Goal: Task Accomplishment & Management: Manage account settings

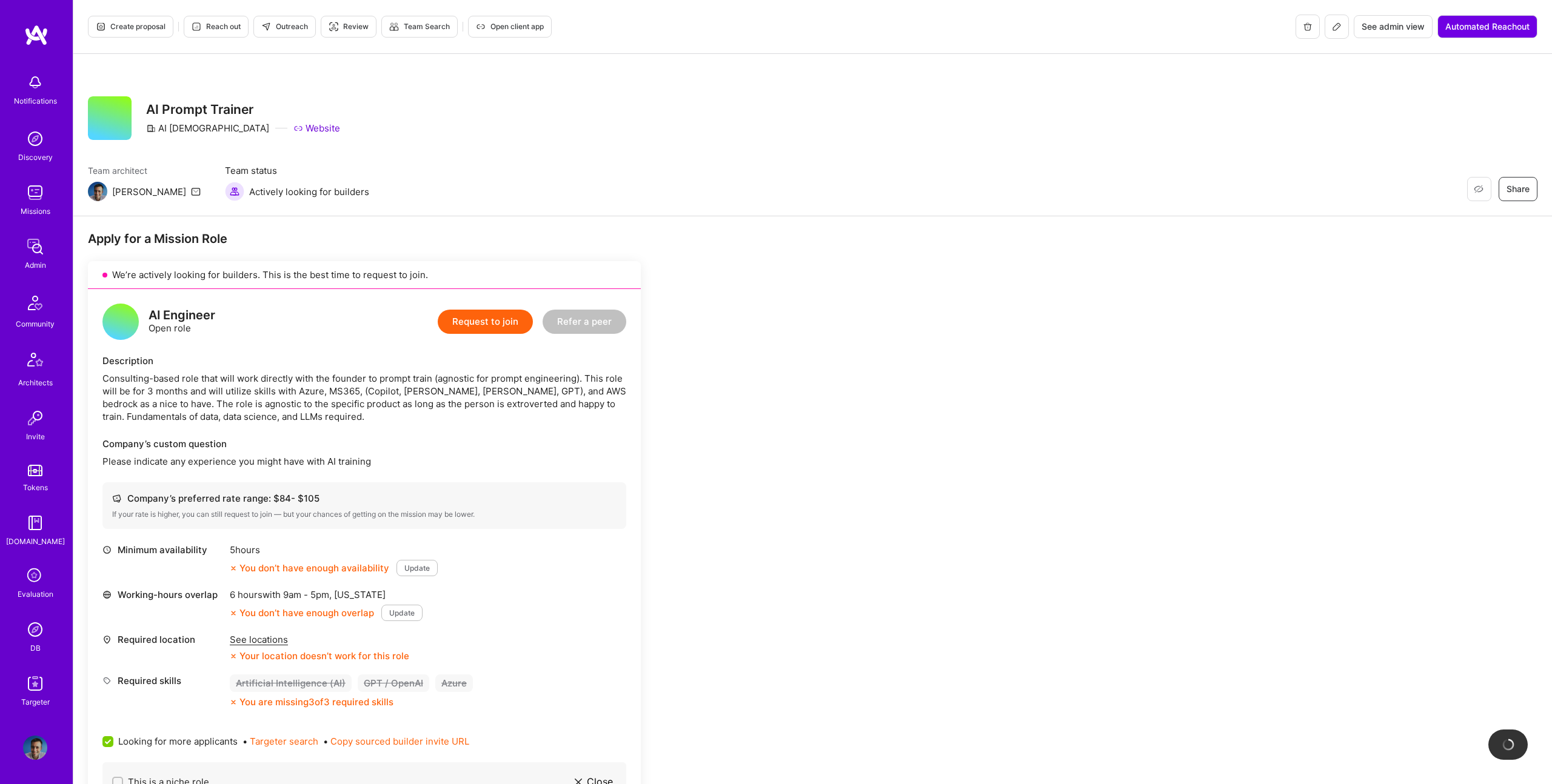
click at [1332, 25] on icon at bounding box center [1337, 27] width 10 height 10
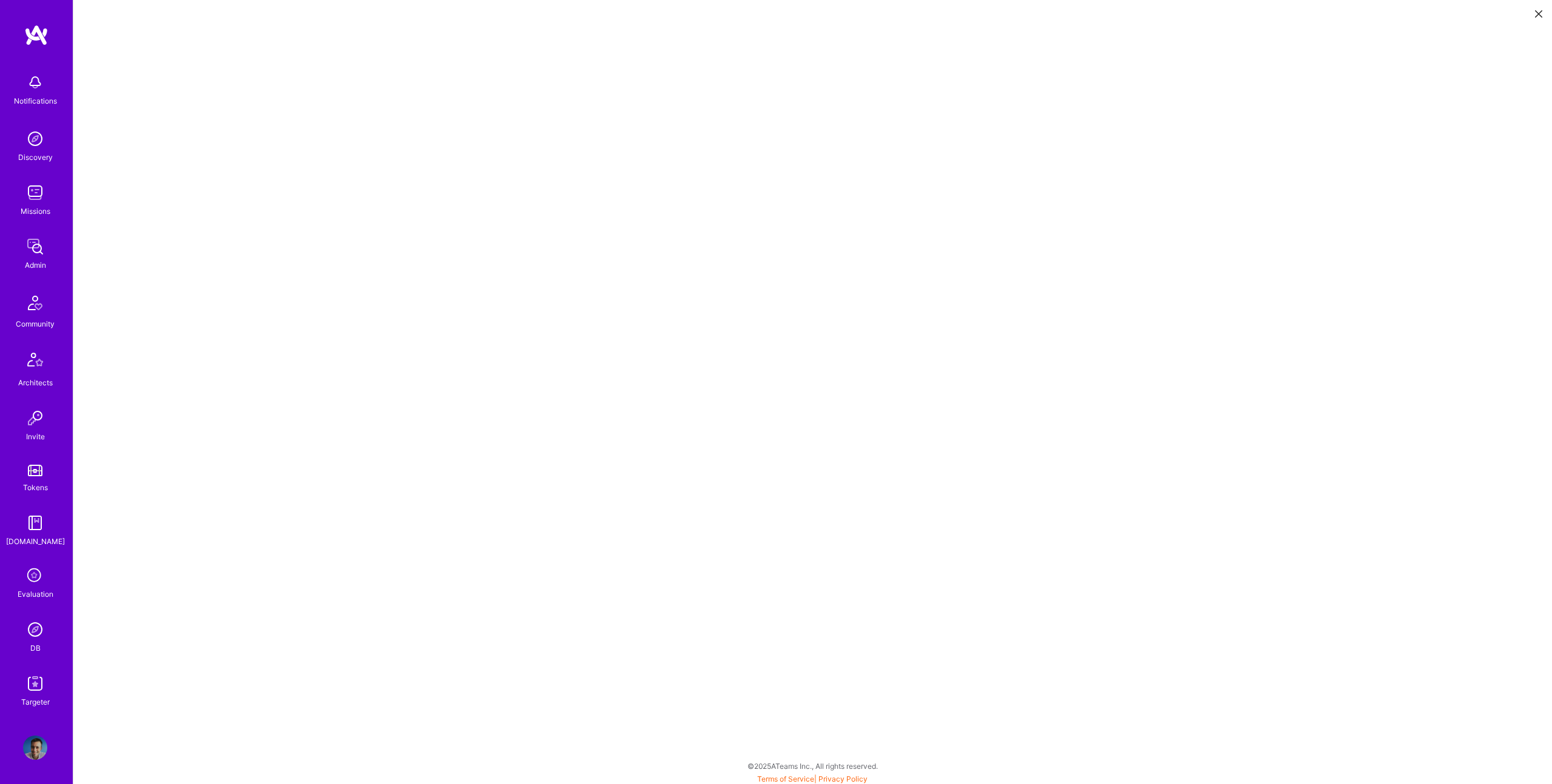
scroll to position [3, 0]
click at [1533, 12] on button at bounding box center [1538, 13] width 14 height 20
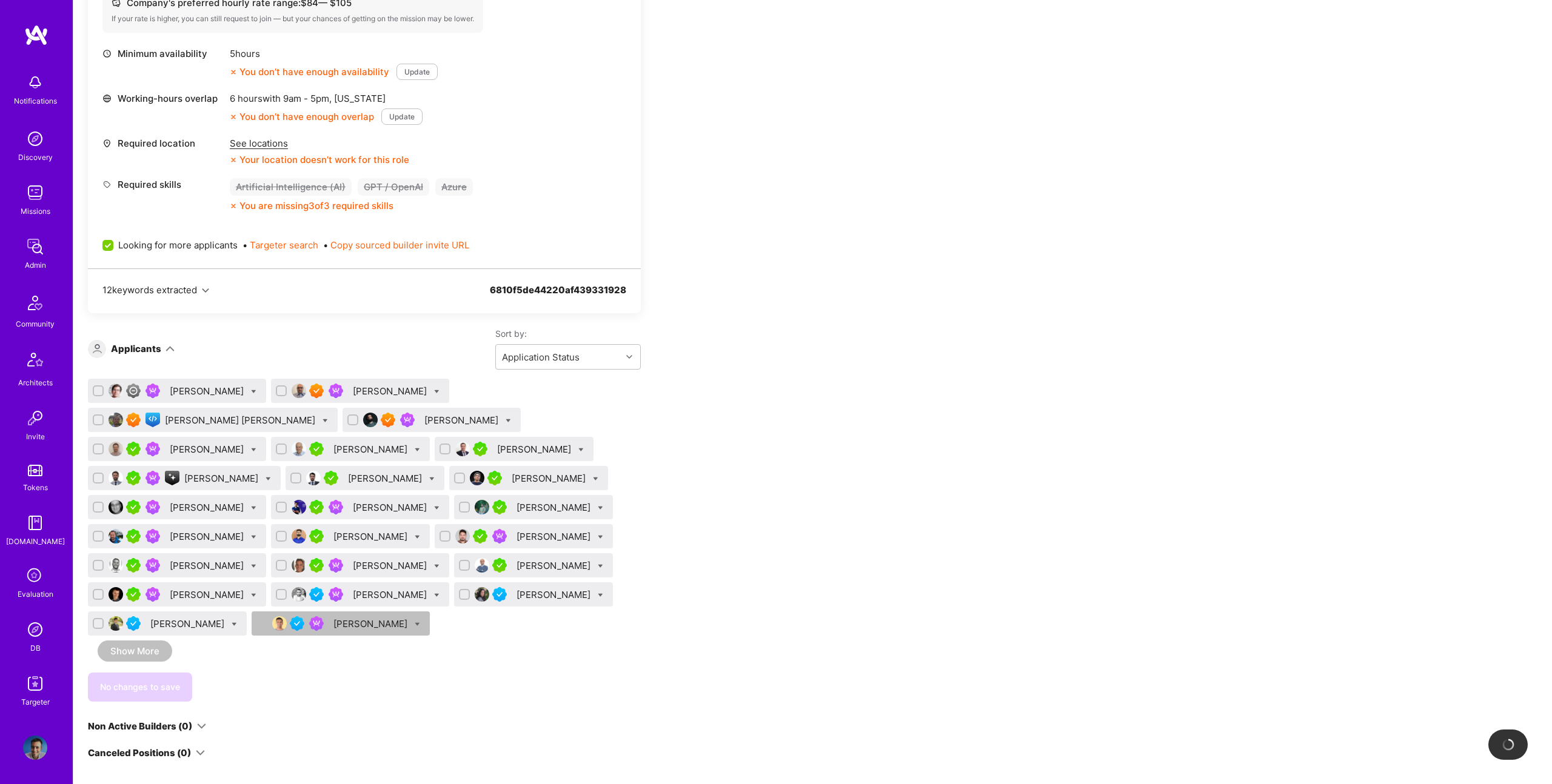
scroll to position [577, 0]
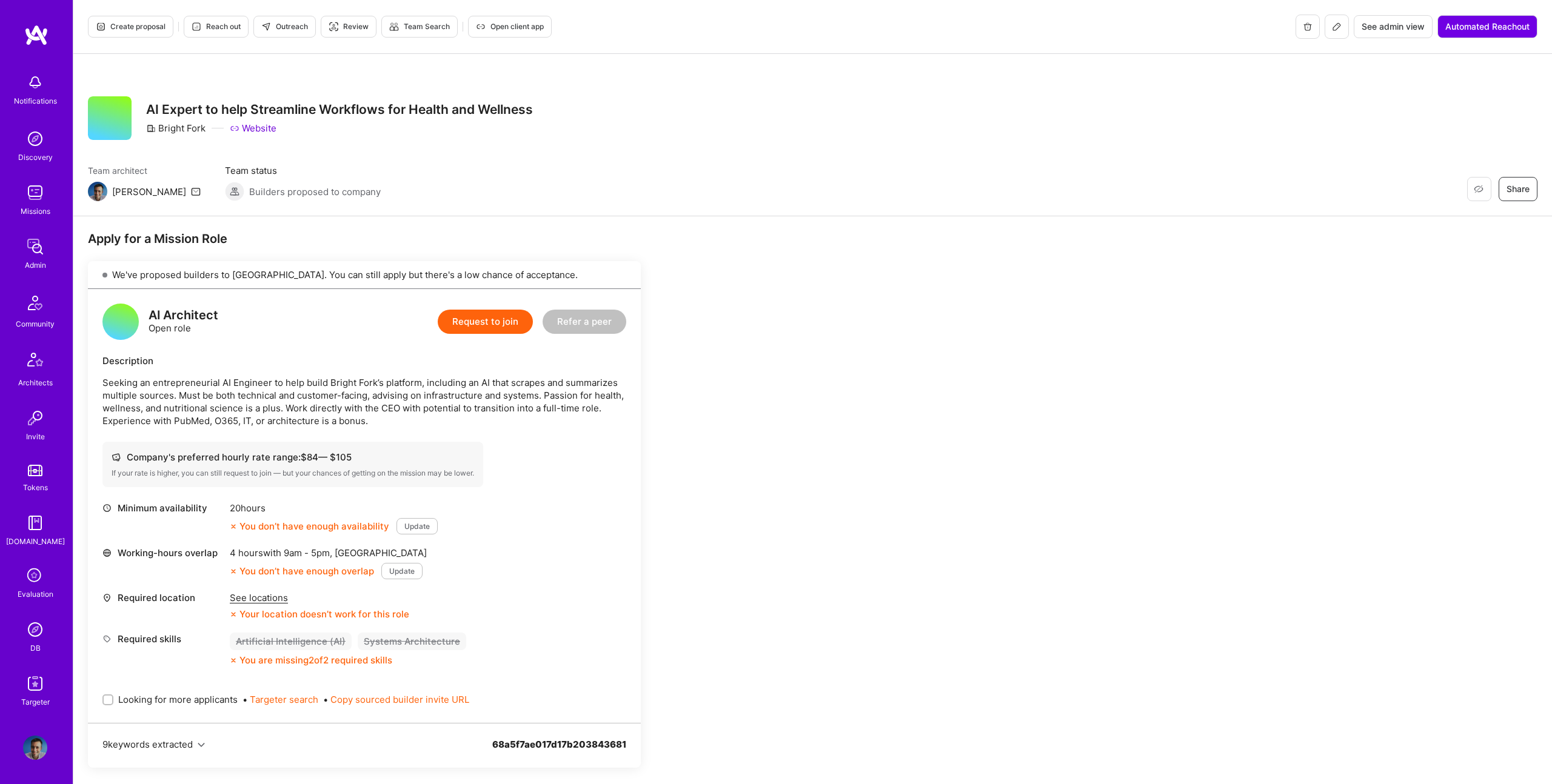
click at [133, 24] on span "Create proposal" at bounding box center [131, 27] width 70 height 11
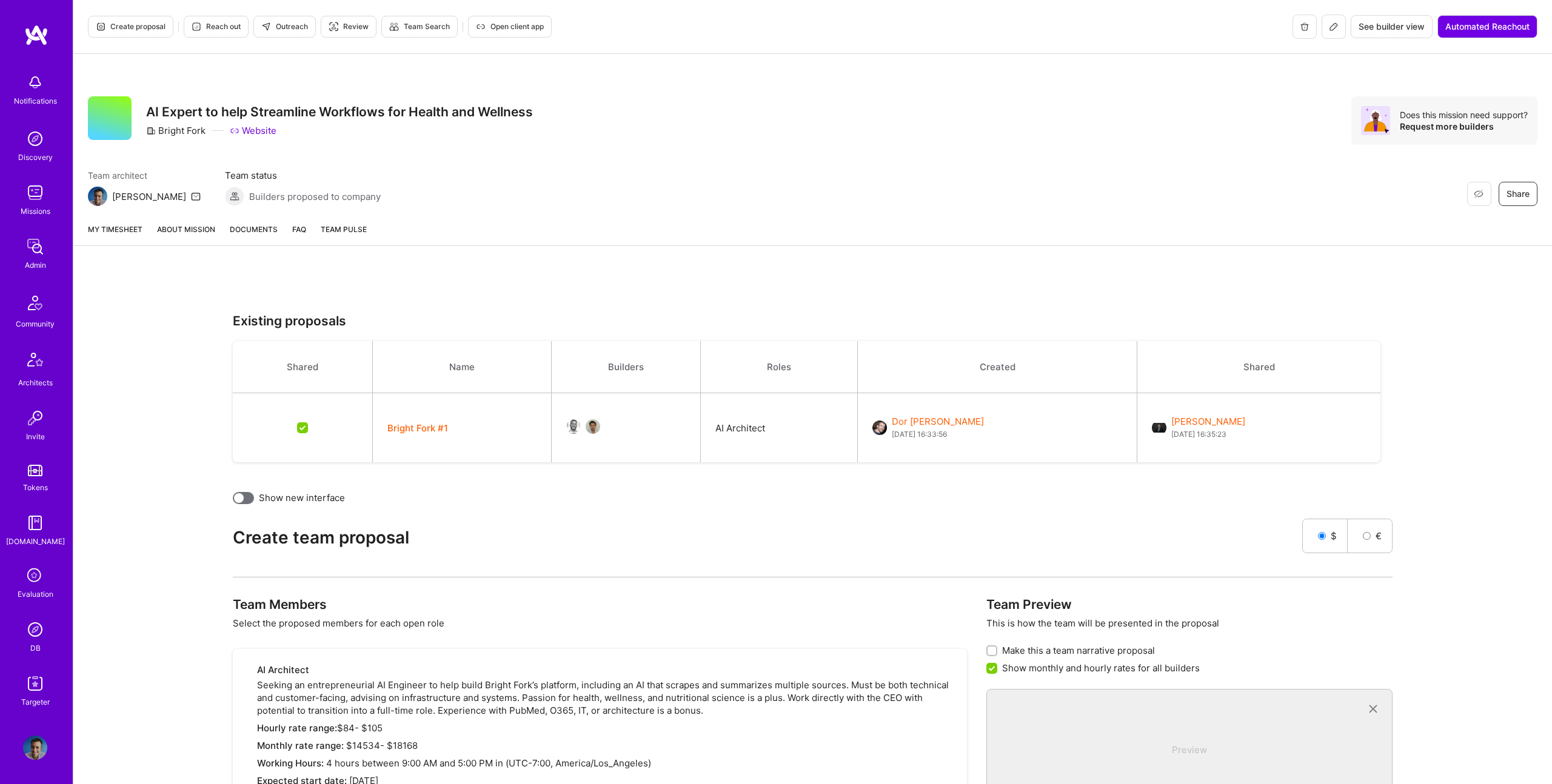
drag, startPoint x: 1029, startPoint y: 442, endPoint x: 1257, endPoint y: 446, distance: 228.0
click at [1258, 446] on tr "Bright Fork #1 AI Architect Dor Groner 22/08/2025, 16:33:56 Evan Trickey 22/08/…" at bounding box center [807, 428] width 1148 height 70
click at [1228, 445] on td "Evan Trickey 22/08/2025, 16:35:23" at bounding box center [1259, 428] width 243 height 70
click at [1228, 445] on td "Evan Trickey 22/08/2025, 16:35:23" at bounding box center [1259, 428] width 243 height 70
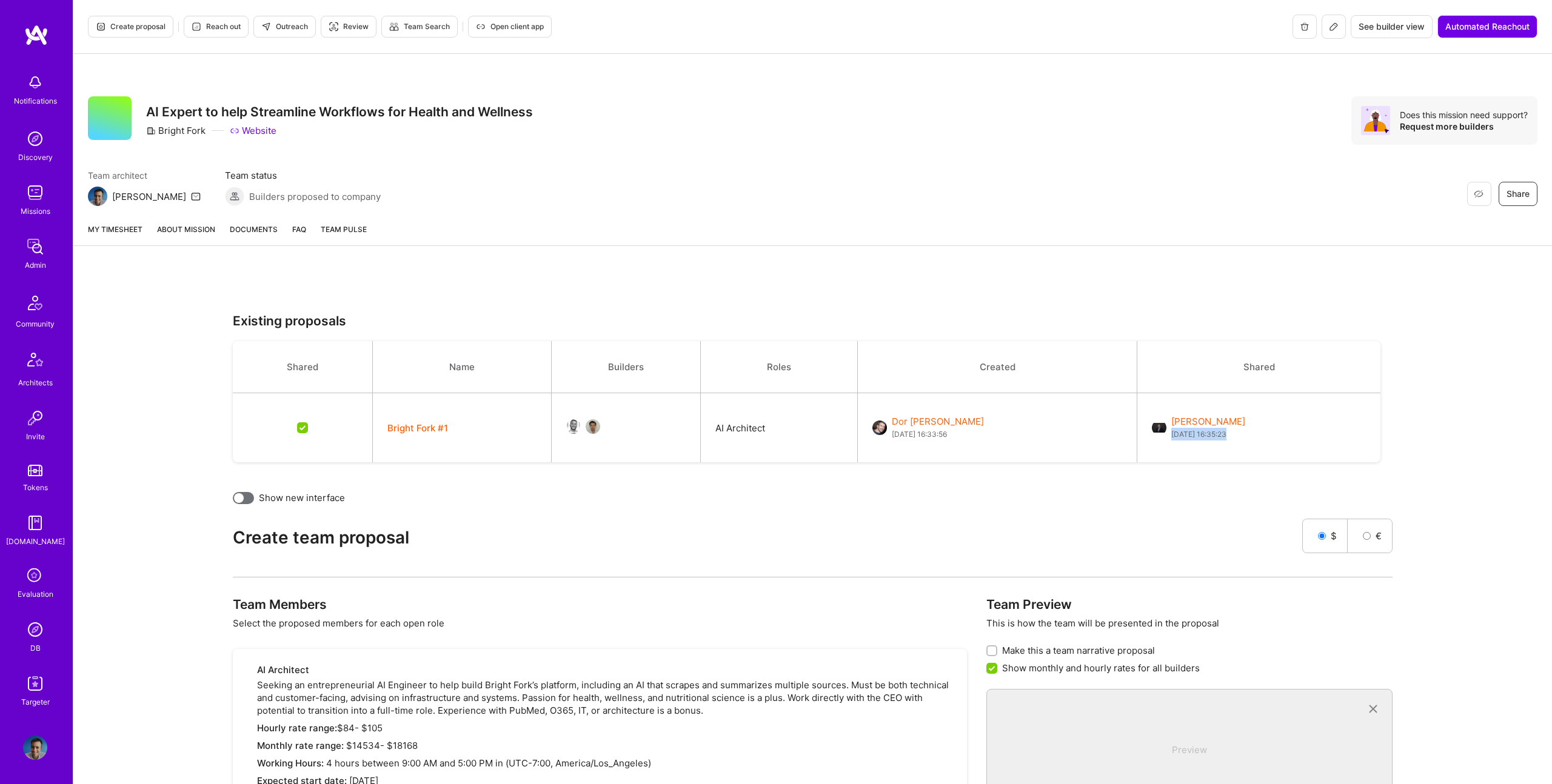
click at [240, 493] on div at bounding box center [239, 498] width 10 height 10
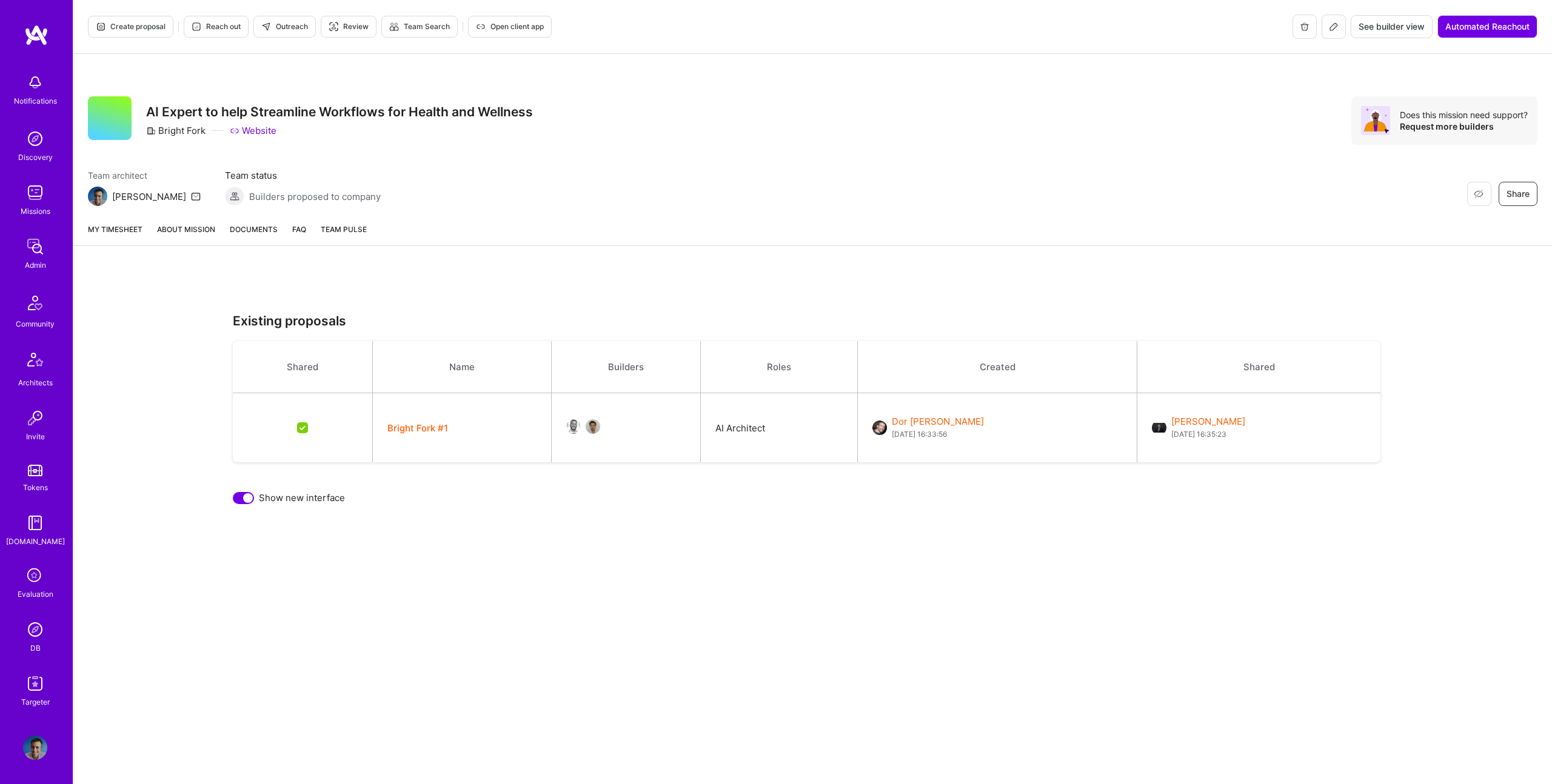
click at [241, 493] on div at bounding box center [244, 498] width 21 height 12
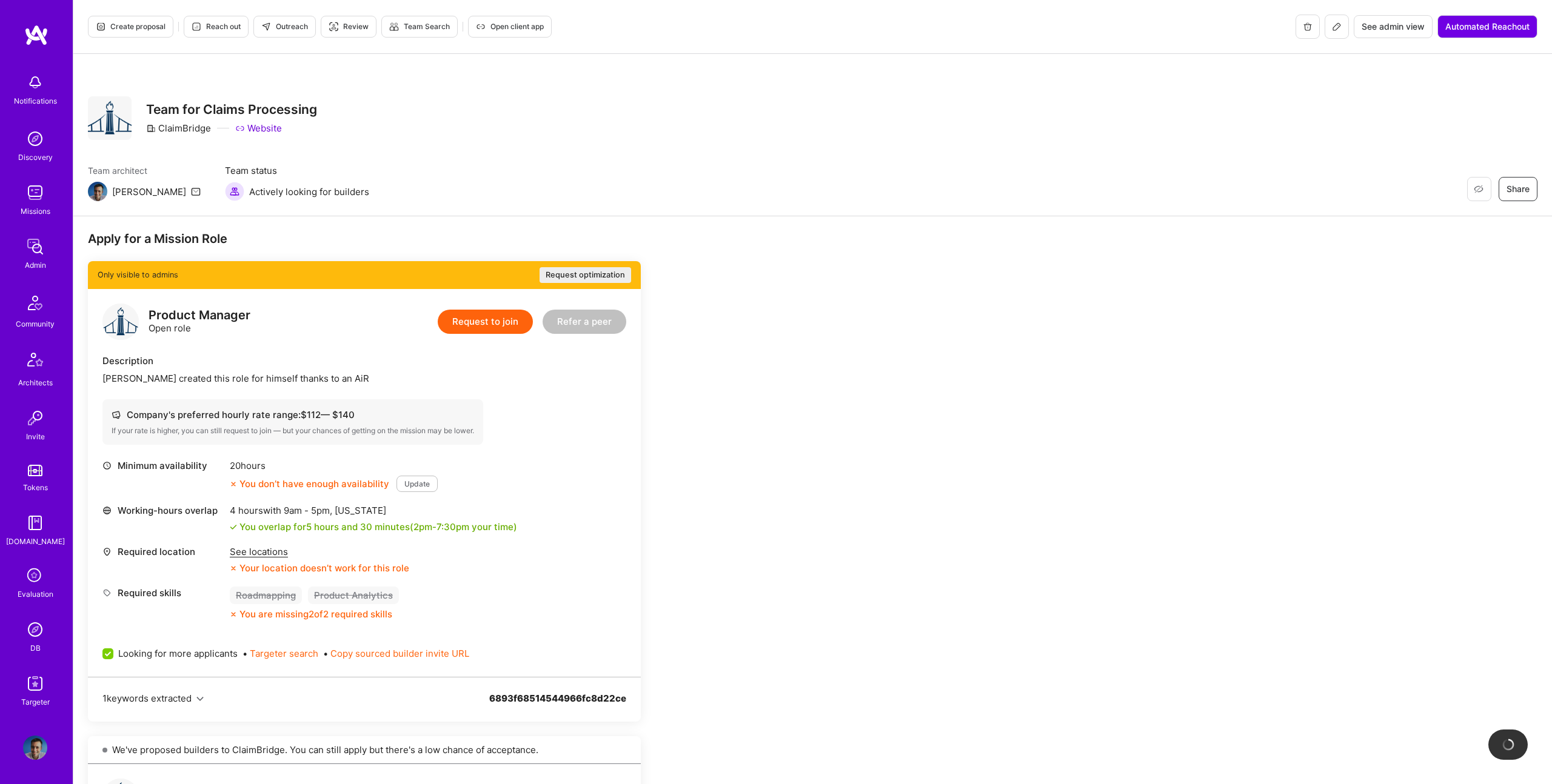
click at [146, 376] on div "Rob Shapiro created this role for himself thanks to an AiR" at bounding box center [364, 378] width 524 height 12
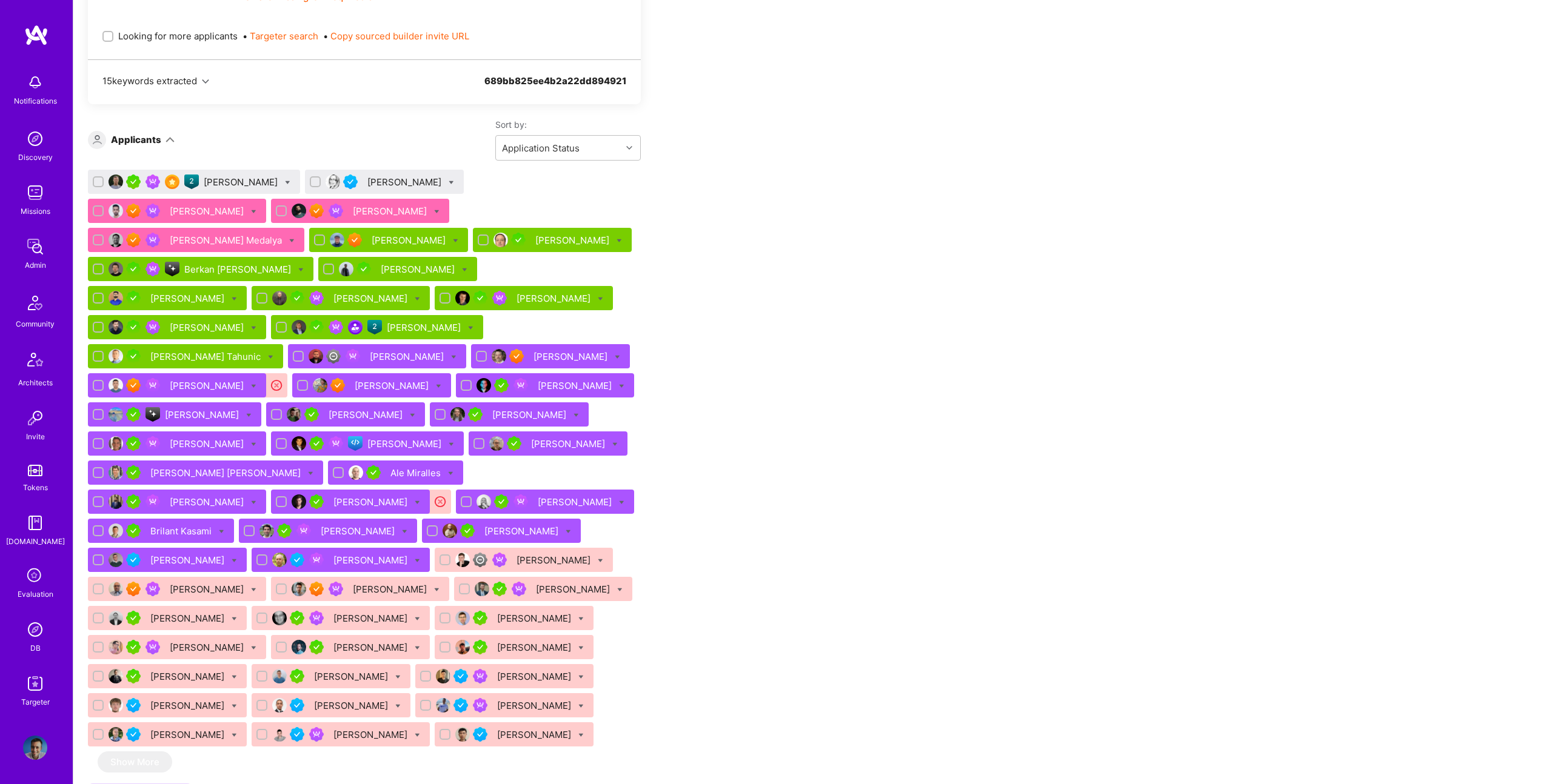
scroll to position [1221, 0]
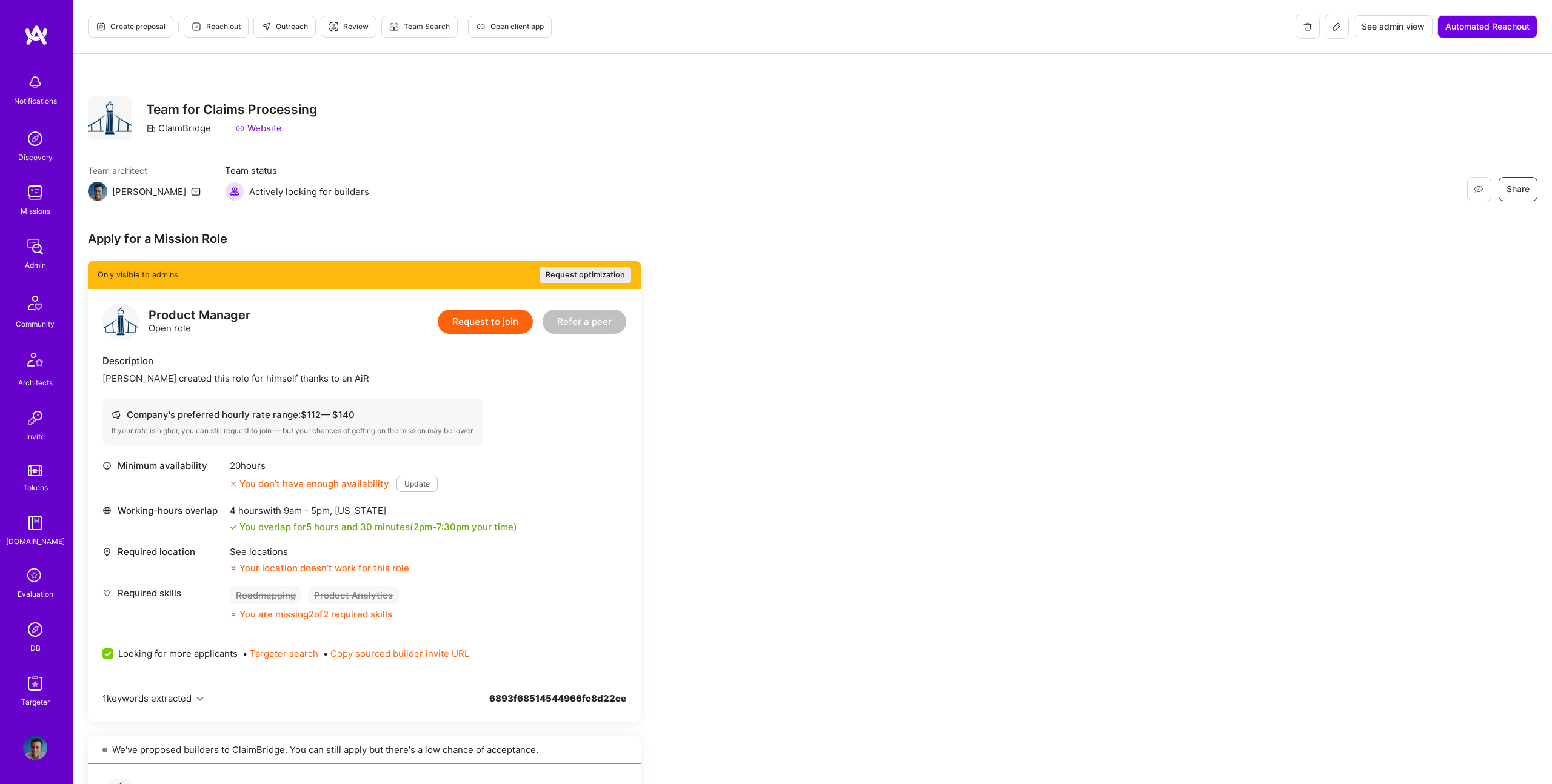
click at [115, 27] on span "Create proposal" at bounding box center [131, 27] width 70 height 11
click at [139, 20] on button "Create proposal" at bounding box center [131, 26] width 86 height 22
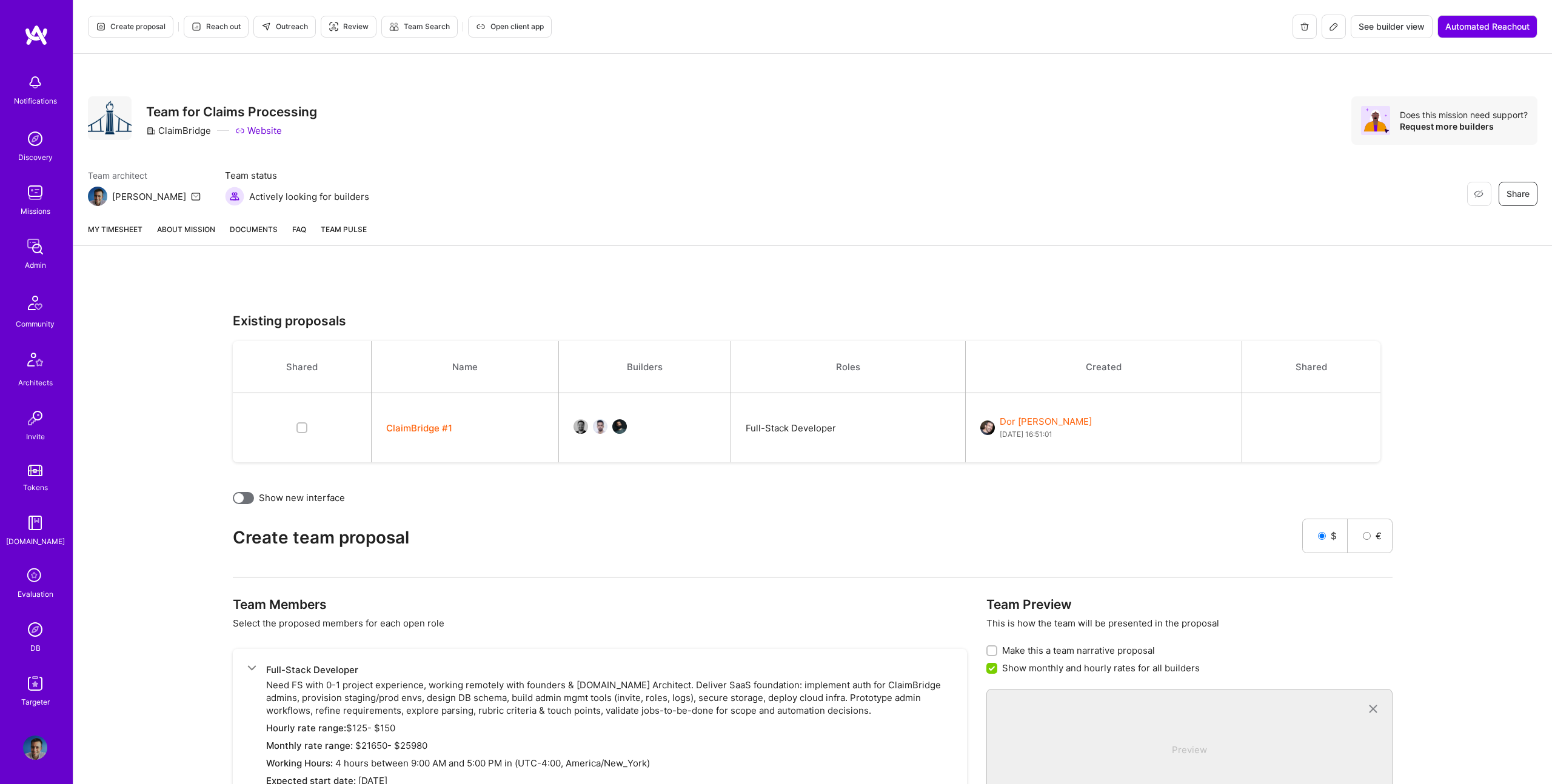
click at [426, 429] on button "ClaimBridge #1" at bounding box center [419, 428] width 66 height 12
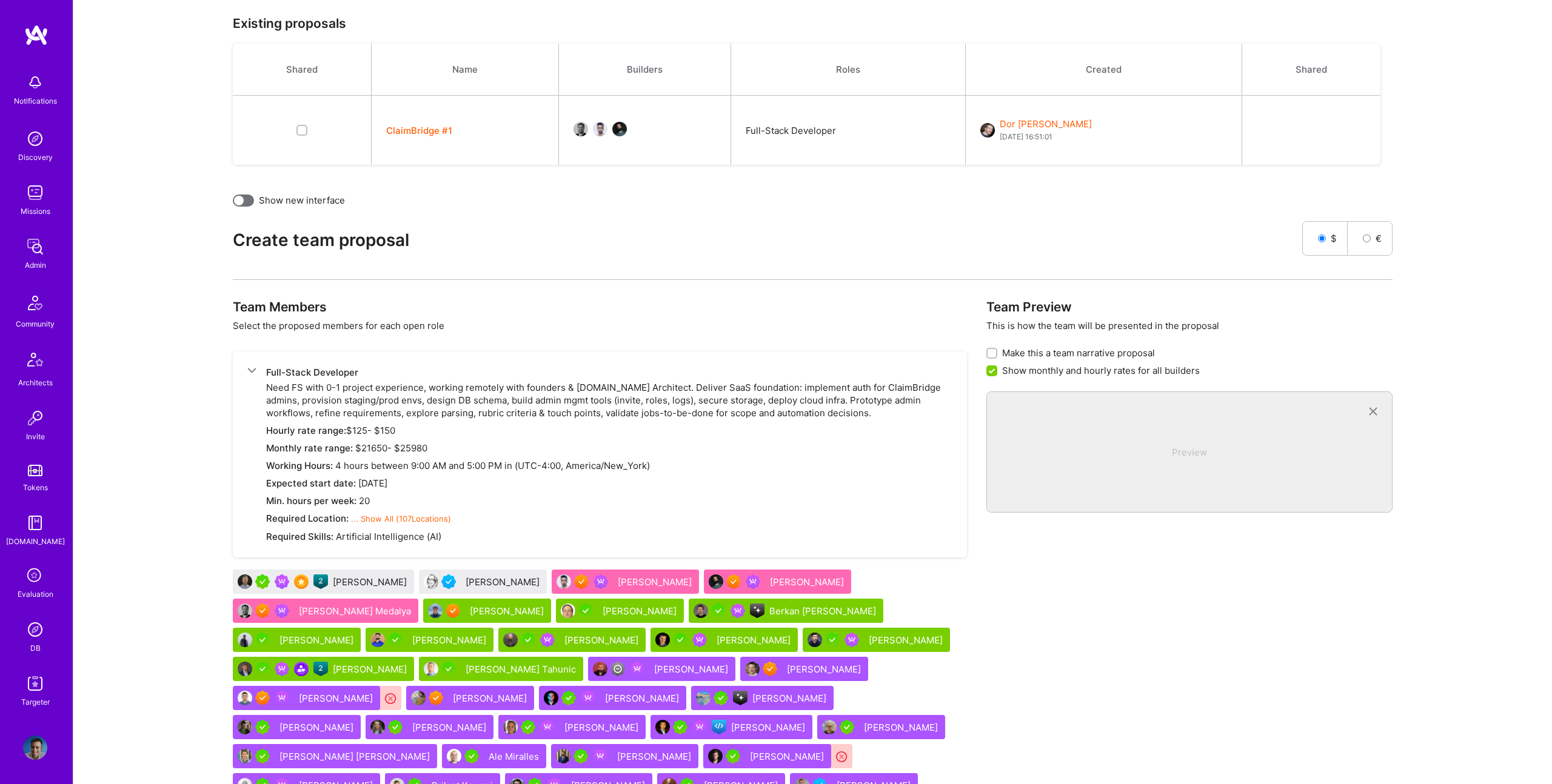
scroll to position [601, 0]
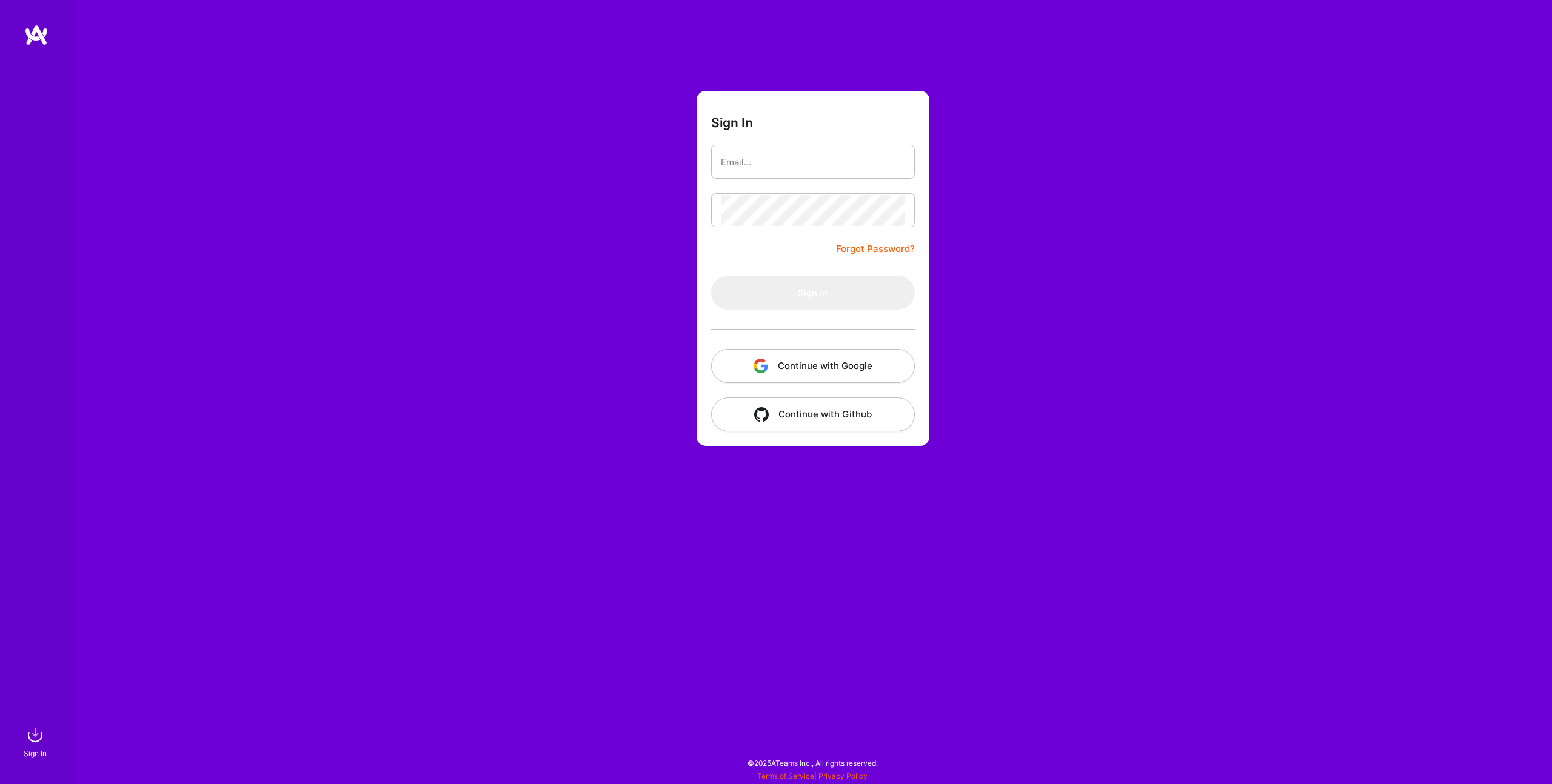
click at [806, 357] on button "Continue with Google" at bounding box center [813, 366] width 204 height 34
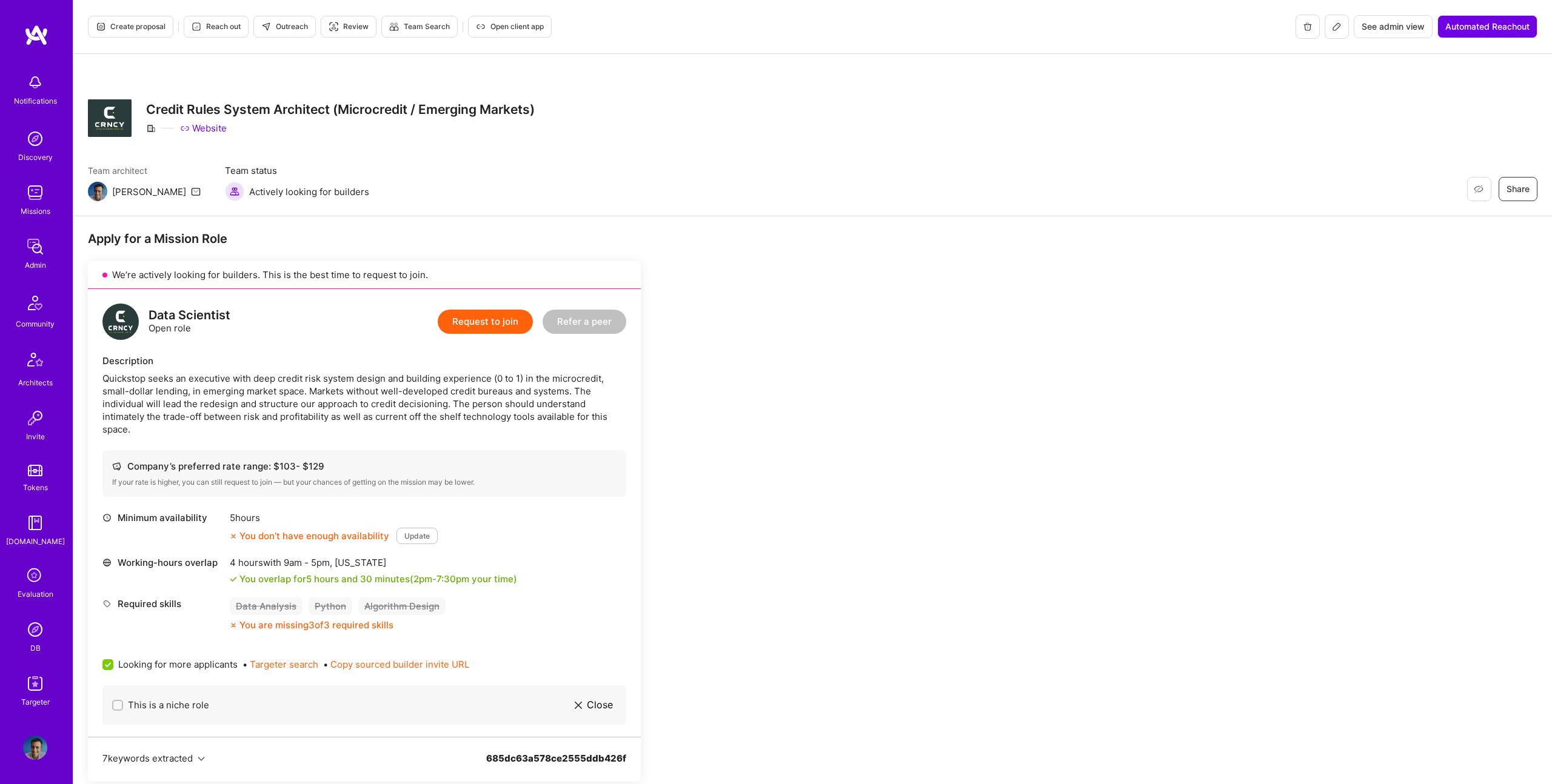
click at [1333, 22] on icon at bounding box center [1337, 27] width 10 height 10
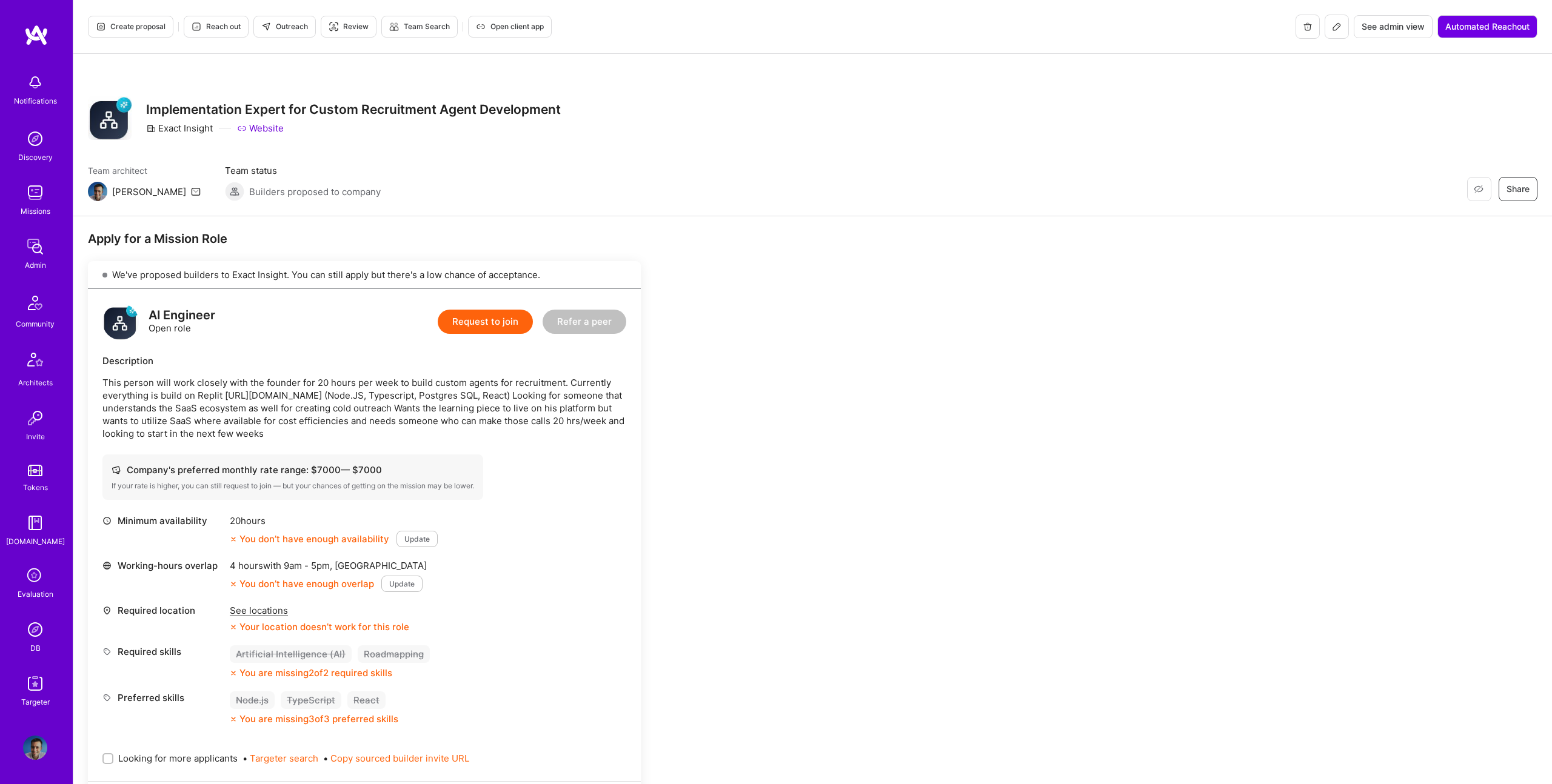
click at [139, 19] on button "Create proposal" at bounding box center [131, 26] width 86 height 22
click at [1333, 28] on icon at bounding box center [1337, 27] width 10 height 10
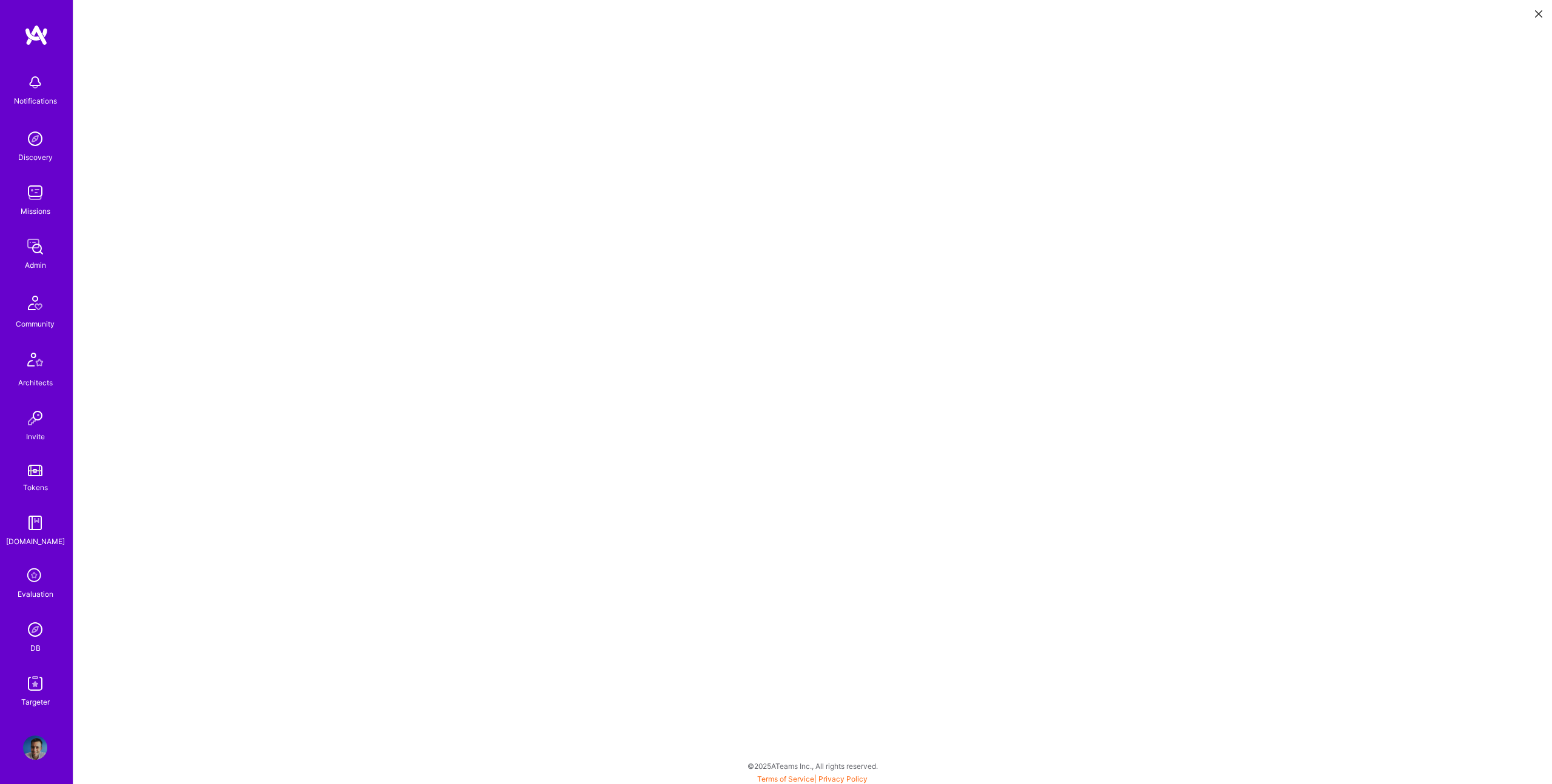
scroll to position [3, 0]
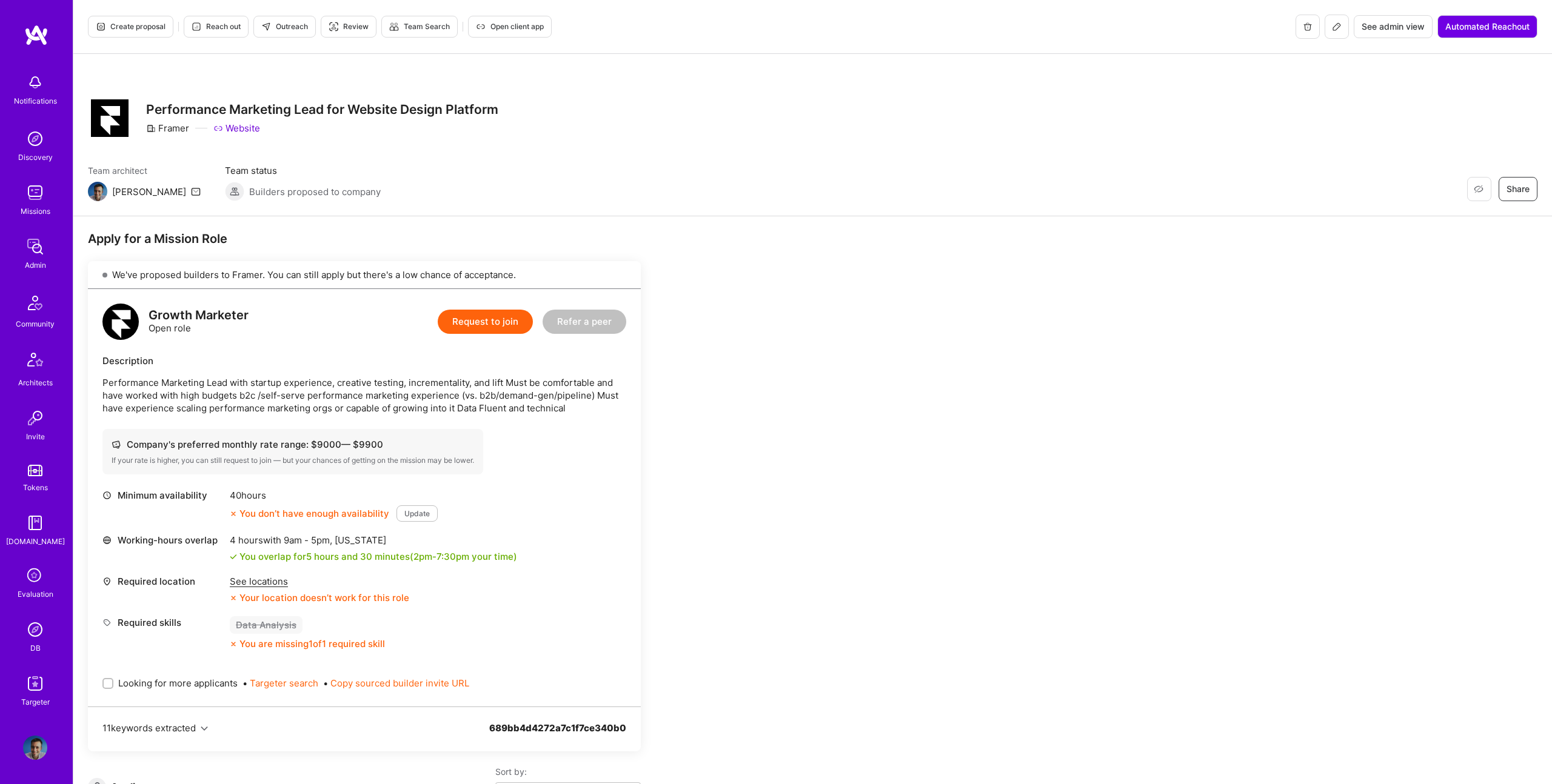
click at [163, 29] on span "Create proposal" at bounding box center [131, 27] width 70 height 11
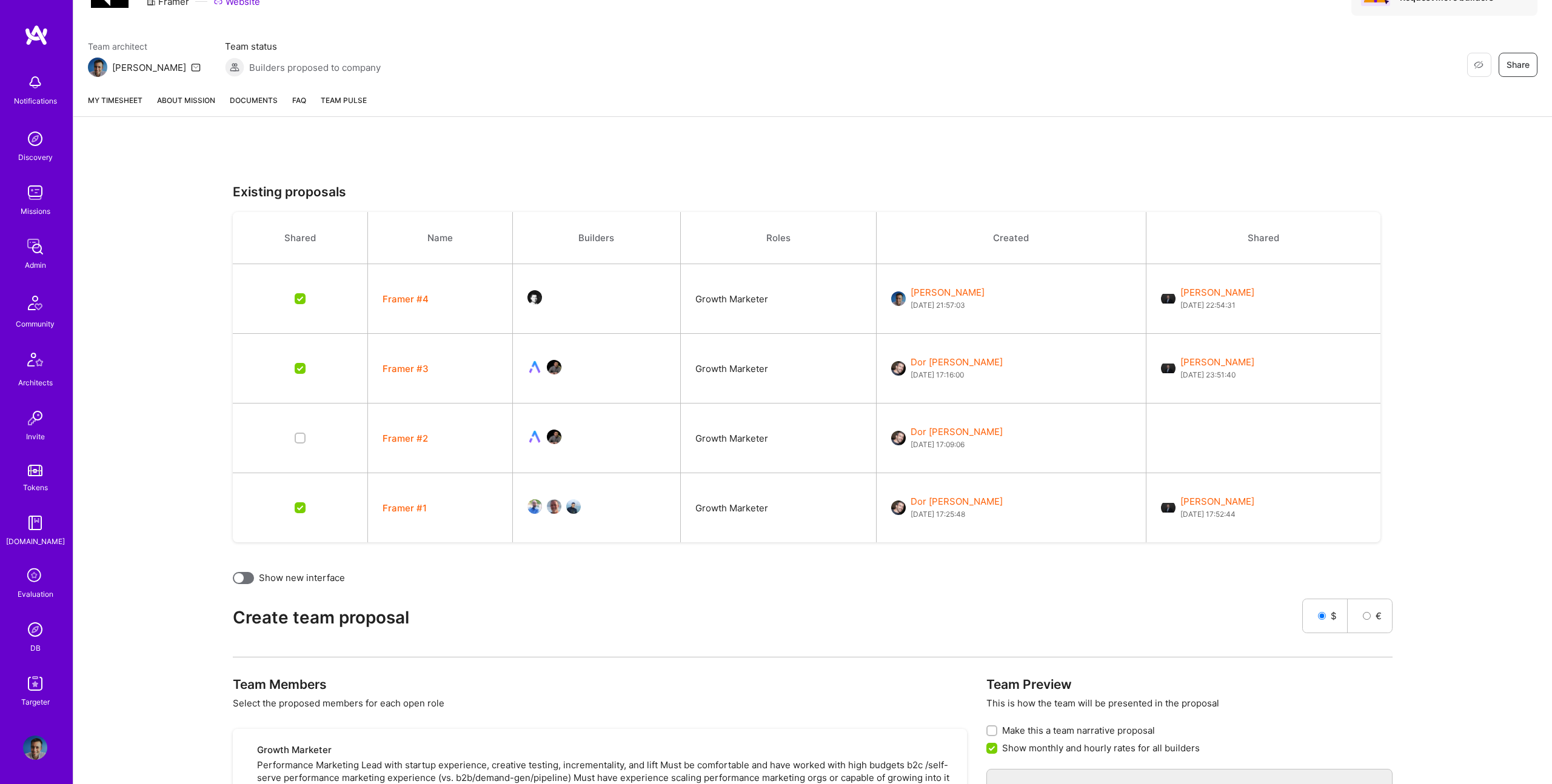
scroll to position [130, 0]
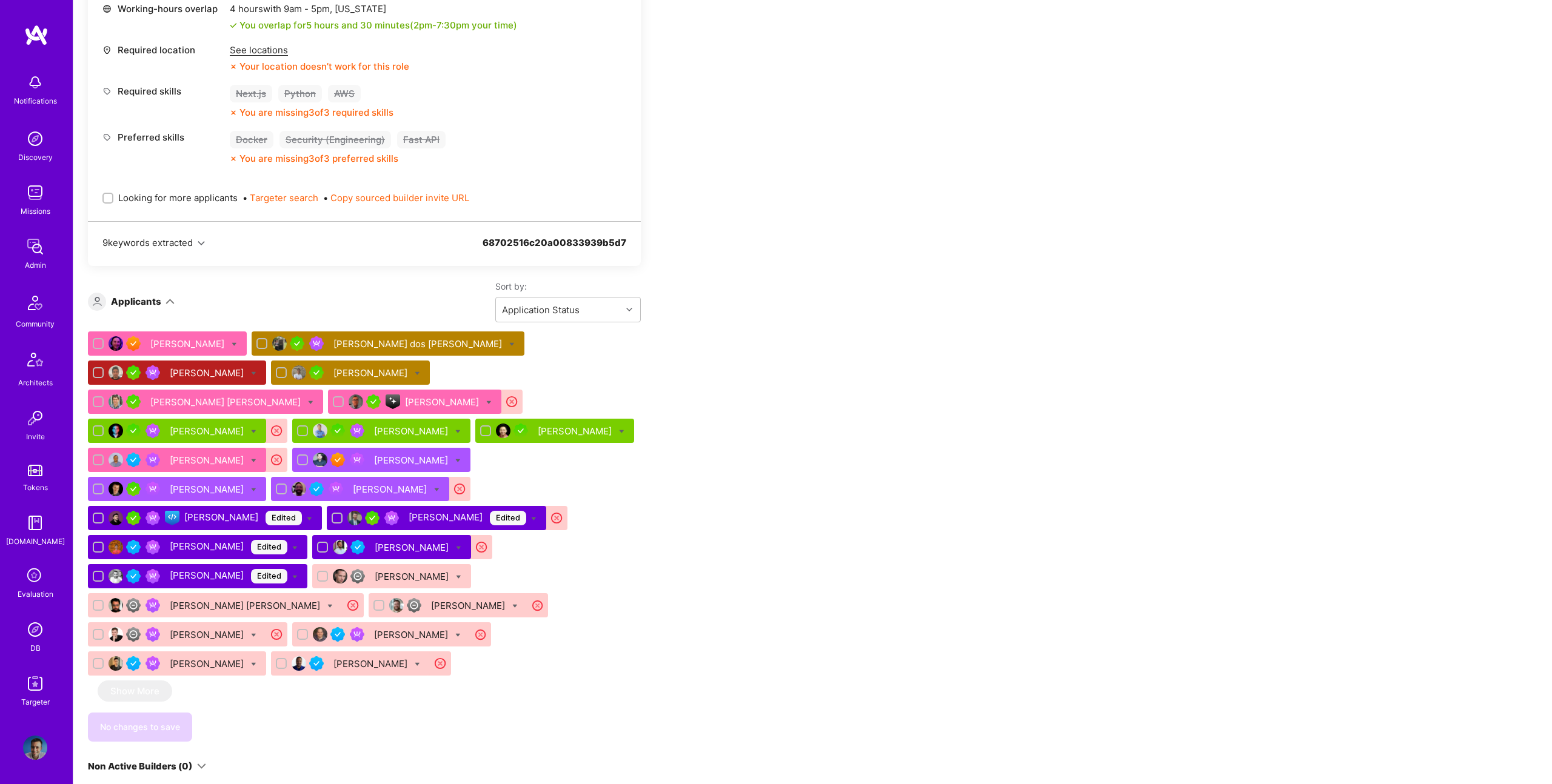
scroll to position [571, 0]
click at [302, 510] on div "[PERSON_NAME] Edited" at bounding box center [243, 517] width 117 height 14
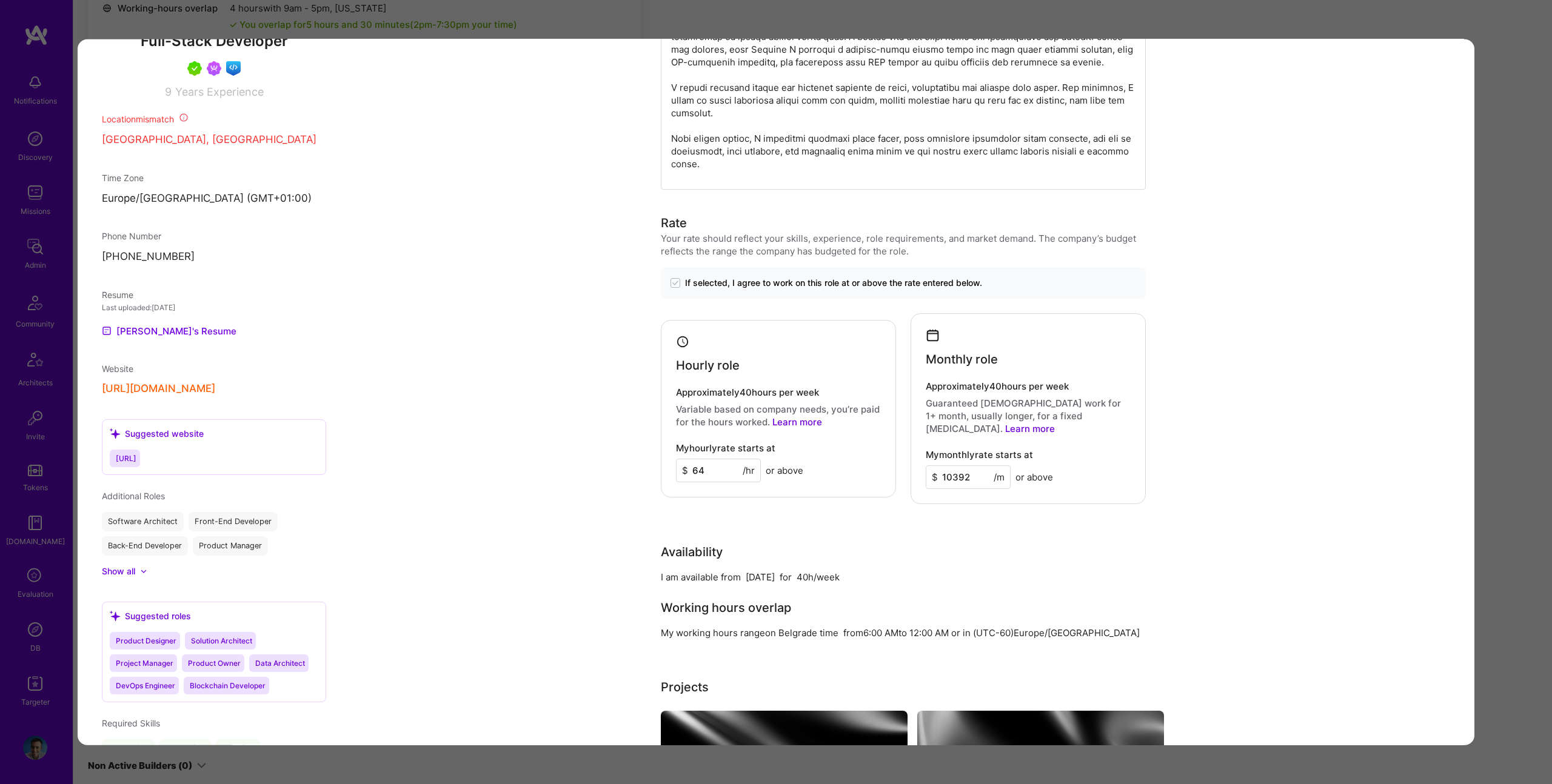
scroll to position [577, 0]
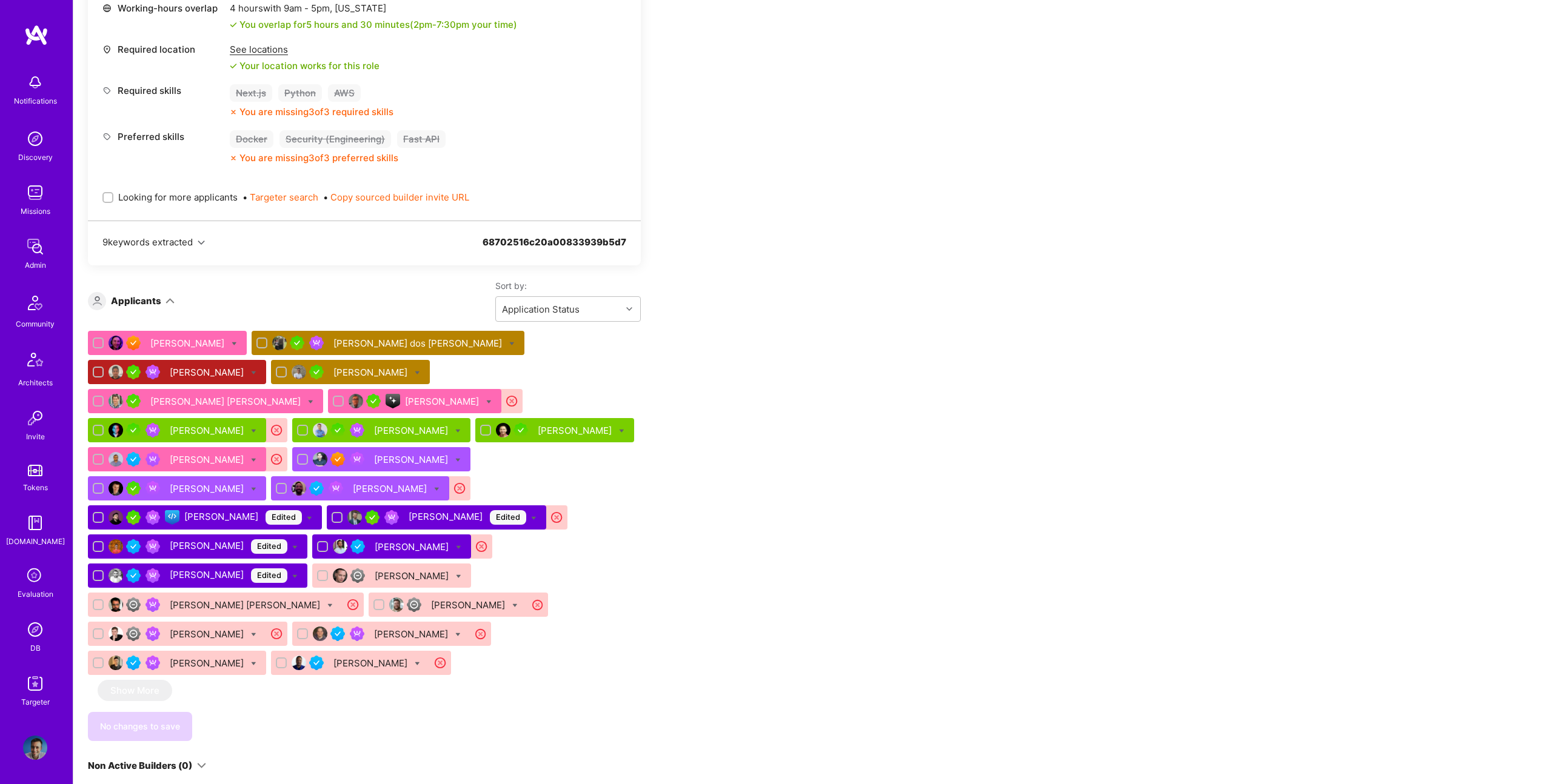
click at [287, 539] on div "Adem Hodzic Edited" at bounding box center [228, 546] width 117 height 14
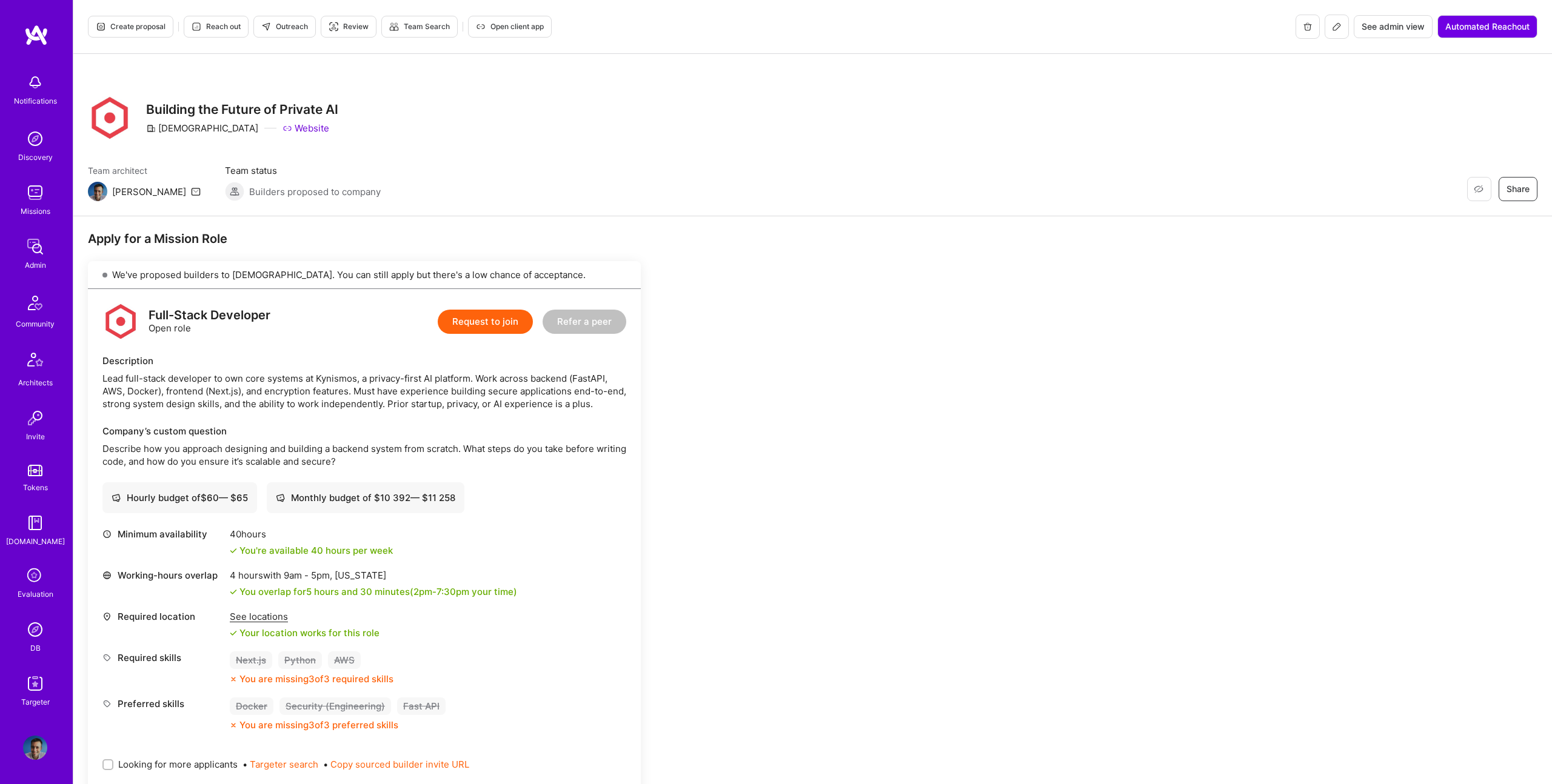
click at [134, 29] on span "Create proposal" at bounding box center [131, 27] width 70 height 11
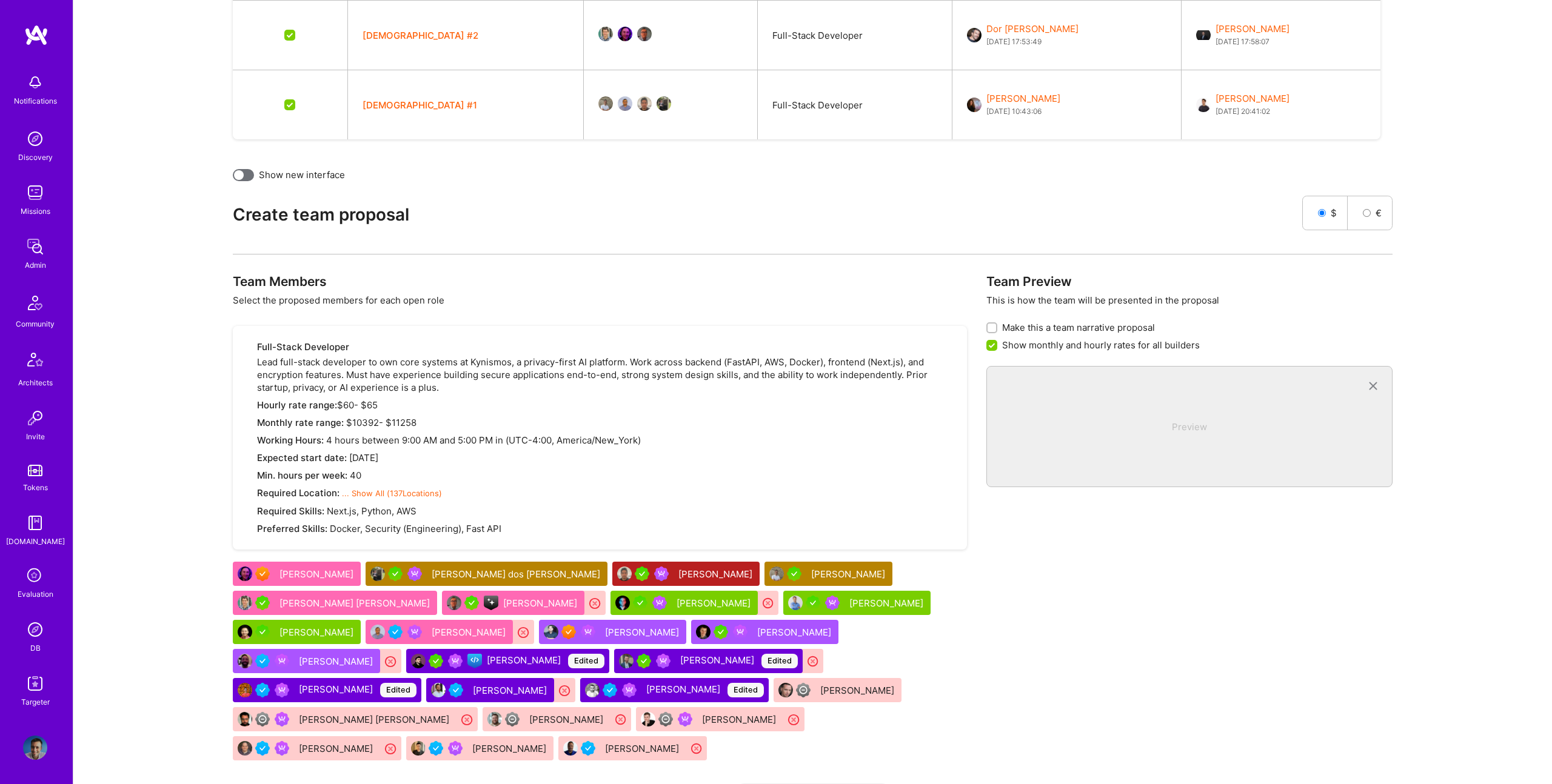
scroll to position [445, 0]
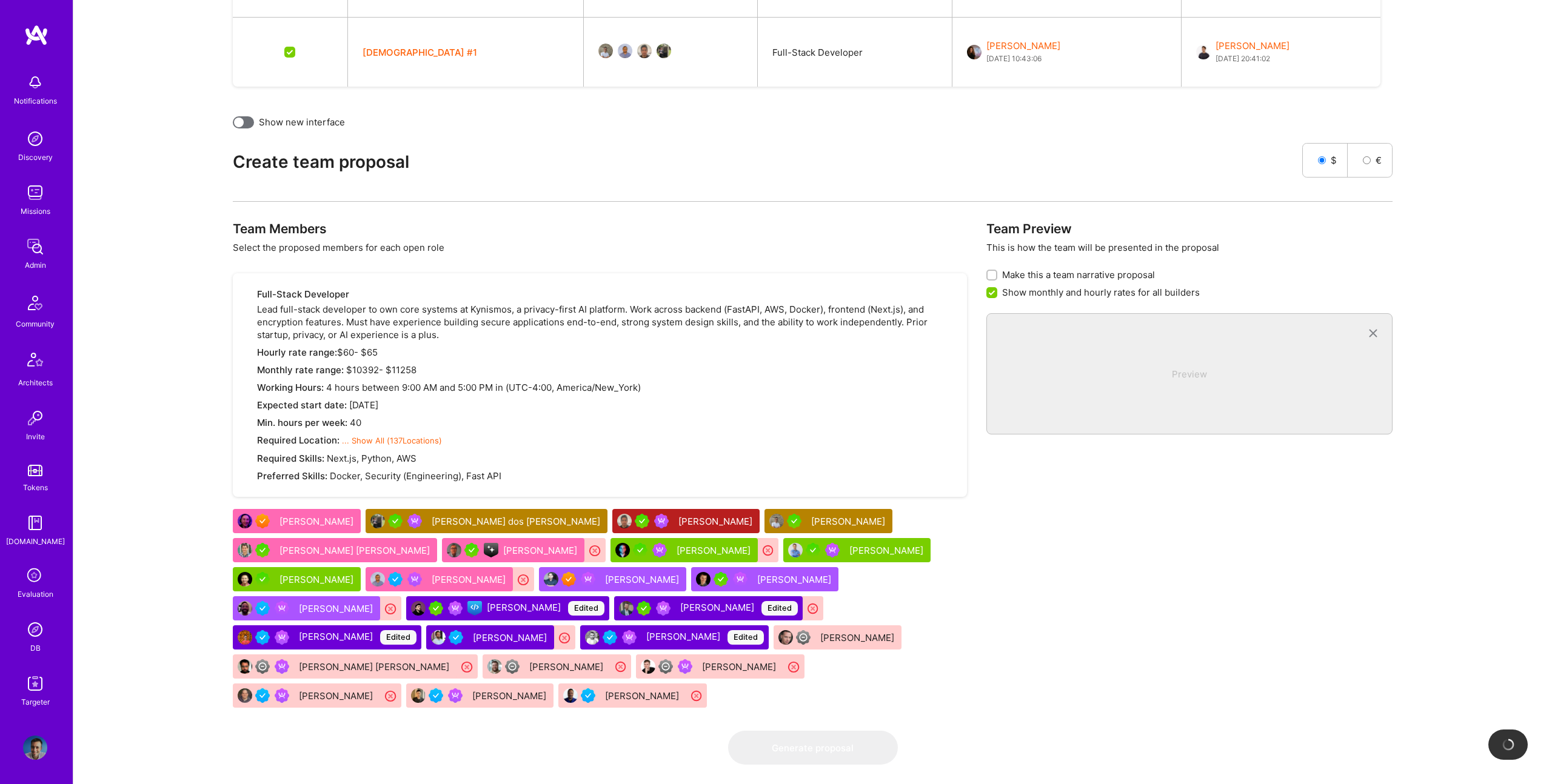
checkbox input "false"
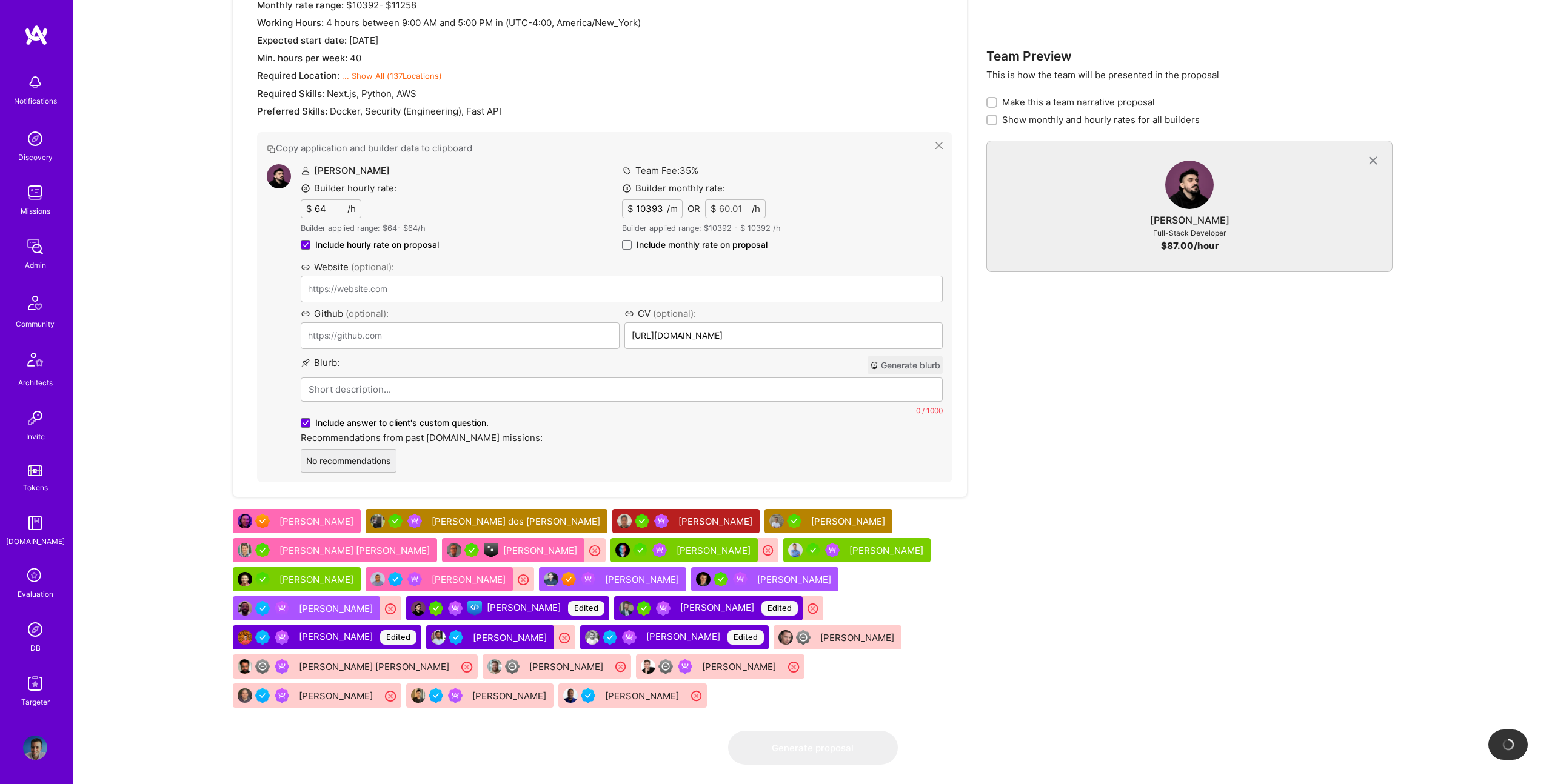
type input "https://www.ng1337.io/"
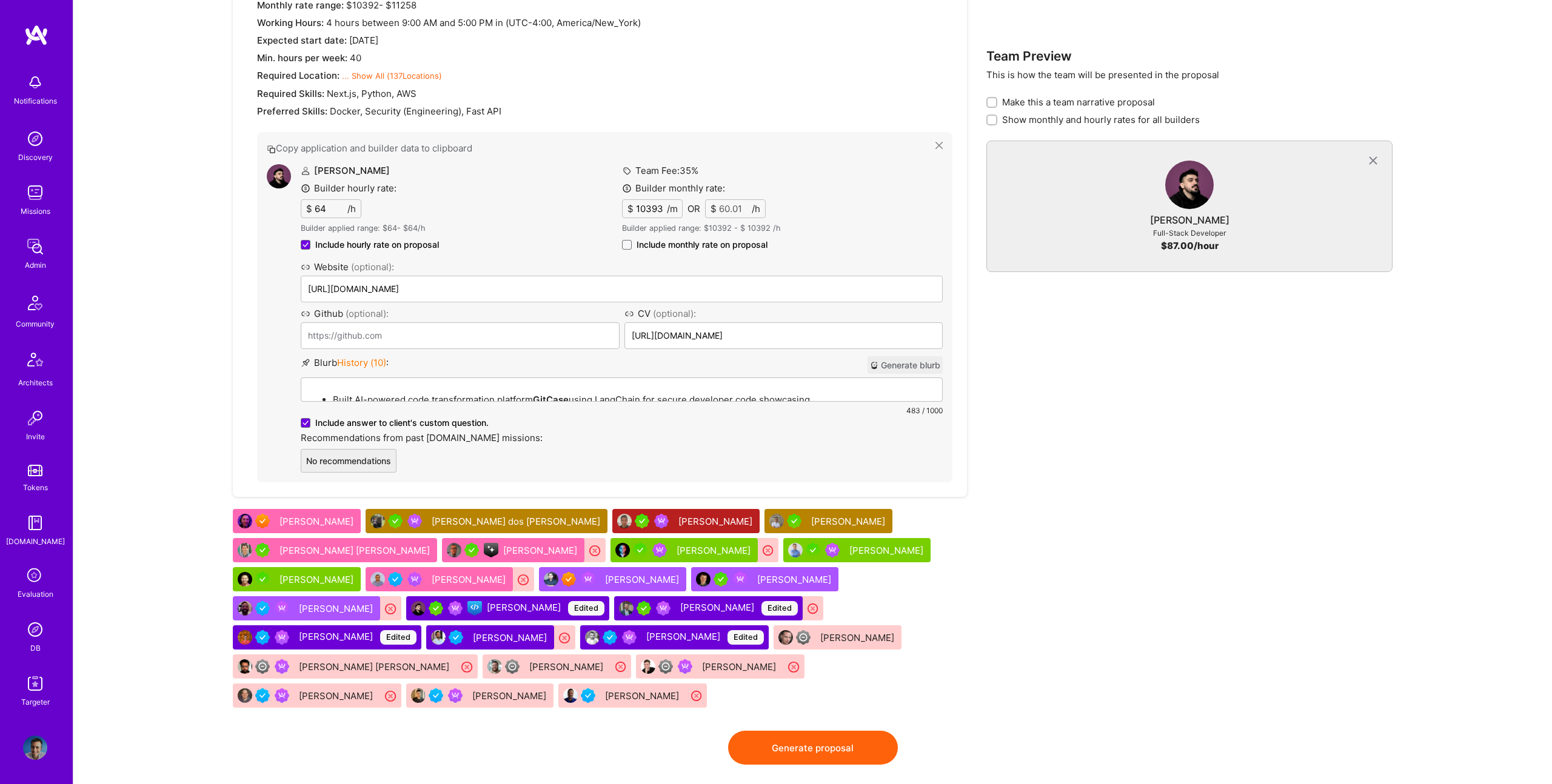
scroll to position [806, 0]
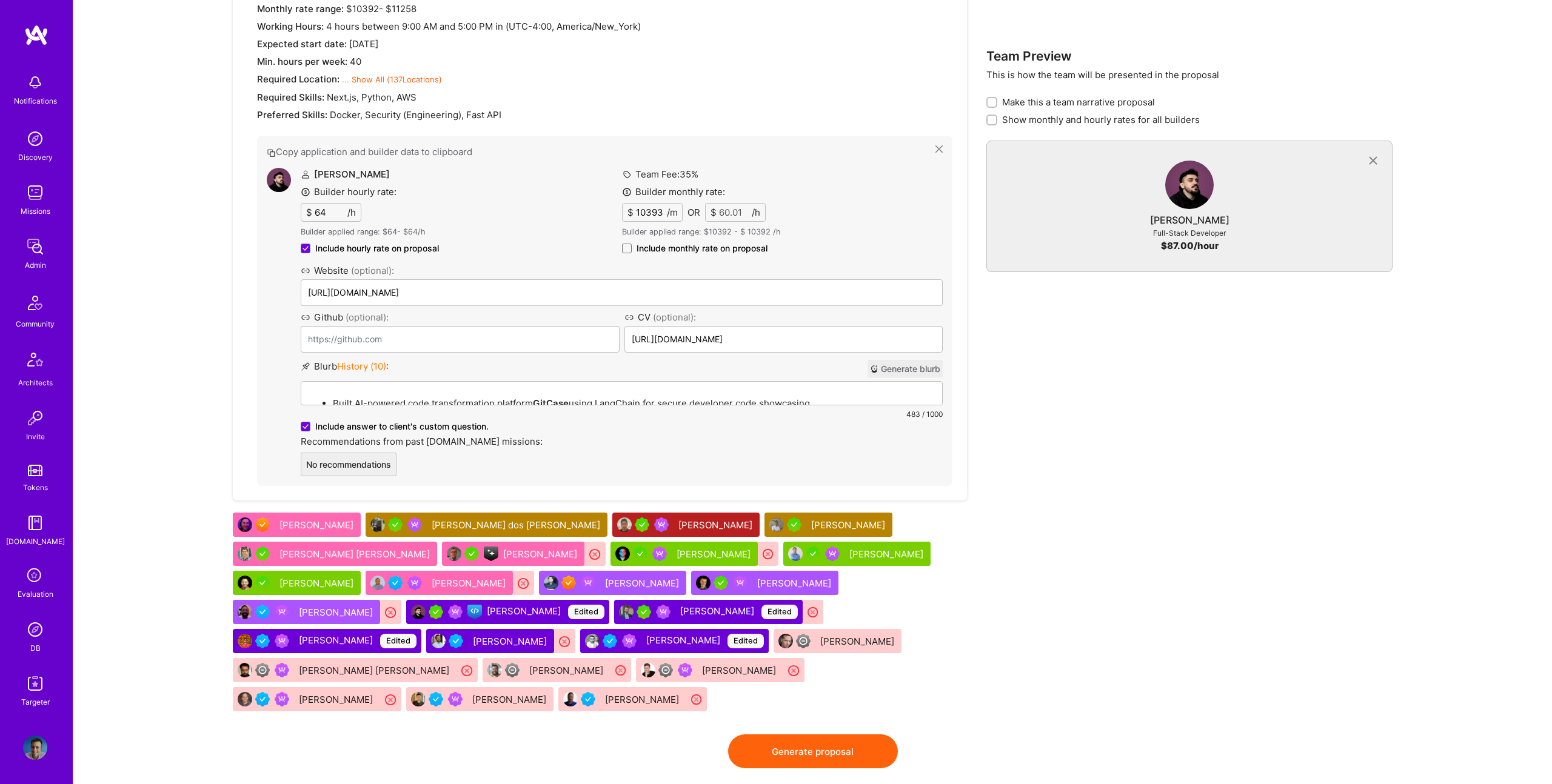
drag, startPoint x: 802, startPoint y: 576, endPoint x: 482, endPoint y: 62, distance: 605.5
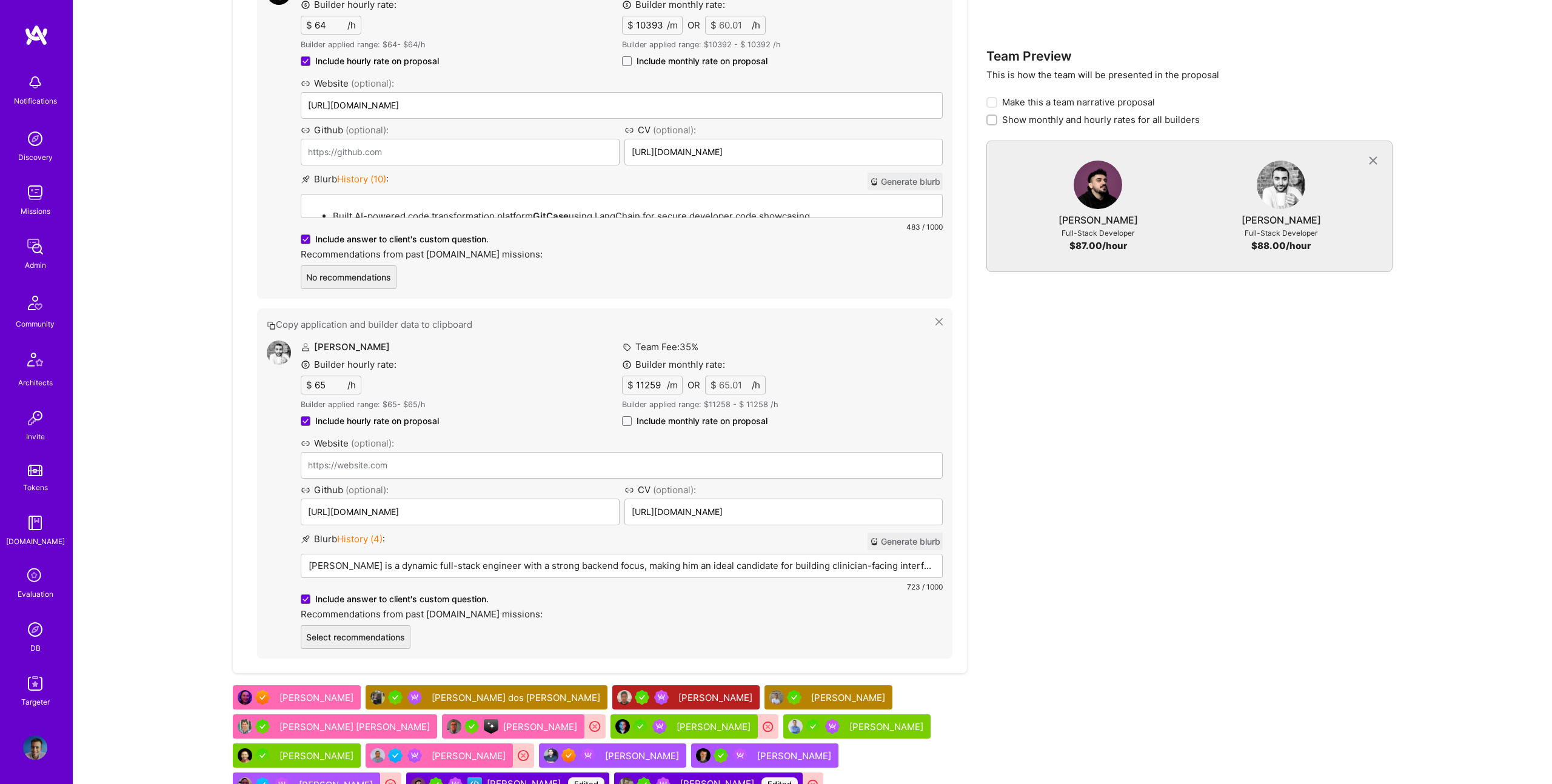
click at [686, 415] on span "Include monthly rate on proposal" at bounding box center [702, 421] width 131 height 12
click at [0, 0] on input "Include monthly rate on proposal" at bounding box center [0, 0] width 0 height 0
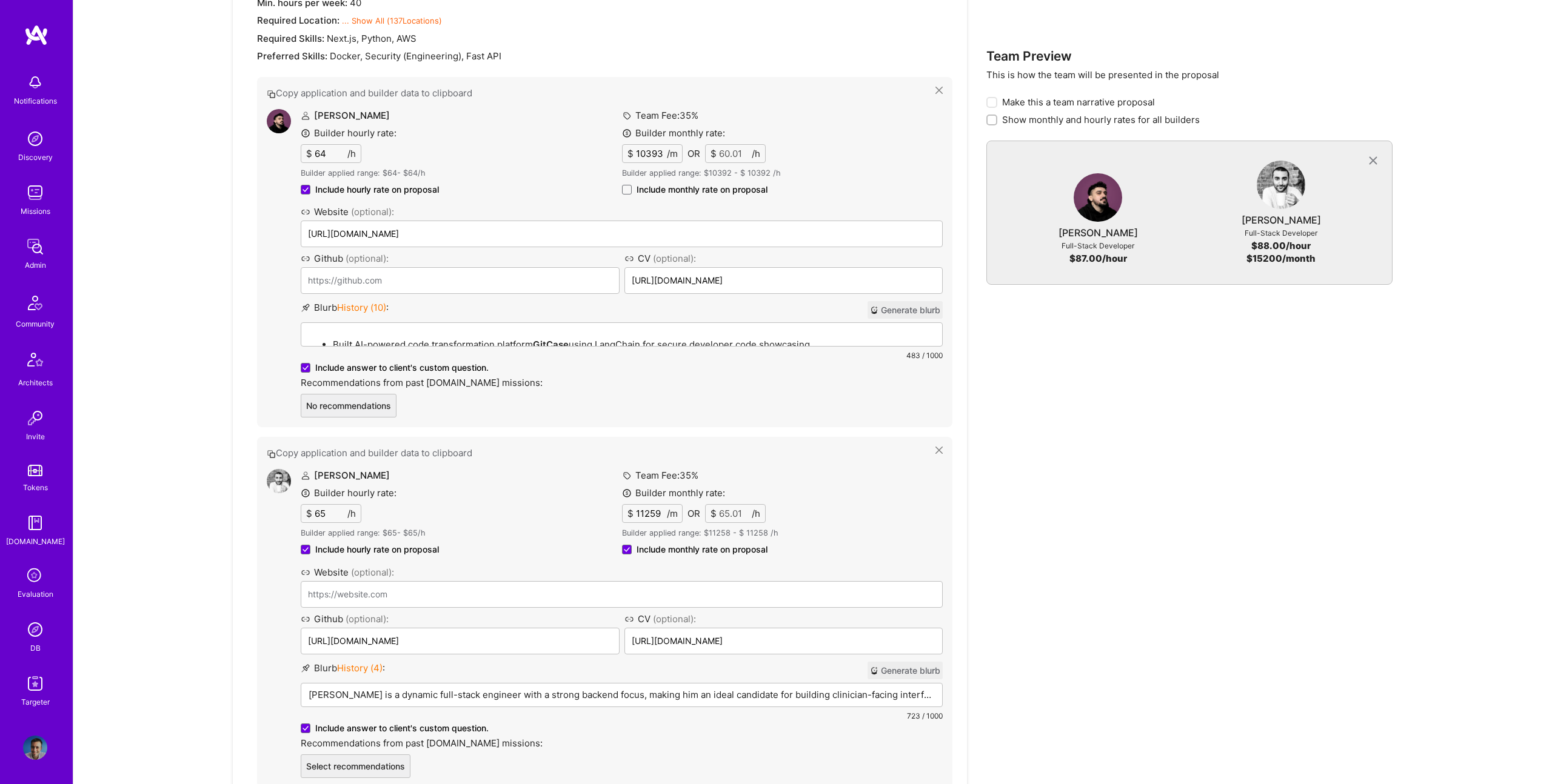
click at [665, 190] on span "Include monthly rate on proposal" at bounding box center [702, 190] width 131 height 12
click at [0, 0] on input "Include monthly rate on proposal" at bounding box center [0, 0] width 0 height 0
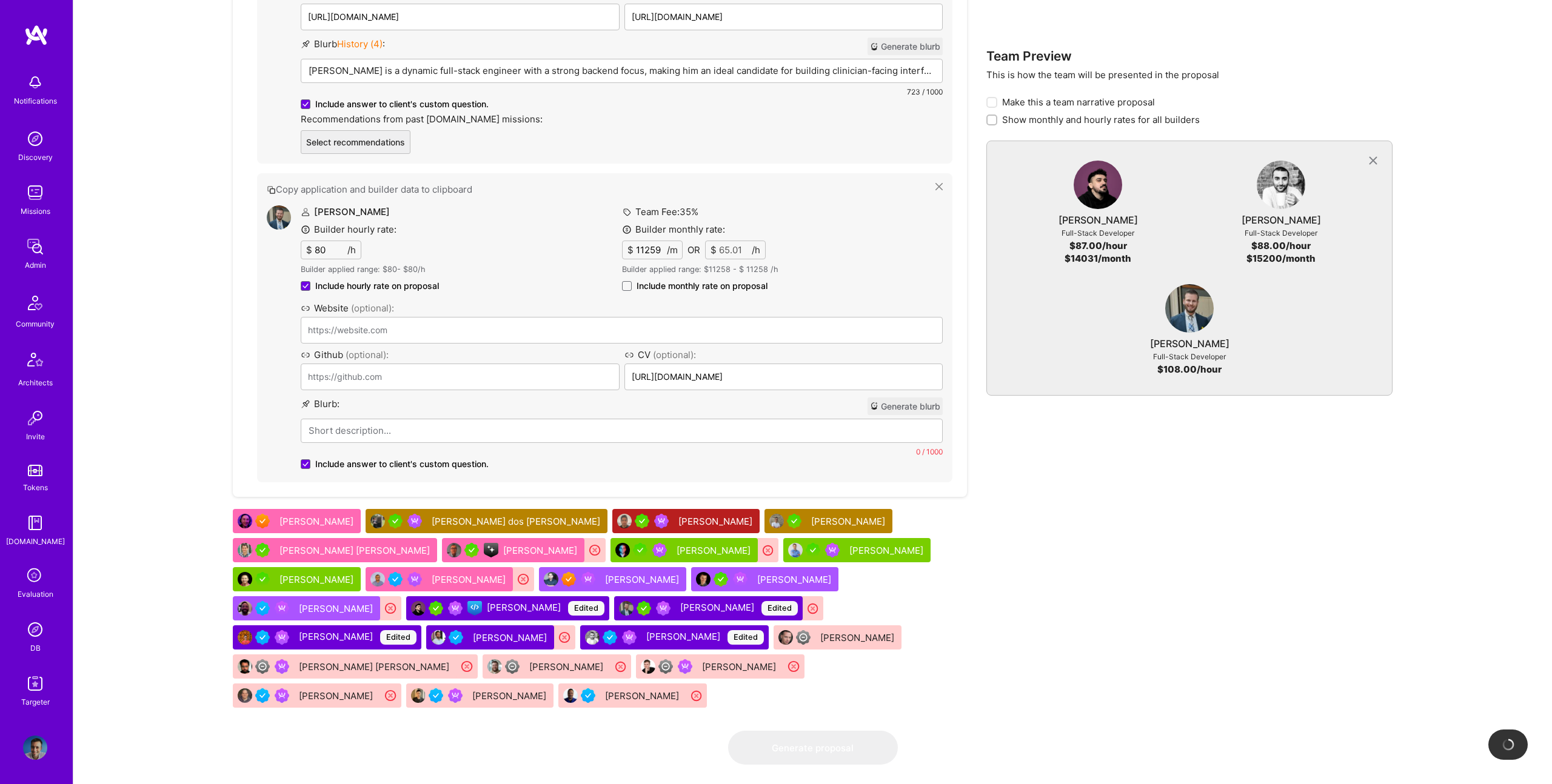
scroll to position [1531, 0]
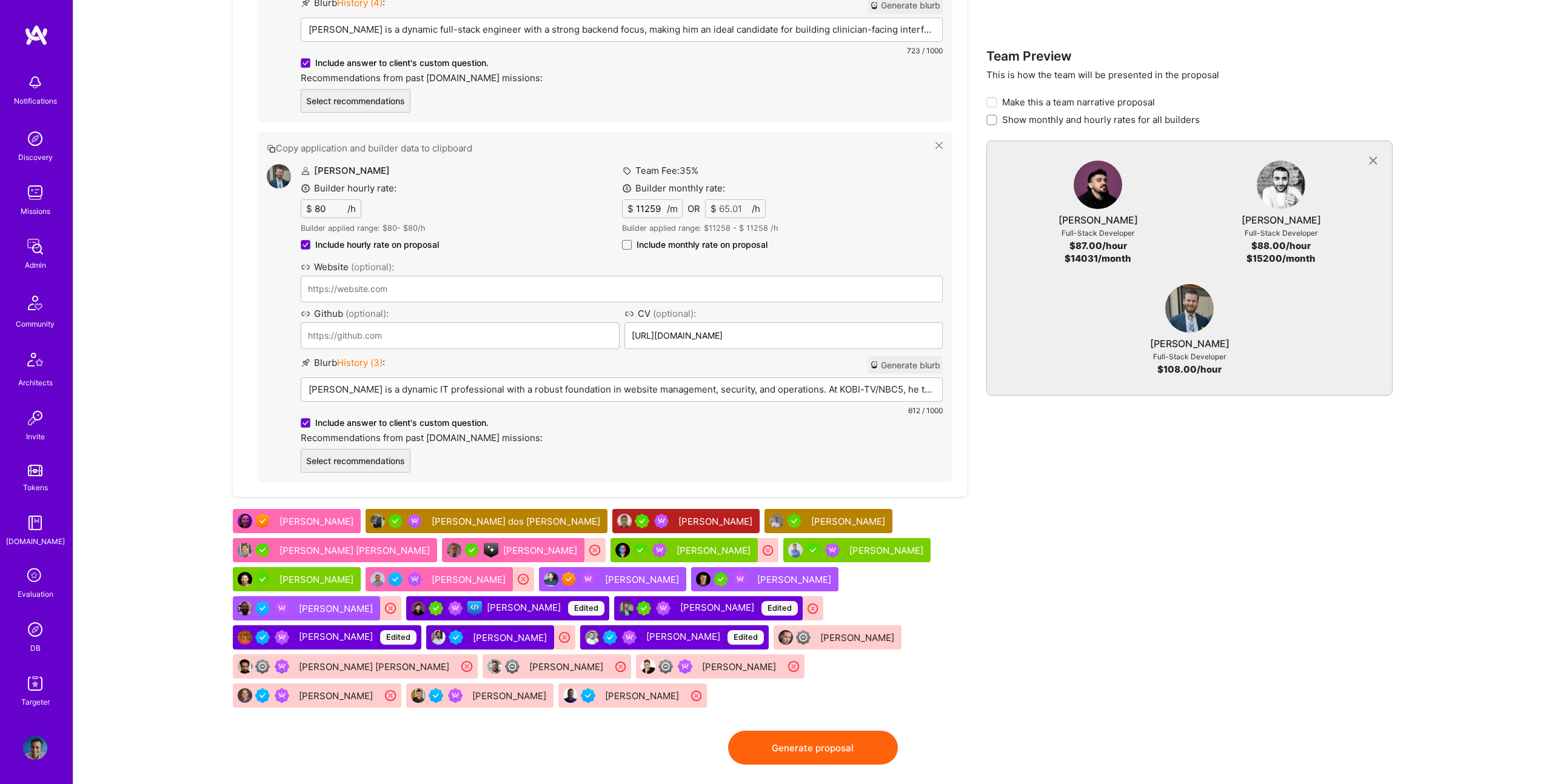
click at [675, 232] on p "Builder applied range: $ 11258 - $ 11258 /h" at bounding box center [783, 229] width 321 height 11
click at [680, 243] on span "Include monthly rate on proposal" at bounding box center [702, 245] width 131 height 12
click at [0, 0] on input "Include monthly rate on proposal" at bounding box center [0, 0] width 0 height 0
click at [940, 145] on icon at bounding box center [939, 145] width 7 height 7
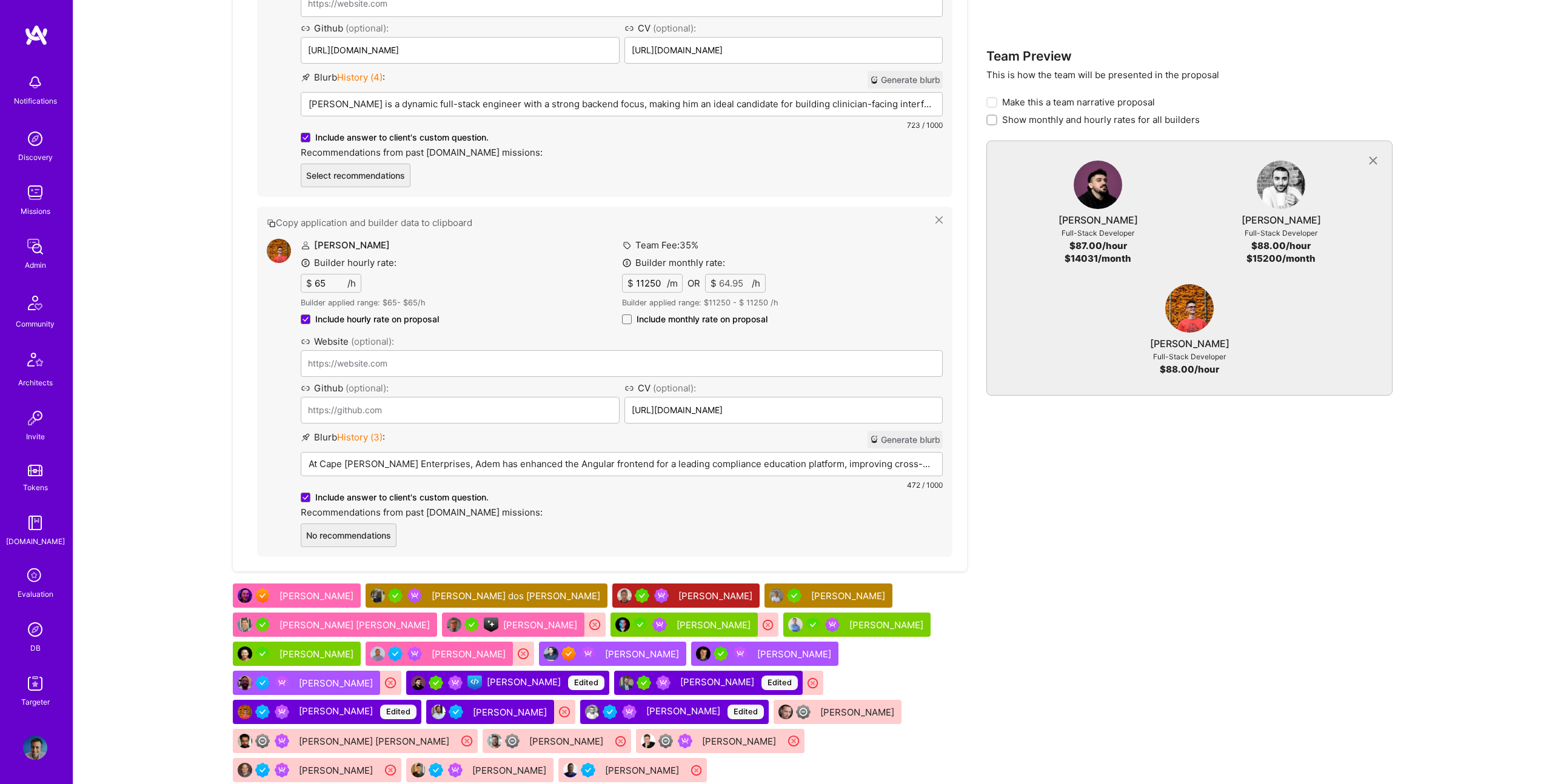
scroll to position [1429, 0]
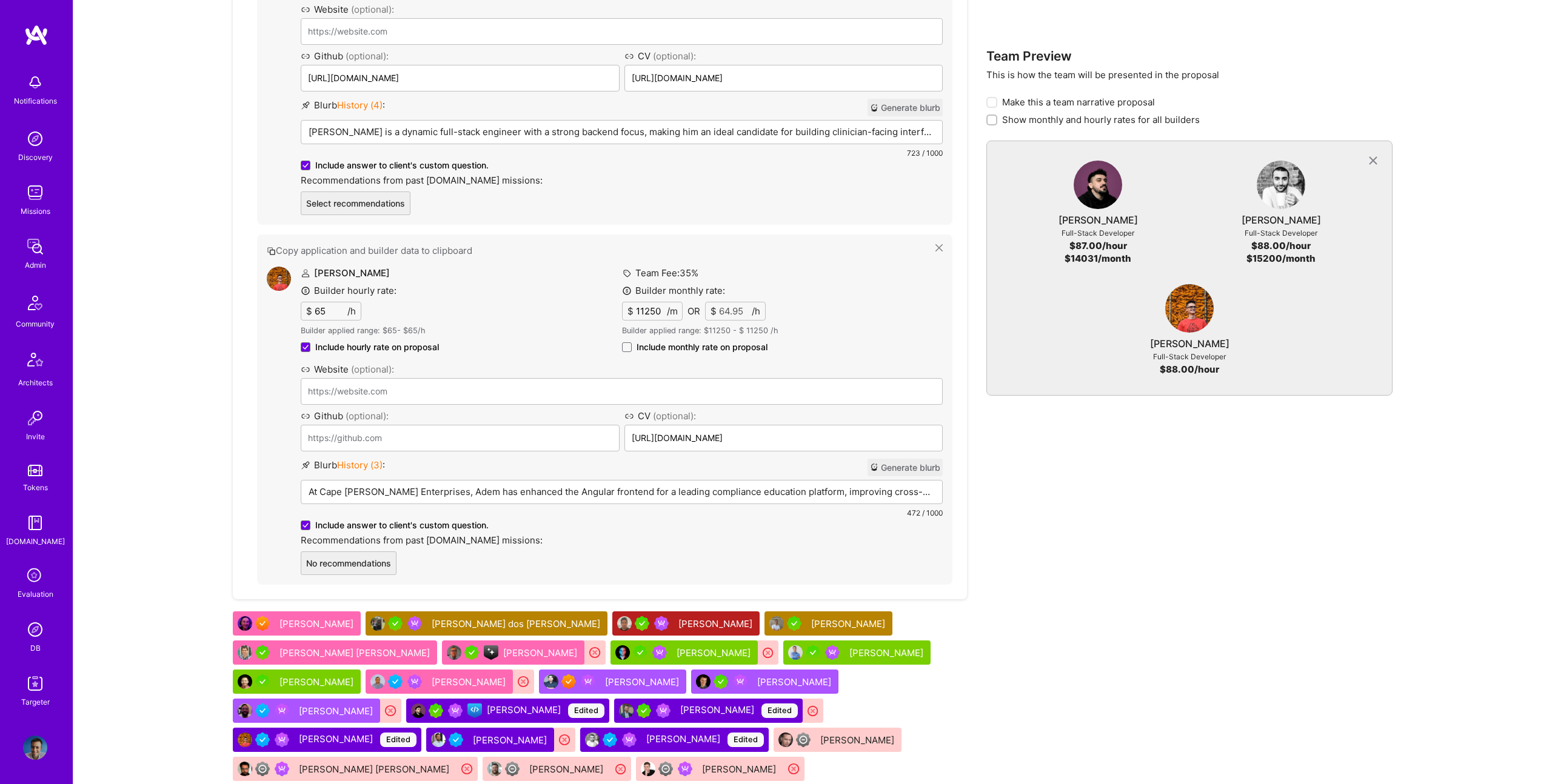
click at [681, 345] on span "Include monthly rate on proposal" at bounding box center [702, 347] width 131 height 12
click at [0, 0] on input "Include monthly rate on proposal" at bounding box center [0, 0] width 0 height 0
checkbox input "true"
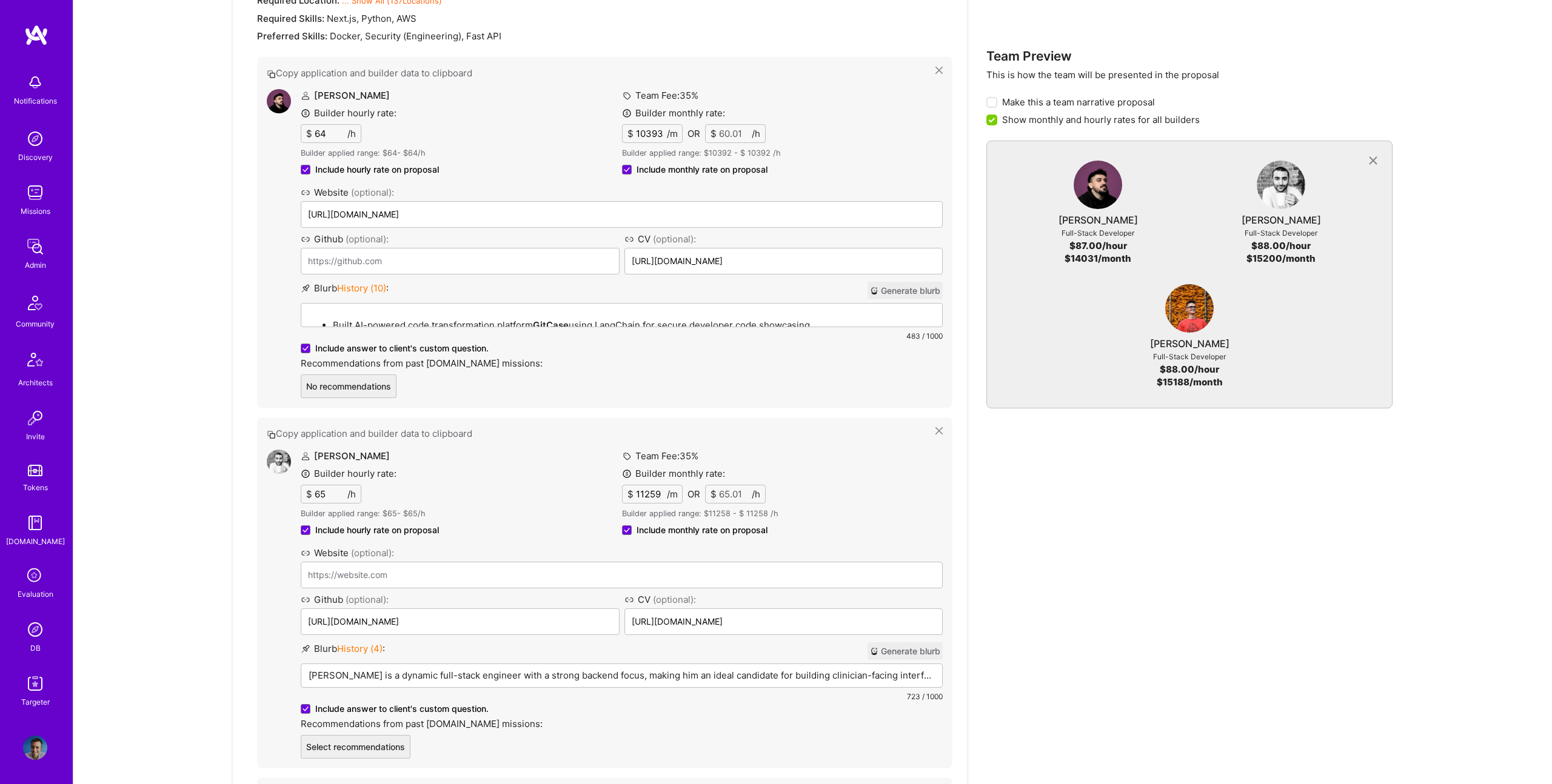
scroll to position [885, 0]
click at [497, 311] on div "Built AI-powered code transformation platform GitCase using LangChain for secur…" at bounding box center [622, 371] width 641 height 134
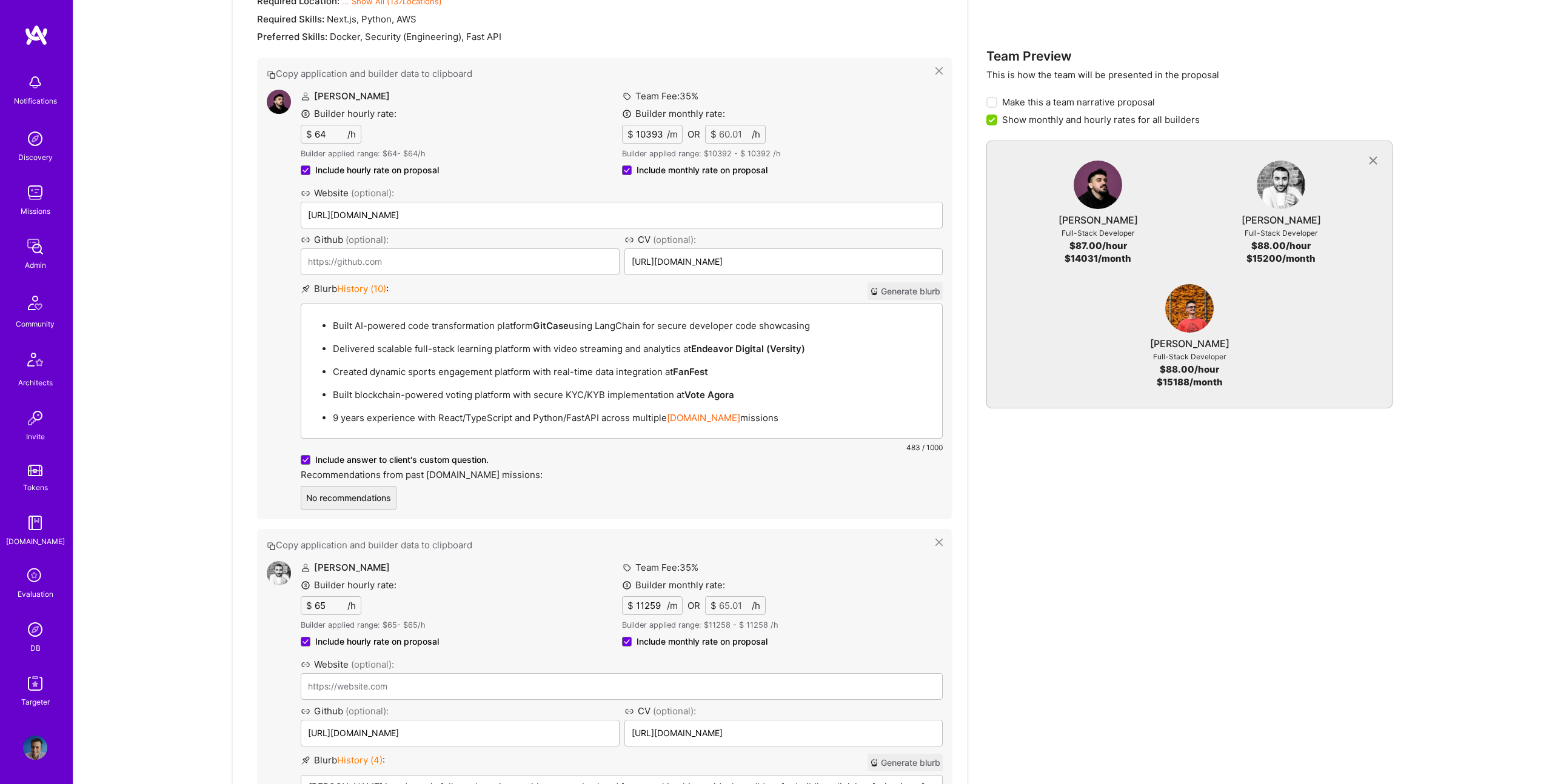
click at [515, 323] on p "Built AI-powered code transformation platform GitCase using LangChain for secur…" at bounding box center [634, 326] width 602 height 12
paste div
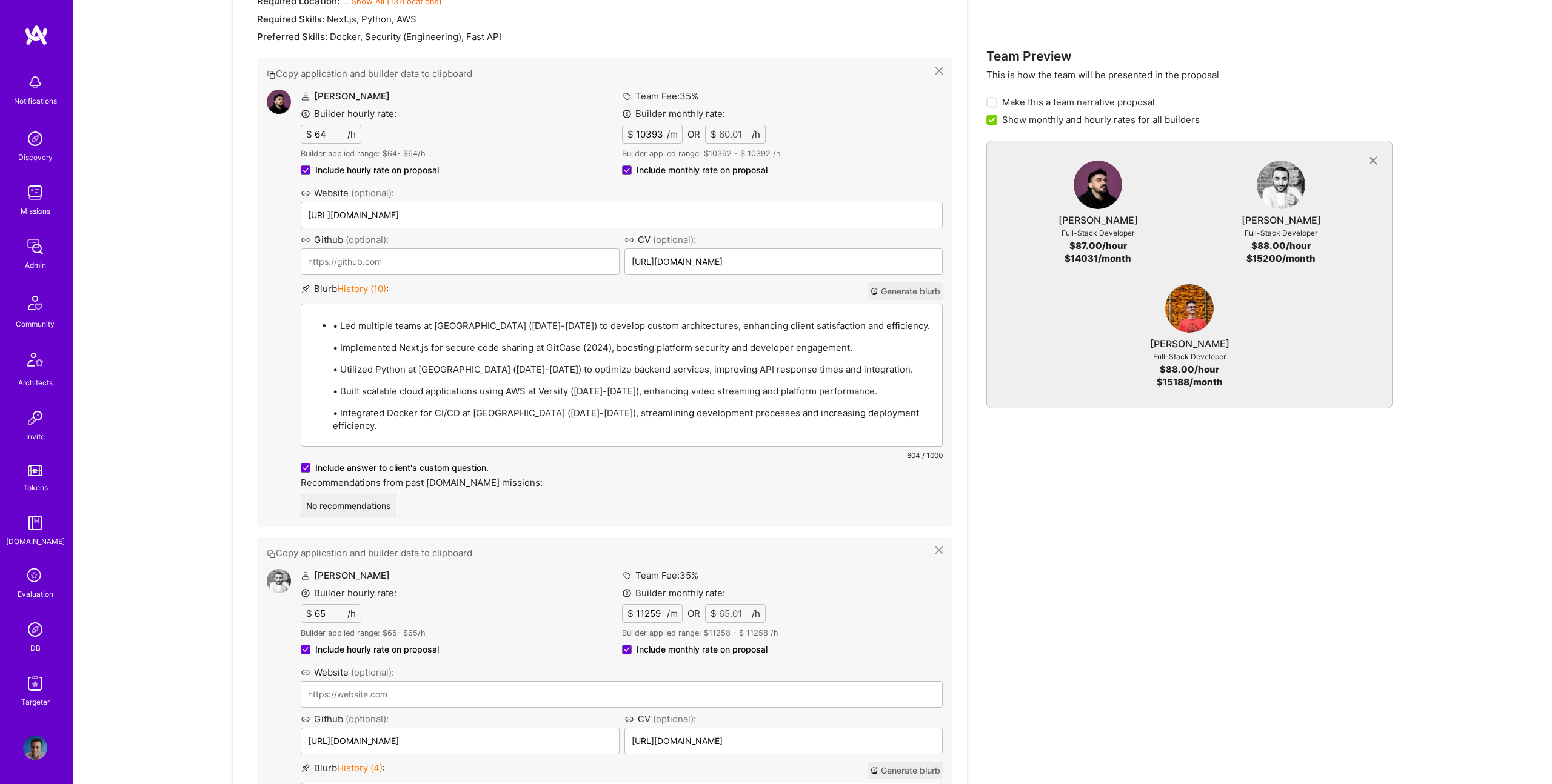
click at [342, 327] on p "• Led multiple teams at Montecha (2021-2022) to develop custom architectures, e…" at bounding box center [634, 326] width 602 height 12
click at [335, 413] on p "• Integrated Docker for CI/CD at Montecha (2021-2022), streamlining development…" at bounding box center [634, 422] width 602 height 25
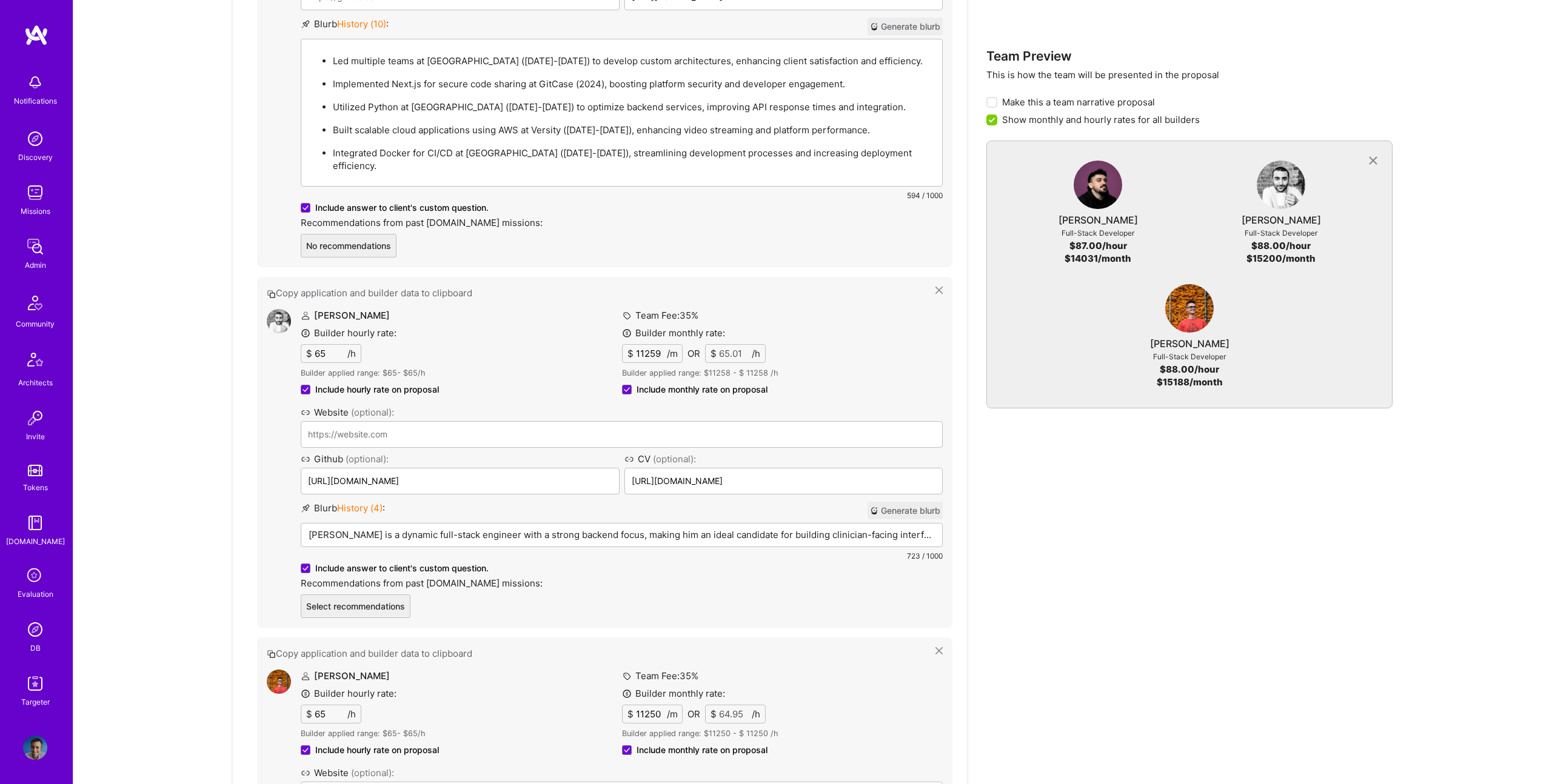
scroll to position [1039, 0]
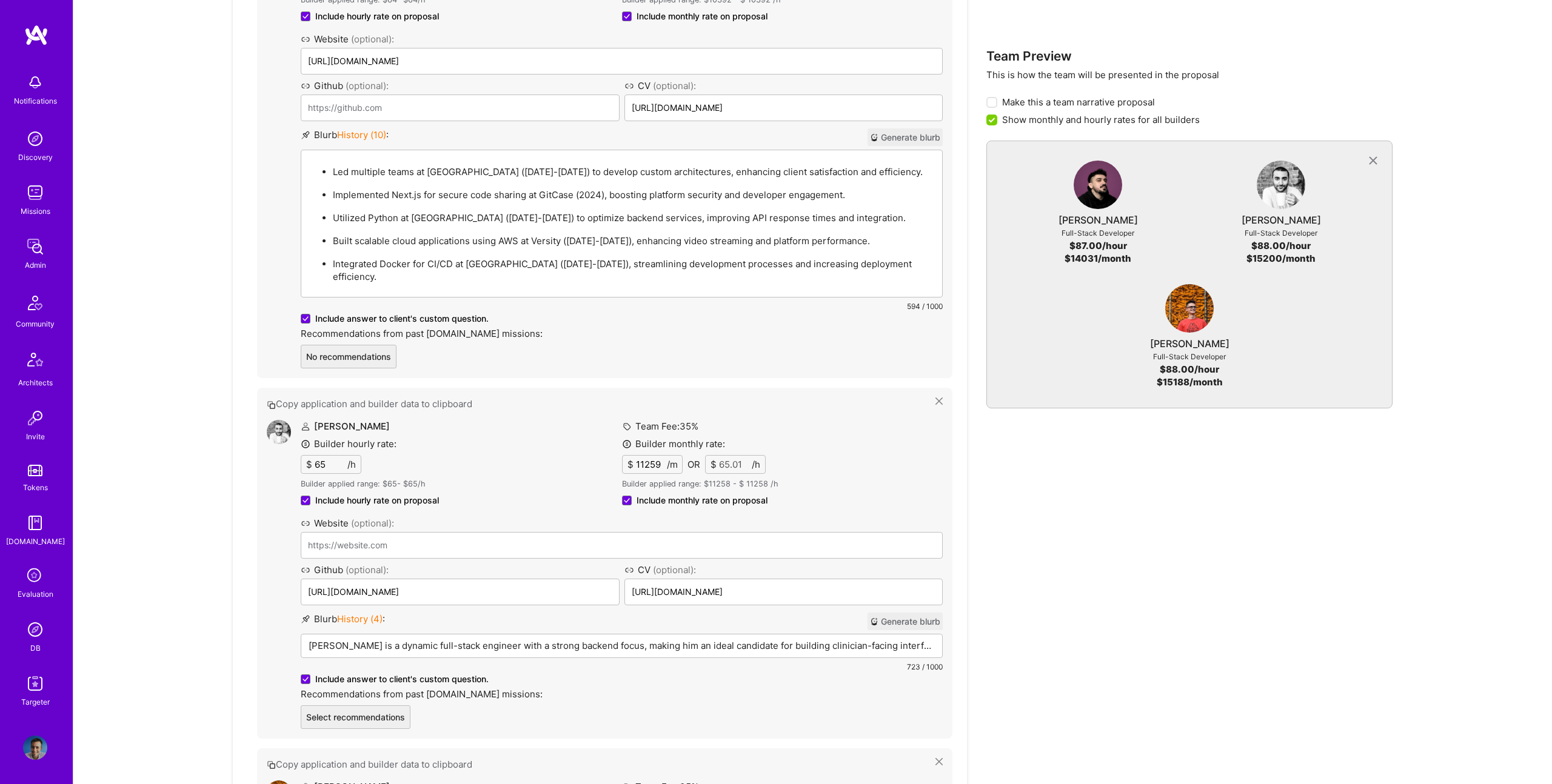
click at [464, 639] on p "Siavosh is a dynamic full-stack engineer with a strong backend focus, making hi…" at bounding box center [622, 645] width 627 height 12
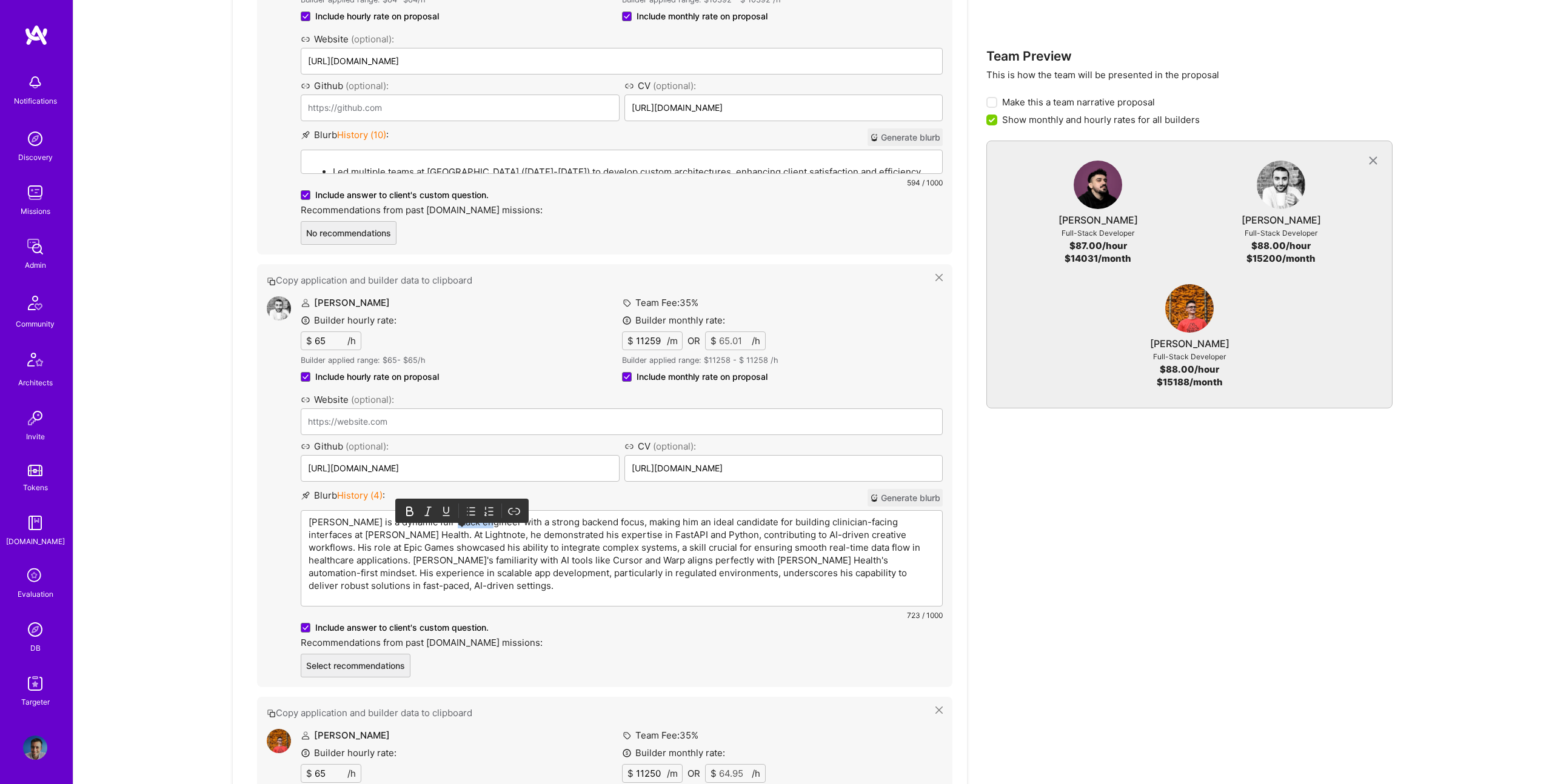
click at [464, 521] on p "Siavosh is a dynamic full-stack engineer with a strong backend focus, making hi…" at bounding box center [622, 554] width 627 height 76
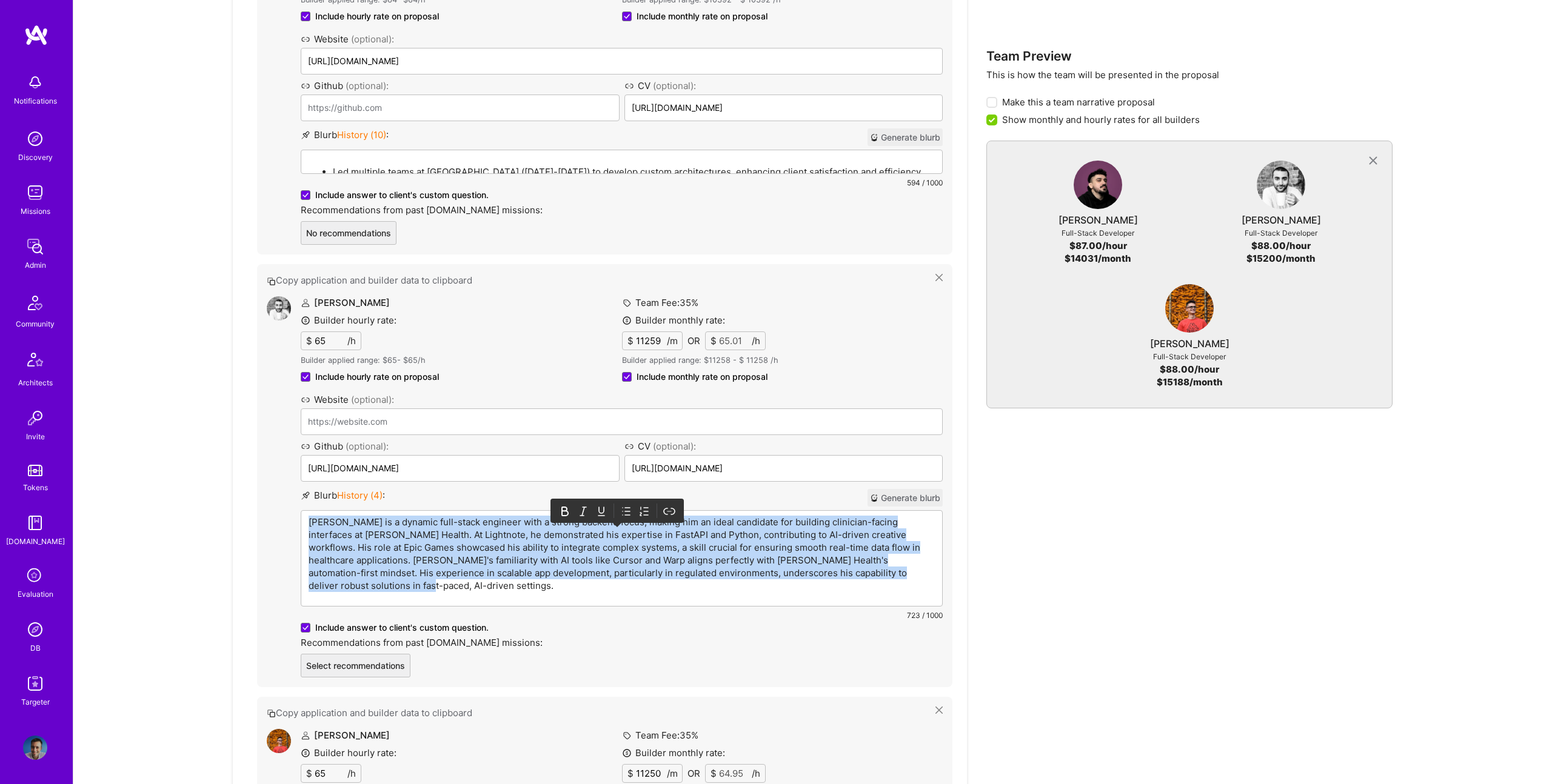
click at [464, 521] on p "Siavosh is a dynamic full-stack engineer with a strong backend focus, making hi…" at bounding box center [622, 554] width 627 height 76
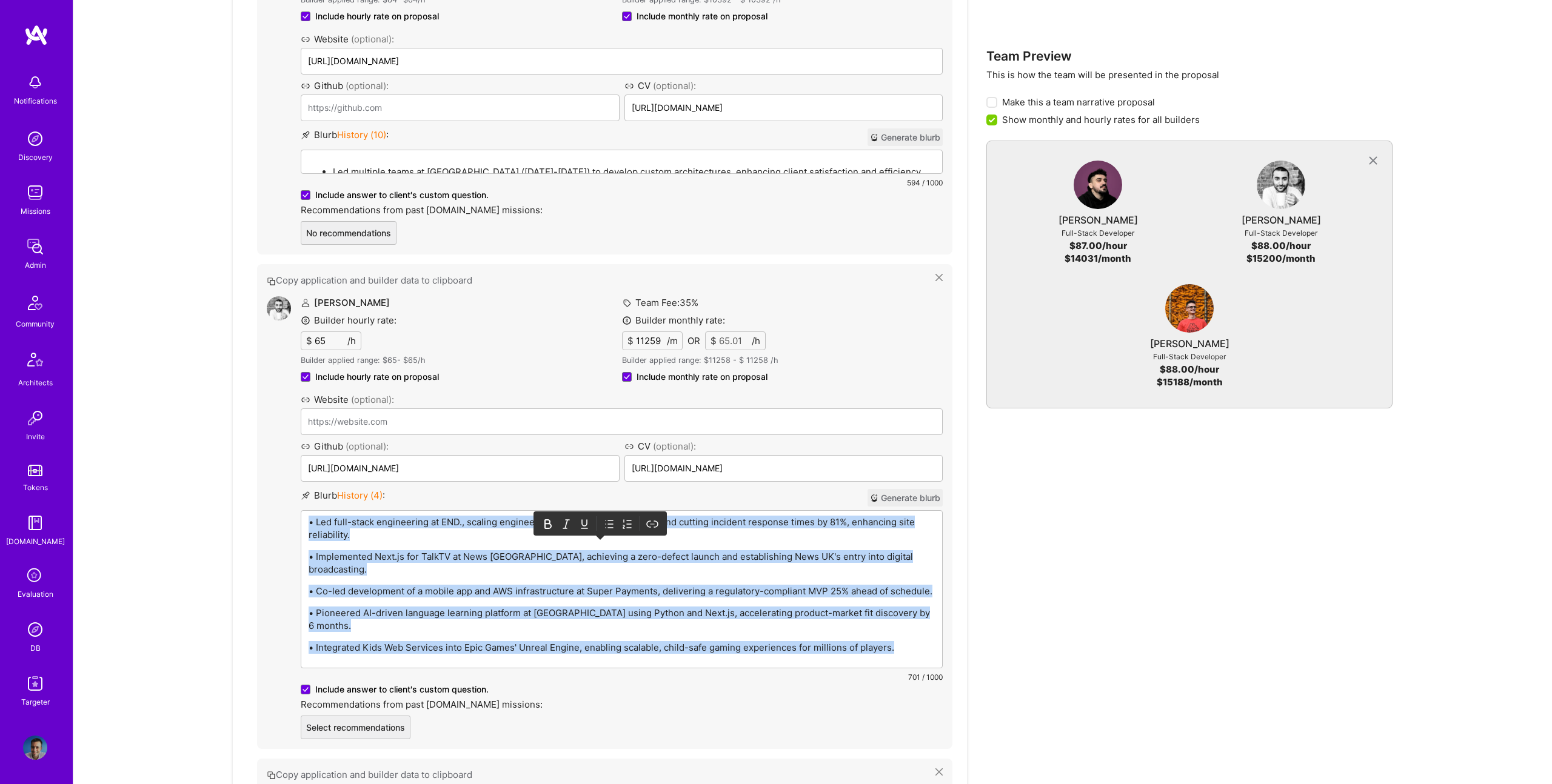
drag, startPoint x: 605, startPoint y: 494, endPoint x: 595, endPoint y: 497, distance: 10.4
click at [605, 518] on icon at bounding box center [610, 524] width 12 height 12
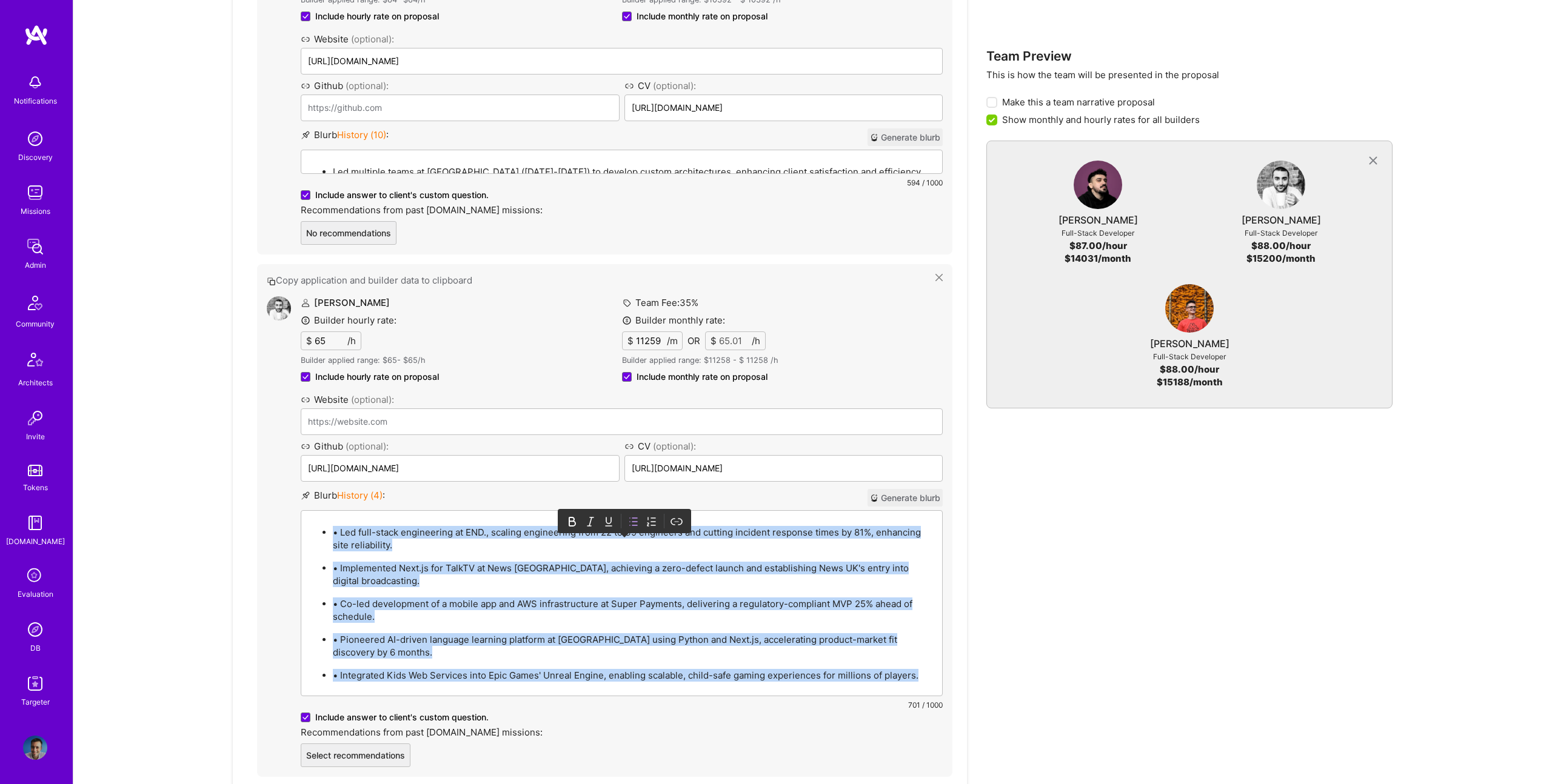
click at [337, 532] on p "• Led full-stack engineering at END., scaling engineering from 22 to 39 enginee…" at bounding box center [634, 539] width 602 height 25
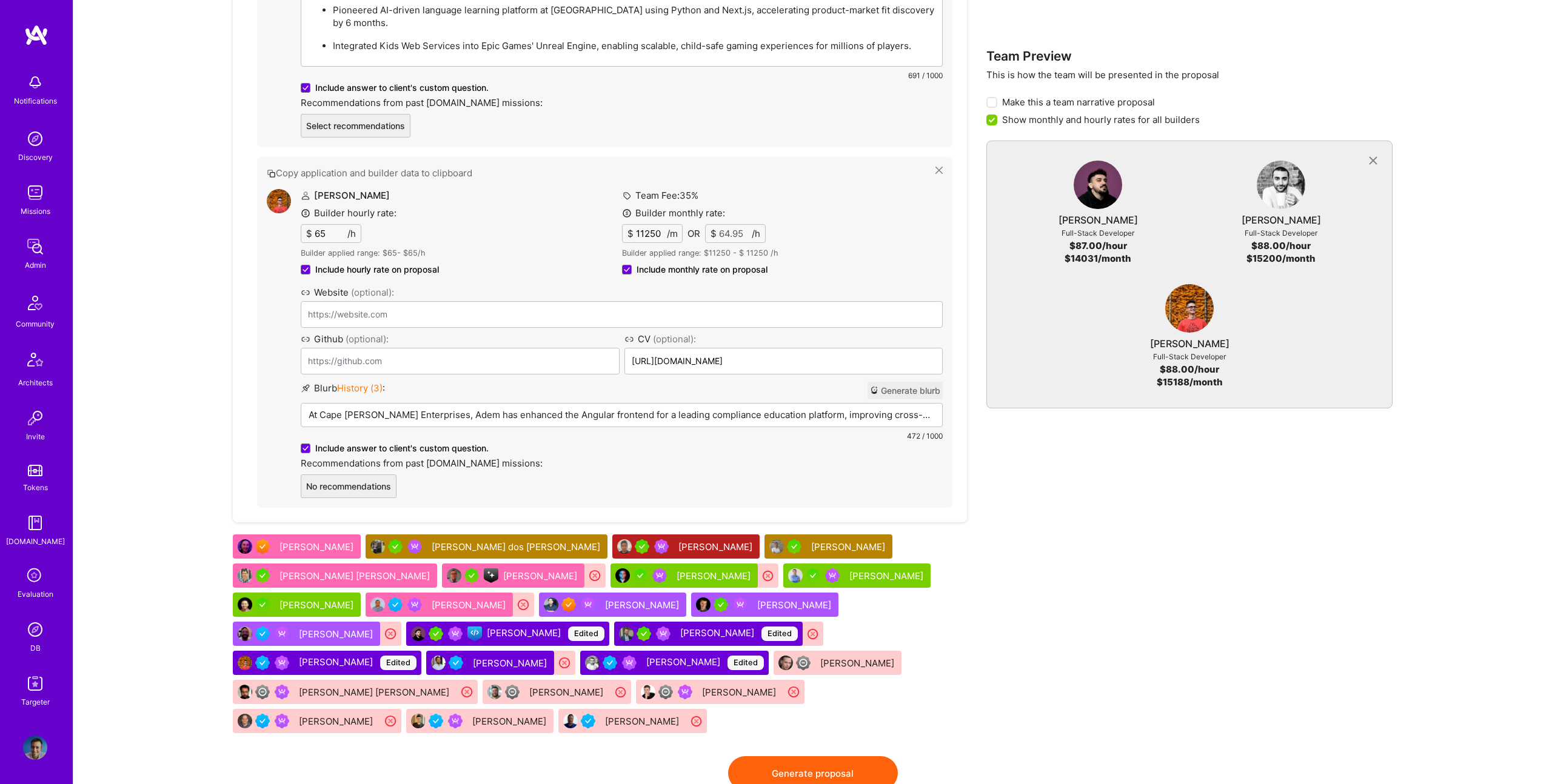
scroll to position [1532, 0]
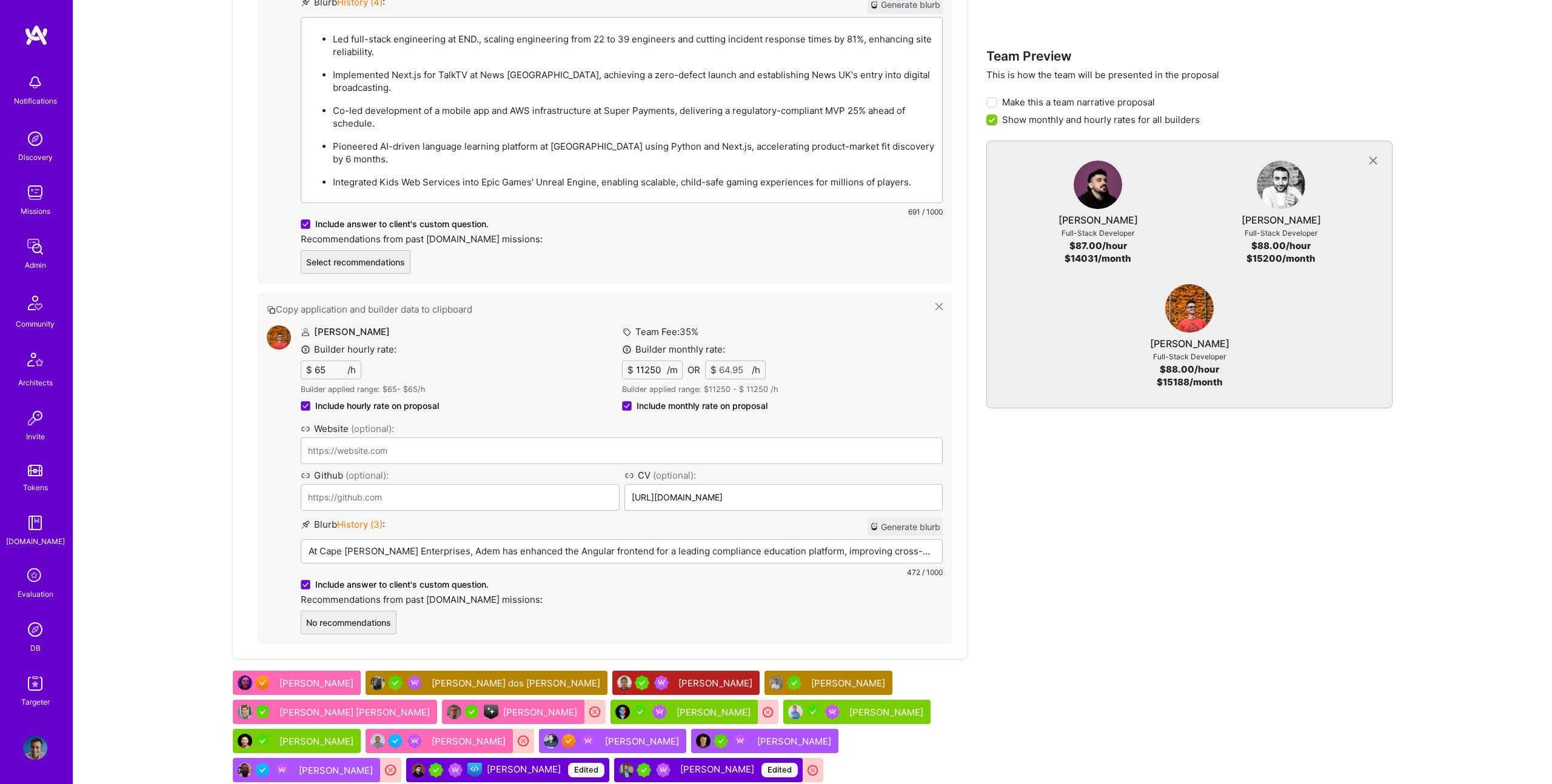
click at [572, 545] on p "At Cape Ann Enterprises, Adem has enhanced the Angular frontend for a leading c…" at bounding box center [622, 551] width 627 height 12
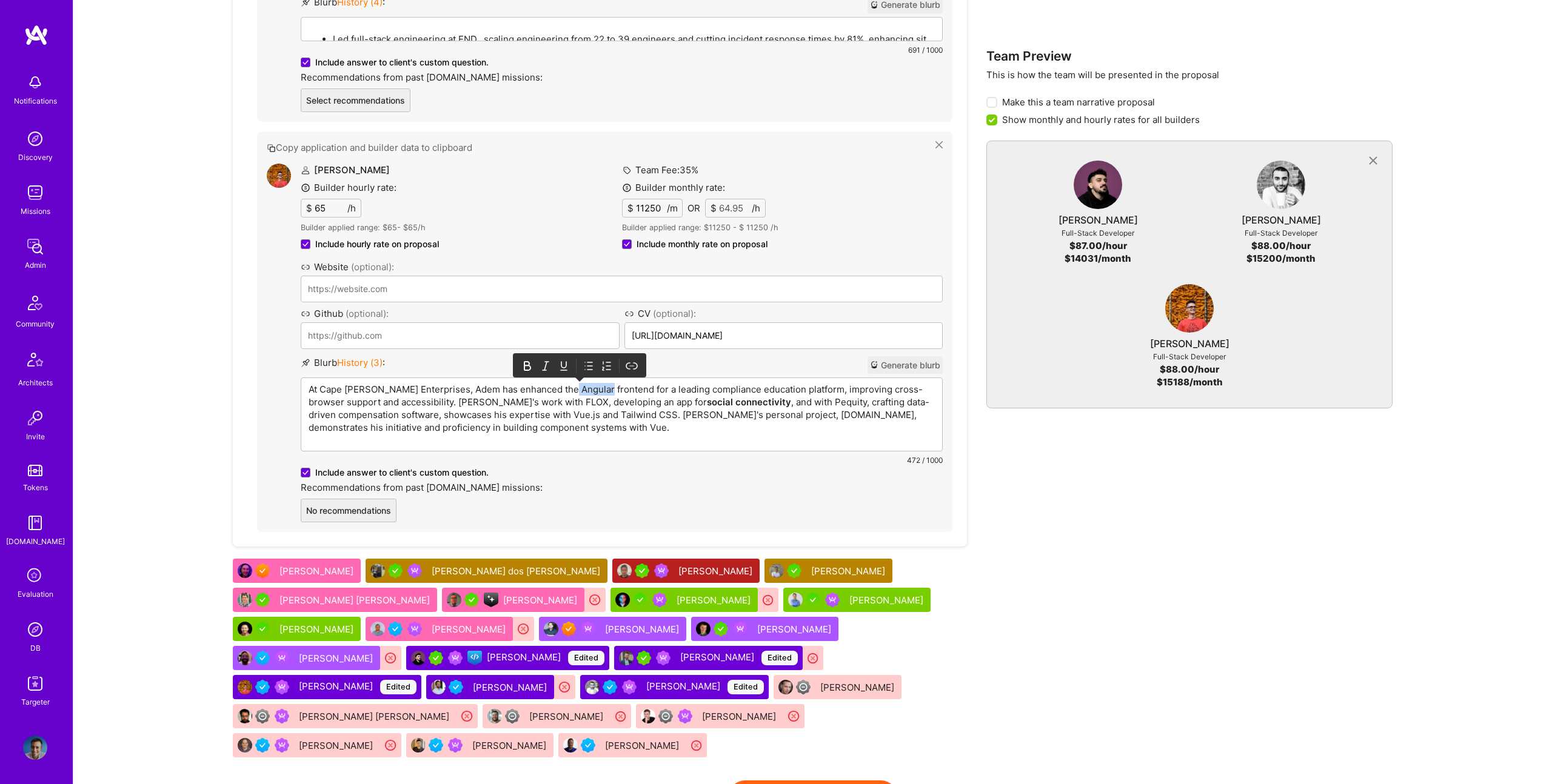
click at [572, 388] on p "At Cape Ann Enterprises, Adem has enhanced the Angular frontend for a leading c…" at bounding box center [622, 409] width 627 height 51
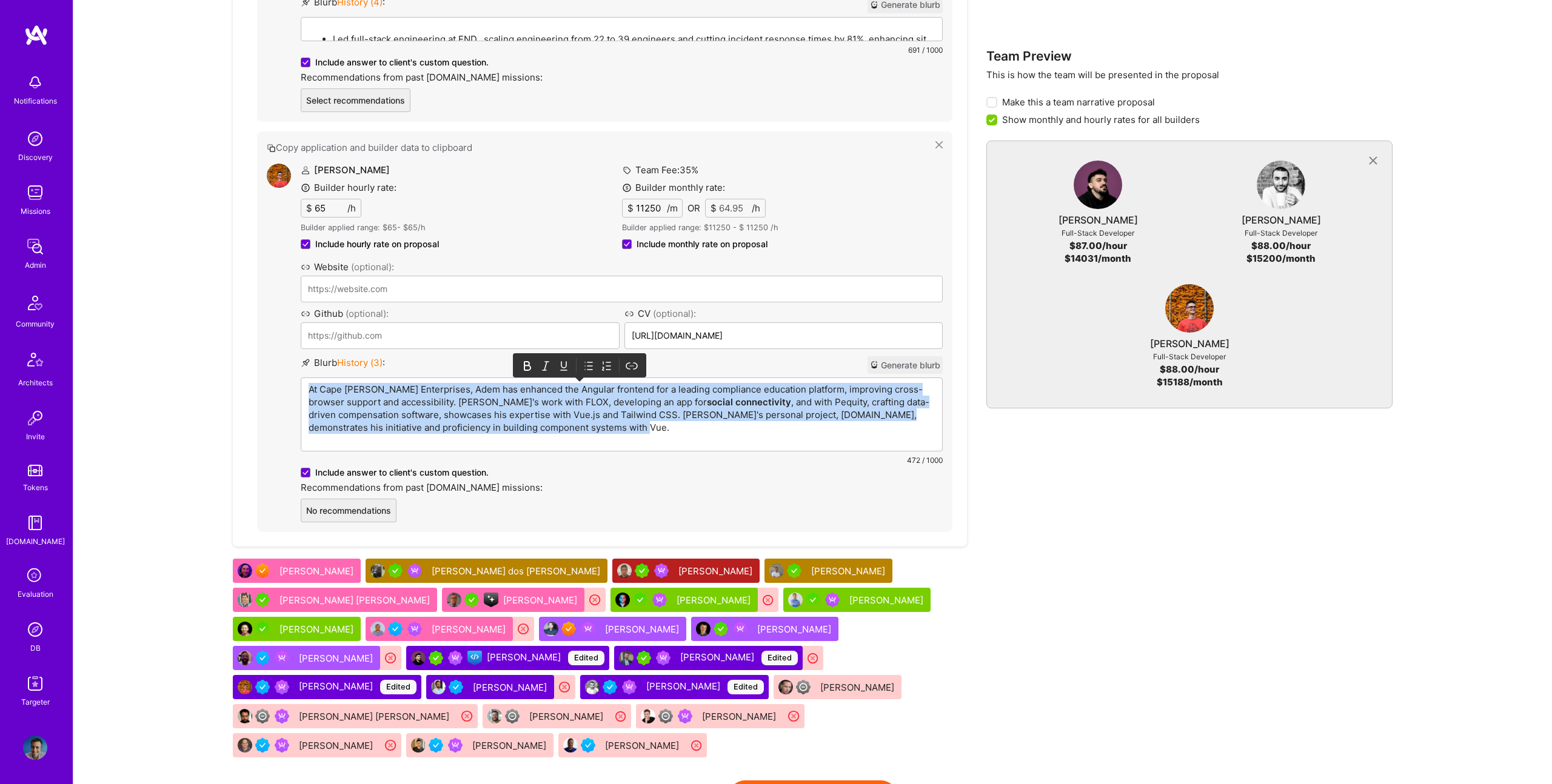
click at [572, 388] on p "At Cape Ann Enterprises, Adem has enhanced the Angular frontend for a leading c…" at bounding box center [622, 409] width 627 height 51
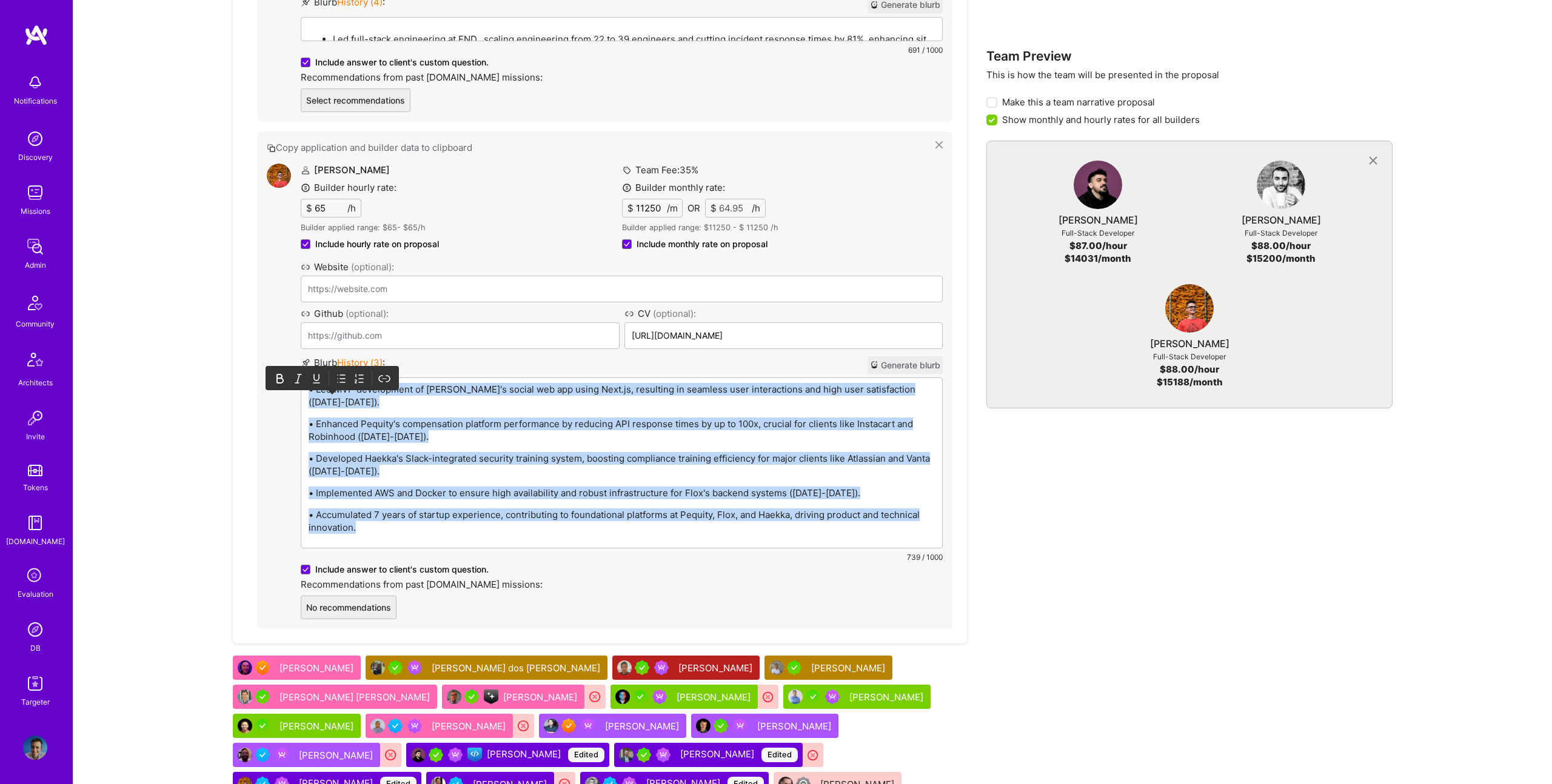
click at [340, 375] on icon at bounding box center [342, 379] width 5 height 7
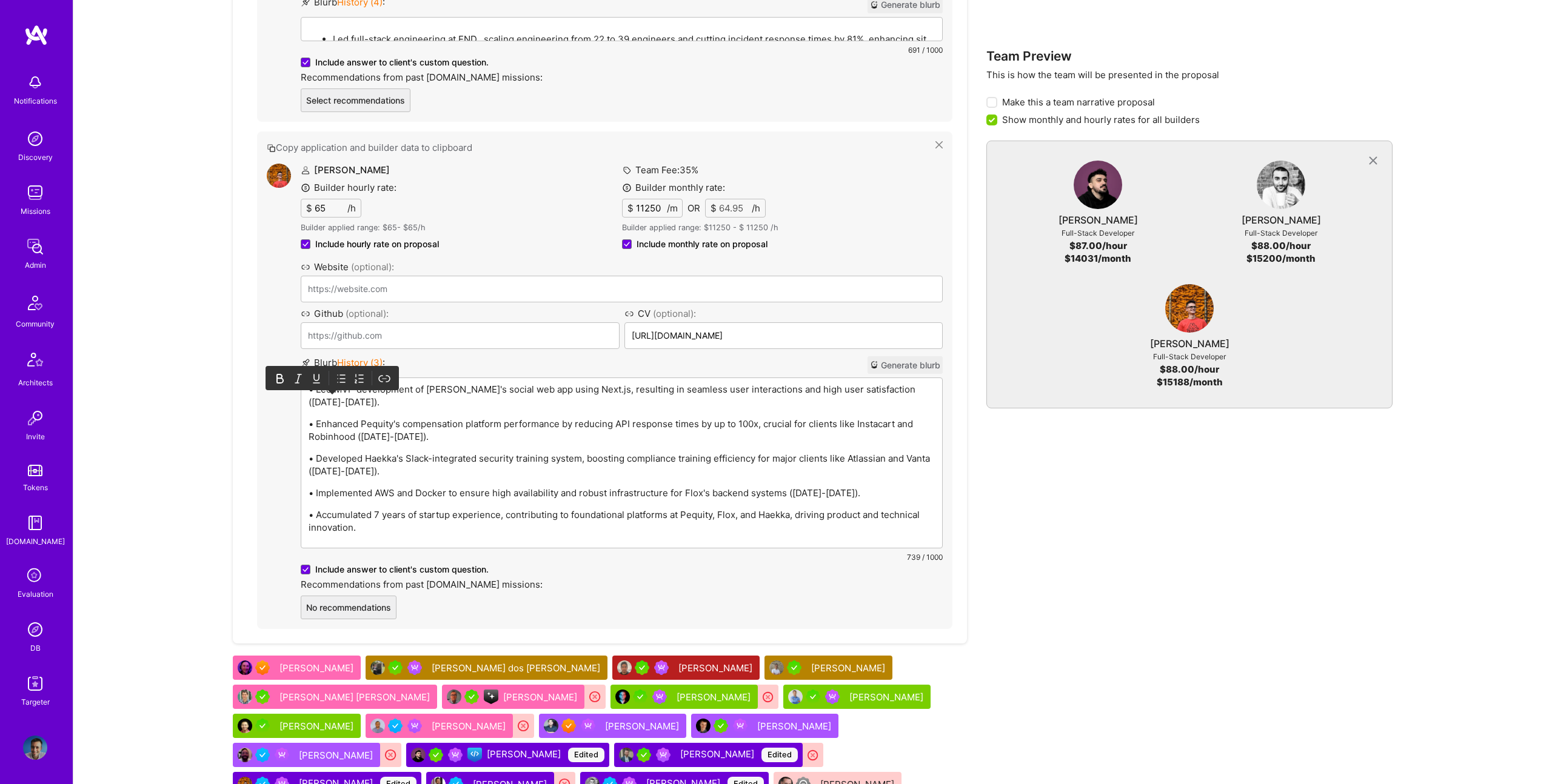
scroll to position [1560, 0]
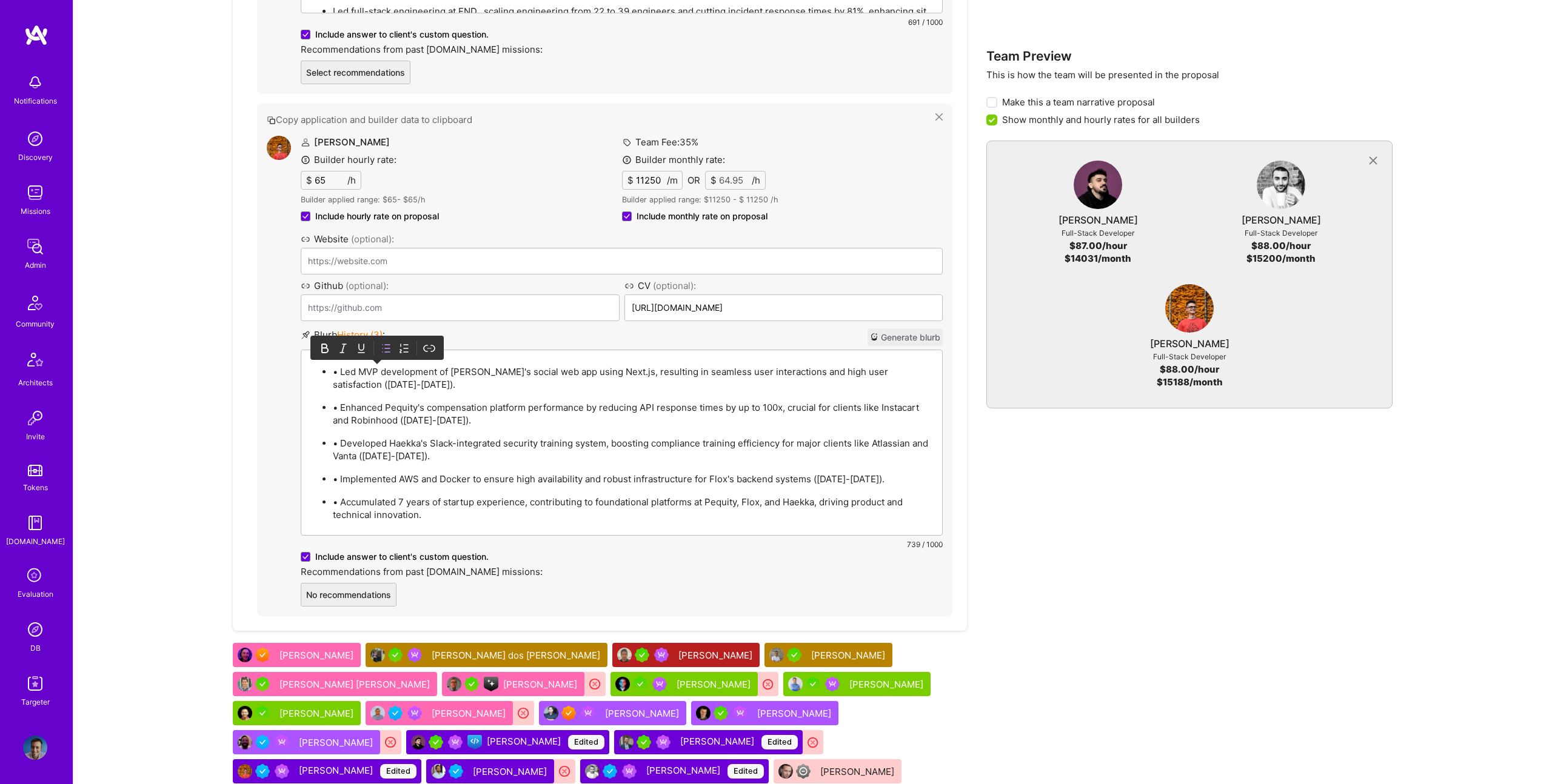
click at [342, 372] on p "• Led MVP development of Flox's social web app using Next.js, resulting in seam…" at bounding box center [634, 378] width 602 height 25
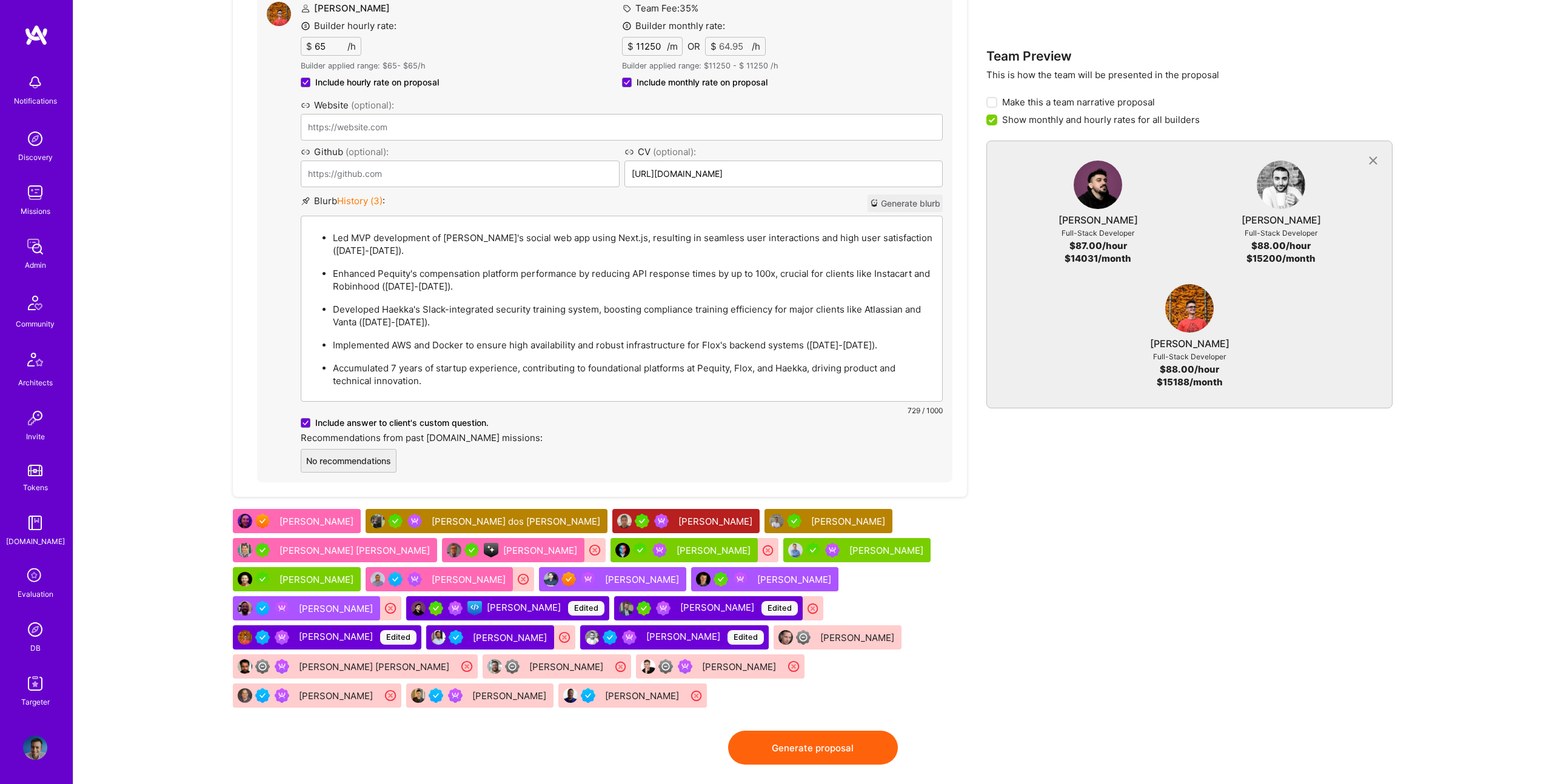
scroll to position [1532, 0]
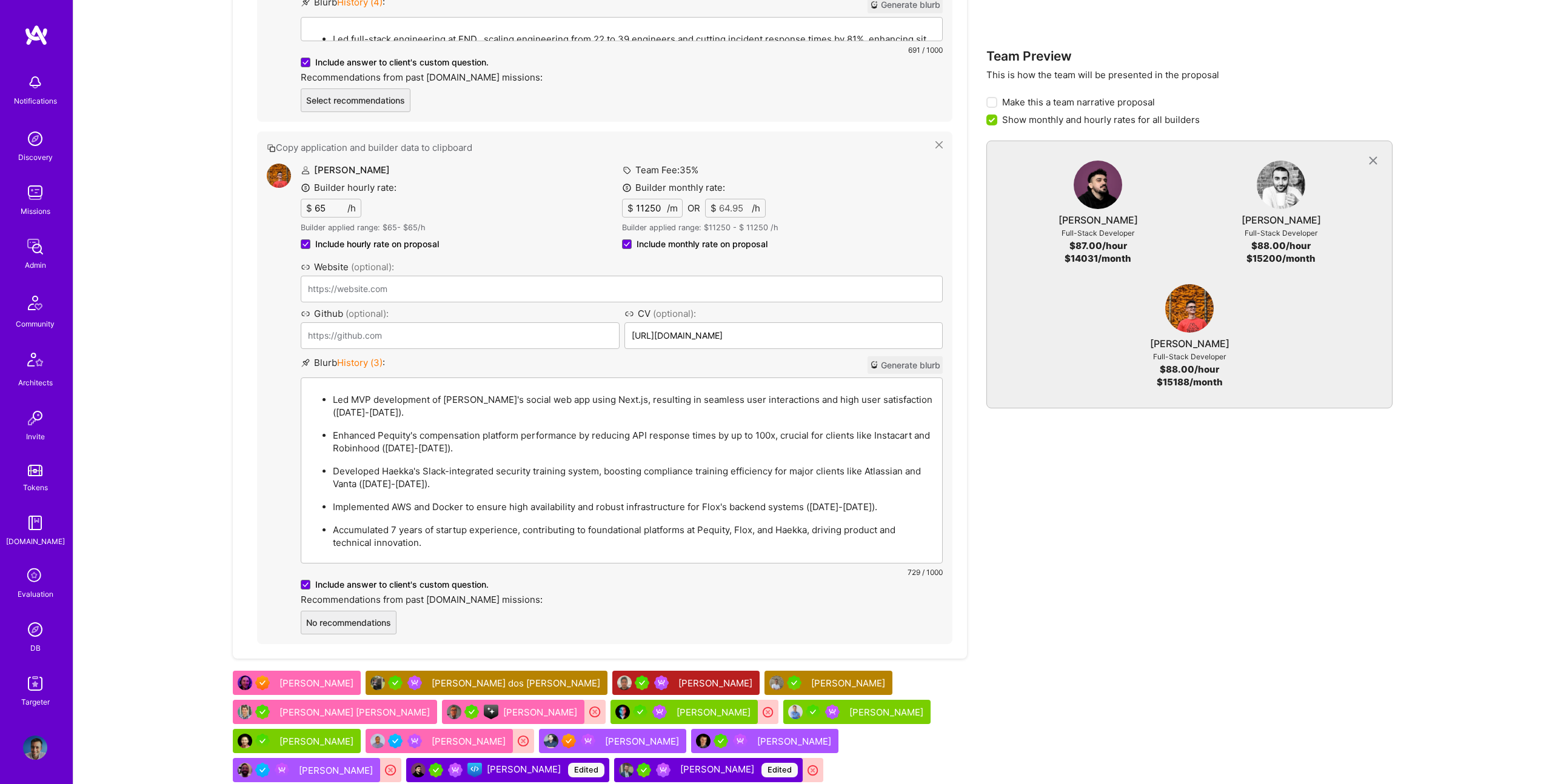
drag, startPoint x: 828, startPoint y: 726, endPoint x: 833, endPoint y: 722, distance: 6.4
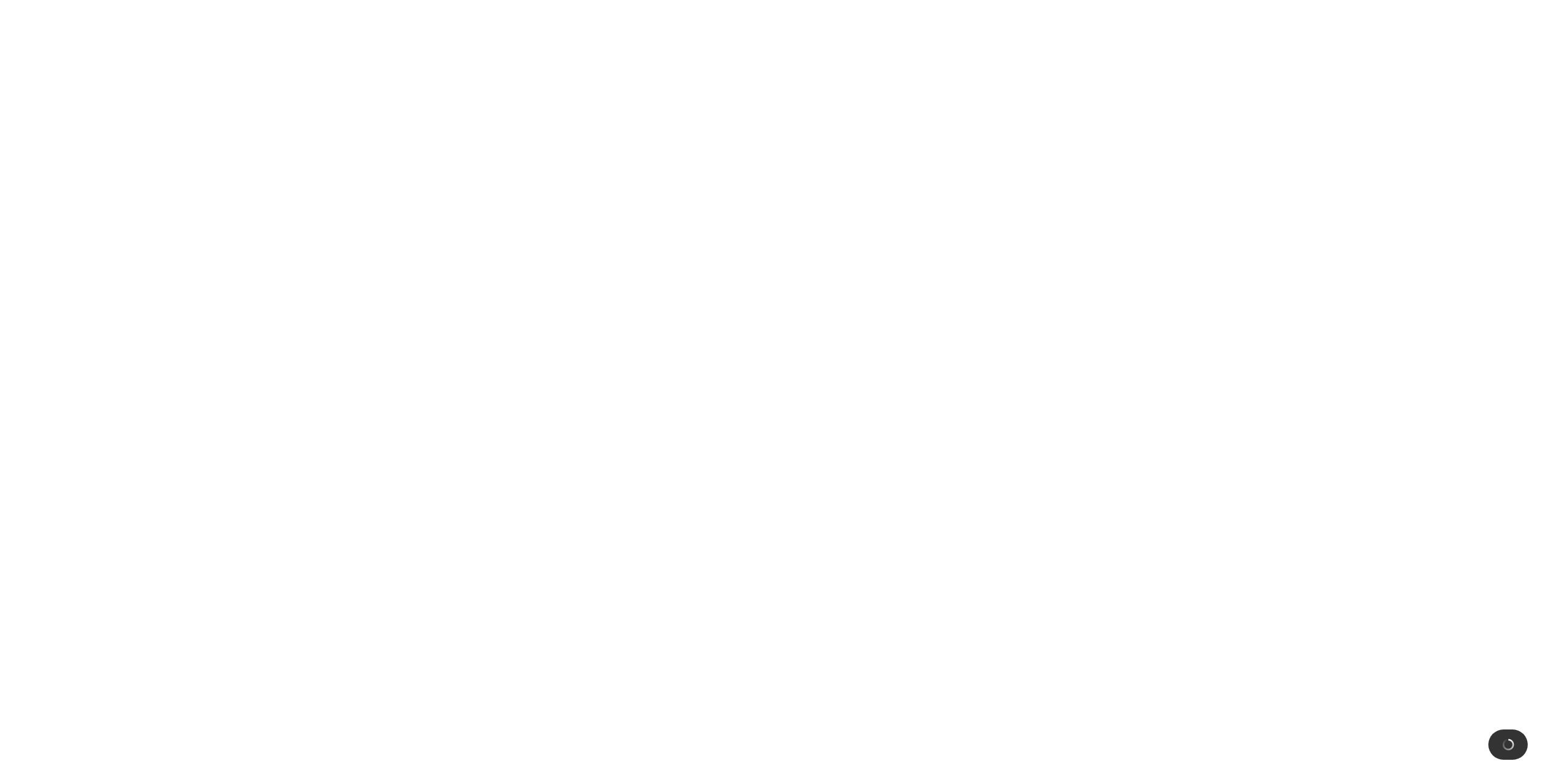
scroll to position [0, 0]
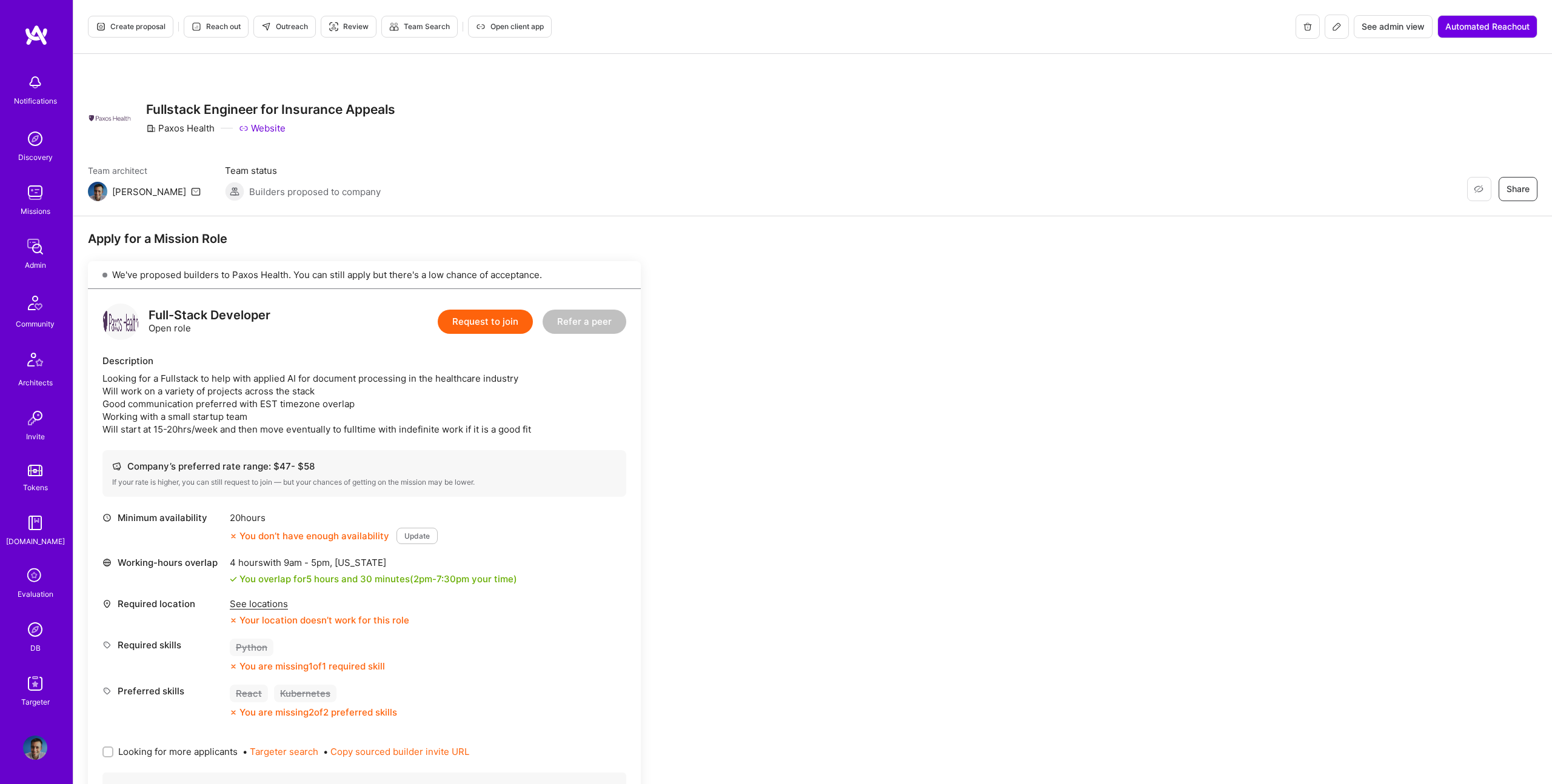
click at [141, 26] on span "Create proposal" at bounding box center [131, 27] width 70 height 11
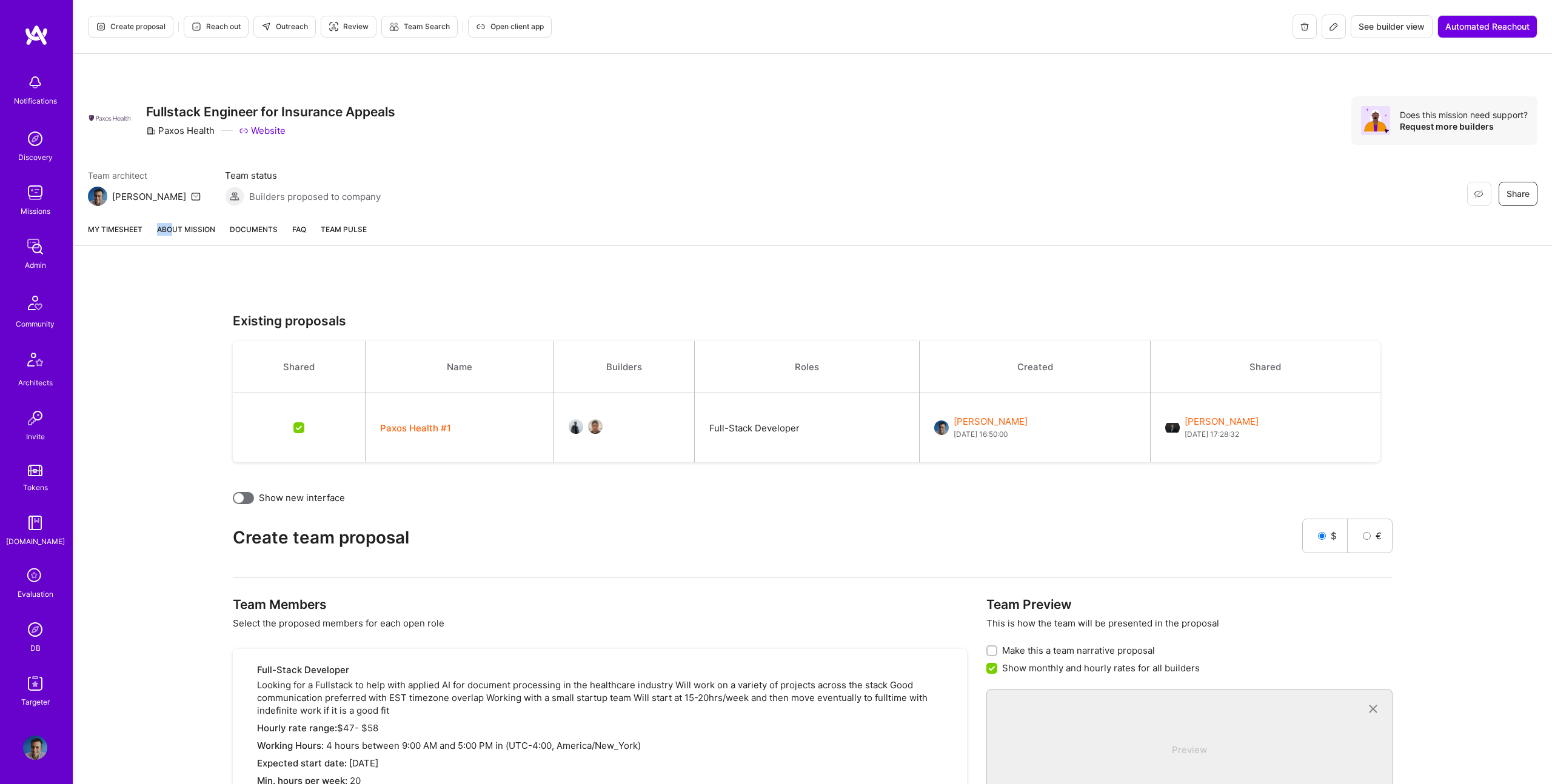
drag, startPoint x: 144, startPoint y: 232, endPoint x: 196, endPoint y: 230, distance: 52.0
click at [173, 232] on div "My timesheet About Mission Documents FAQ Team Pulse" at bounding box center [812, 229] width 1479 height 33
click at [196, 230] on link "About Mission" at bounding box center [186, 234] width 58 height 22
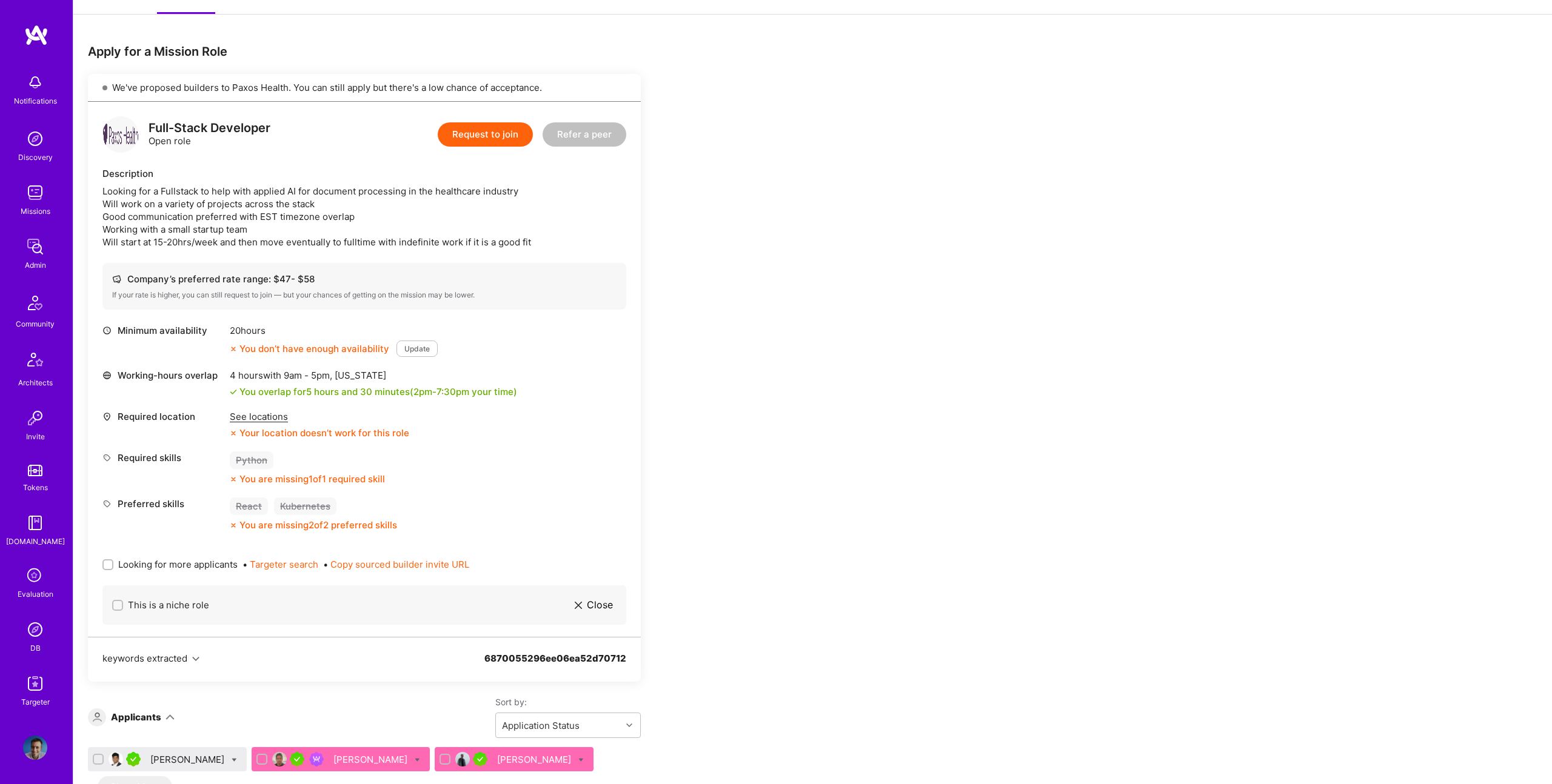
scroll to position [240, 0]
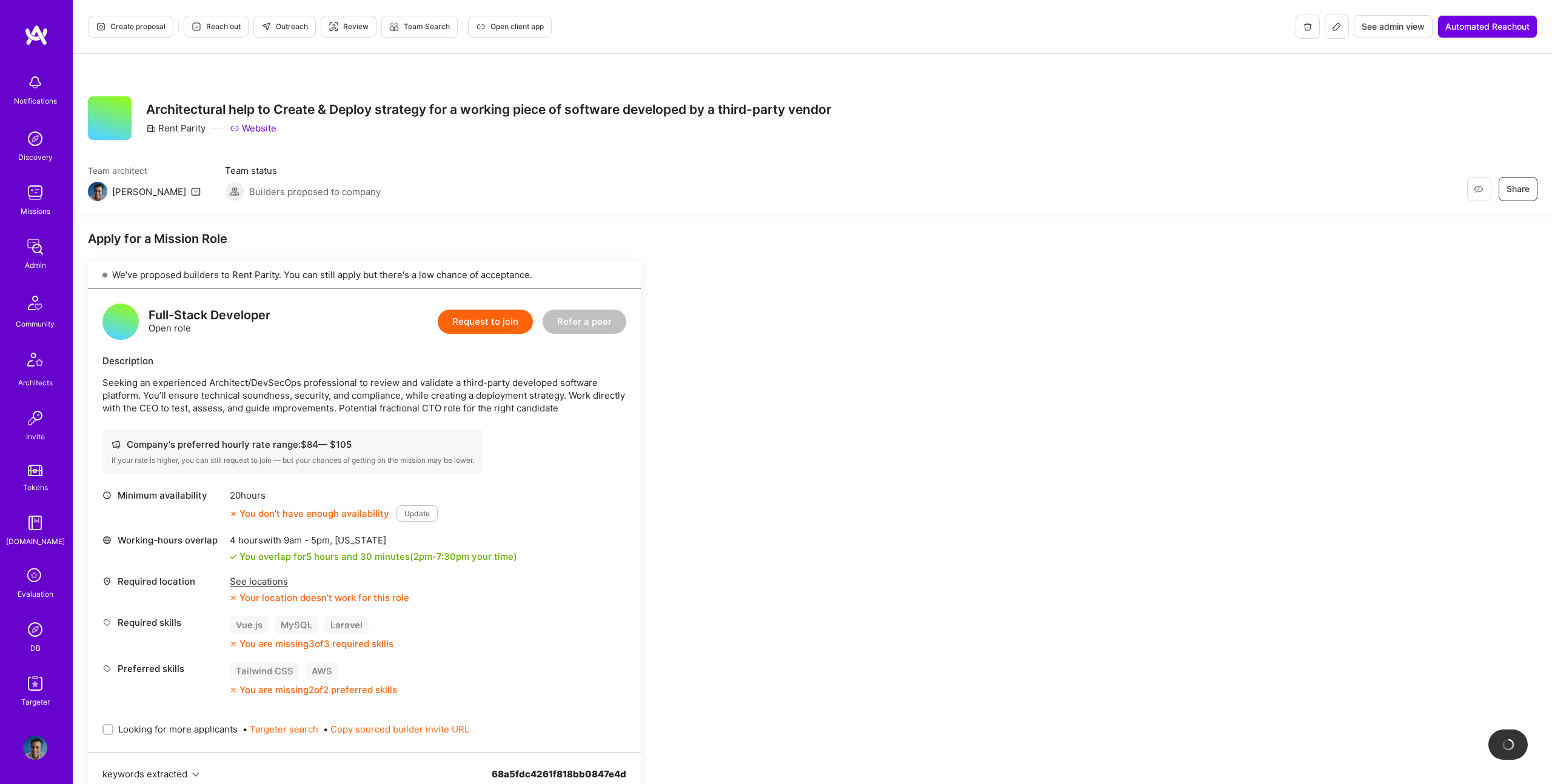
scroll to position [330, 0]
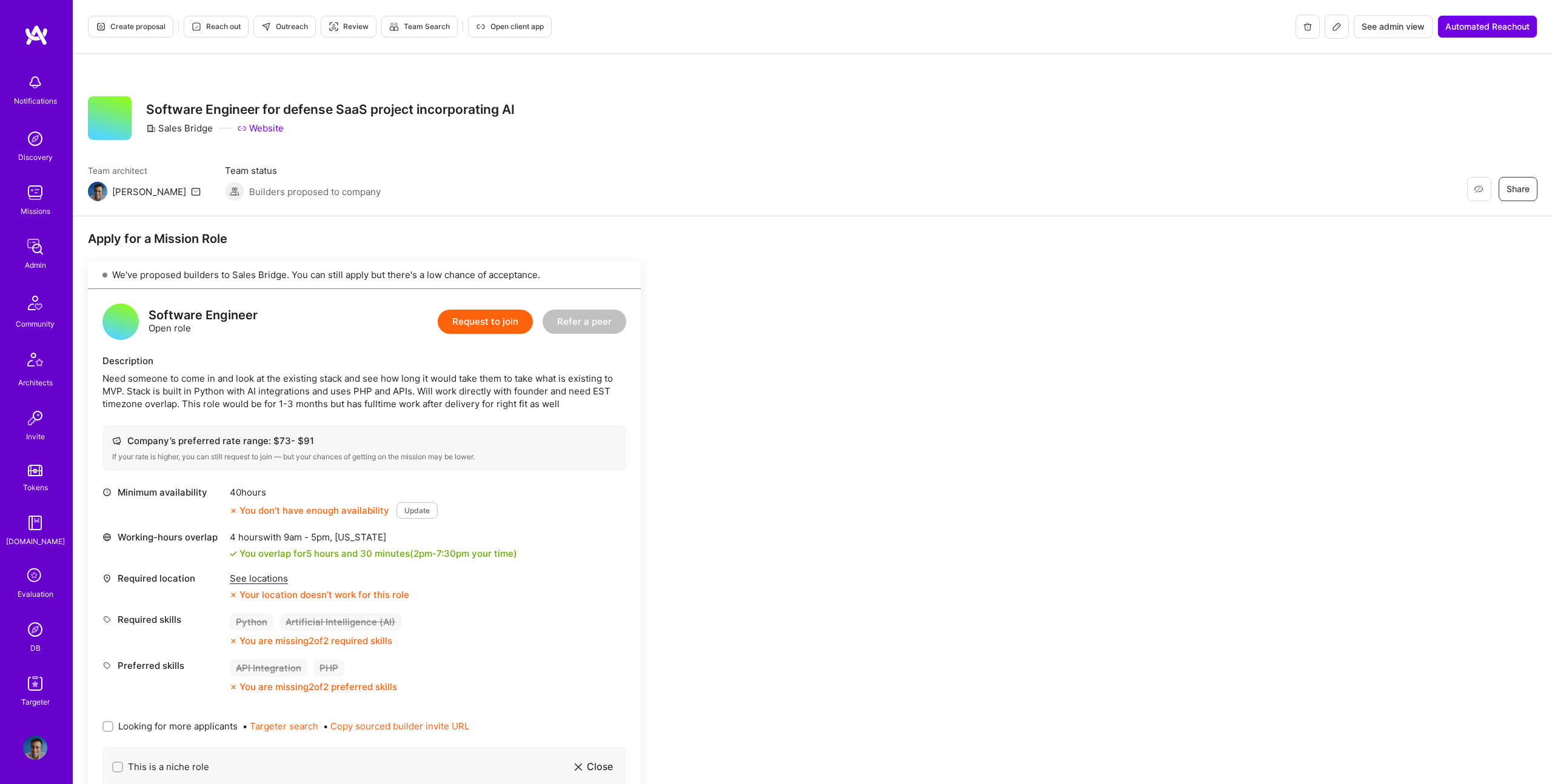
click at [151, 22] on span "Create proposal" at bounding box center [131, 27] width 70 height 11
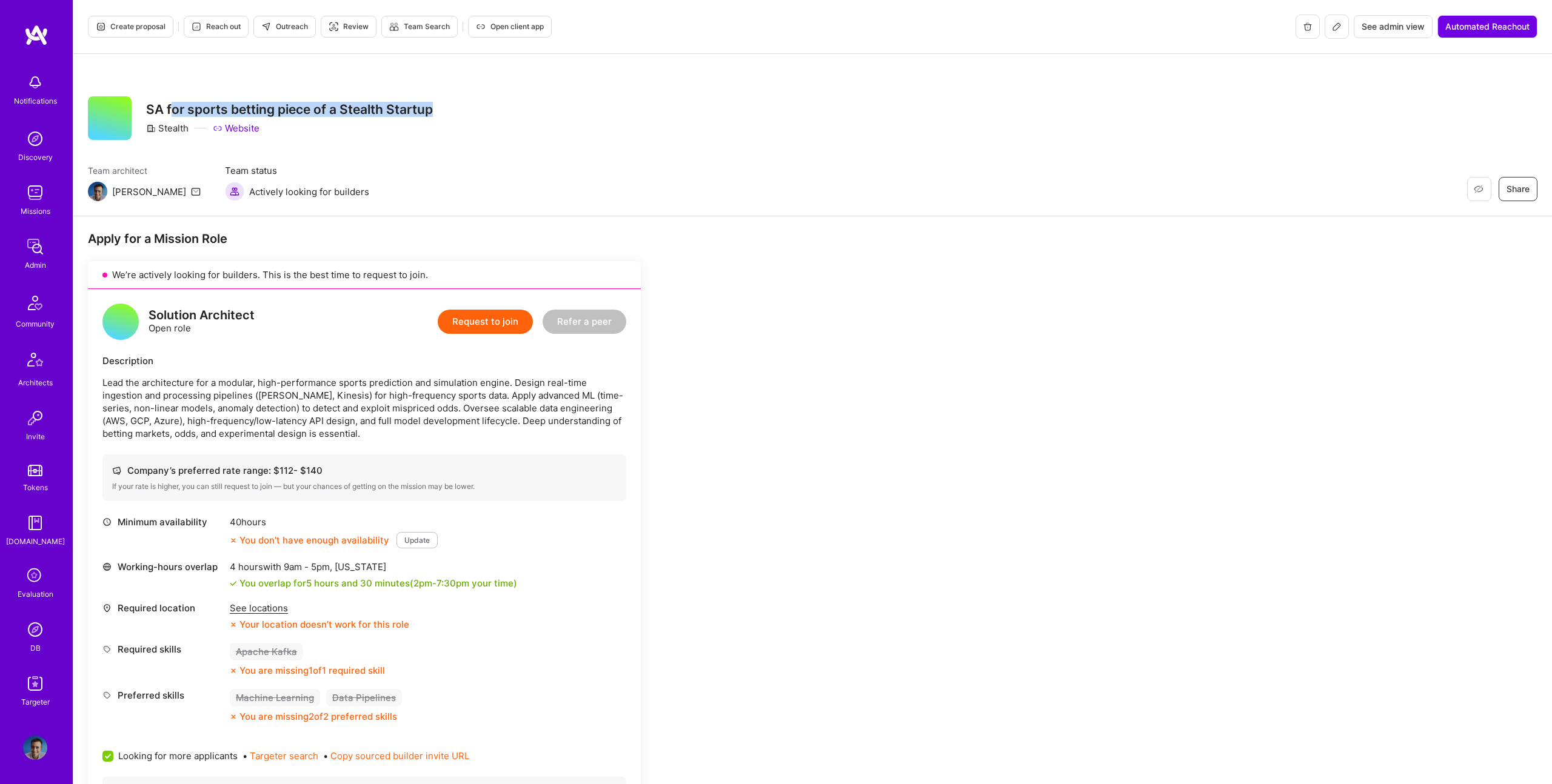
drag, startPoint x: 174, startPoint y: 106, endPoint x: 475, endPoint y: 111, distance: 301.0
click at [475, 111] on div "Restore Not Interested Share SA for sports betting piece of a Stealth Startup S…" at bounding box center [812, 118] width 1449 height 43
click at [1332, 28] on icon at bounding box center [1337, 27] width 10 height 10
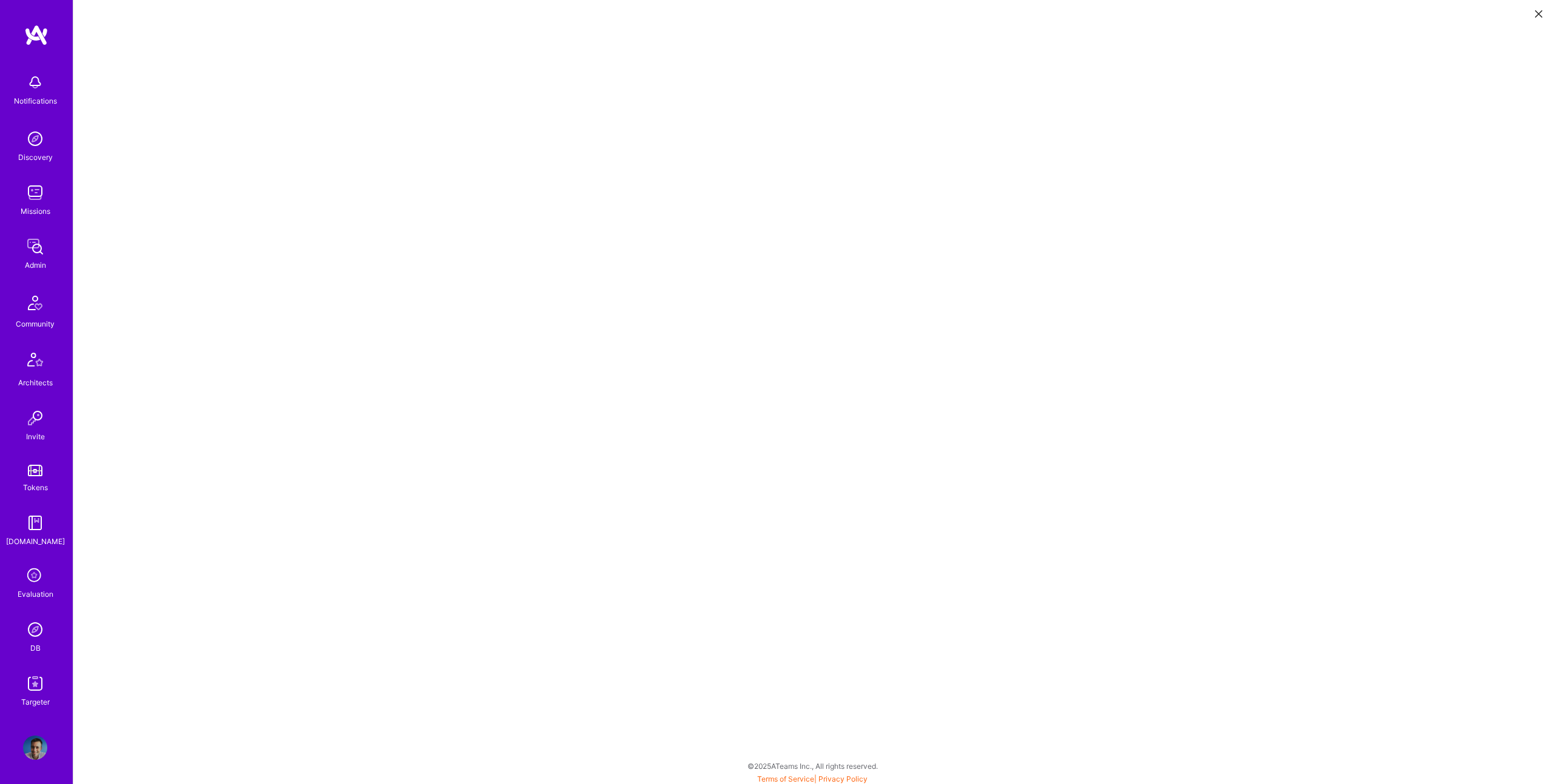
scroll to position [3, 0]
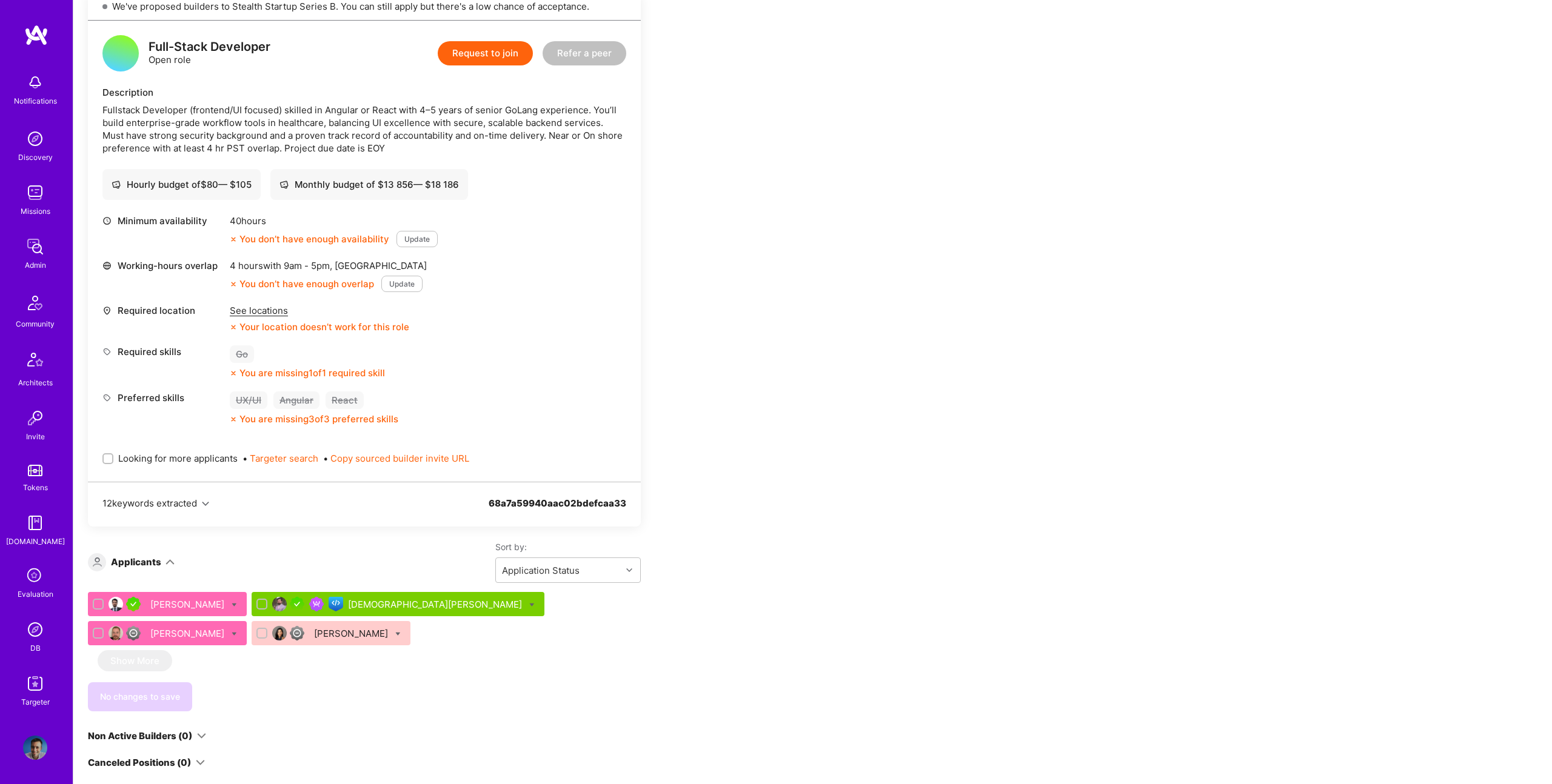
scroll to position [487, 0]
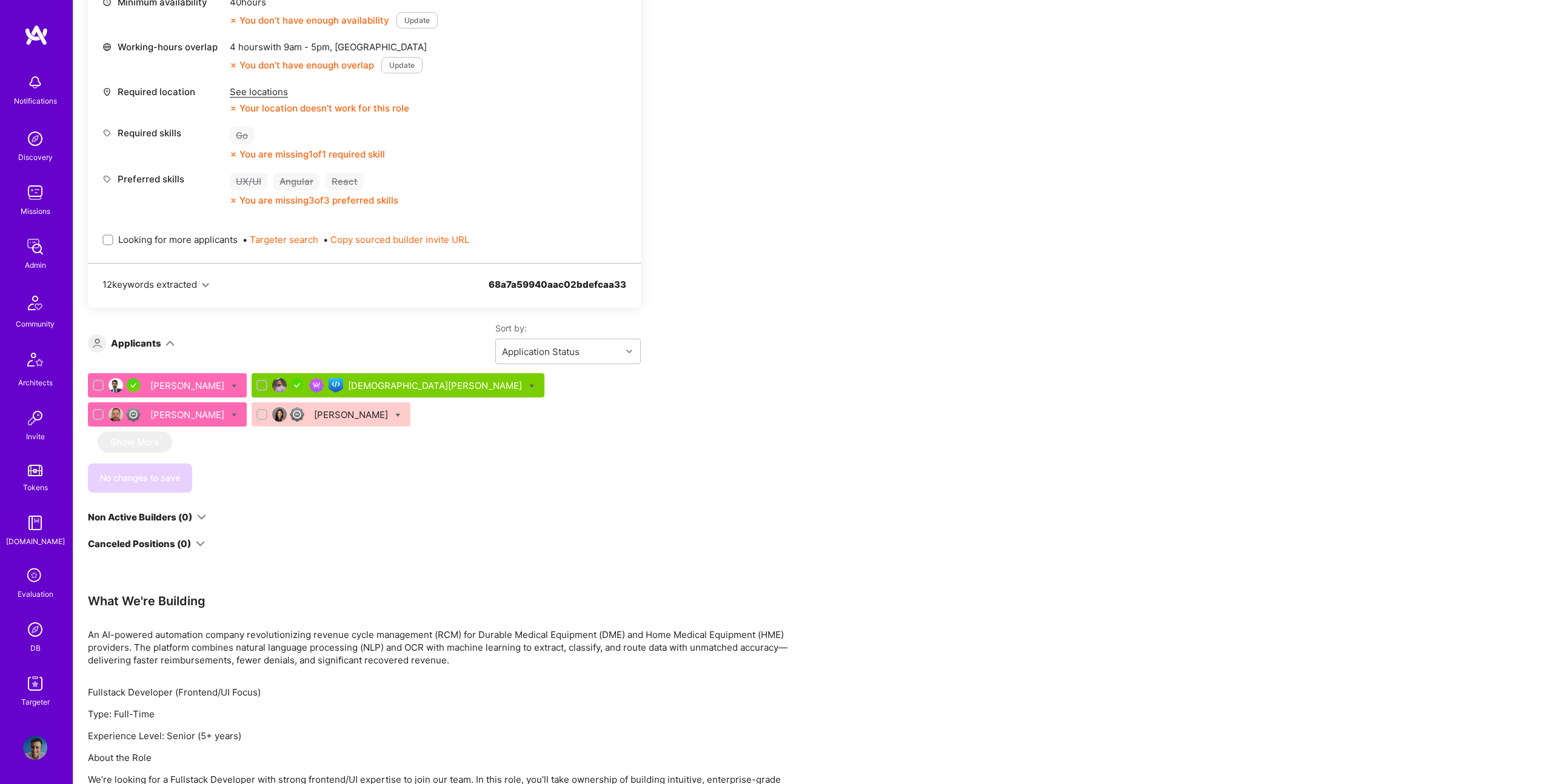
click at [232, 384] on icon at bounding box center [234, 386] width 6 height 6
checkbox input "true"
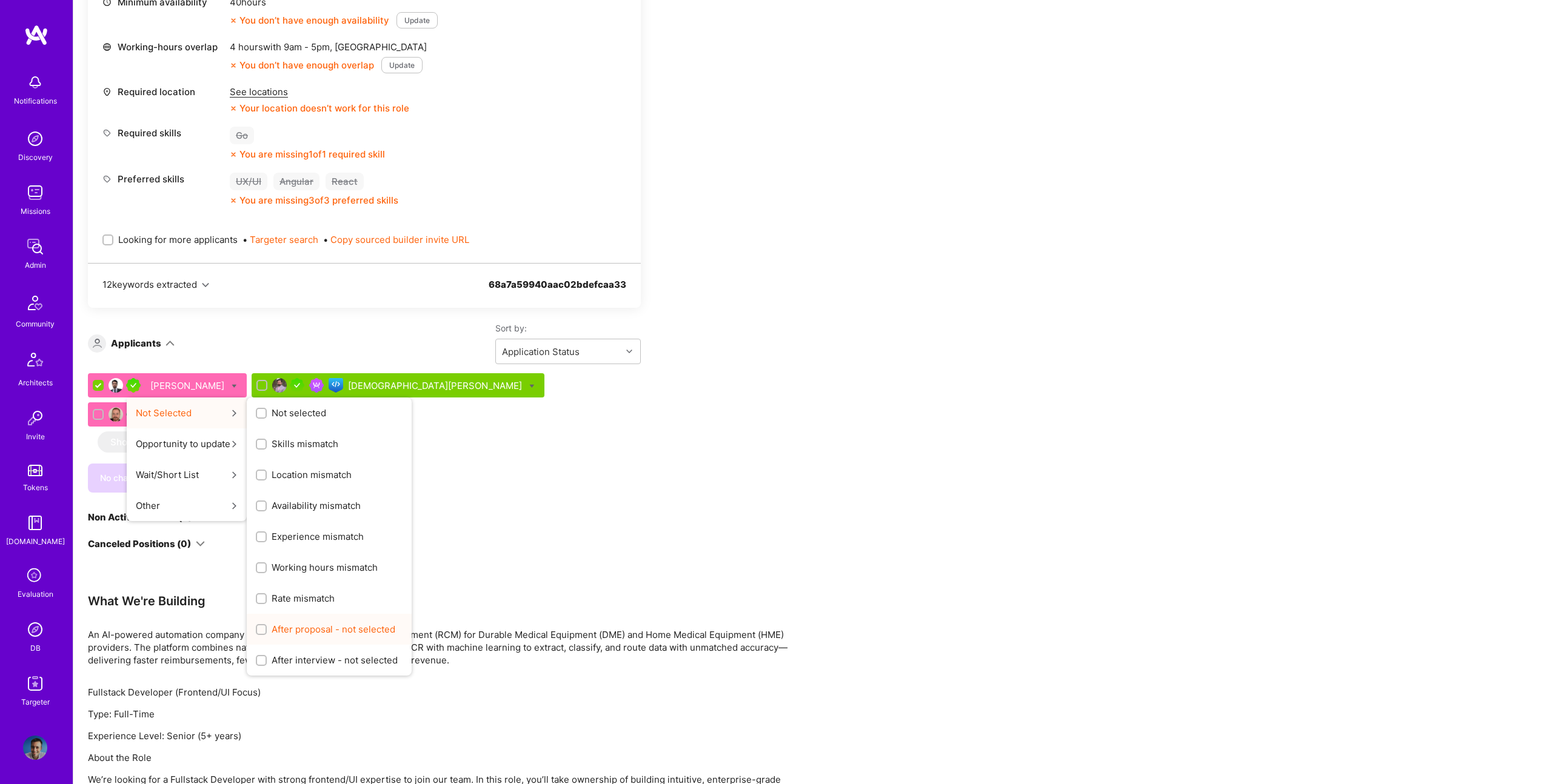
click at [351, 633] on span "After proposal - not selected" at bounding box center [333, 629] width 124 height 12
click at [267, 633] on input "After proposal - not selected" at bounding box center [263, 631] width 9 height 9
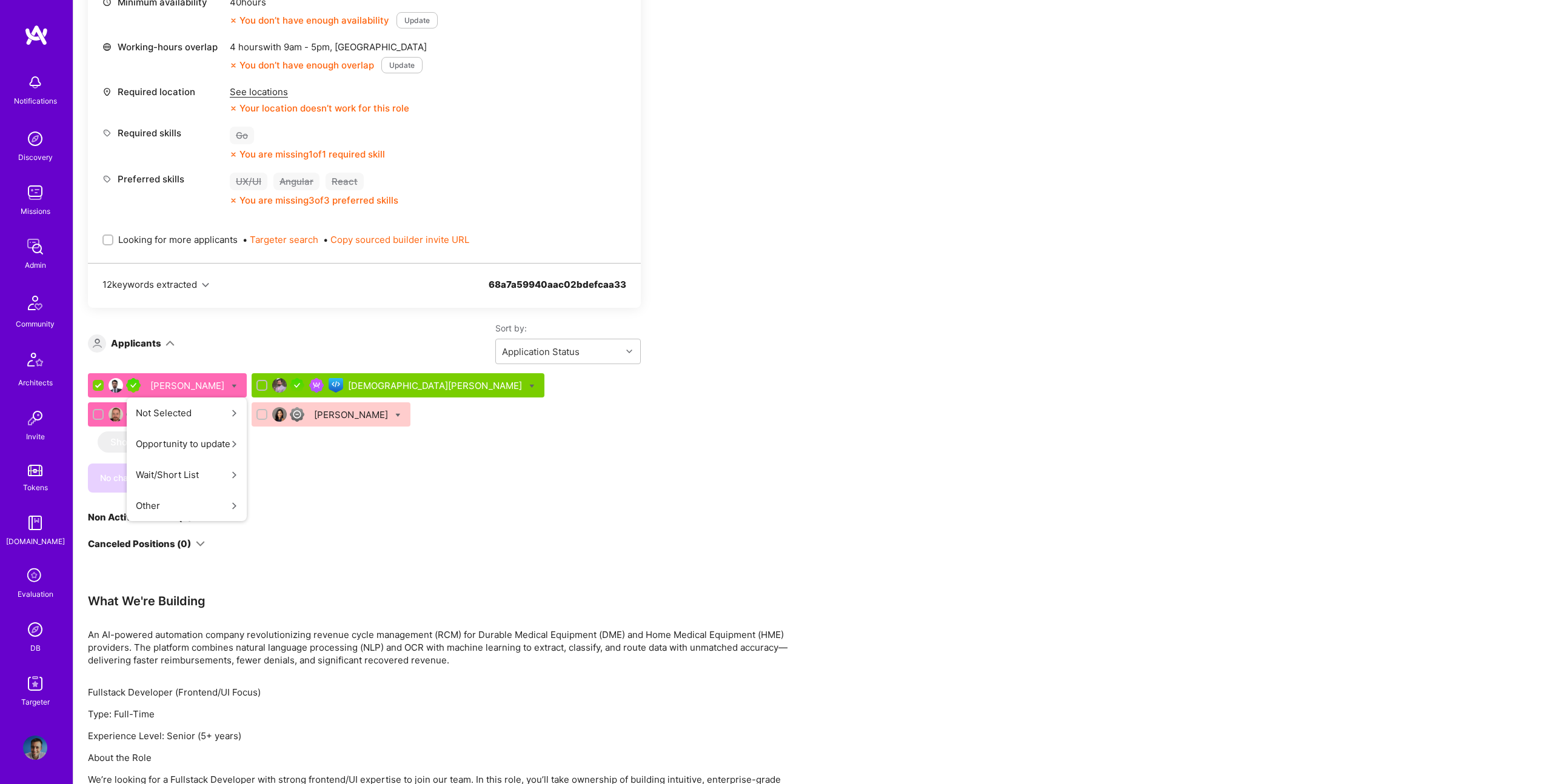
scroll to position [0, 0]
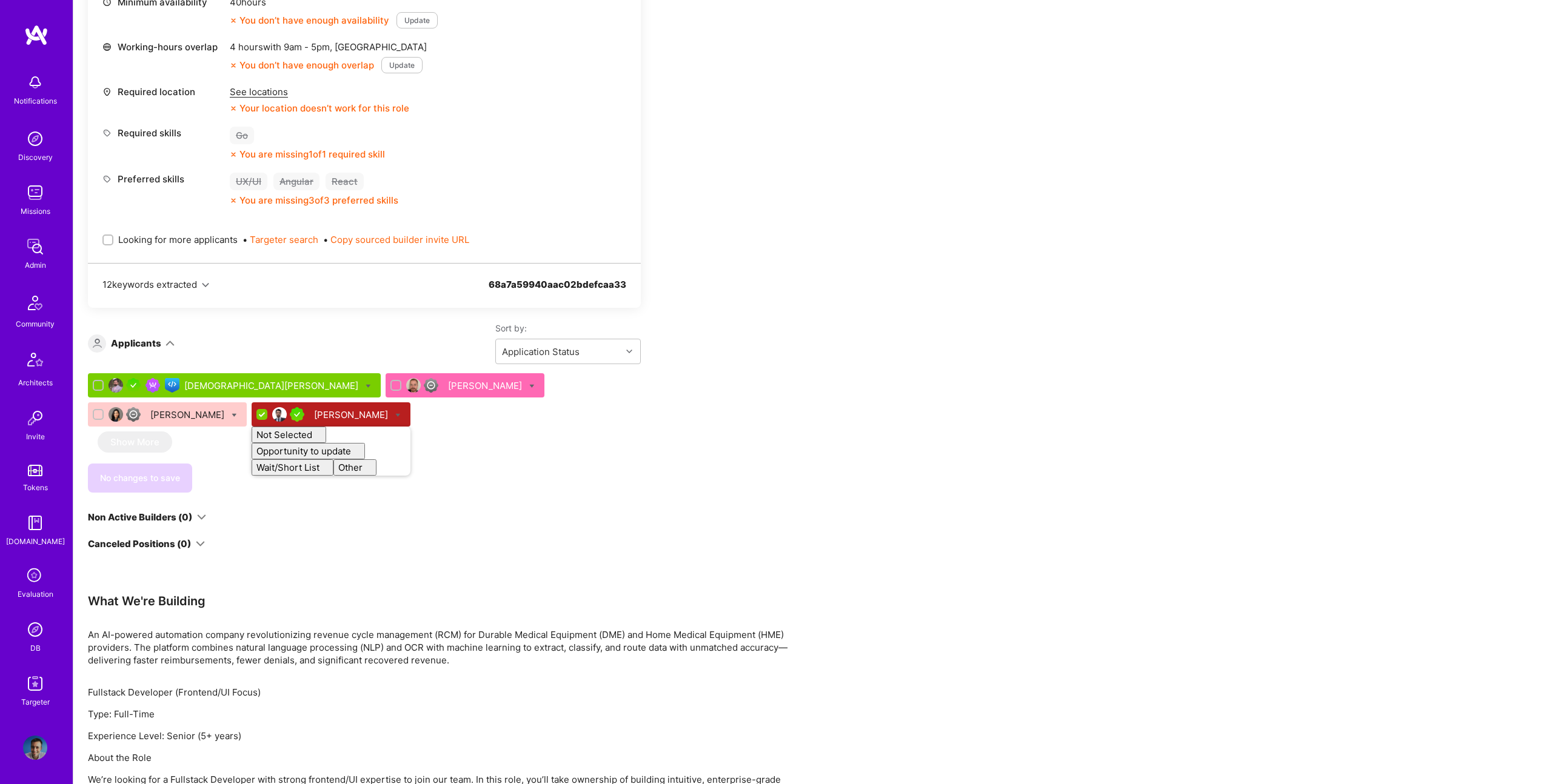
checkbox input "false"
click at [537, 436] on div "Muhammad Umer Rey Rodrigues Christine Straub Oscar Garavito Not Selected Not se…" at bounding box center [364, 433] width 553 height 119
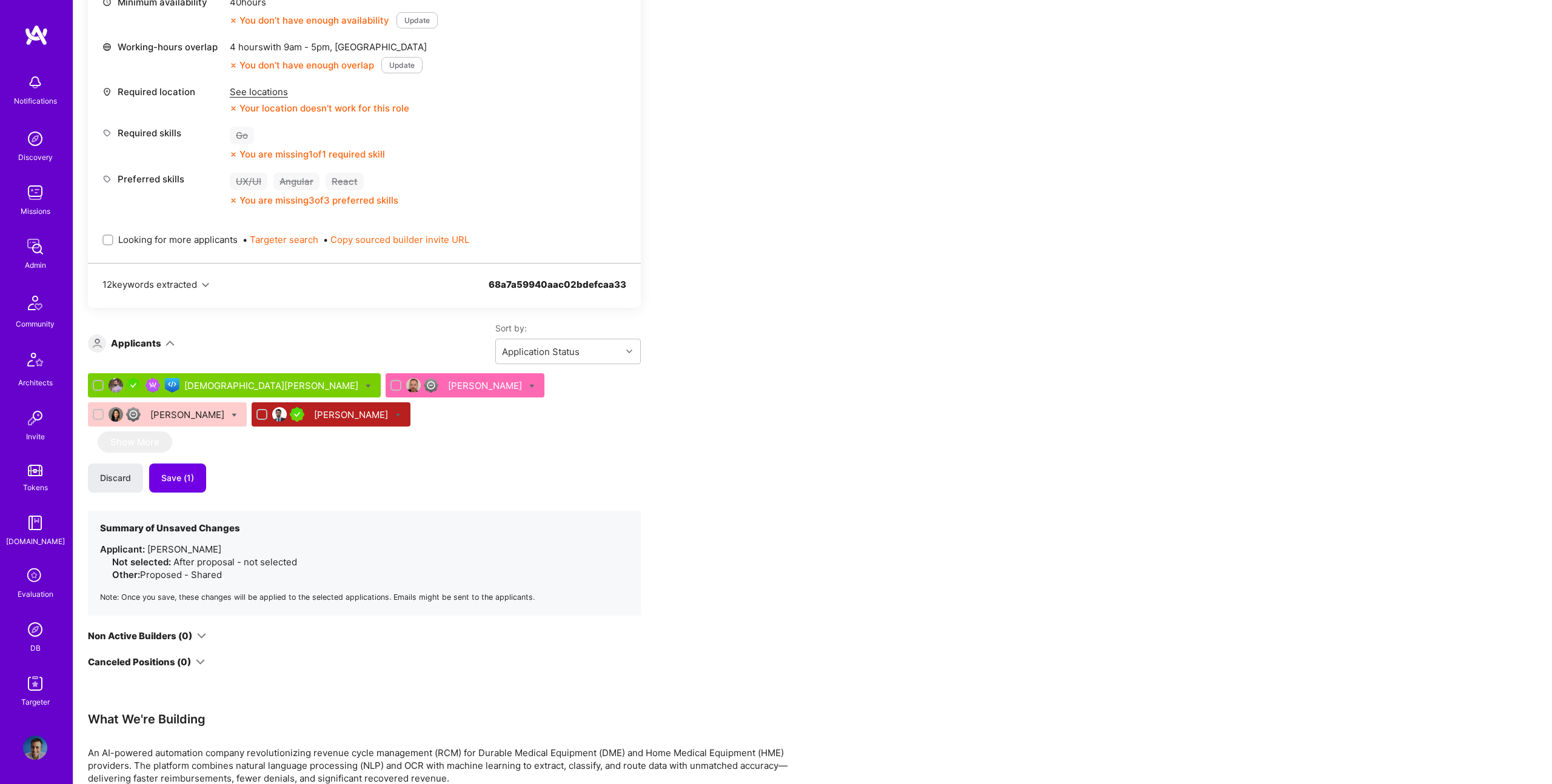
click at [530, 385] on icon at bounding box center [532, 386] width 6 height 6
checkbox input "true"
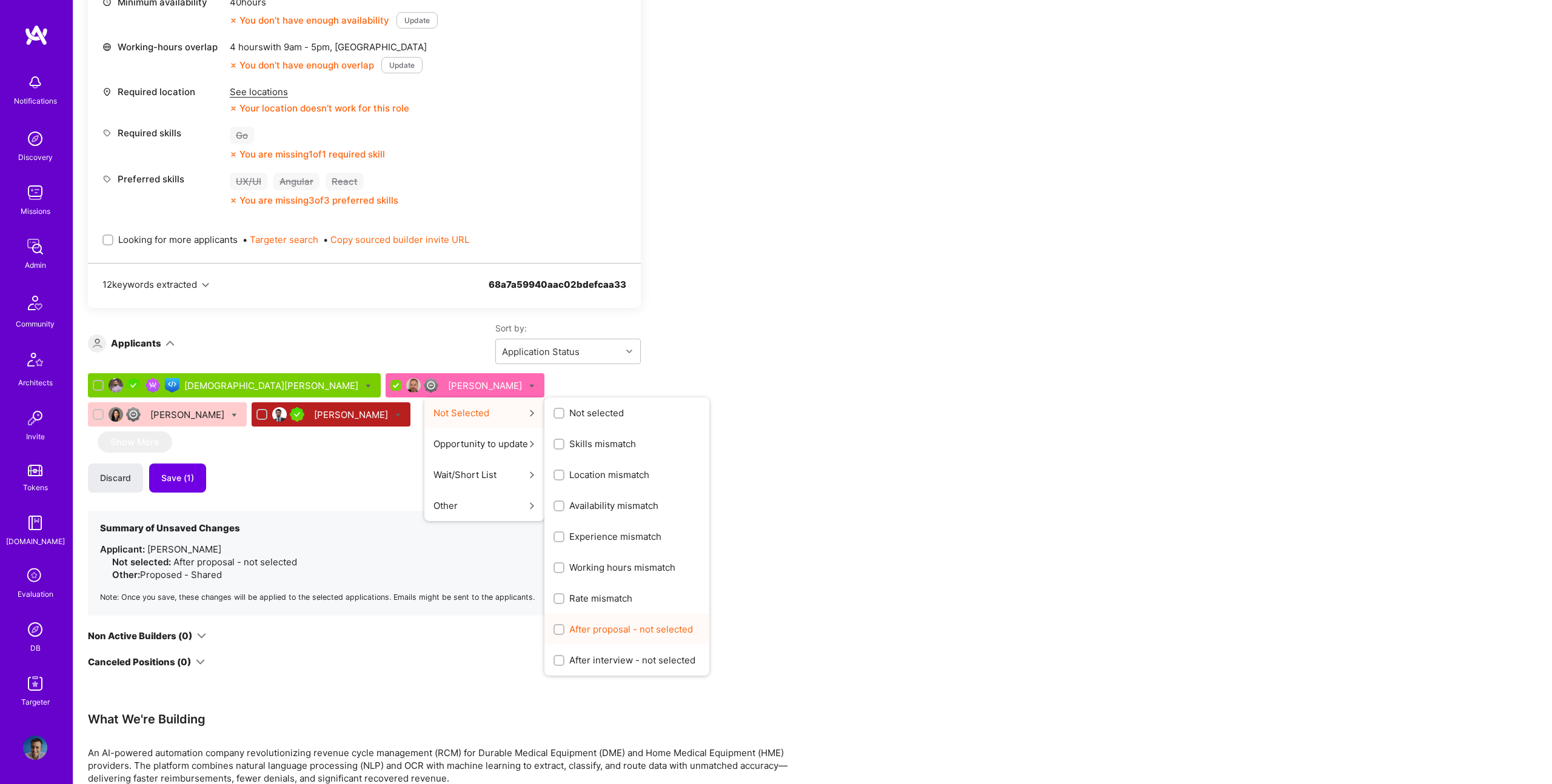
click at [569, 634] on span "After proposal - not selected" at bounding box center [631, 629] width 124 height 12
click at [556, 634] on input "After proposal - not selected" at bounding box center [561, 631] width 9 height 9
checkbox input "true"
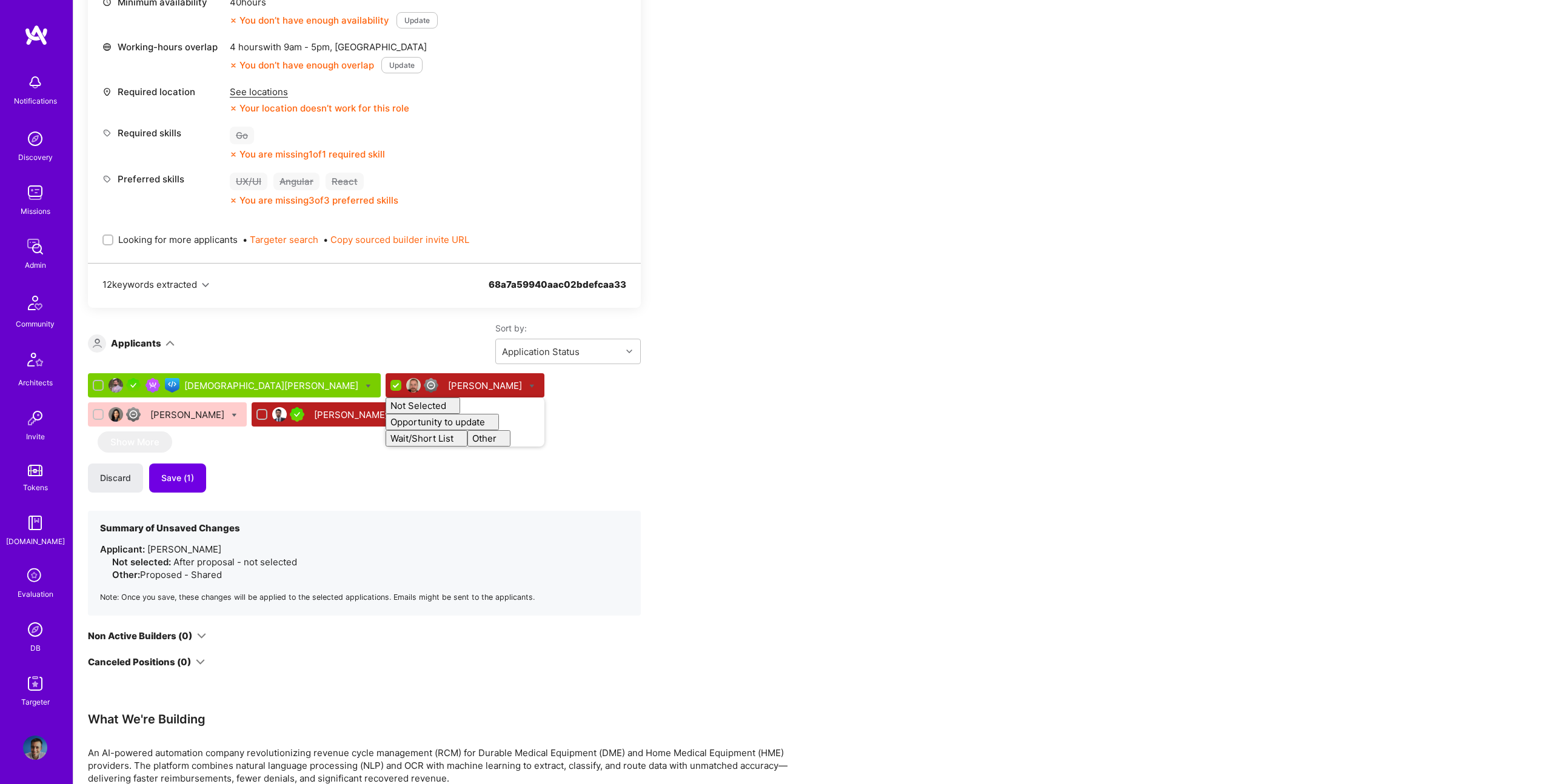
checkbox input "false"
drag, startPoint x: 747, startPoint y: 482, endPoint x: 488, endPoint y: 486, distance: 259.0
click at [746, 482] on div "Apply for a Mission Role We've proposed builders to Stealth Startup Series B. Y…" at bounding box center [451, 517] width 728 height 1547
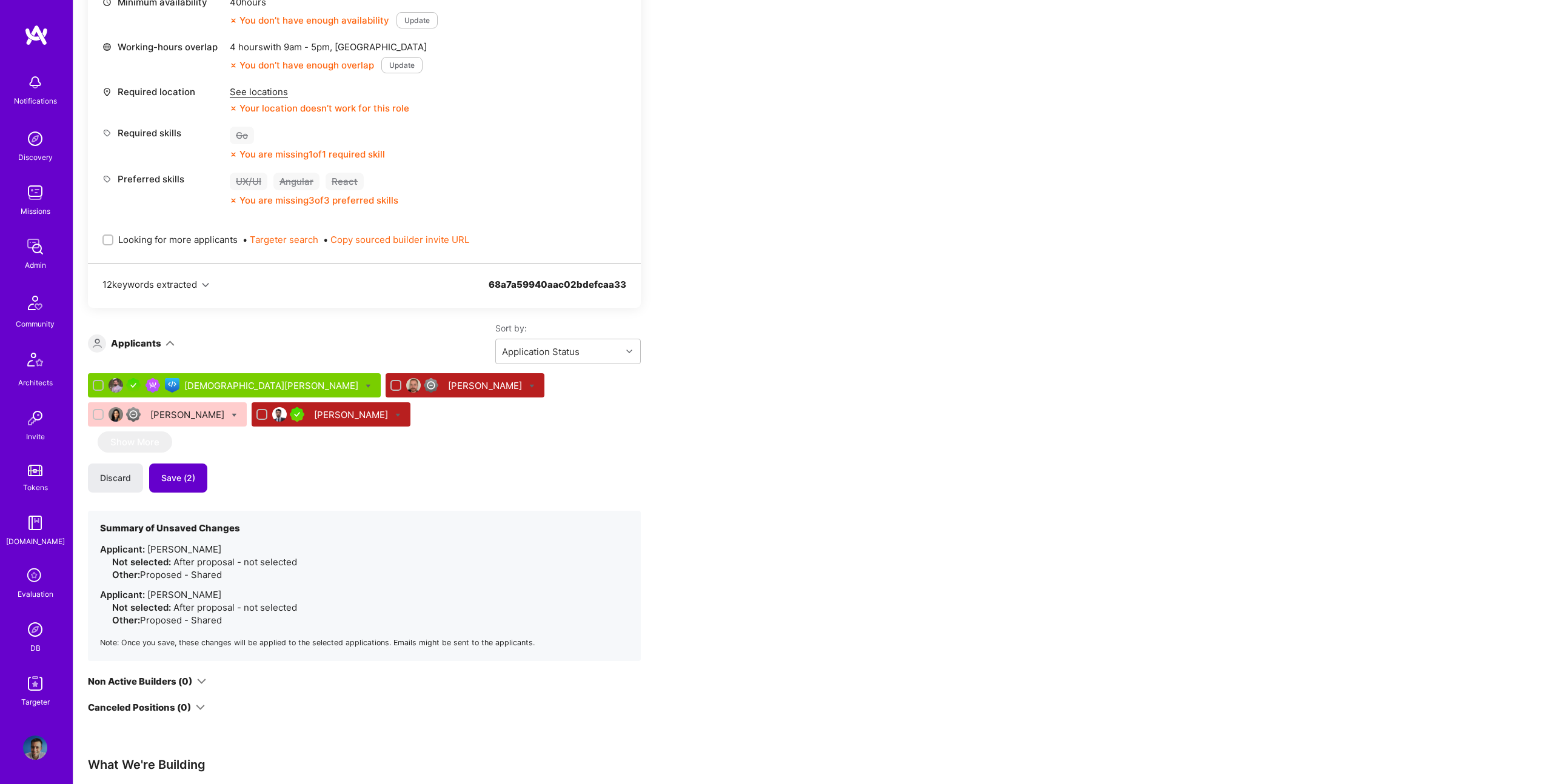
click at [198, 480] on button "Save (2)" at bounding box center [178, 478] width 58 height 29
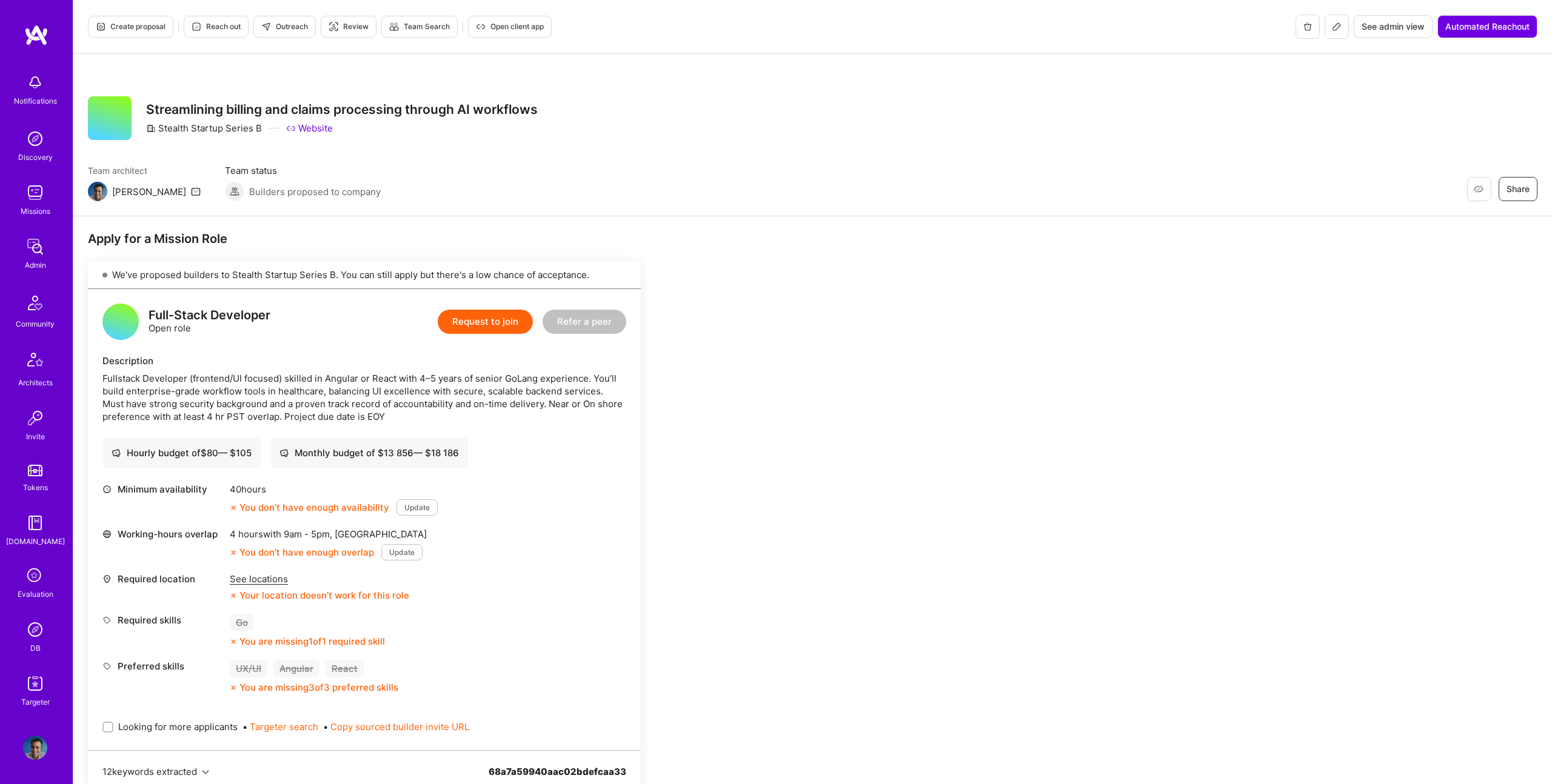
click at [1336, 27] on icon at bounding box center [1337, 27] width 7 height 7
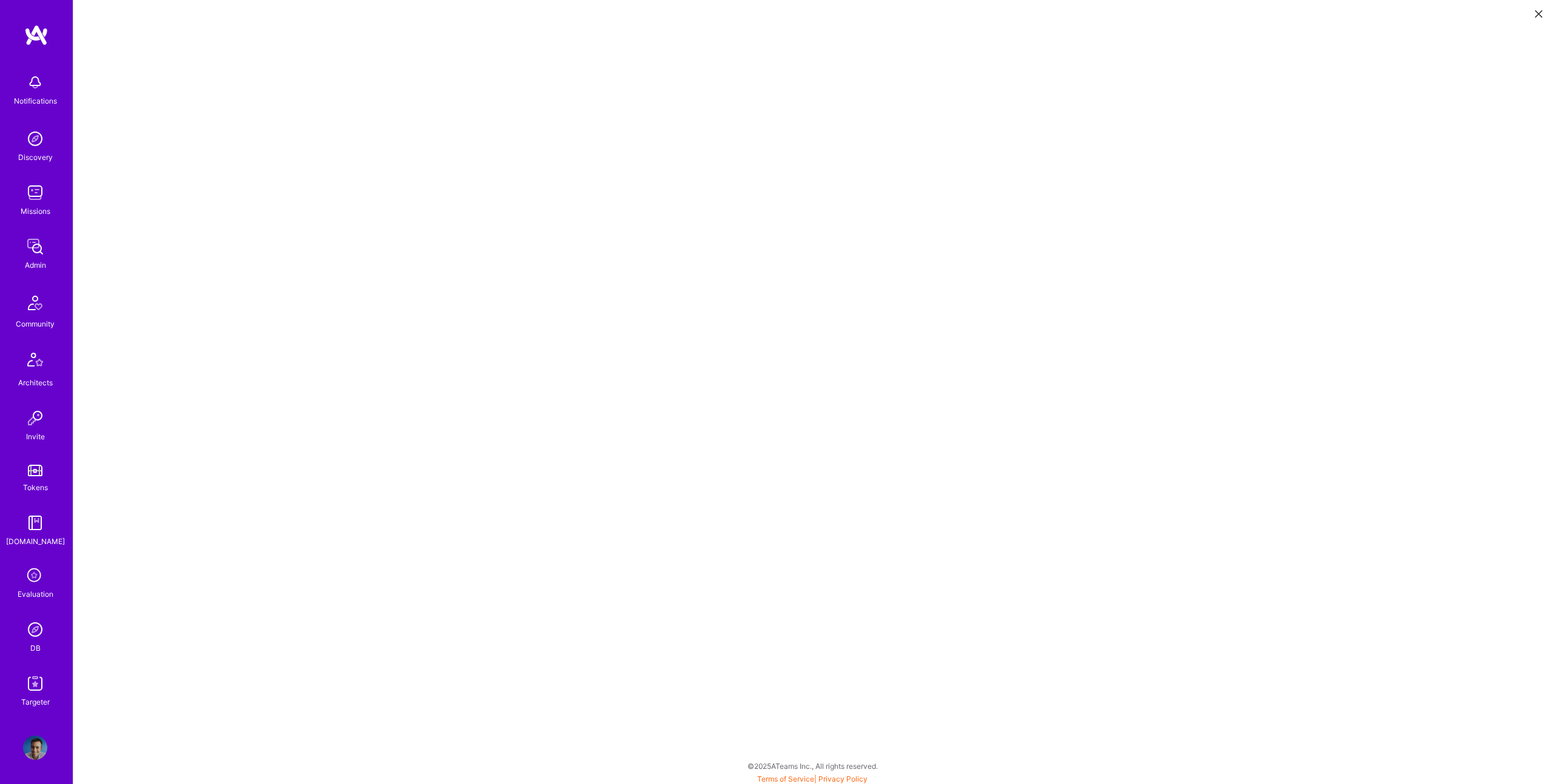
click at [1537, 11] on icon at bounding box center [1539, 14] width 7 height 7
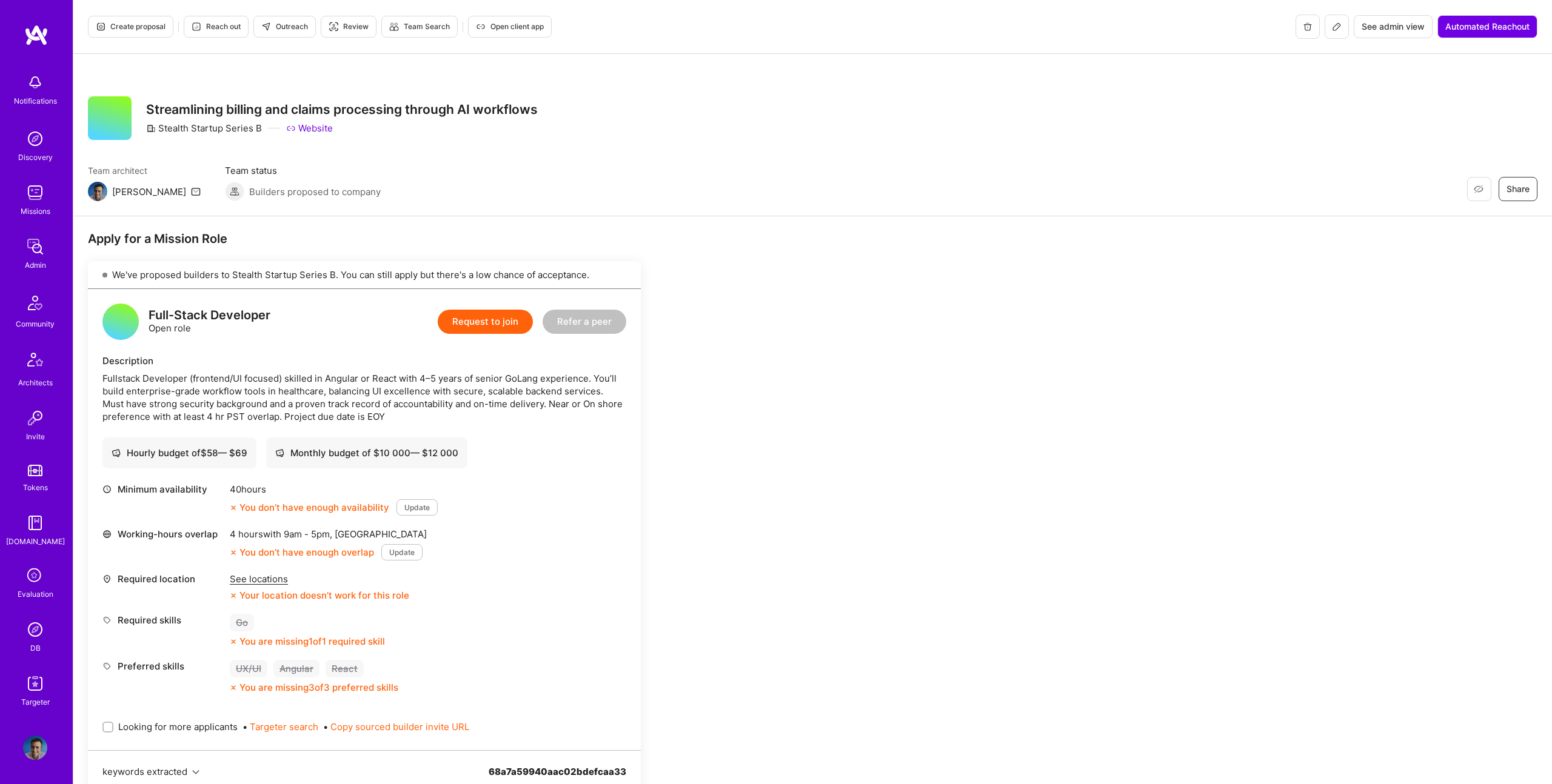
click at [134, 29] on span "Create proposal" at bounding box center [131, 27] width 70 height 11
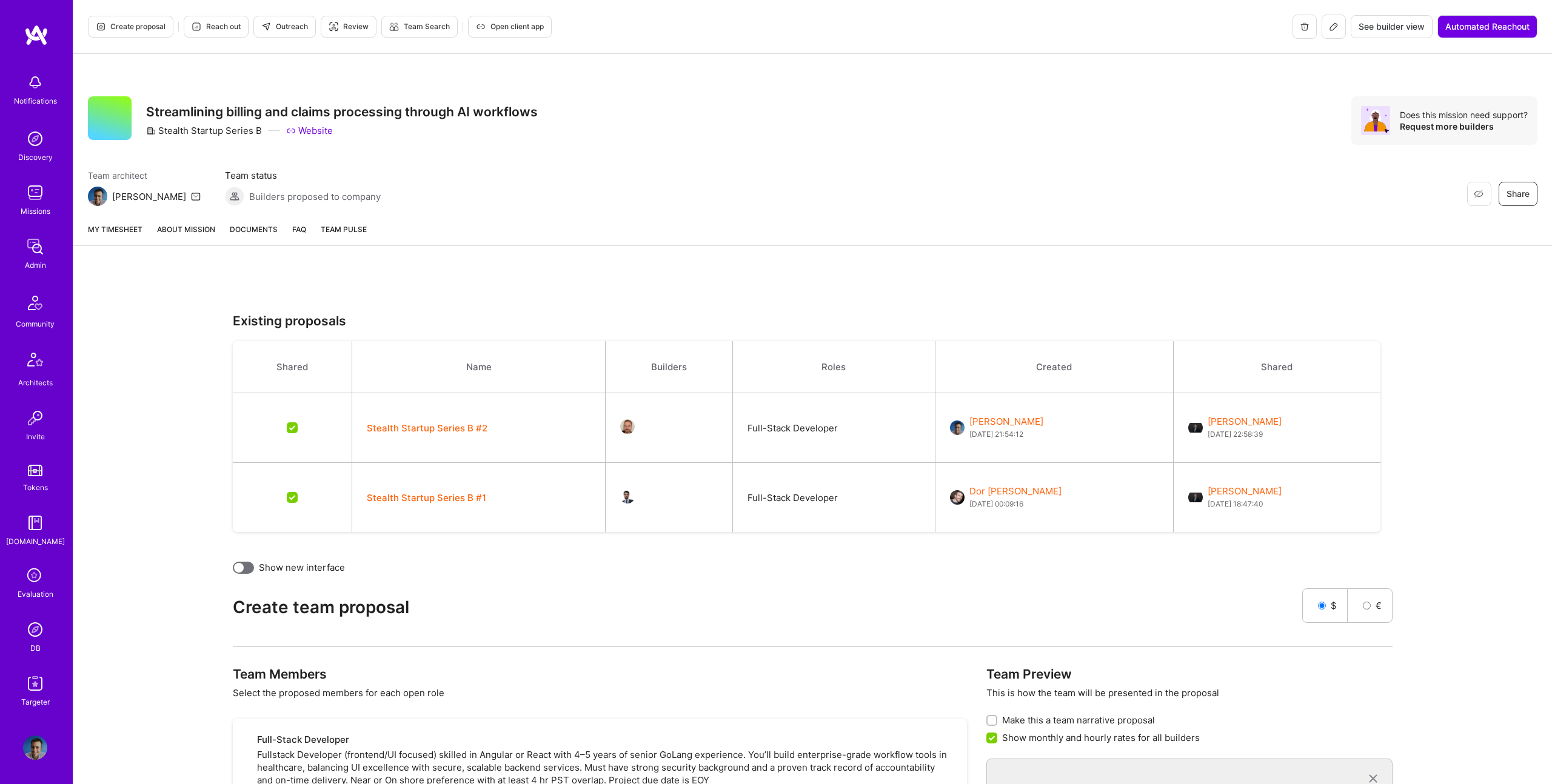
click at [295, 32] on button "Outreach" at bounding box center [285, 26] width 62 height 22
click at [232, 26] on span "Reach out" at bounding box center [216, 27] width 49 height 11
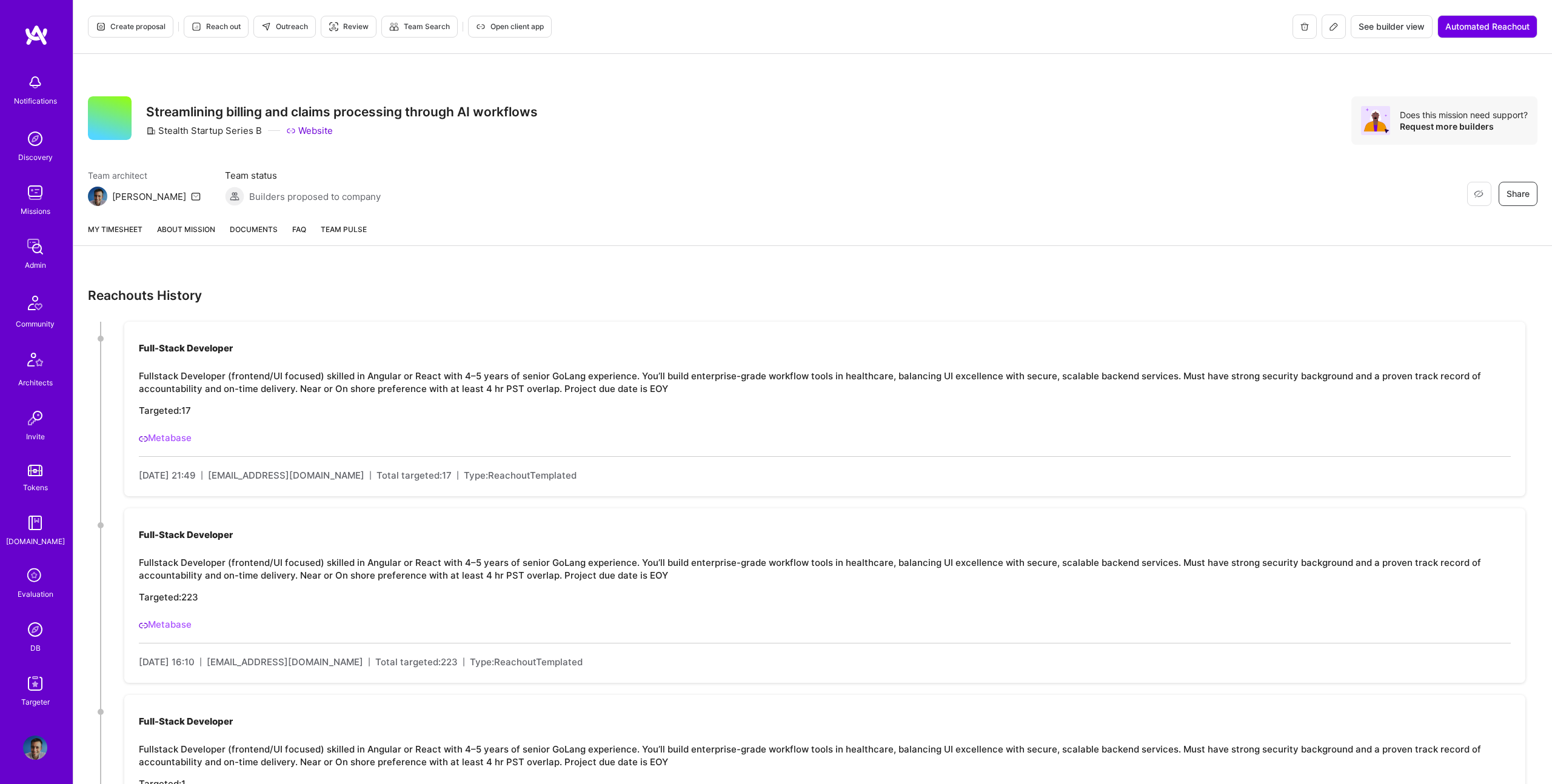
click at [198, 226] on link "About Mission" at bounding box center [186, 234] width 58 height 22
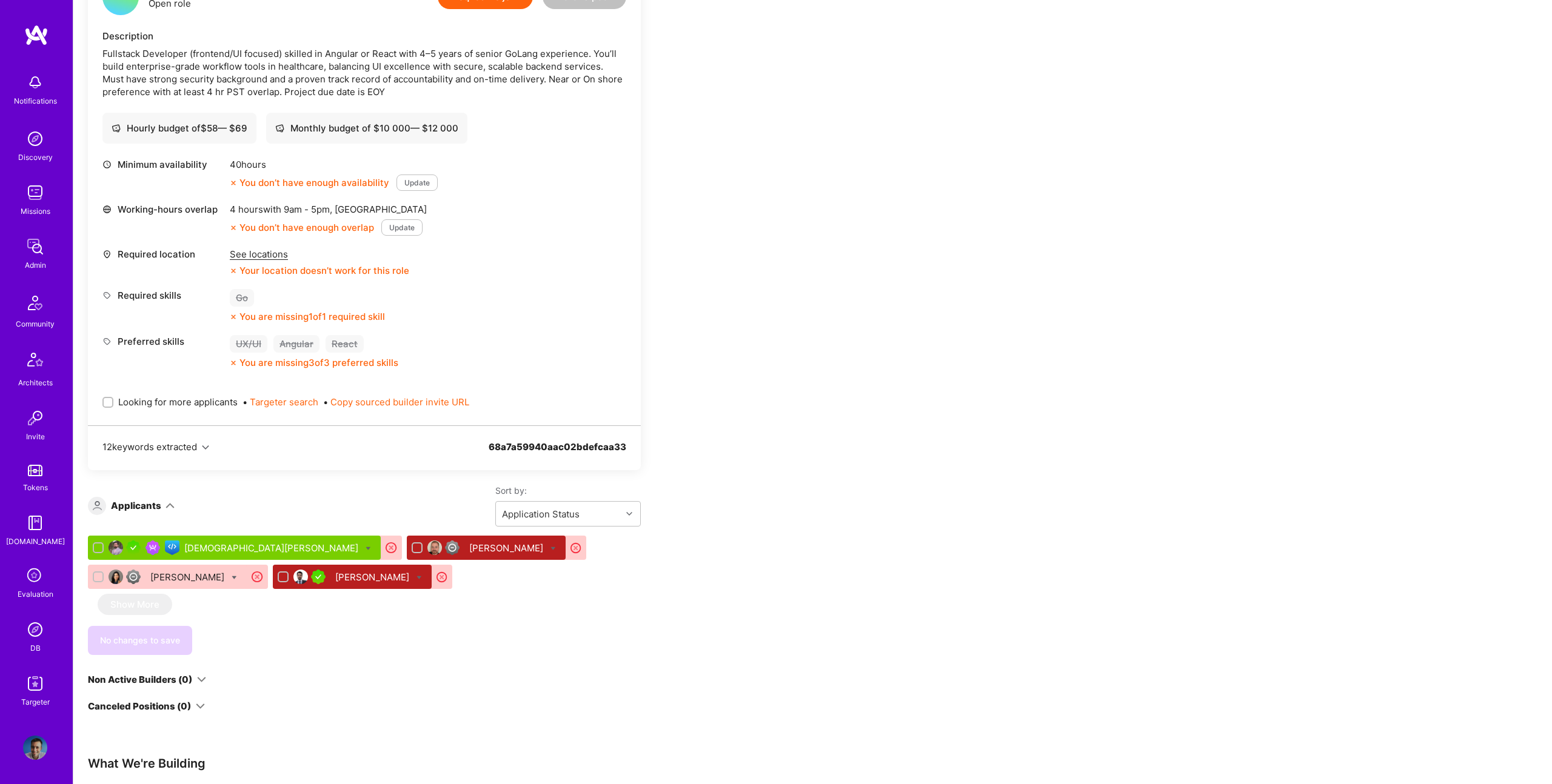
scroll to position [465, 0]
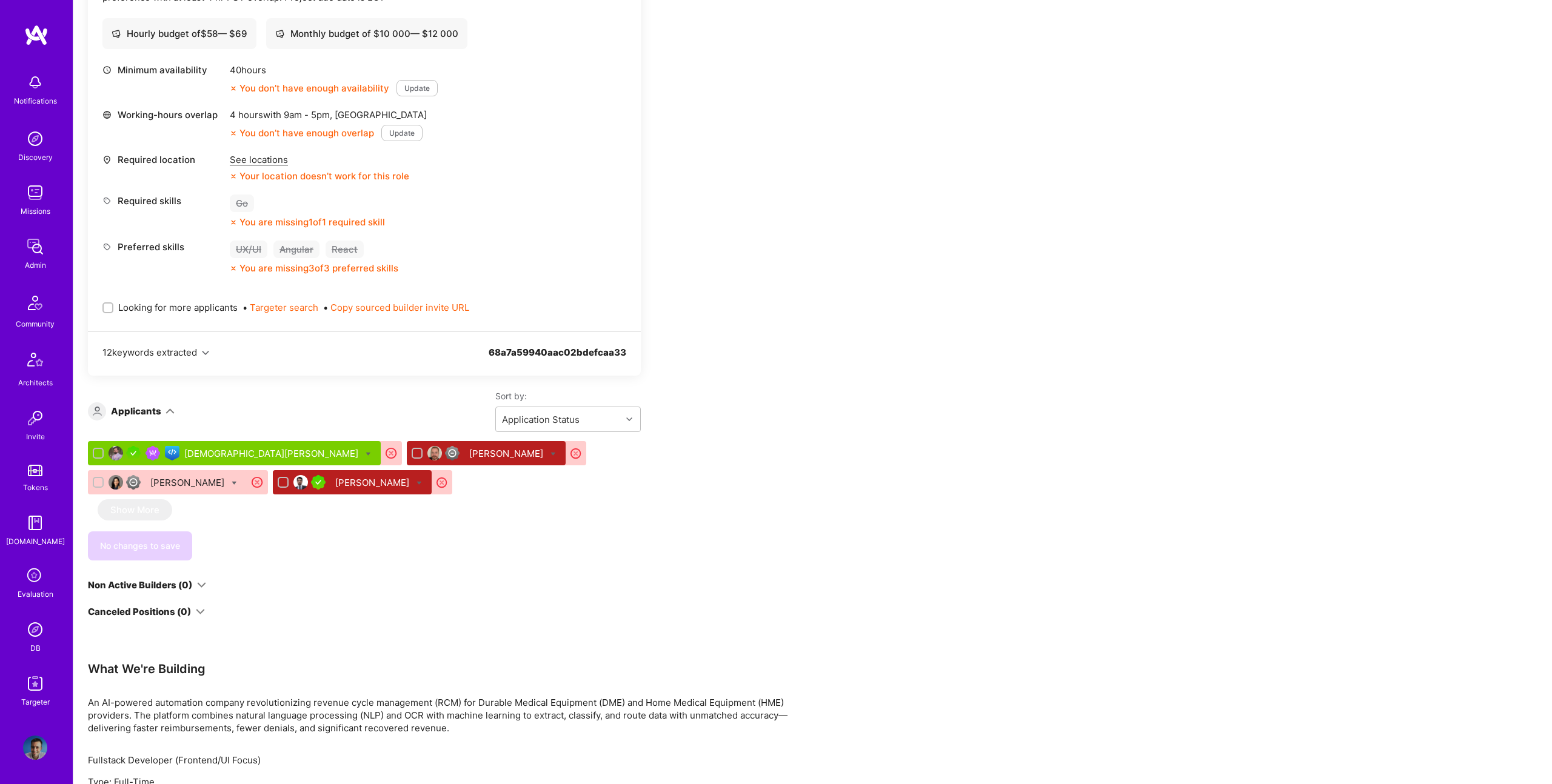
click at [201, 457] on div "Muhammad Umer" at bounding box center [273, 454] width 177 height 12
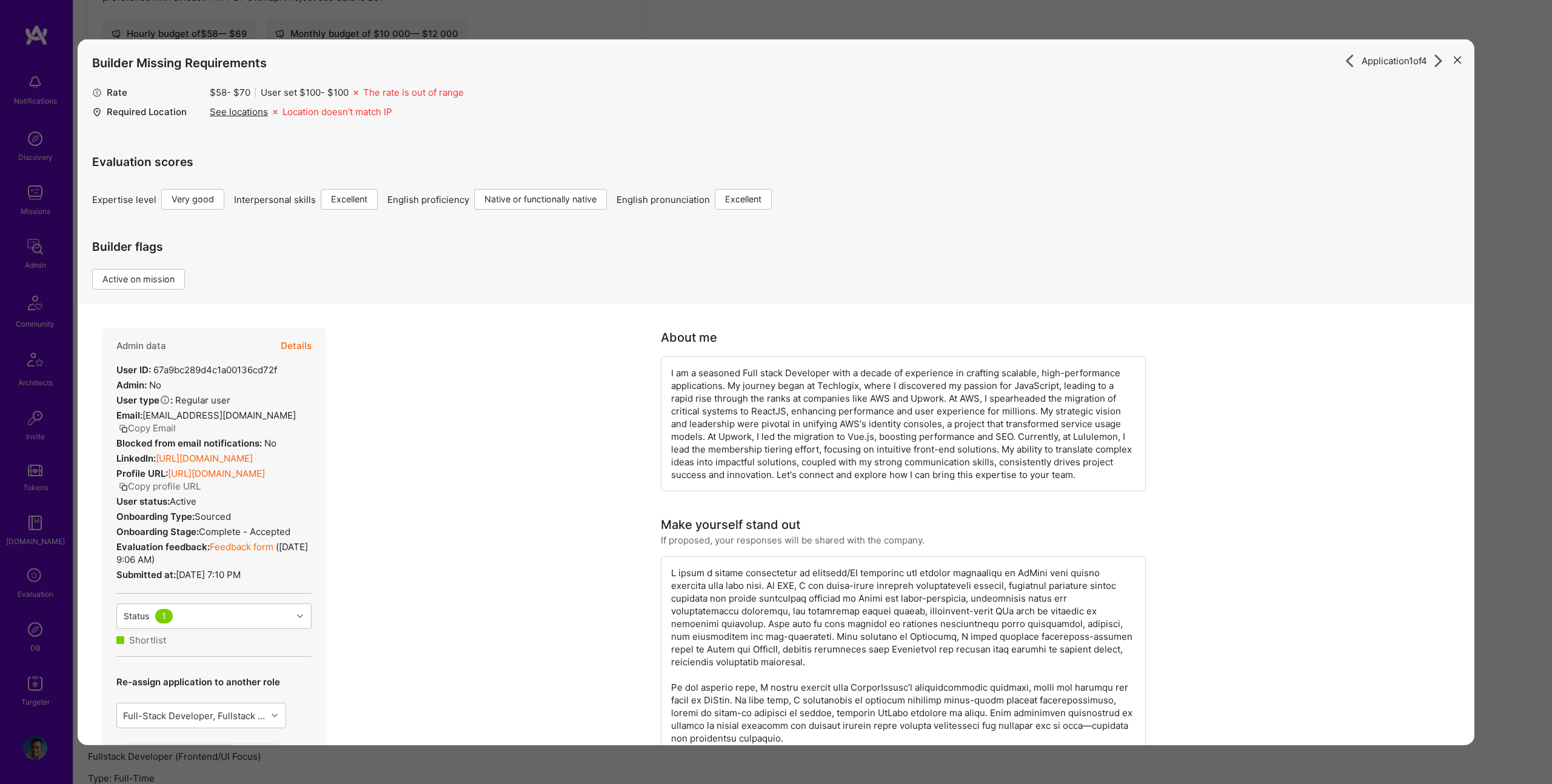
click at [303, 348] on button "Details" at bounding box center [296, 346] width 31 height 35
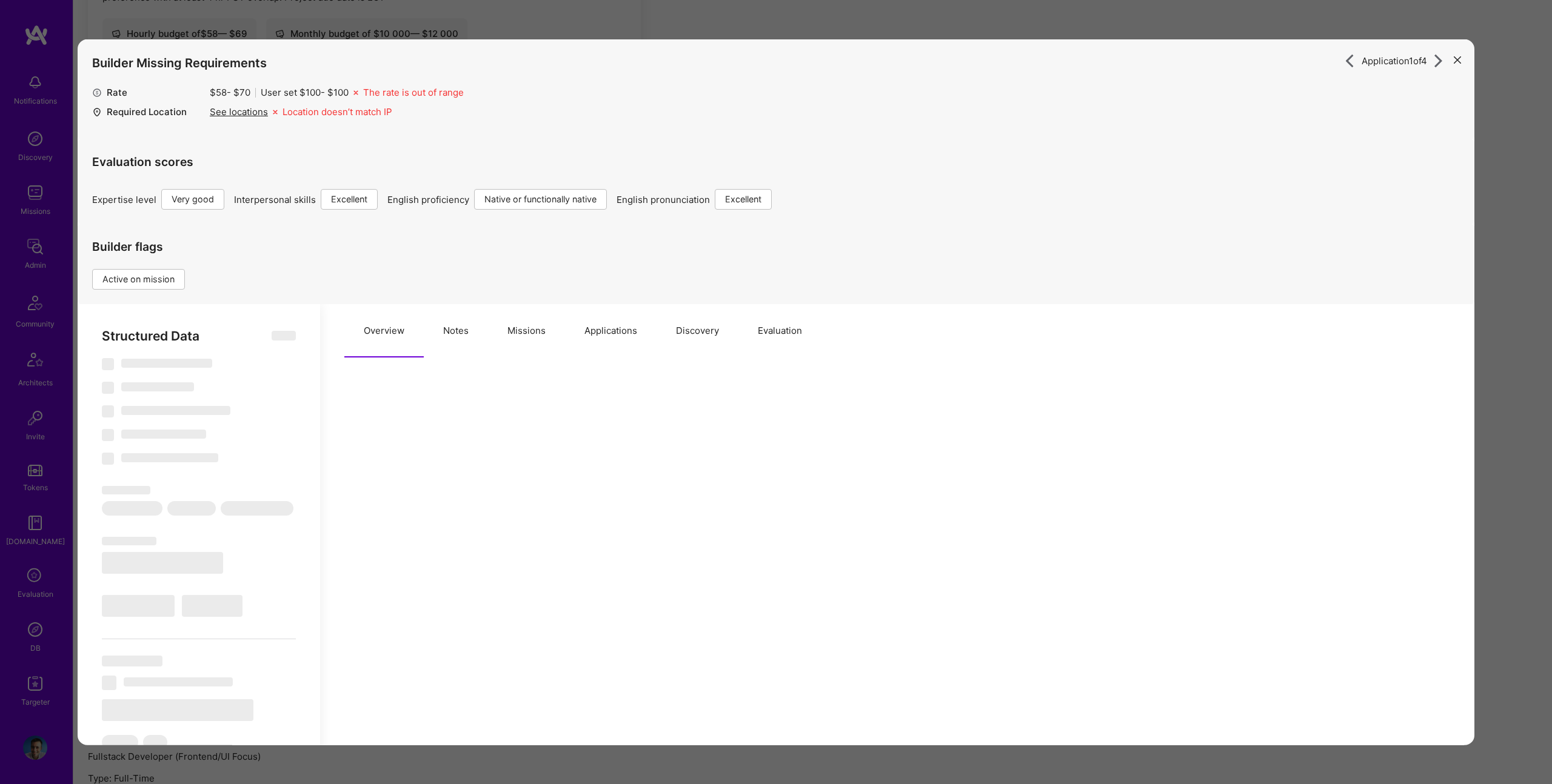
click at [508, 334] on button "Missions" at bounding box center [526, 331] width 77 height 53
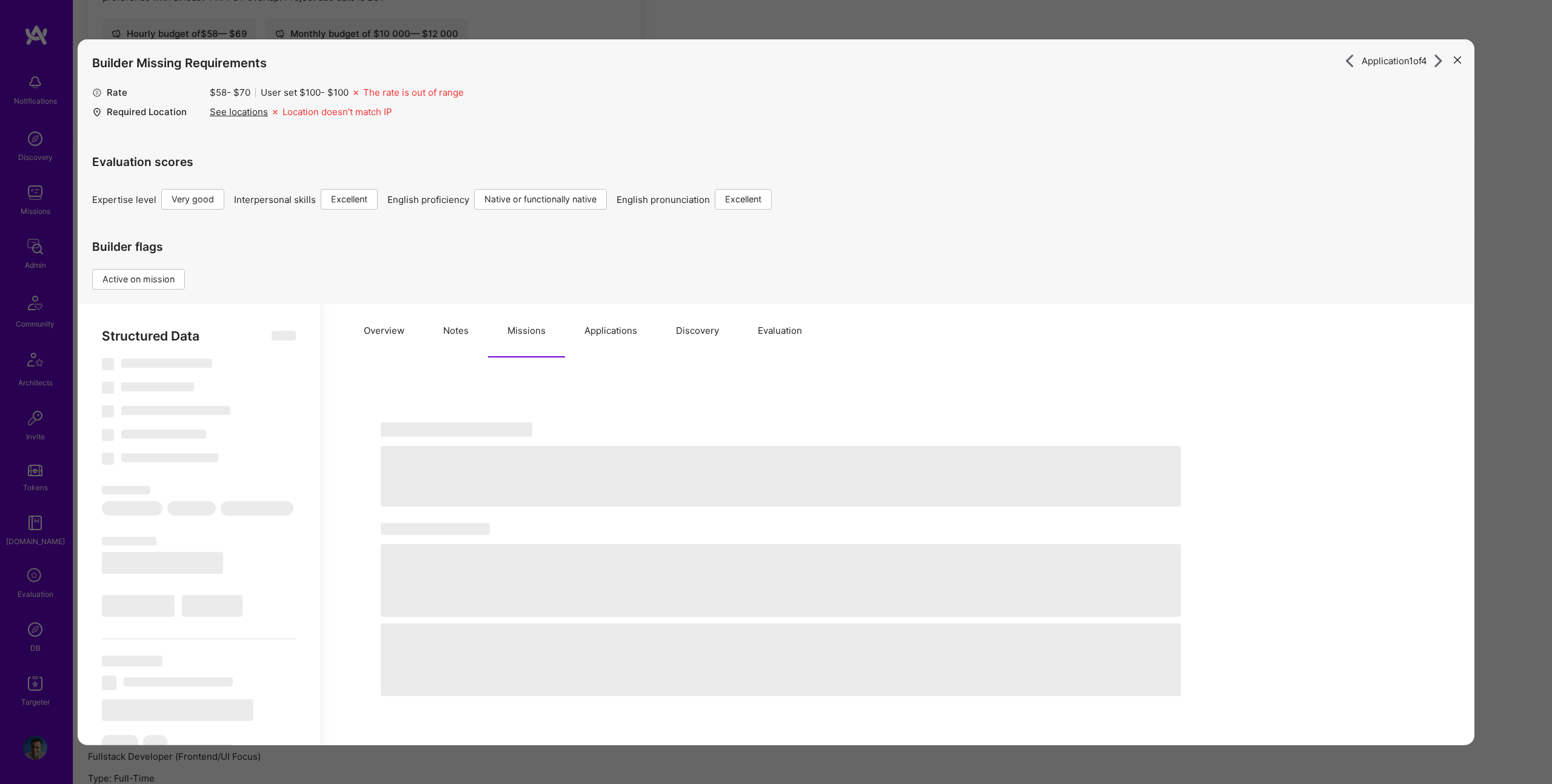
select select "Right Now"
select select "5"
select select "7"
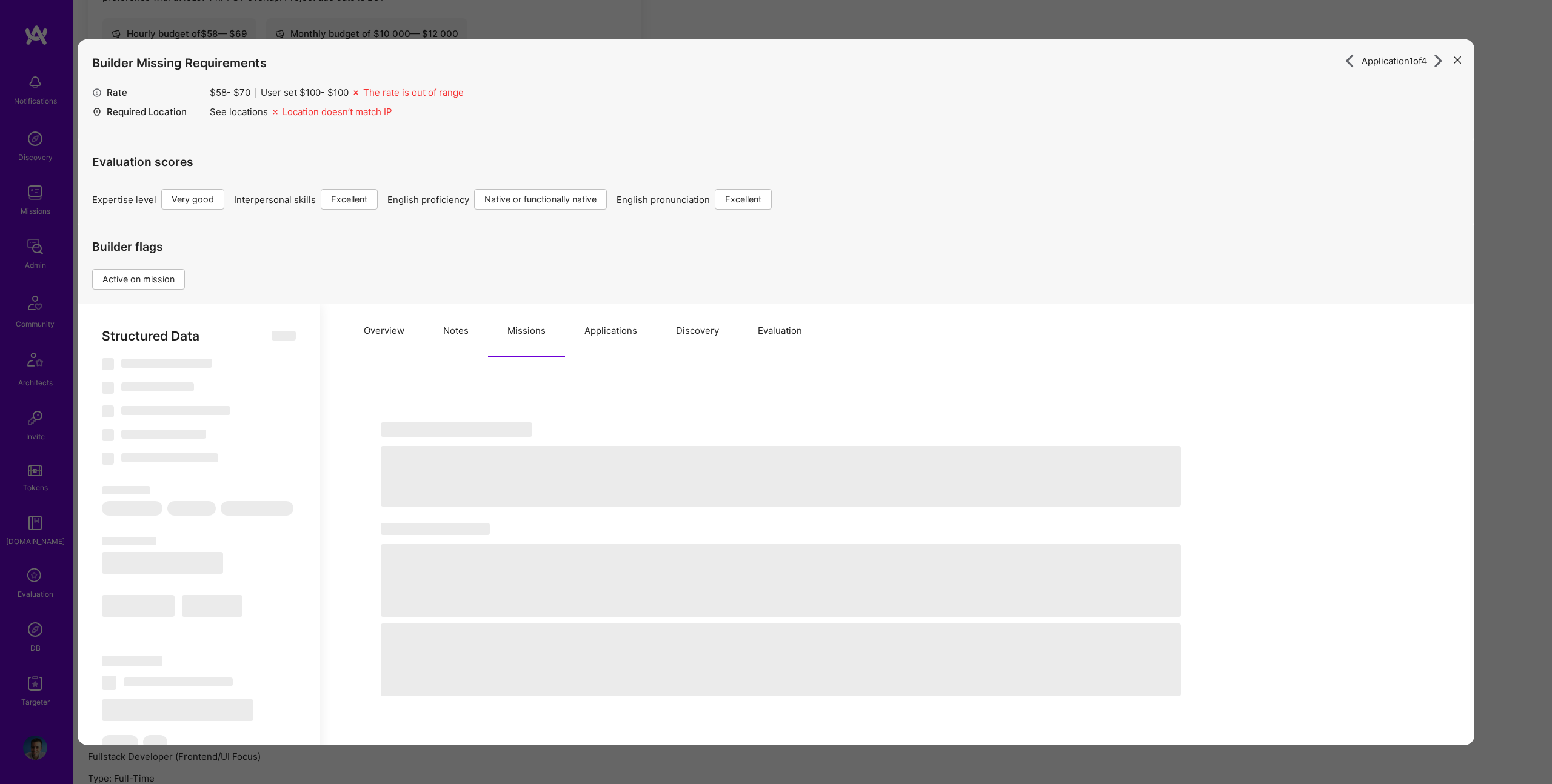
select select "CA"
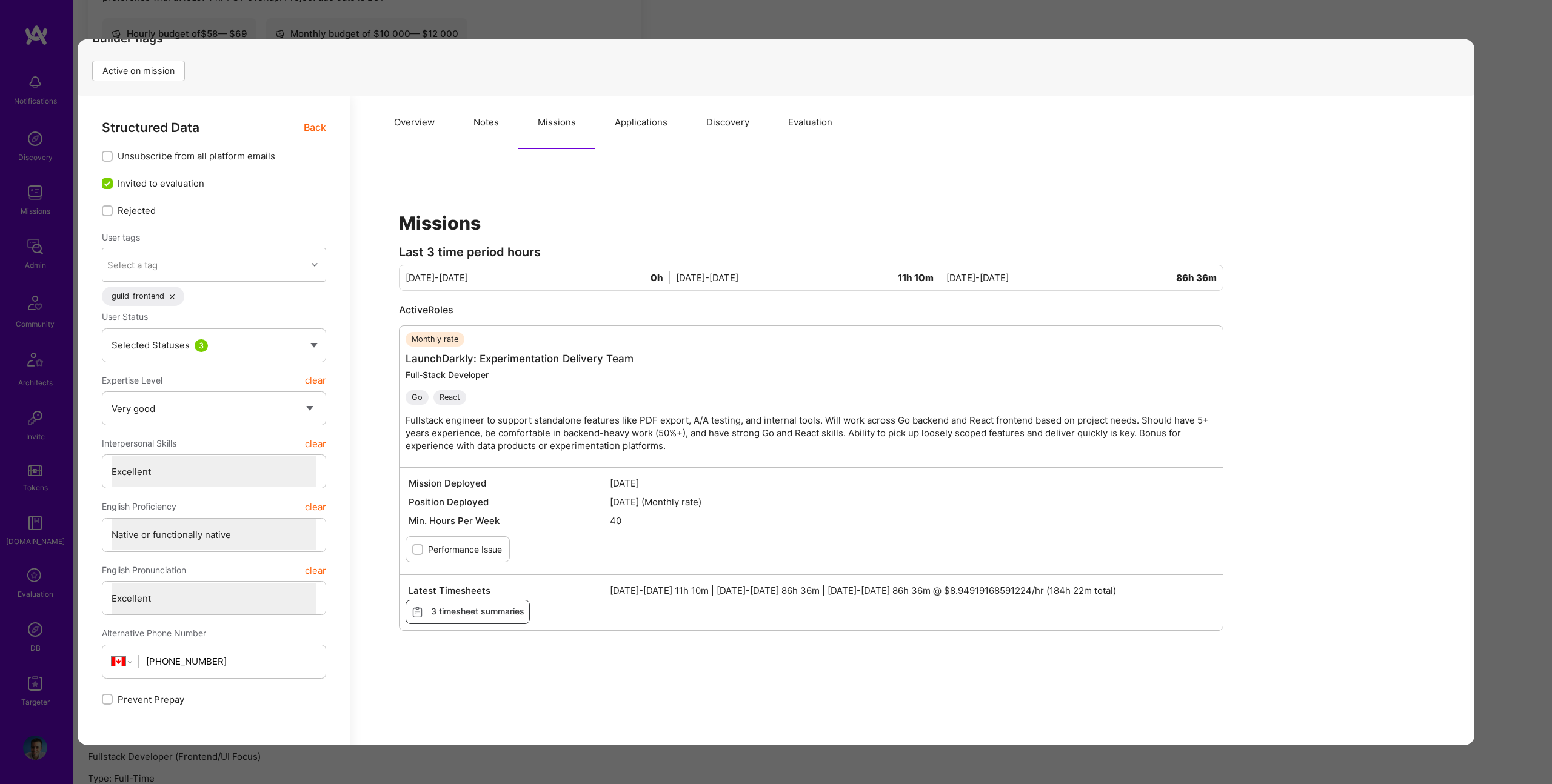
scroll to position [216, 0]
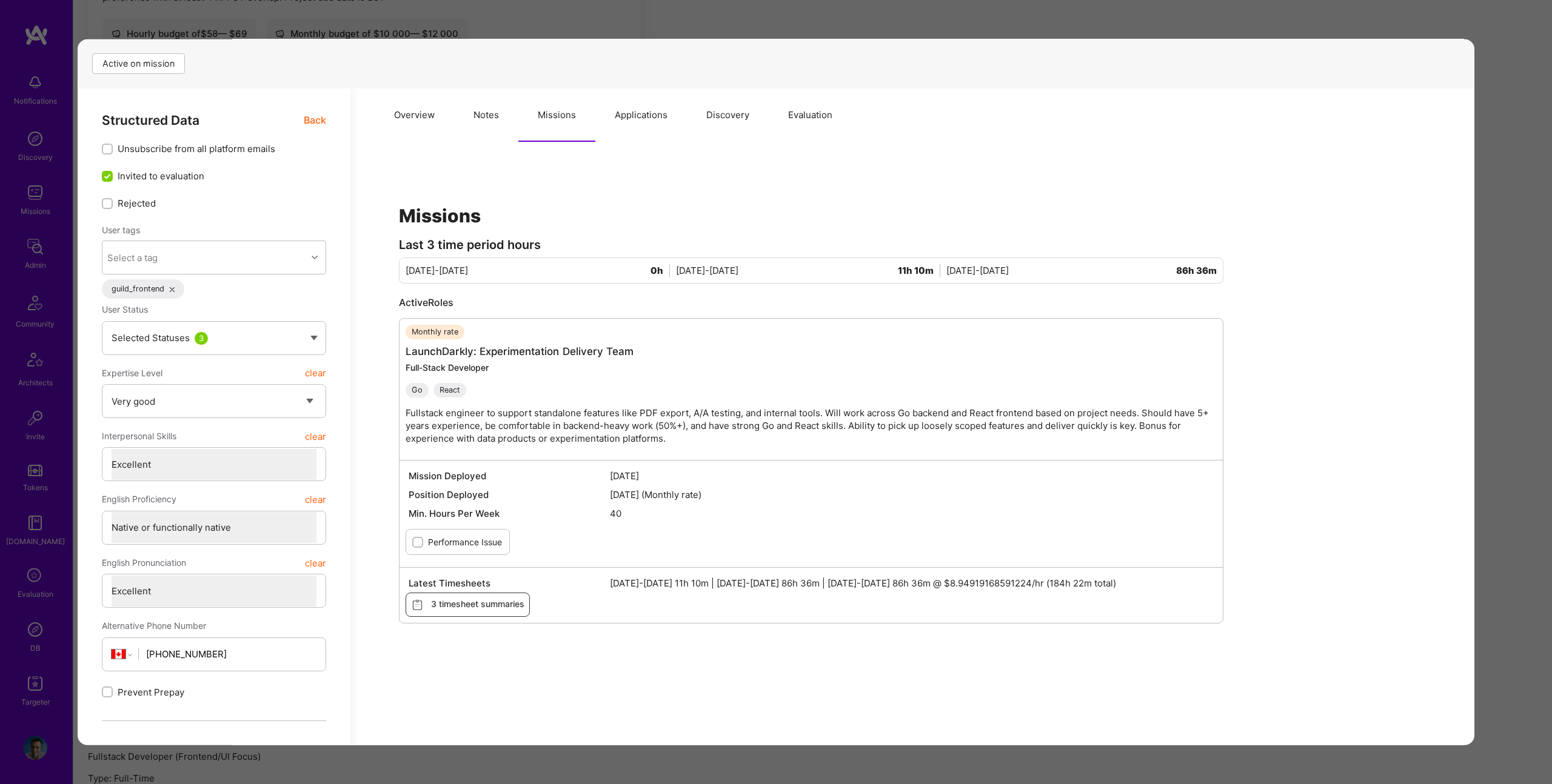
click at [765, 505] on div "Min. Hours Per Week 40" at bounding box center [811, 514] width 811 height 19
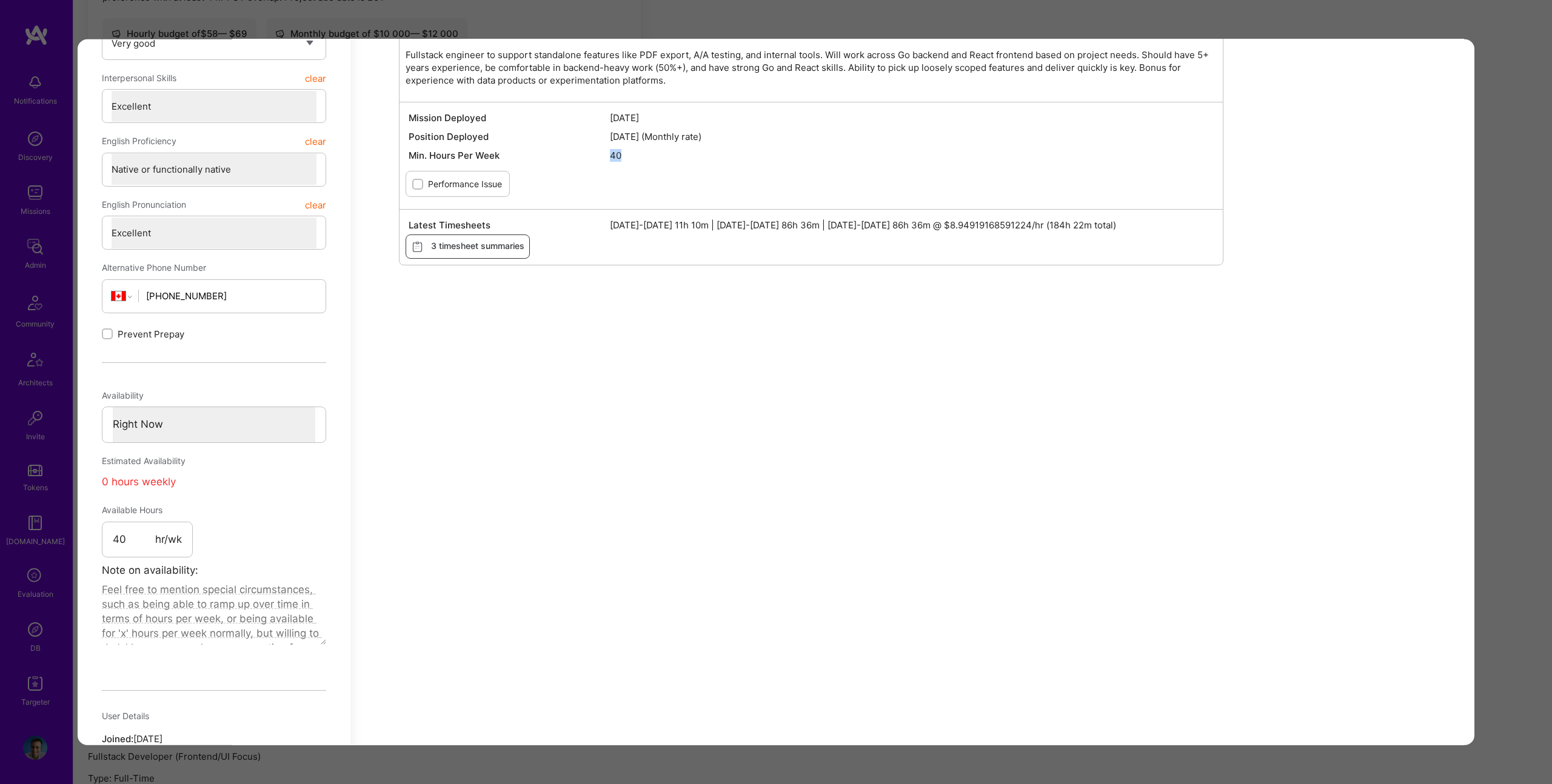
scroll to position [561, 0]
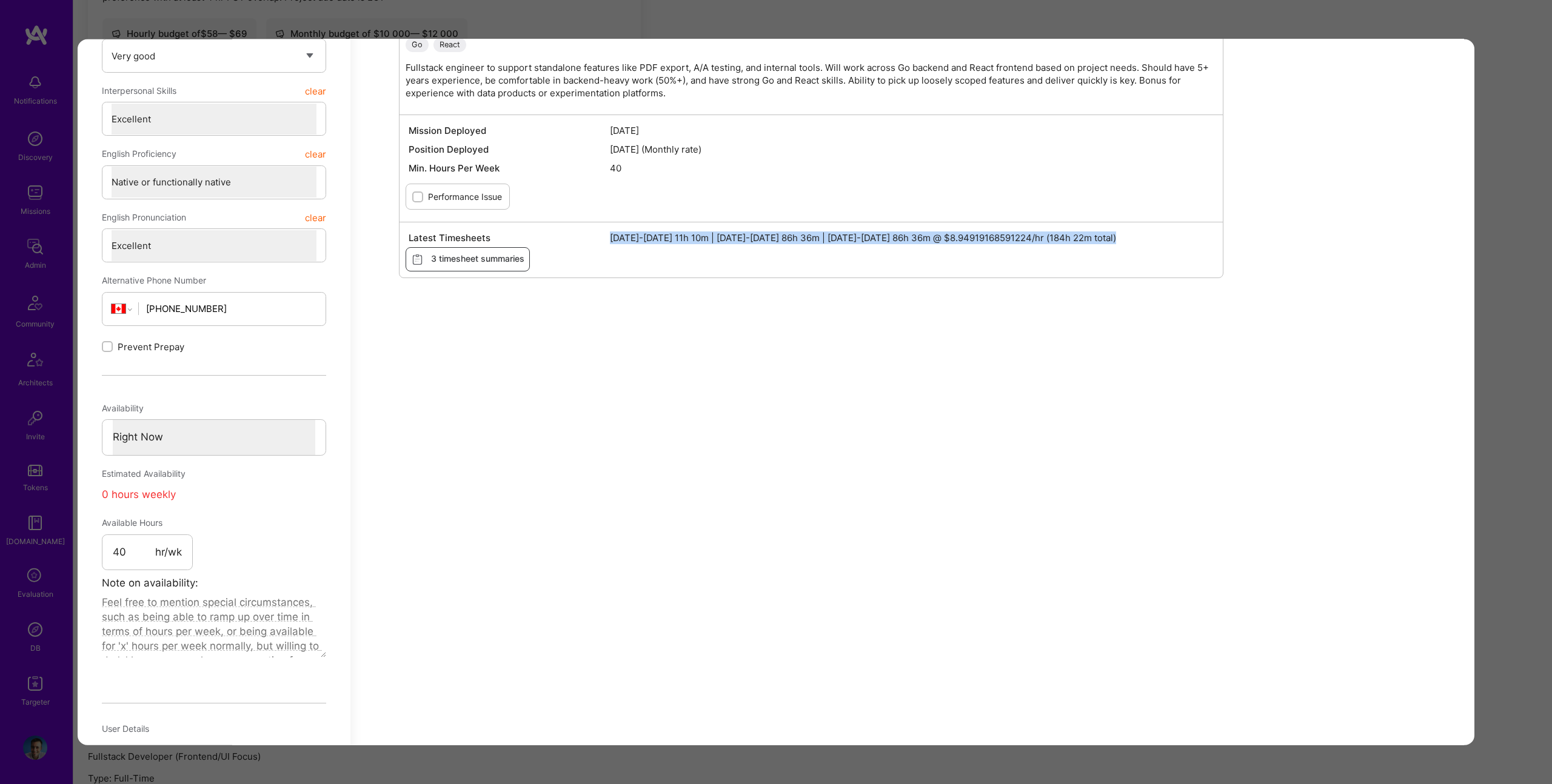
drag, startPoint x: 878, startPoint y: 227, endPoint x: 1051, endPoint y: 252, distance: 174.8
click at [1051, 252] on div "Latest Timesheets Jul 1-15 2025 11h 10m | Jul 16-31 2025 86h 36m | Aug 1-15 202…" at bounding box center [811, 250] width 824 height 56
click at [666, 34] on div "Application 1 of 4 Builder Missing Requirements Rate $ 58 - $ 70 User set $ 100…" at bounding box center [776, 392] width 1552 height 784
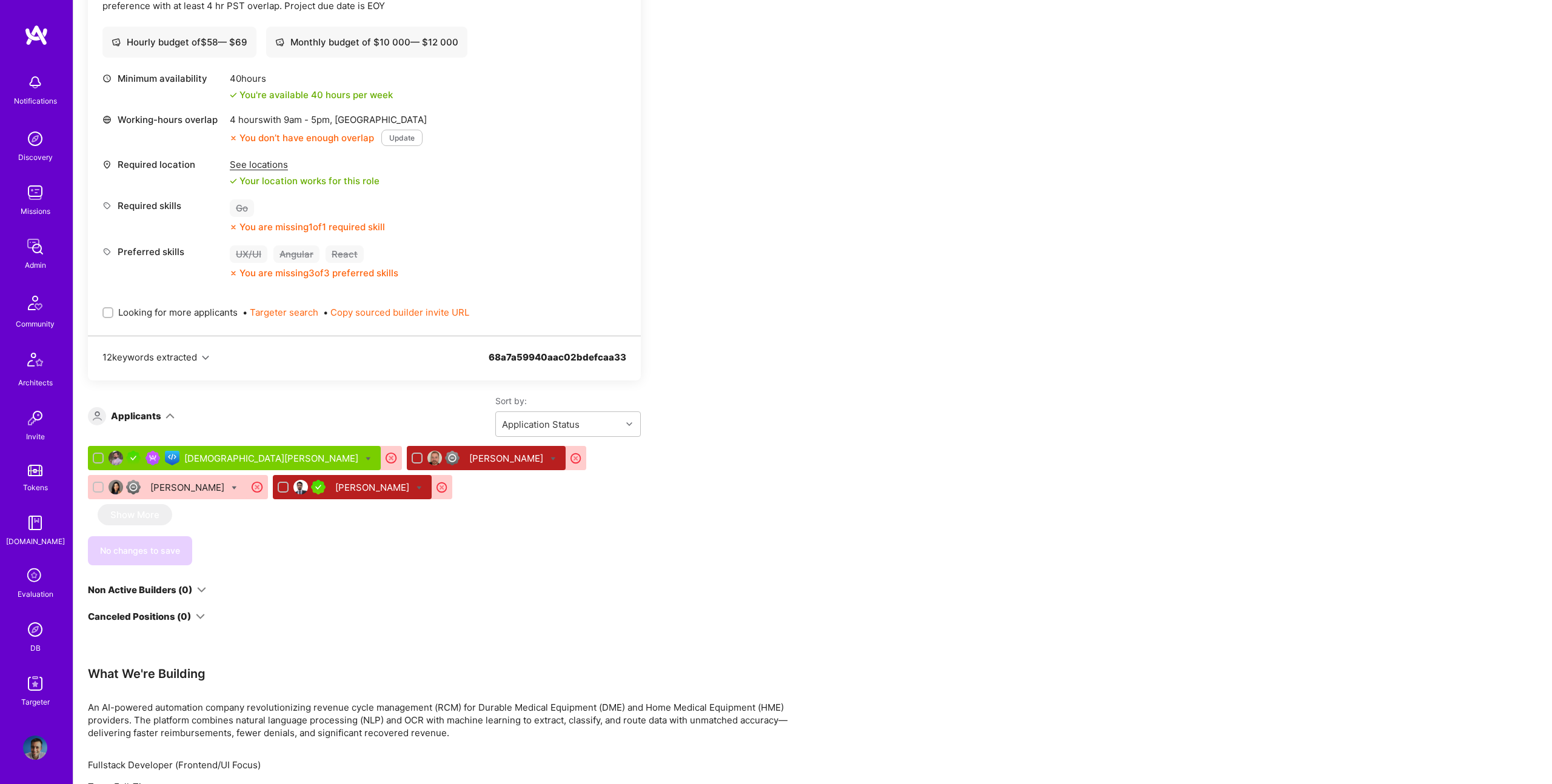
scroll to position [458, 0]
click at [365, 457] on icon at bounding box center [368, 457] width 6 height 6
checkbox input "true"
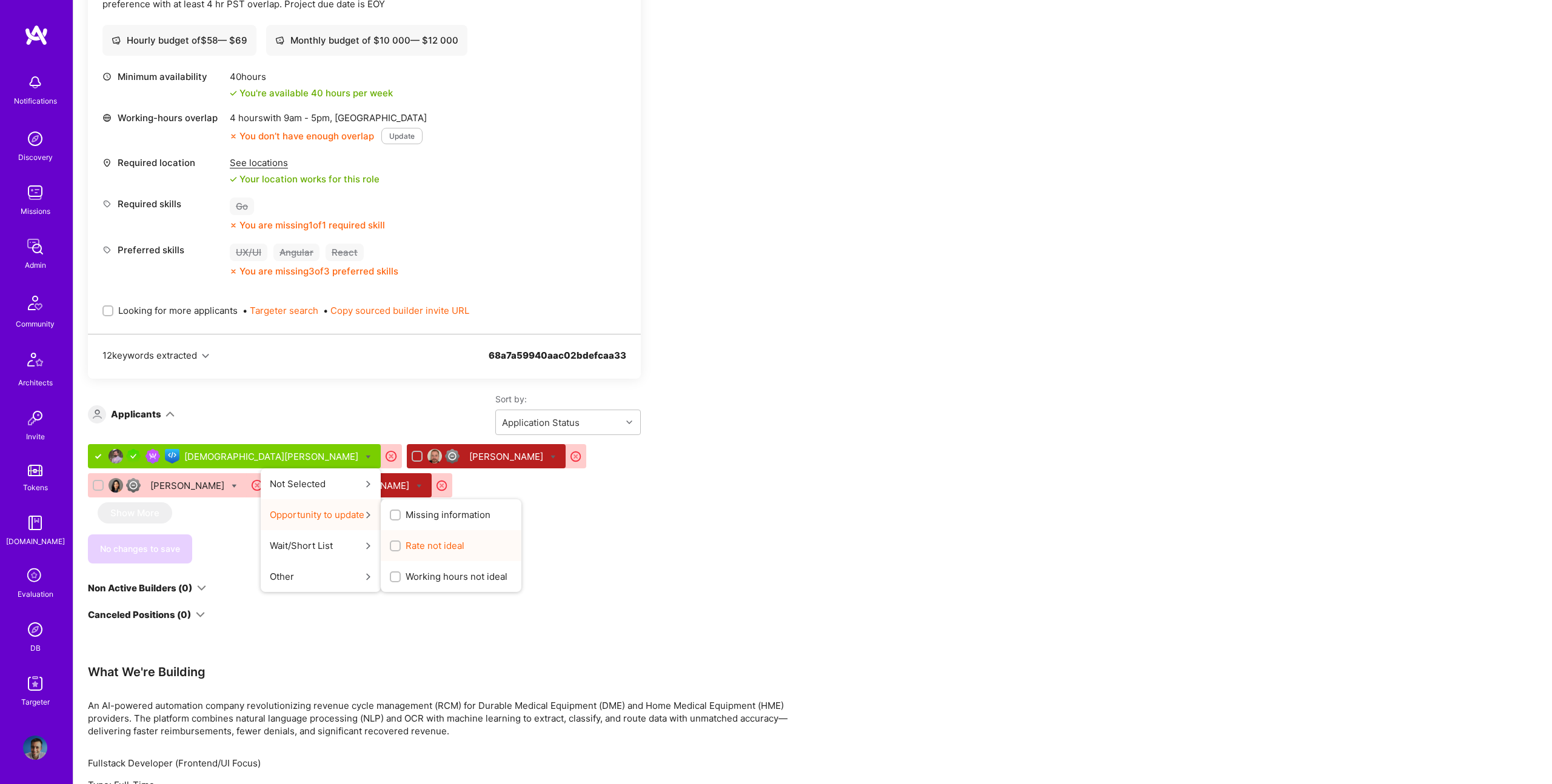
click at [406, 547] on span "Rate not ideal" at bounding box center [435, 545] width 59 height 12
click at [392, 547] on input "Rate not ideal" at bounding box center [397, 547] width 9 height 9
checkbox input "true"
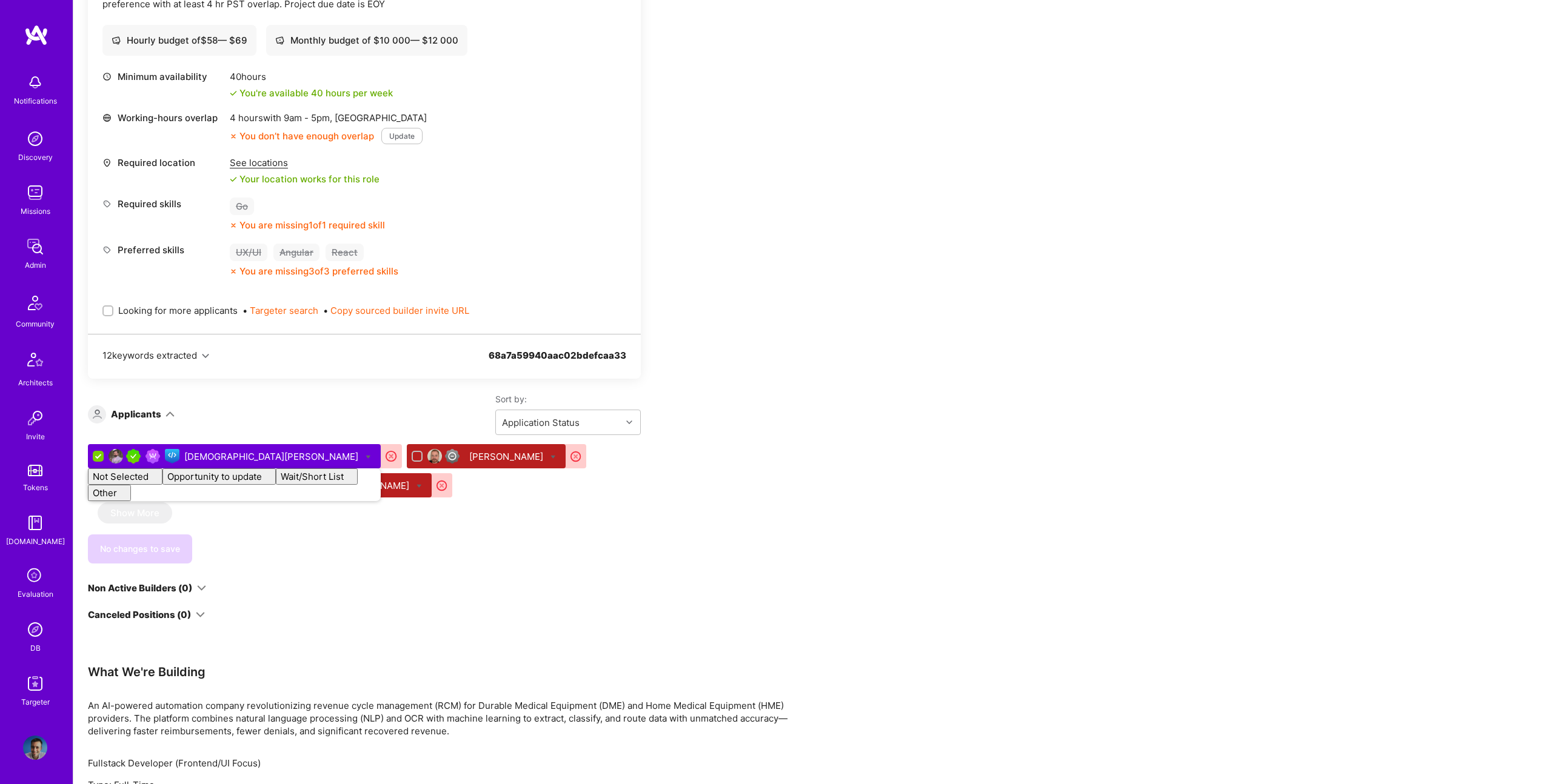
checkbox input "false"
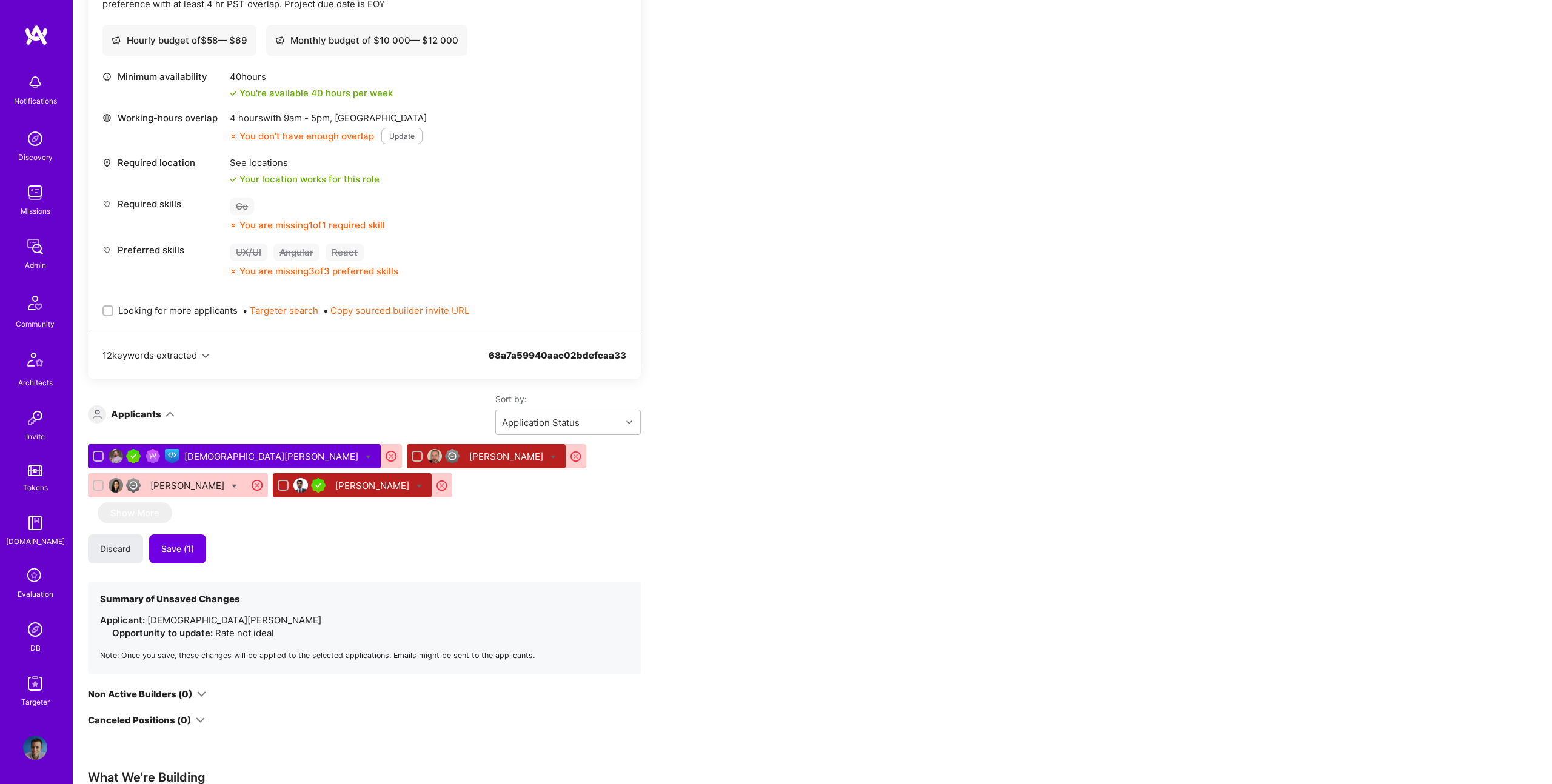
click at [674, 542] on div "Apply for a Mission Role We've proposed builders to Stealth Startup Series B. Y…" at bounding box center [451, 583] width 728 height 1531
click at [204, 554] on button "Save (1)" at bounding box center [178, 549] width 57 height 29
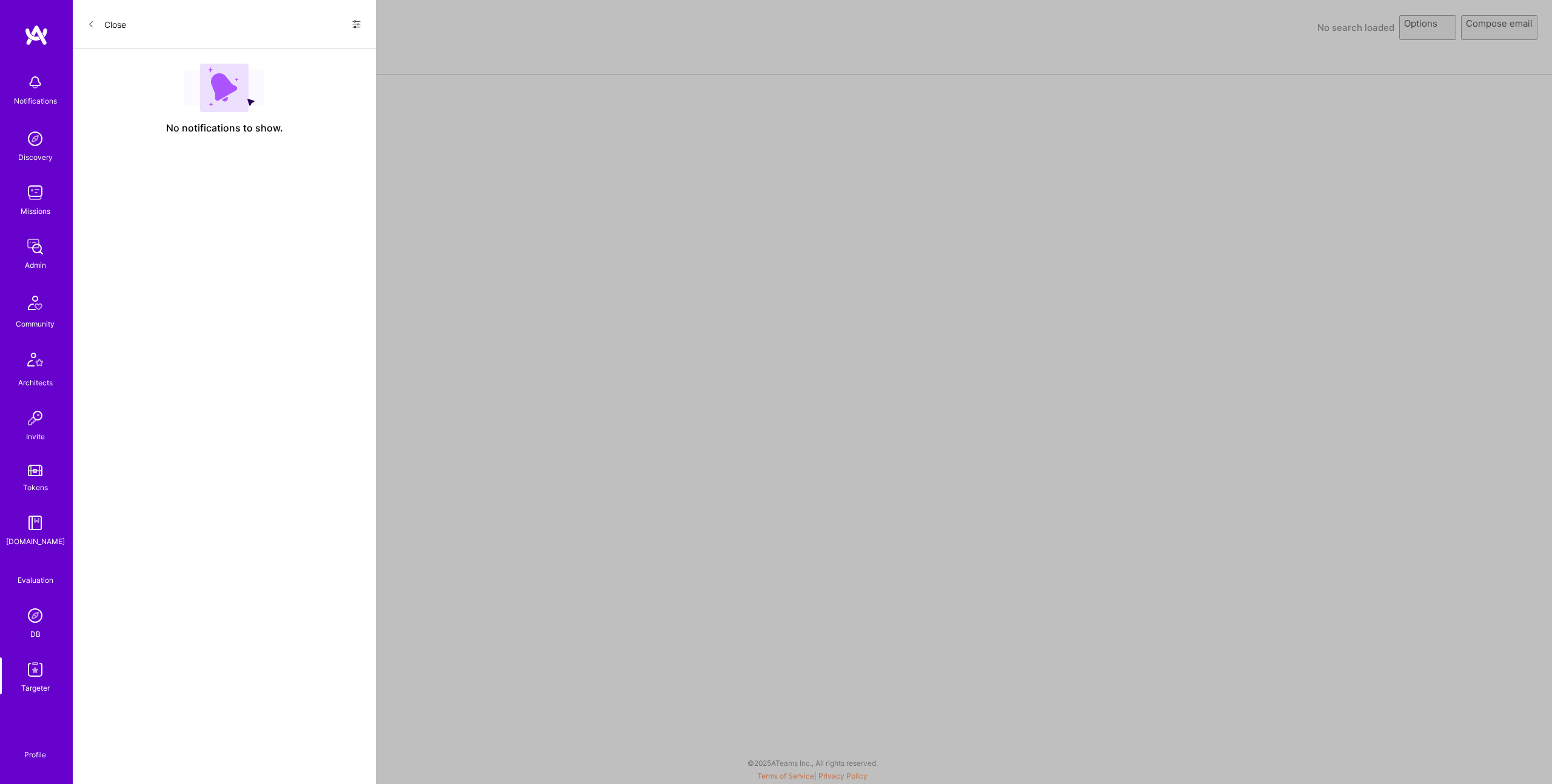
select select "rich-reachout"
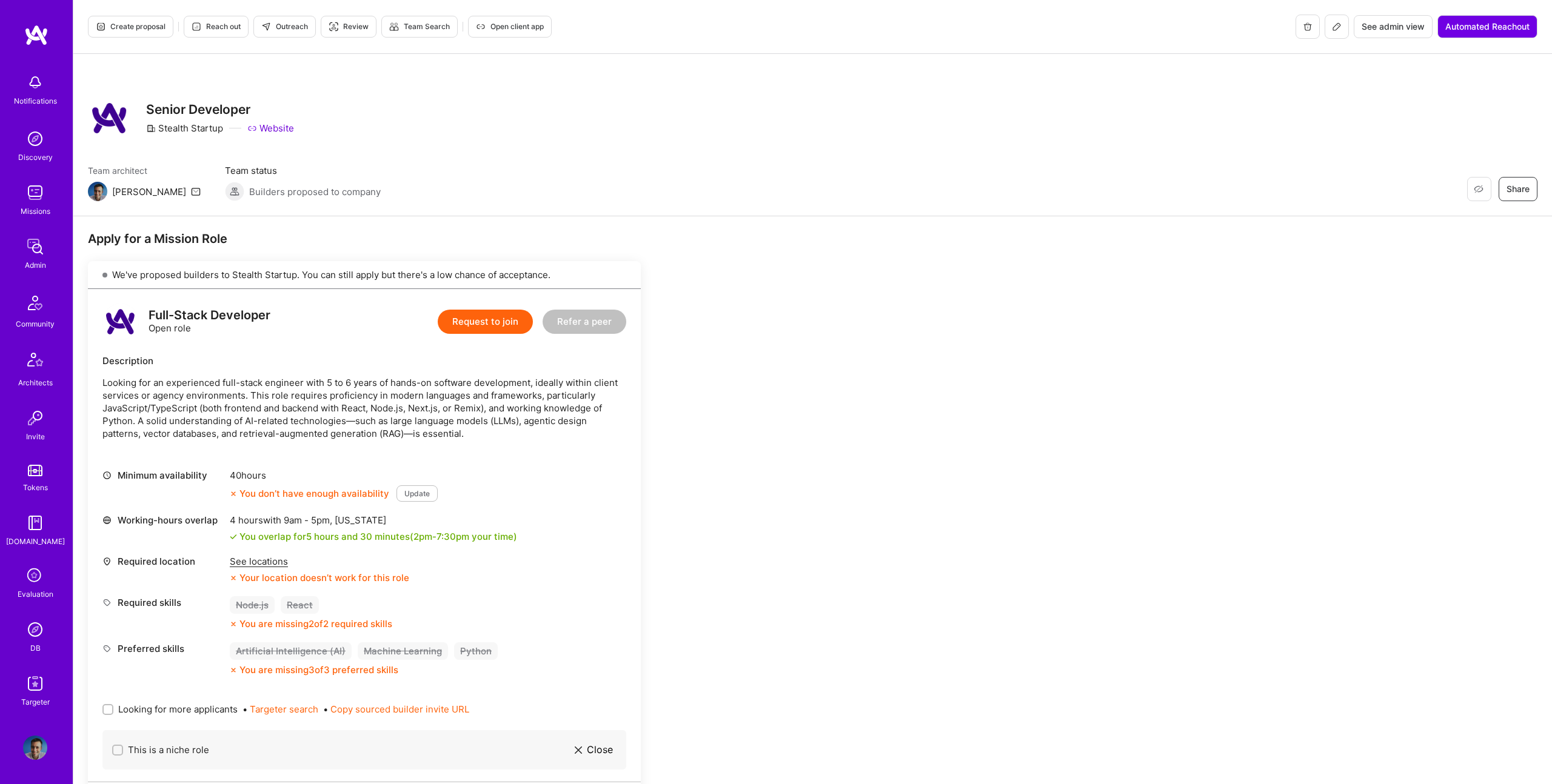
click at [1338, 24] on icon at bounding box center [1337, 27] width 7 height 7
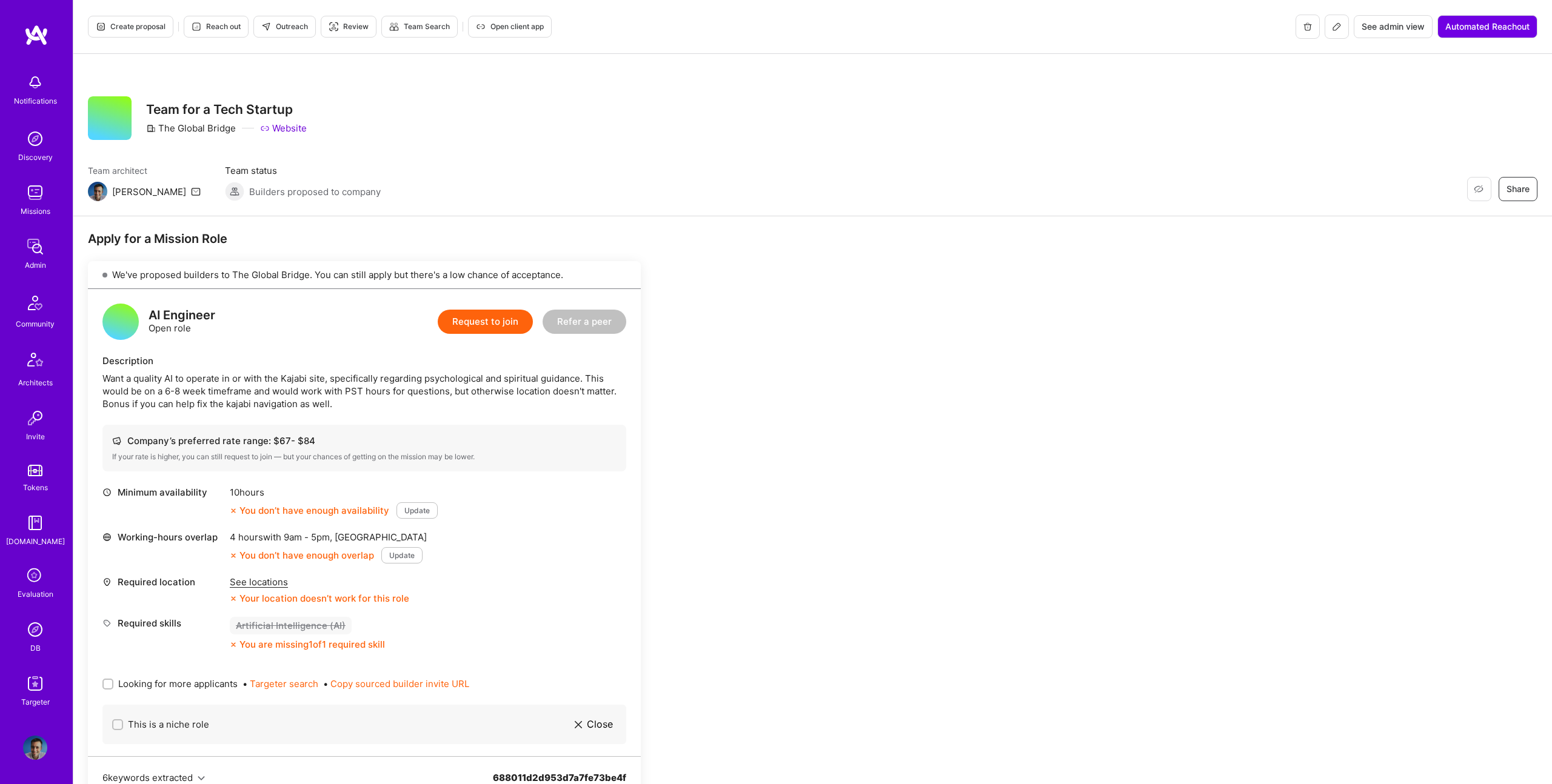
click at [156, 29] on span "Create proposal" at bounding box center [131, 27] width 70 height 11
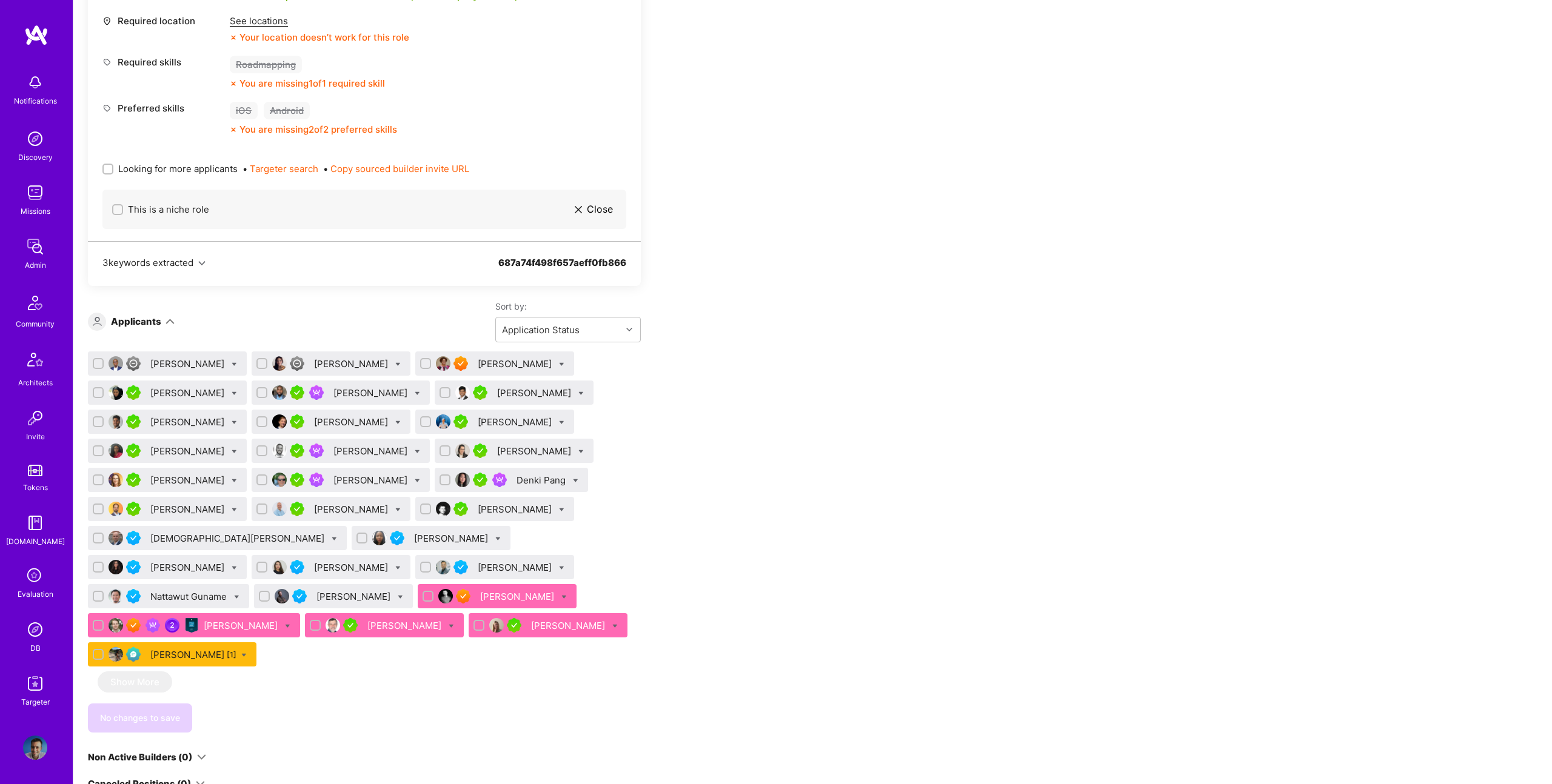
scroll to position [611, 0]
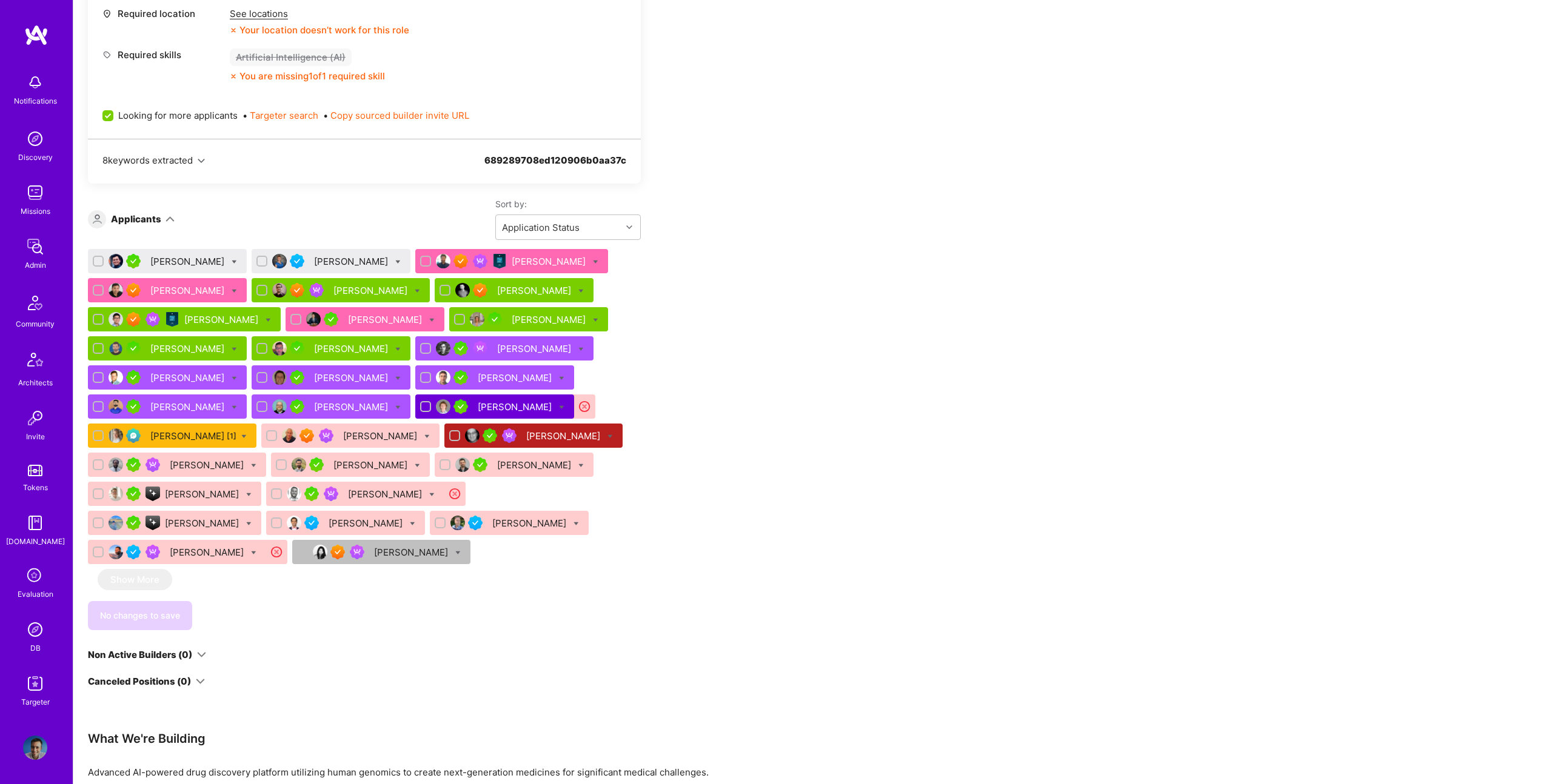
scroll to position [654, 0]
click at [429, 319] on icon at bounding box center [432, 319] width 6 height 6
click at [732, 439] on div "Apply for a Mission Role We’re actively looking for builders. This is the best …" at bounding box center [451, 721] width 728 height 2287
click at [285, 319] on div "[PERSON_NAME]" at bounding box center [365, 319] width 159 height 24
click at [292, 319] on input "checkbox" at bounding box center [297, 319] width 11 height 11
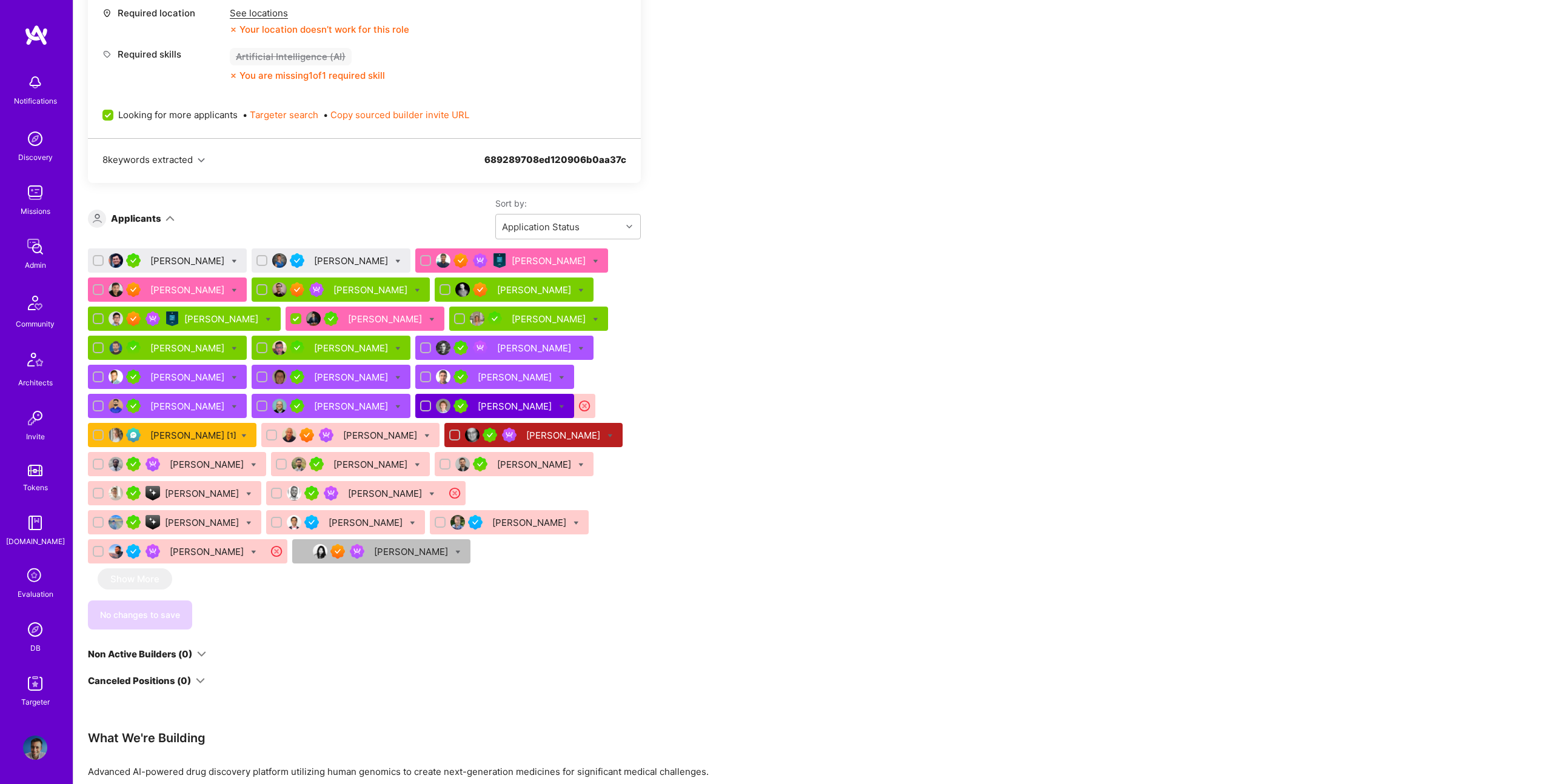
checkbox input "false"
click at [497, 350] on div "[PERSON_NAME]" at bounding box center [535, 348] width 76 height 12
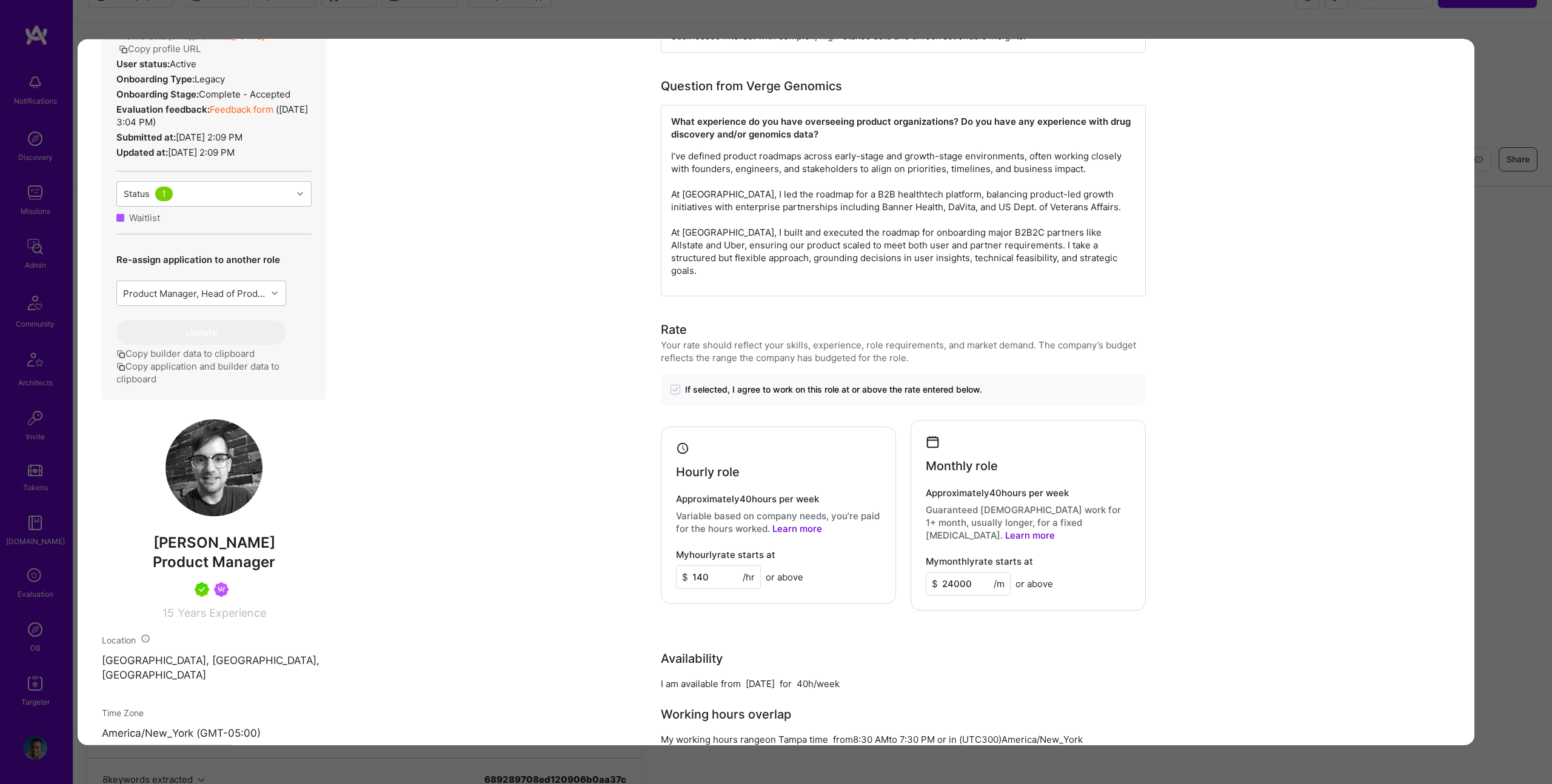
scroll to position [399, 0]
click at [768, 16] on div "Application 12 of 31 Evaluation scores Expertise level Very good Interpersonal …" at bounding box center [776, 392] width 1552 height 784
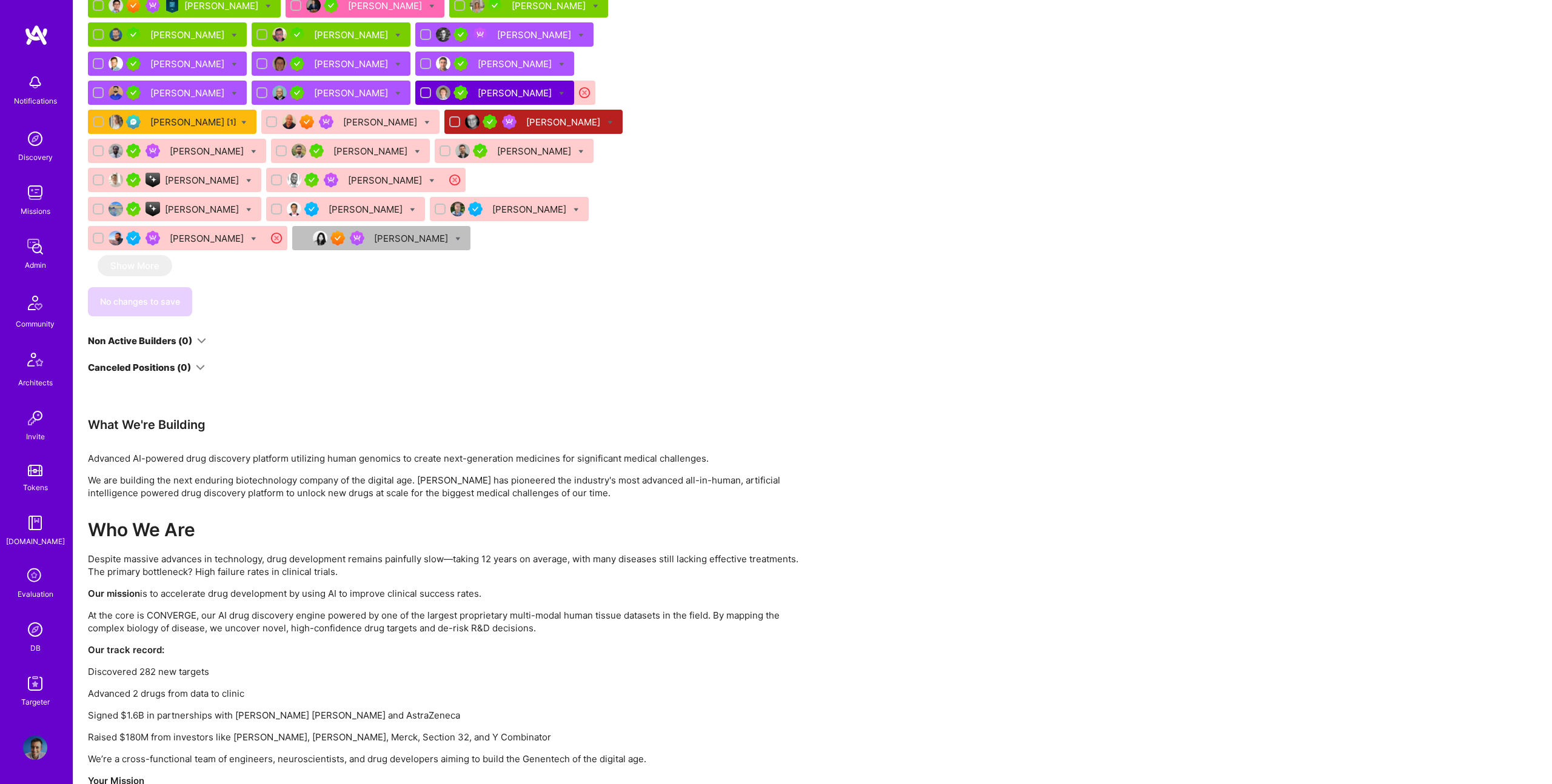
scroll to position [1150, 0]
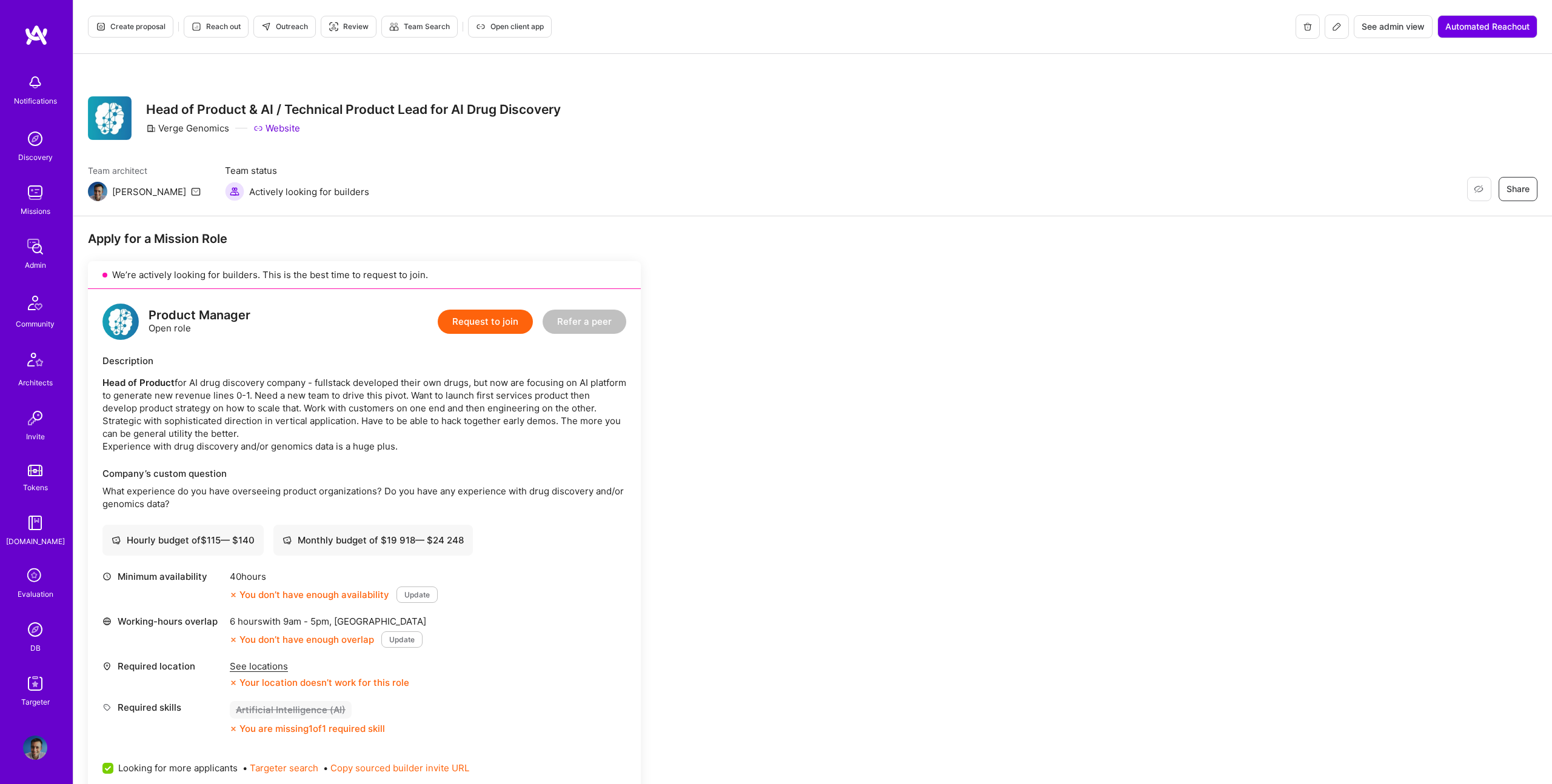
click at [143, 29] on span "Create proposal" at bounding box center [131, 27] width 70 height 11
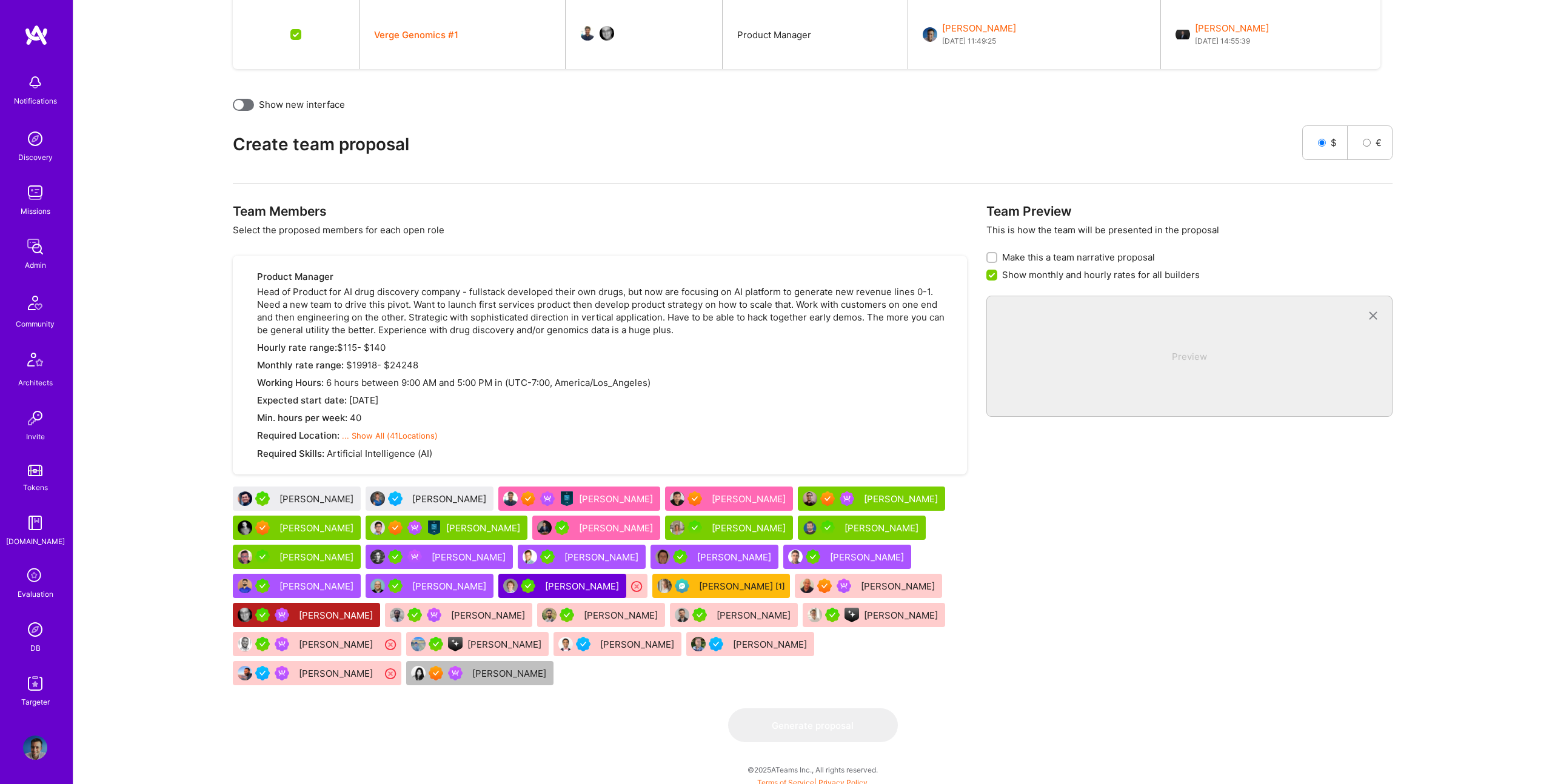
scroll to position [470, 0]
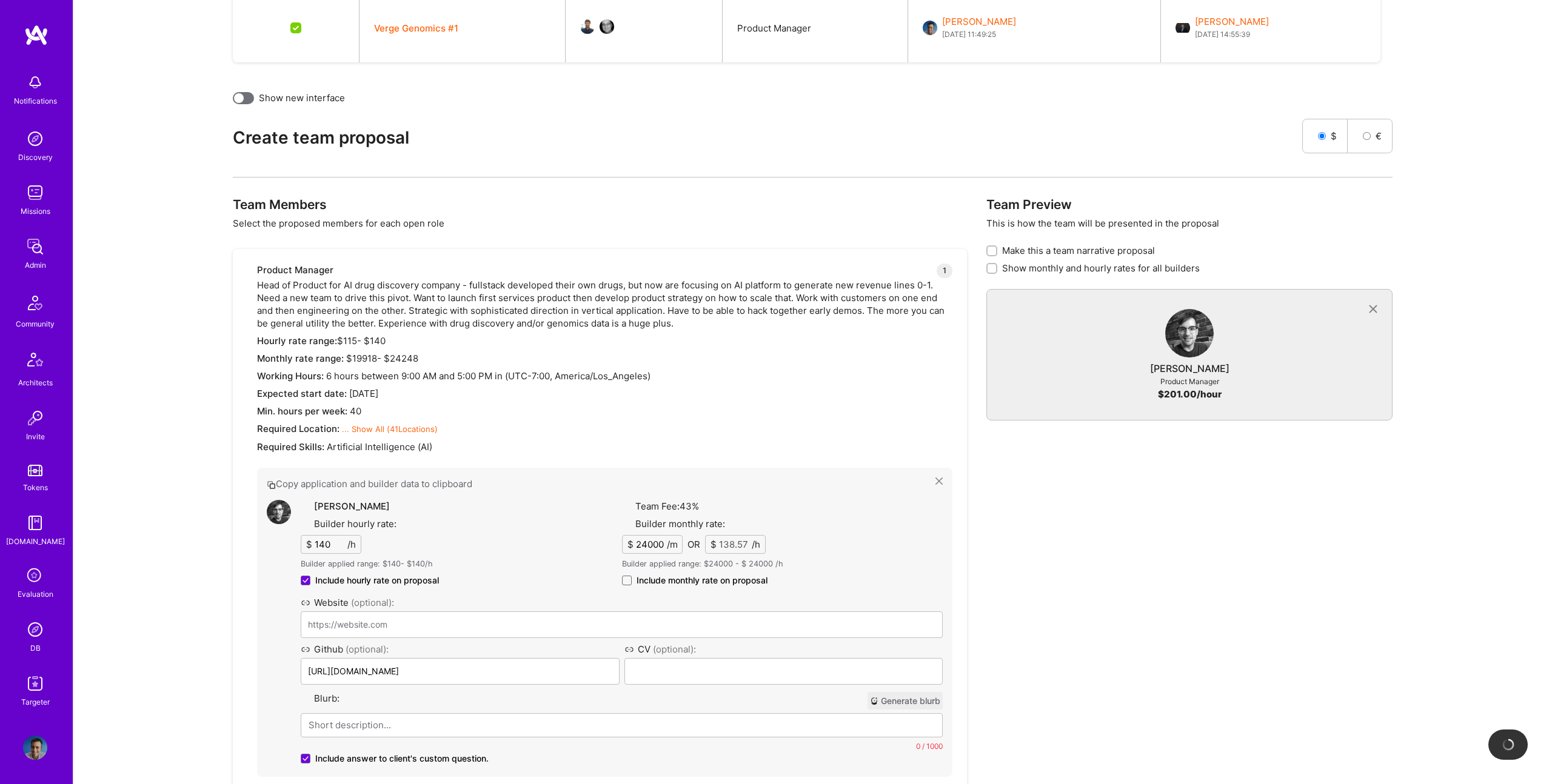
drag, startPoint x: 320, startPoint y: 552, endPoint x: 469, endPoint y: 6, distance: 566.0
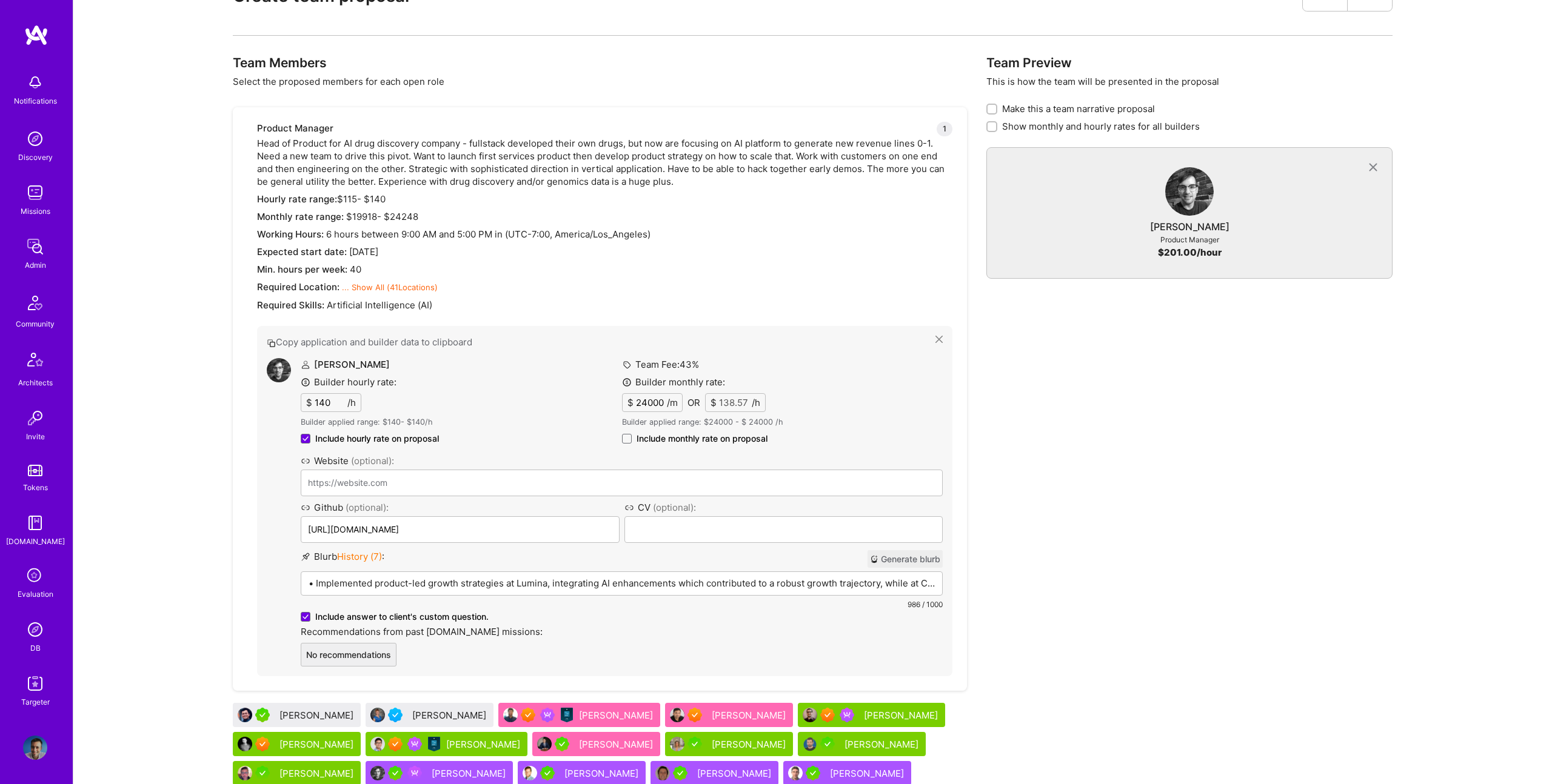
scroll to position [834, 0]
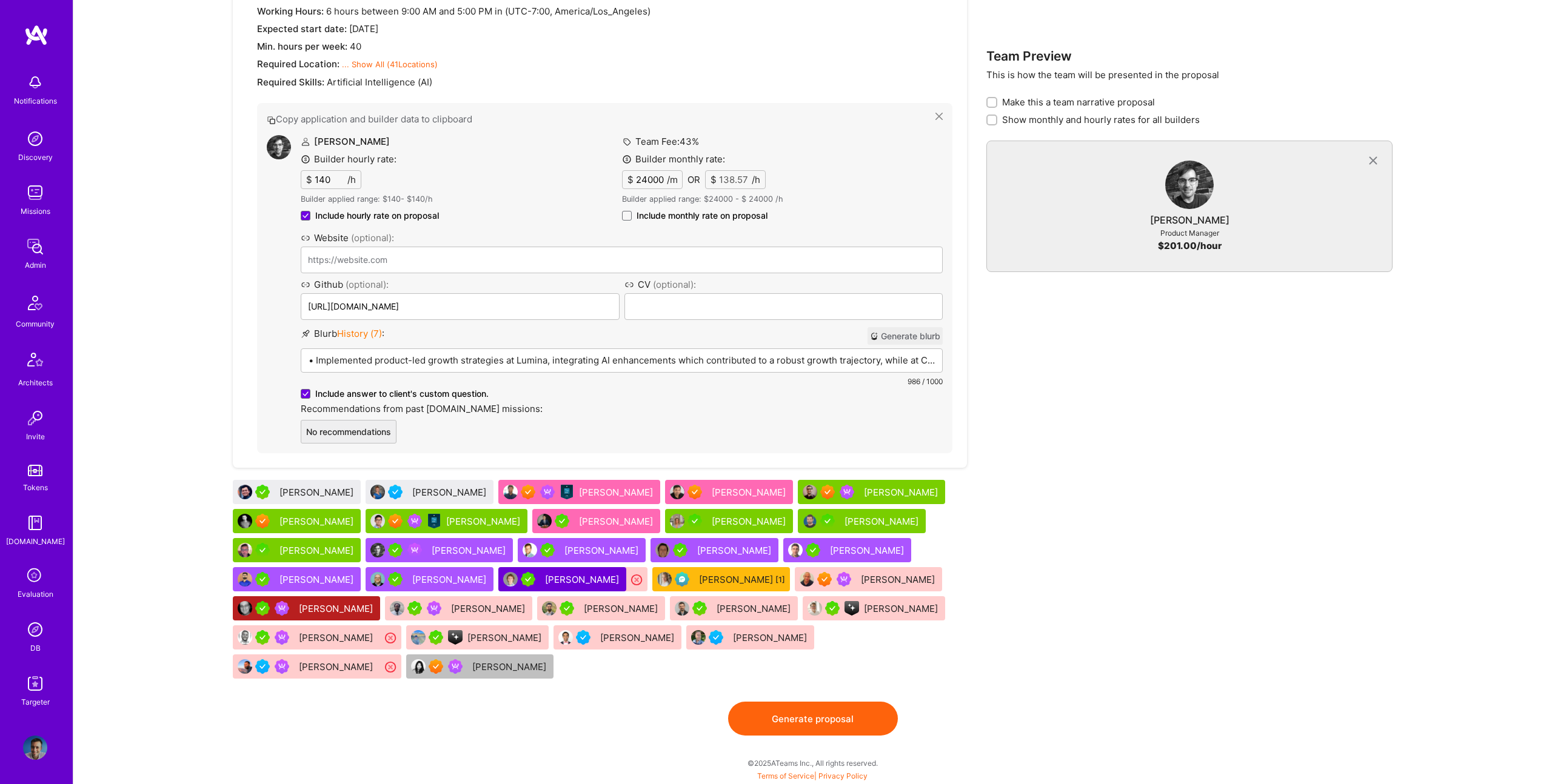
click at [674, 215] on span "Include monthly rate on proposal" at bounding box center [702, 216] width 131 height 12
click at [0, 0] on input "Include monthly rate on proposal" at bounding box center [0, 0] width 0 height 0
checkbox input "true"
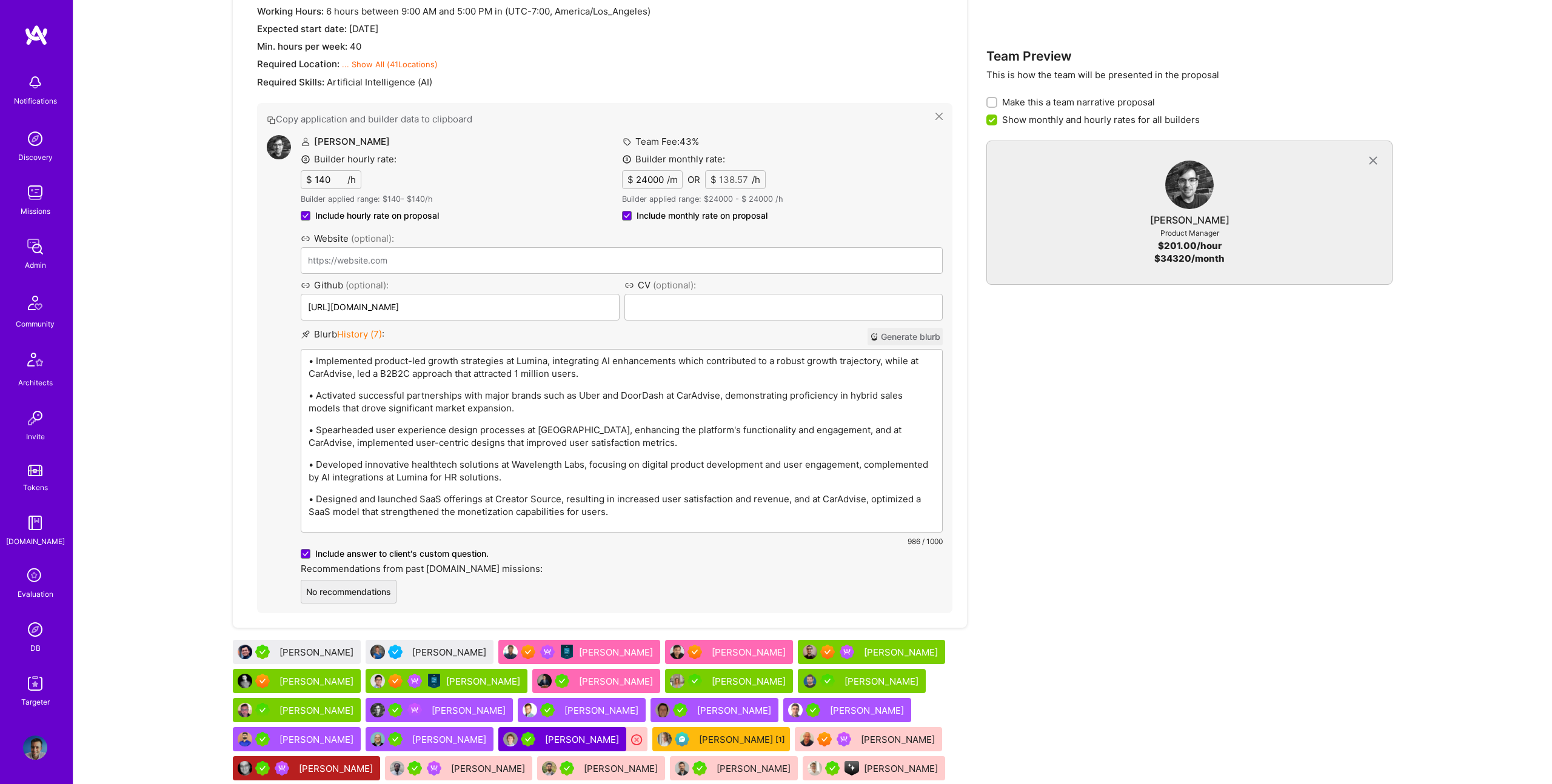
click at [584, 355] on p "• Implemented product-led growth strategies at Lumina, integrating AI enhanceme…" at bounding box center [622, 367] width 627 height 25
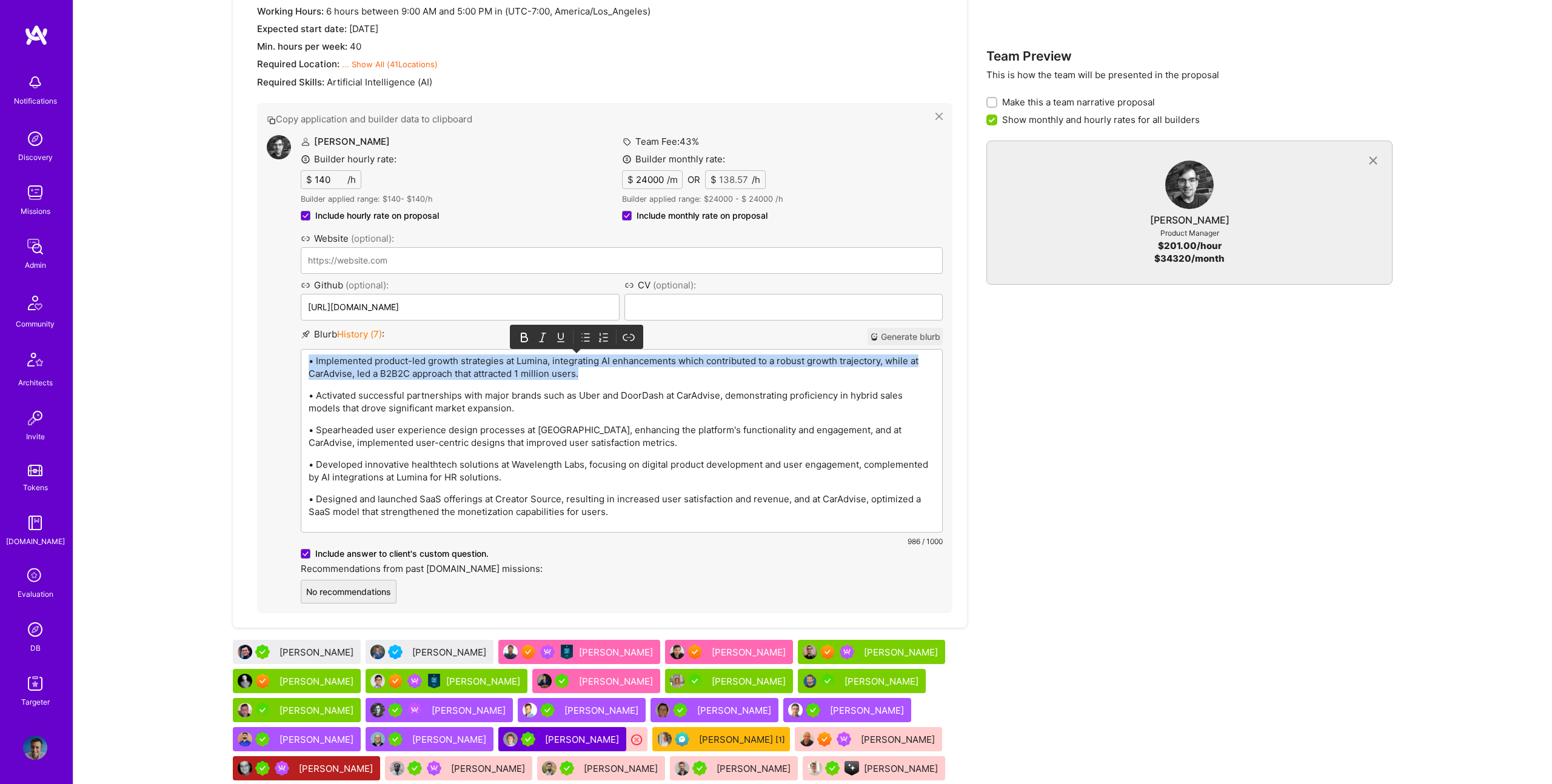
click at [584, 355] on p "• Implemented product-led growth strategies at Lumina, integrating AI enhanceme…" at bounding box center [622, 367] width 627 height 25
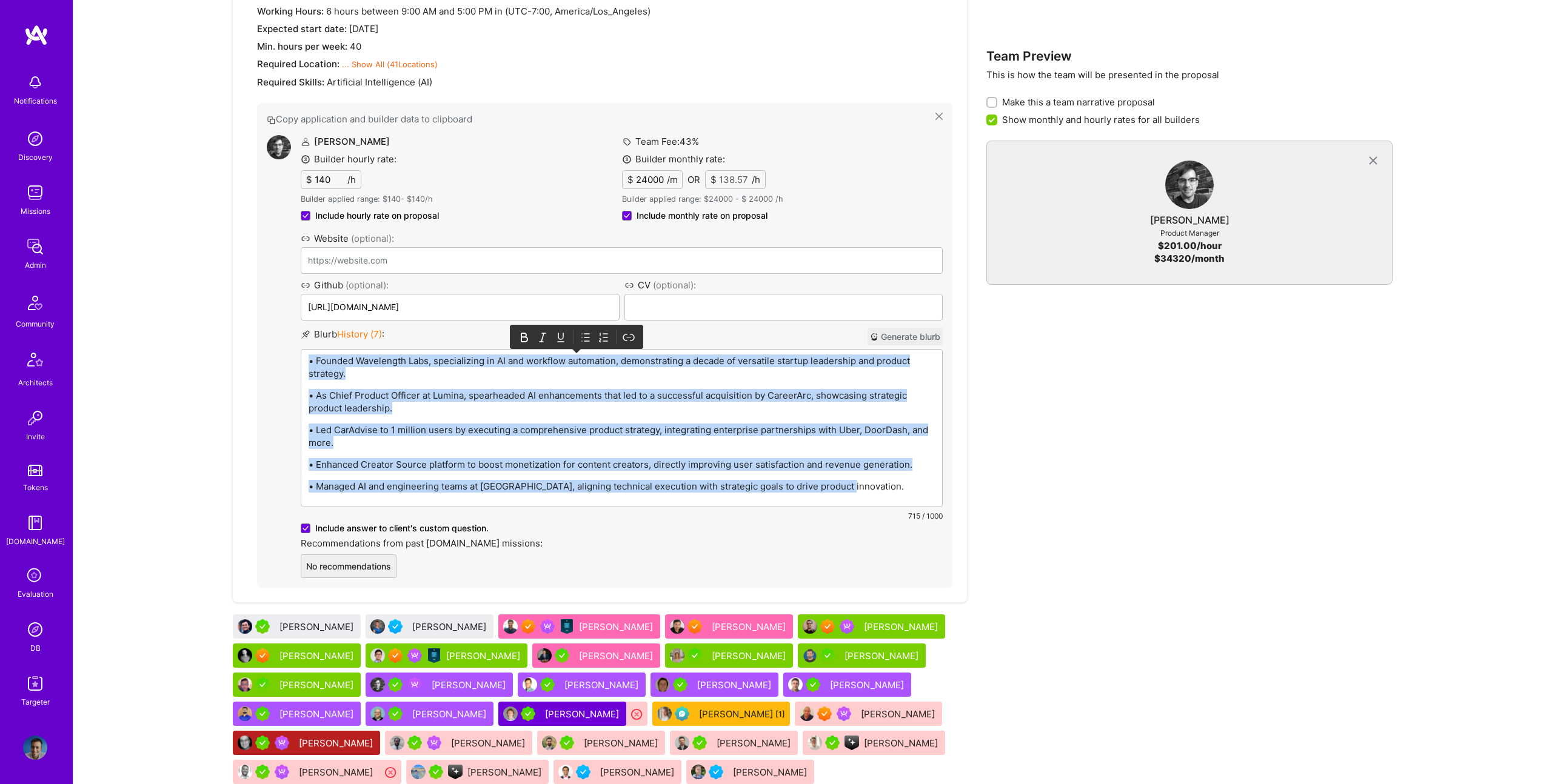
click at [585, 334] on icon at bounding box center [587, 337] width 5 height 7
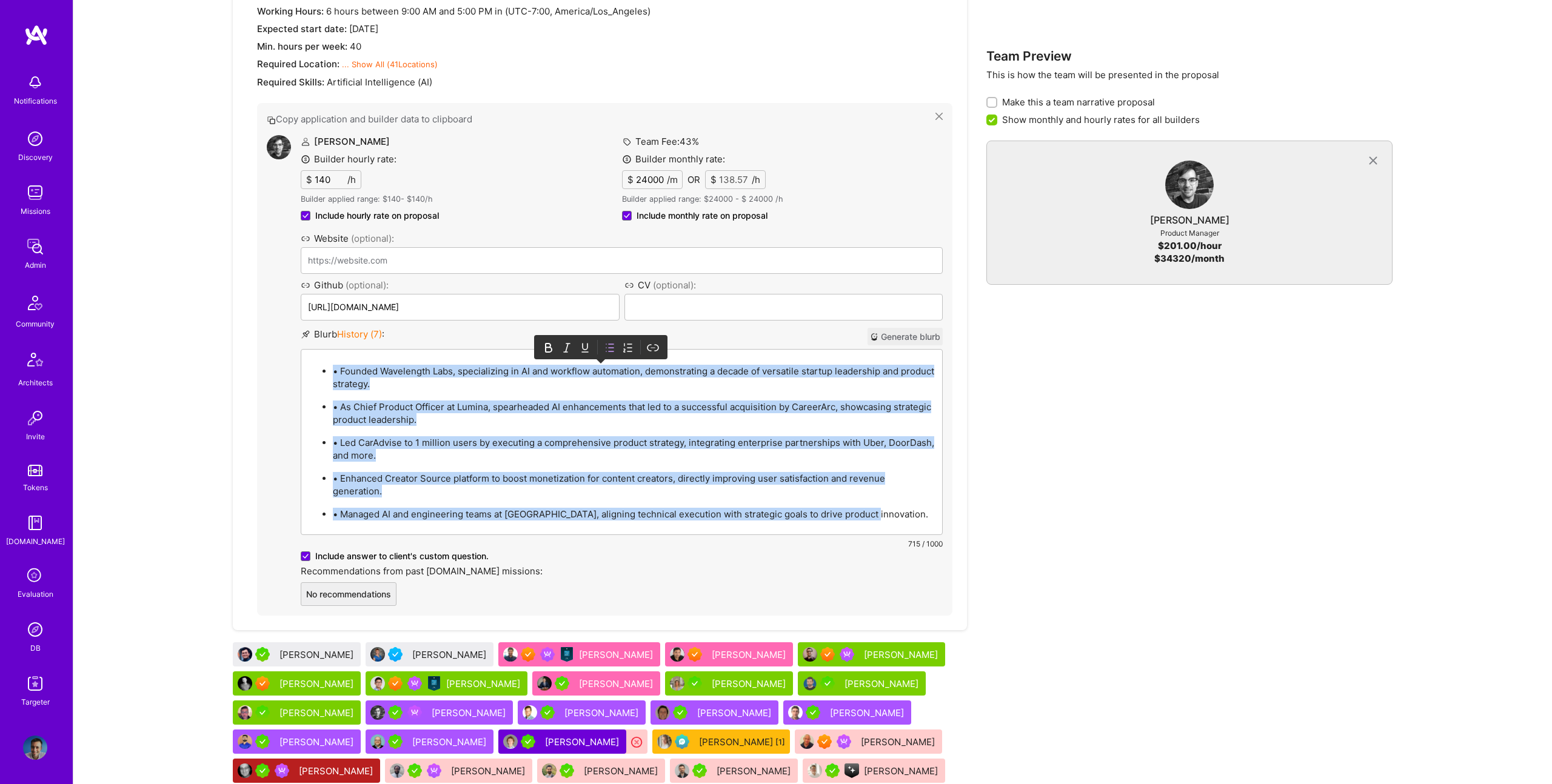
click at [339, 370] on p "• Founded Wavelength Labs, specializing in AI and workflow automation, demonstr…" at bounding box center [634, 377] width 602 height 25
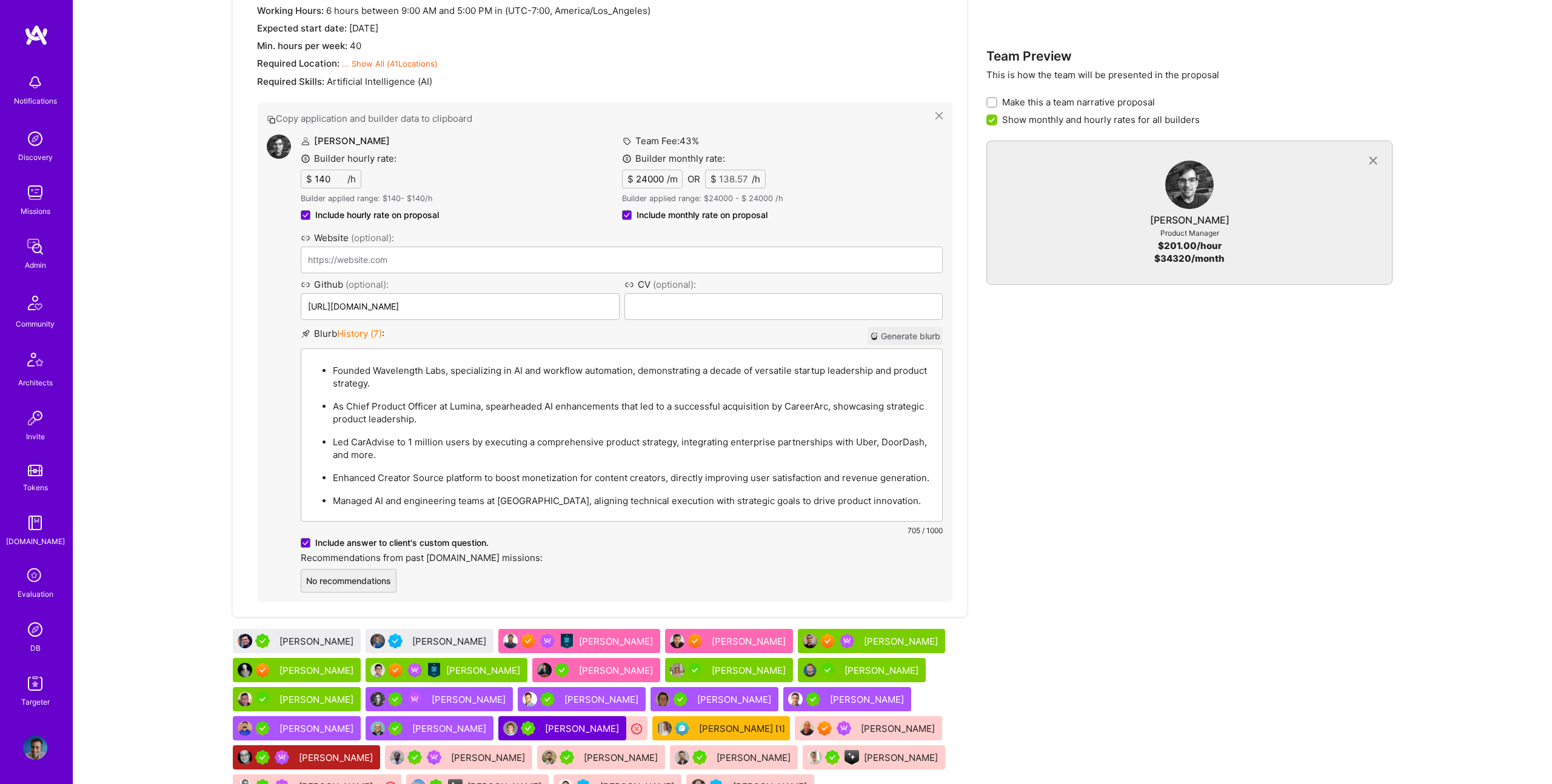
click at [800, 697] on div "Team Members Select the proposed members for each open role Product Manager 1 H…" at bounding box center [600, 341] width 734 height 1019
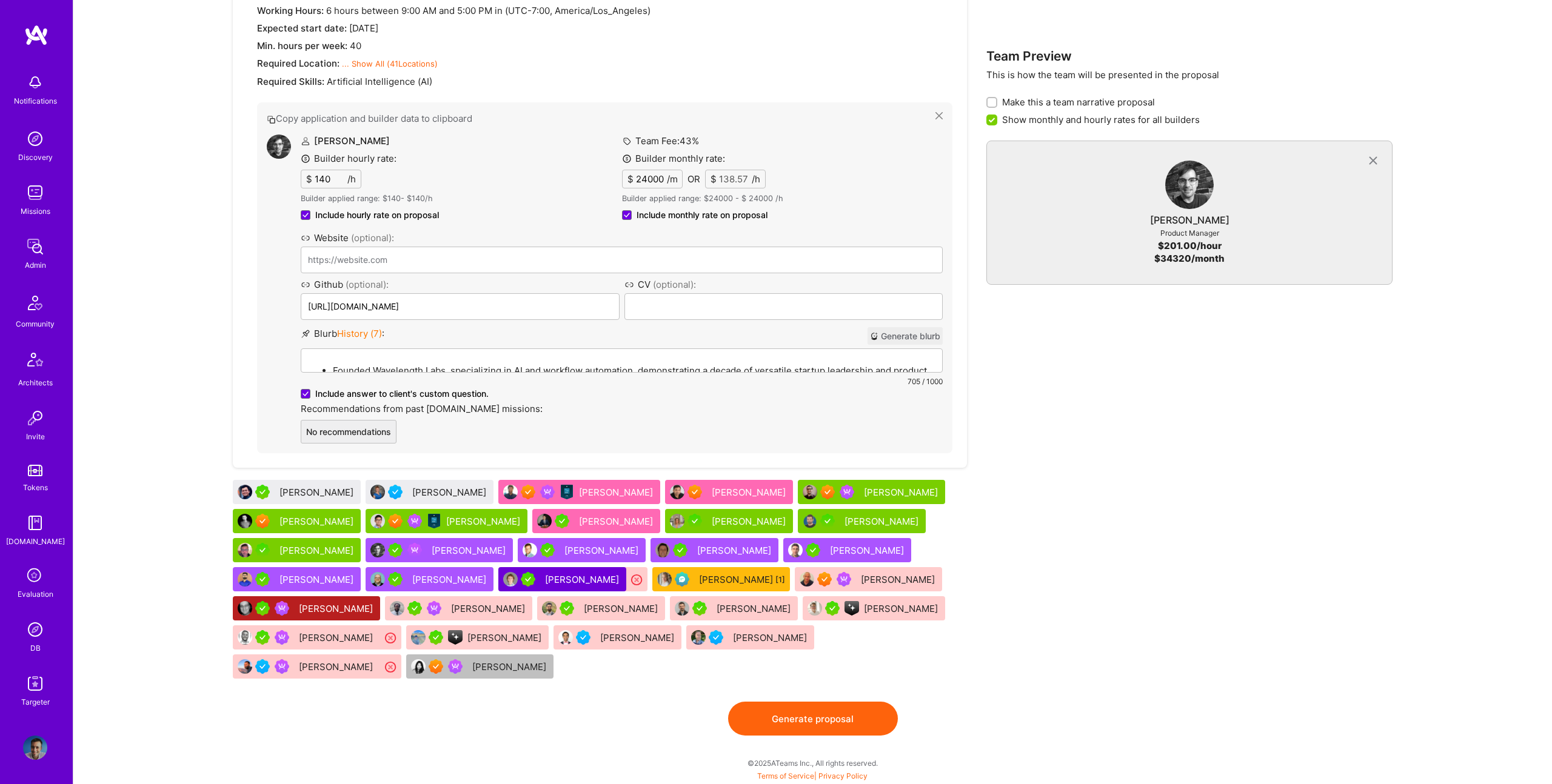
click at [816, 710] on button "Generate proposal" at bounding box center [813, 719] width 170 height 34
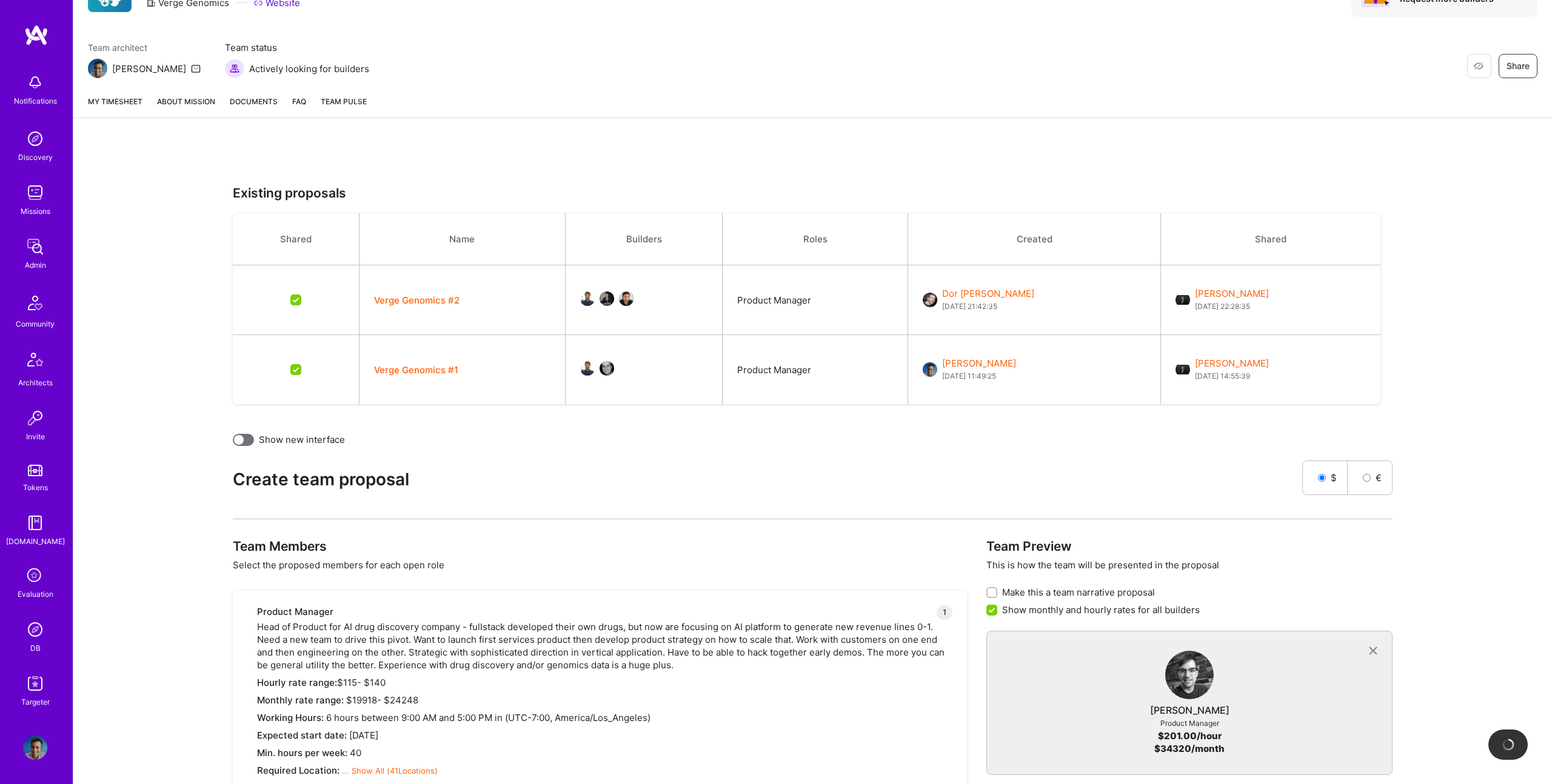
scroll to position [0, 0]
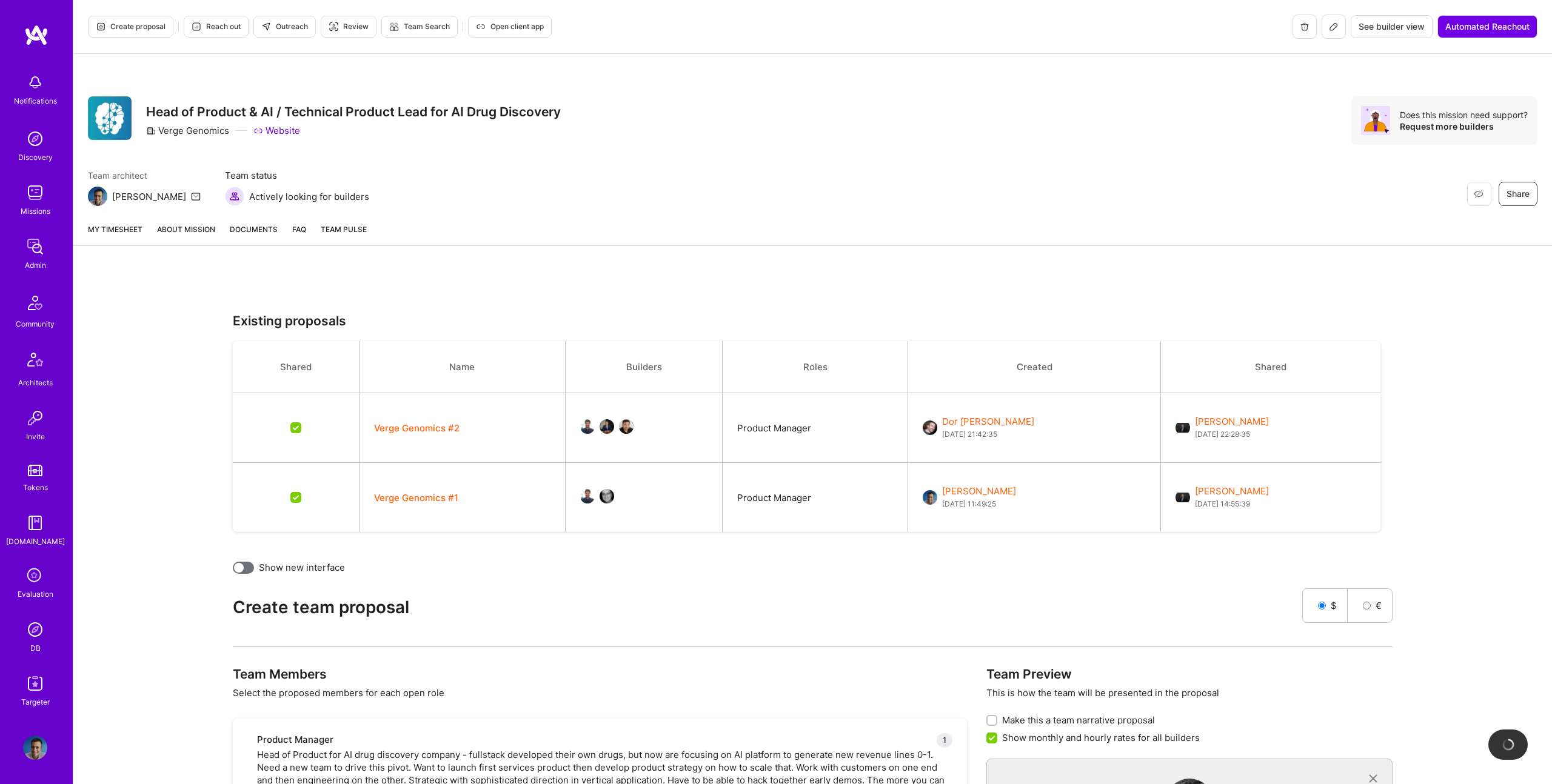
click at [224, 130] on div "Verge Genomics" at bounding box center [188, 130] width 83 height 12
copy div "Verge Genomics"
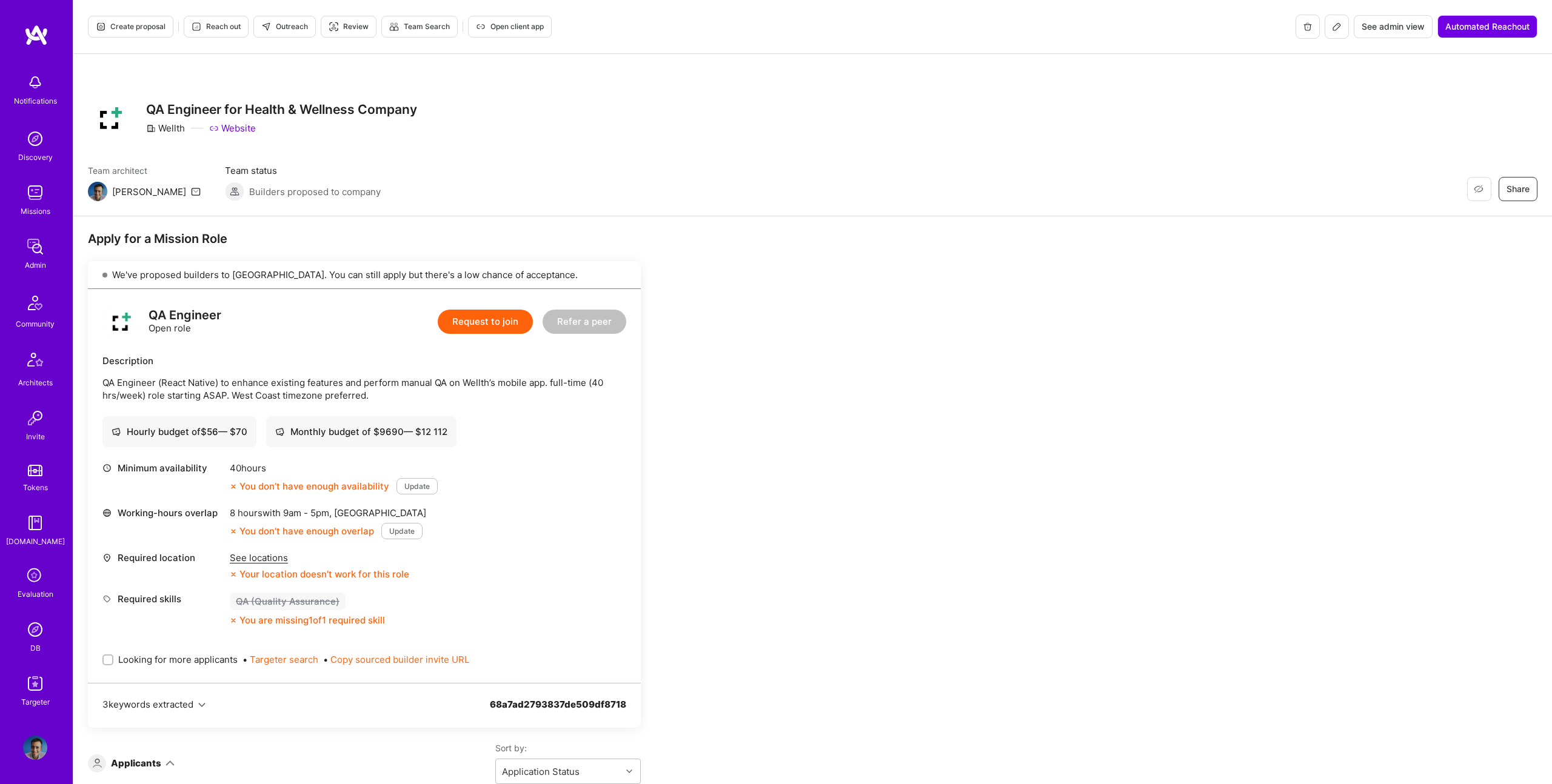
click at [274, 370] on div "Description QA Engineer (React Native) to enhance existing features and perform…" at bounding box center [364, 378] width 524 height 47
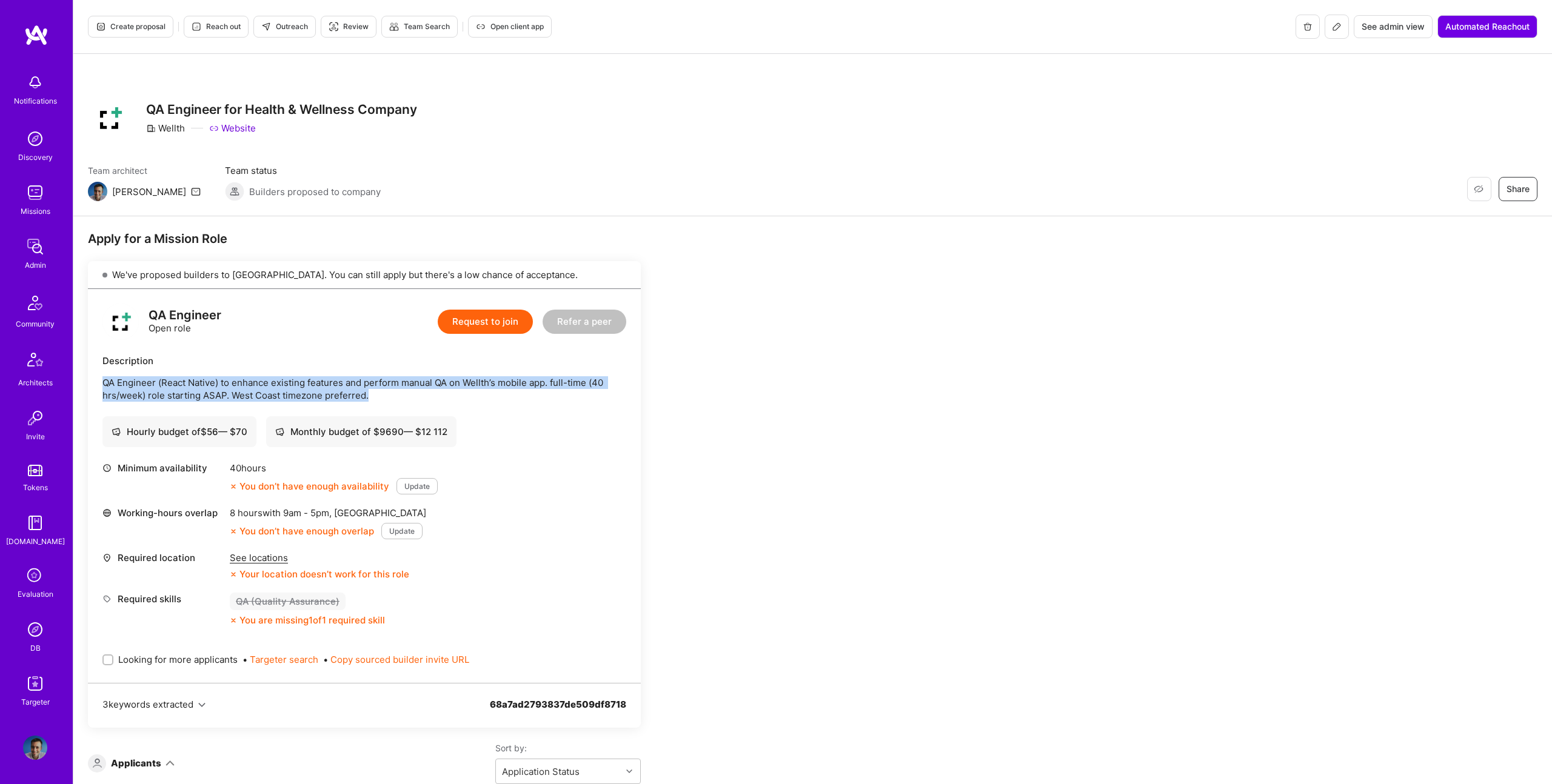
click at [274, 370] on div "Description QA Engineer (React Native) to enhance existing features and perform…" at bounding box center [364, 378] width 524 height 47
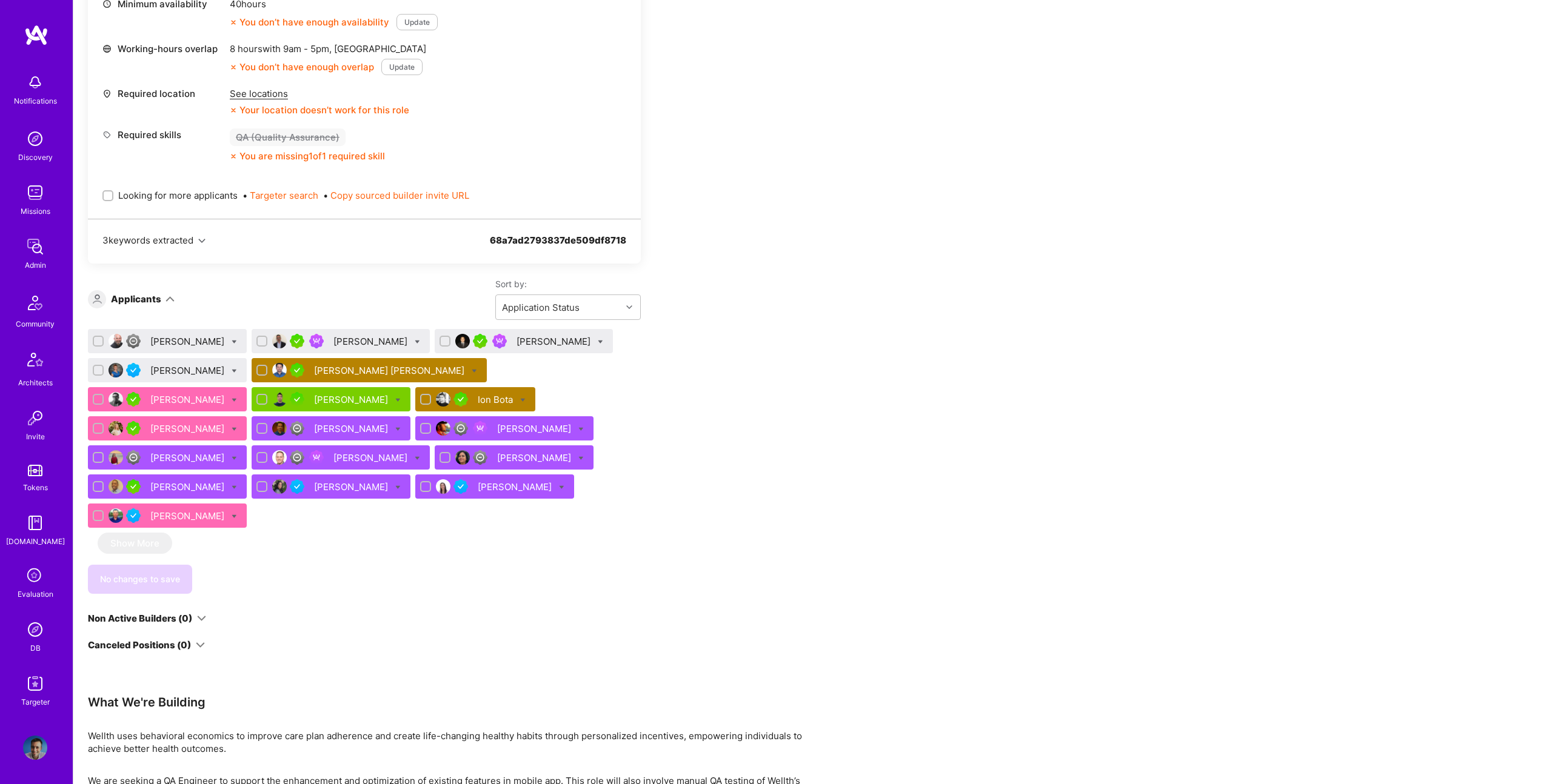
click at [247, 387] on div "[PERSON_NAME]" at bounding box center [167, 399] width 159 height 24
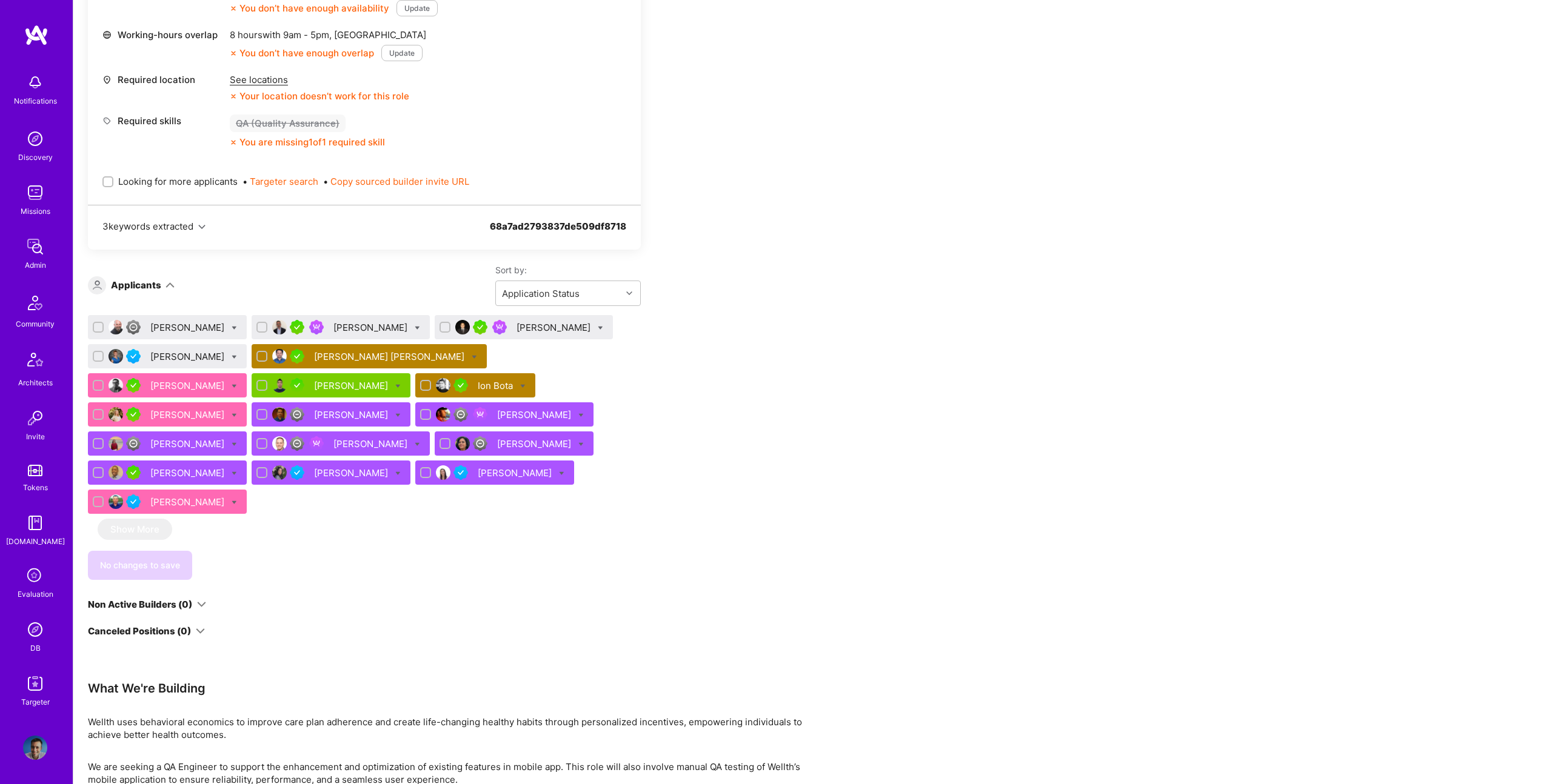
click at [227, 380] on div "[PERSON_NAME]" at bounding box center [188, 386] width 76 height 12
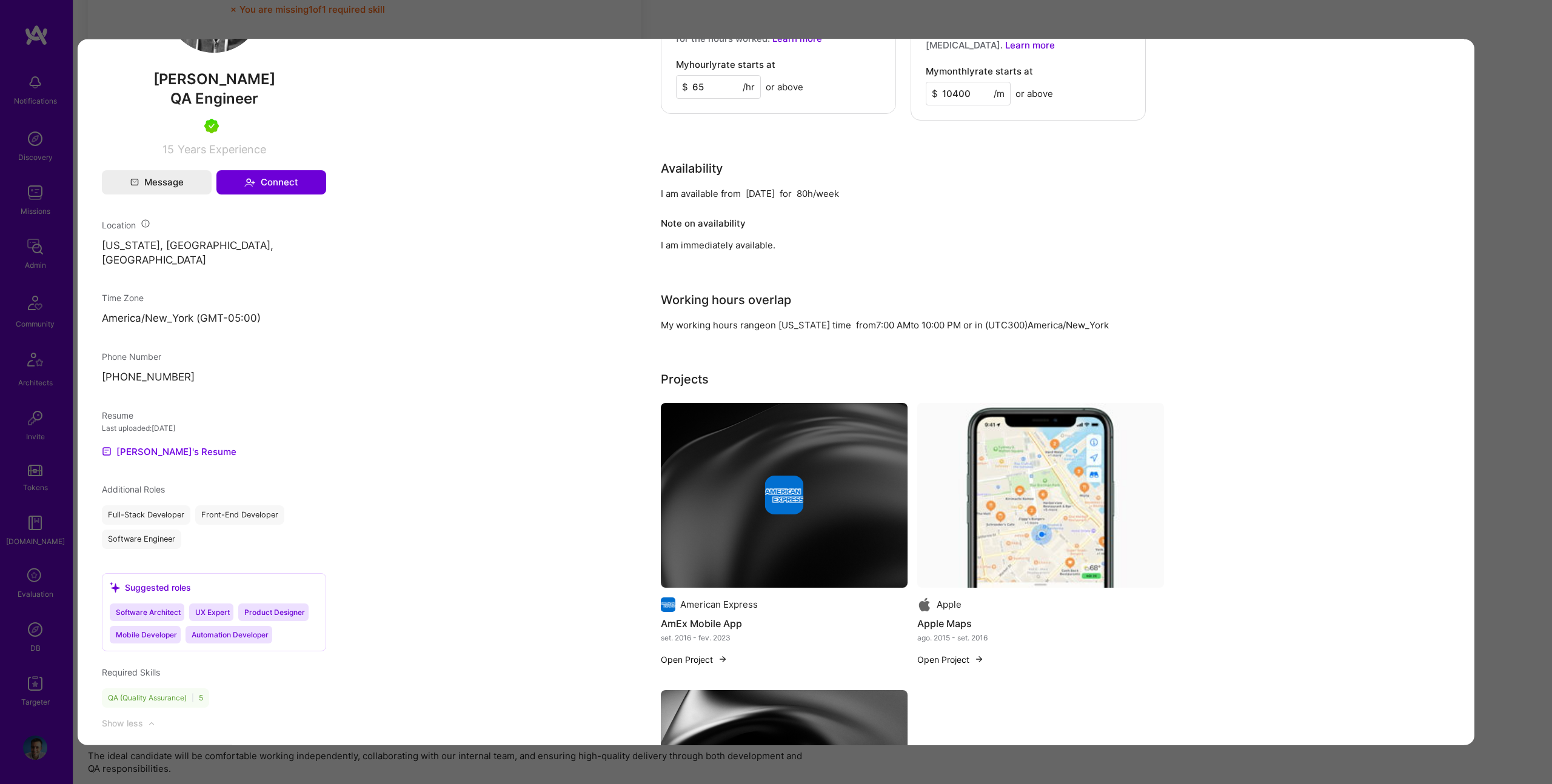
scroll to position [804, 0]
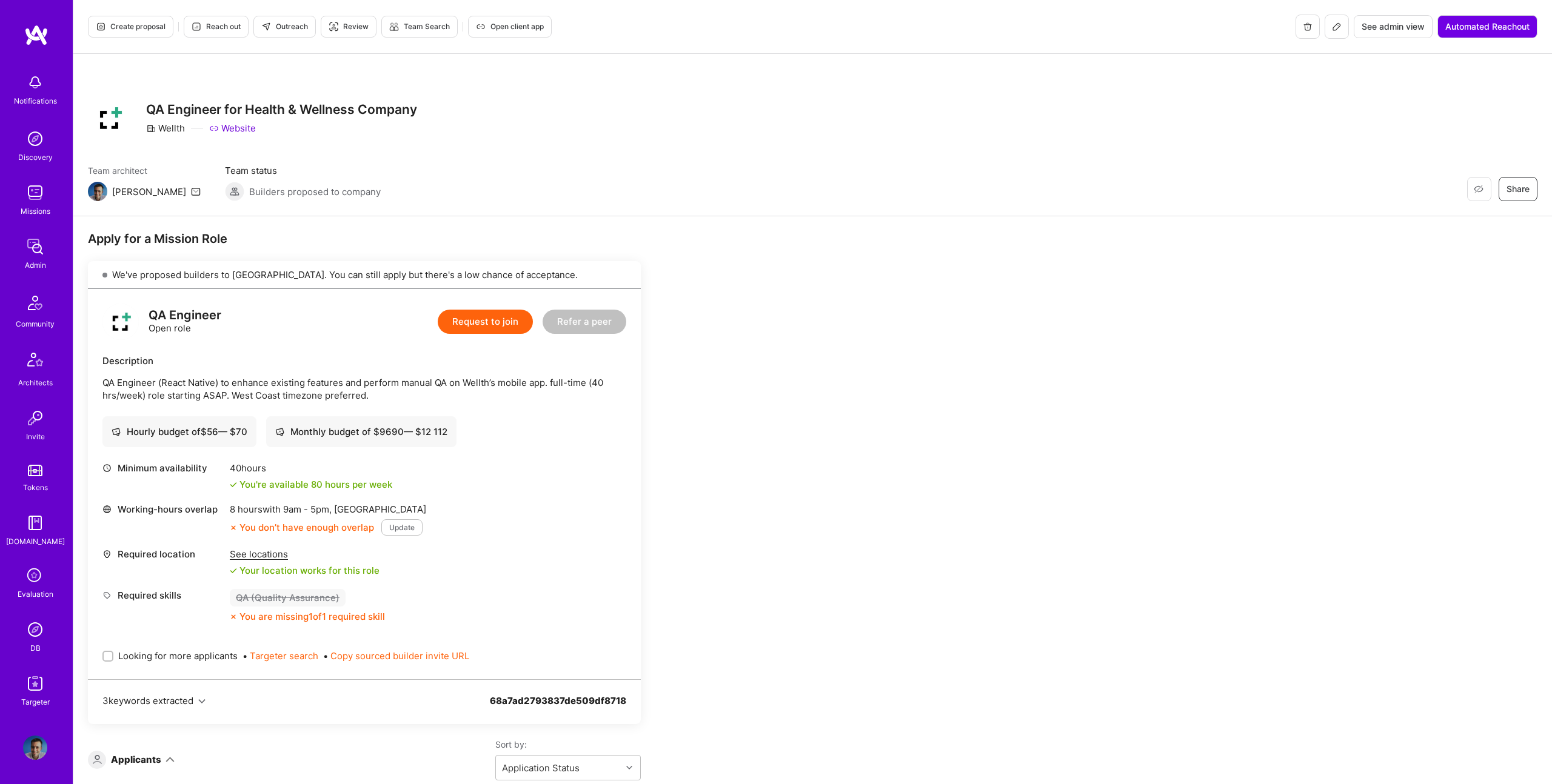
click at [378, 368] on div "Description QA Engineer (React Native) to enhance existing features and perform…" at bounding box center [364, 378] width 524 height 47
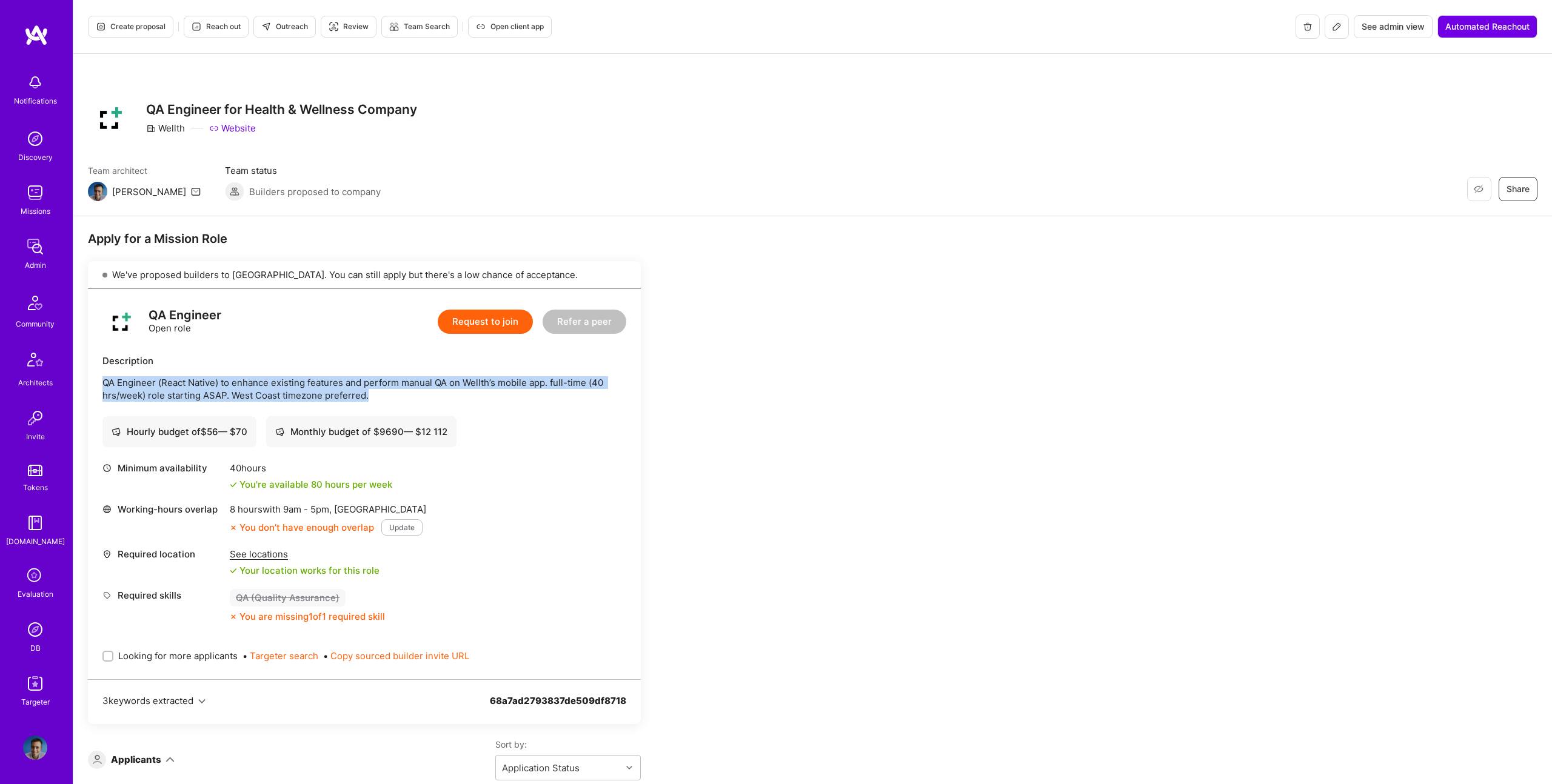
click at [378, 368] on div "Description QA Engineer (React Native) to enhance existing features and perform…" at bounding box center [364, 378] width 524 height 47
click at [377, 368] on div "Description QA Engineer (React Native) to enhance existing features and perform…" at bounding box center [364, 378] width 524 height 47
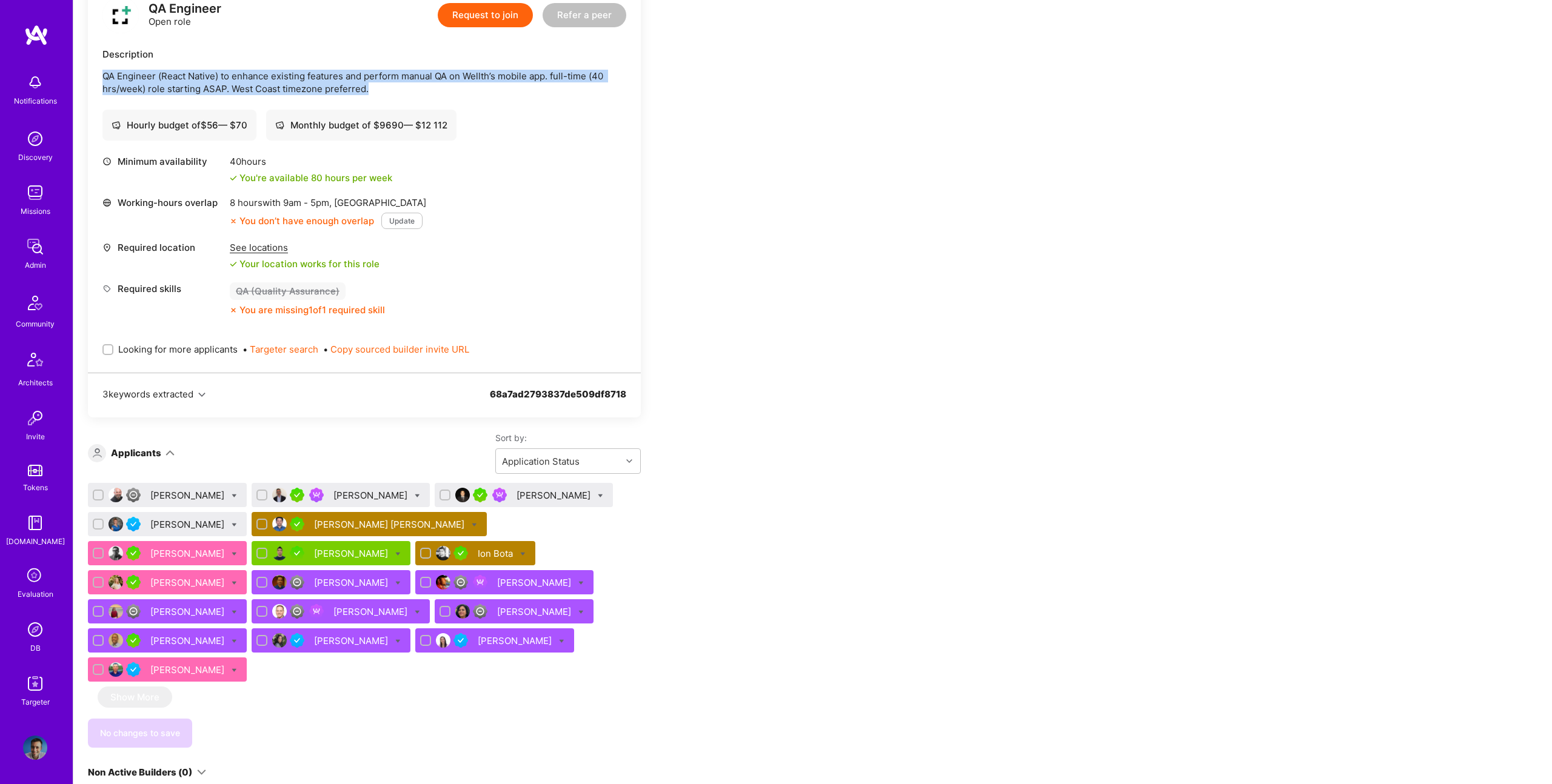
scroll to position [305, 0]
